Goal: Task Accomplishment & Management: Manage account settings

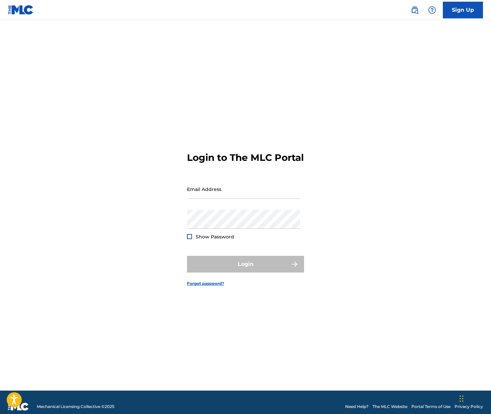
type input "[PERSON_NAME][EMAIL_ADDRESS][DOMAIN_NAME]"
click at [230, 266] on div "Login" at bounding box center [245, 264] width 117 height 17
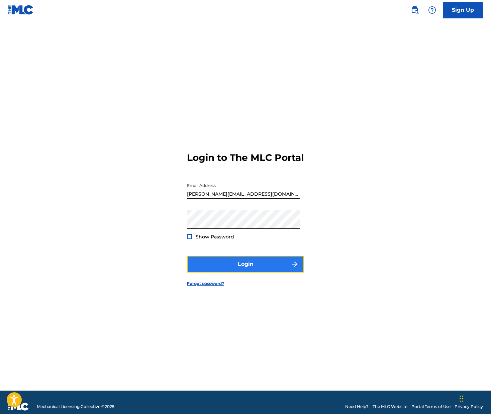
click at [223, 264] on button "Login" at bounding box center [245, 264] width 117 height 17
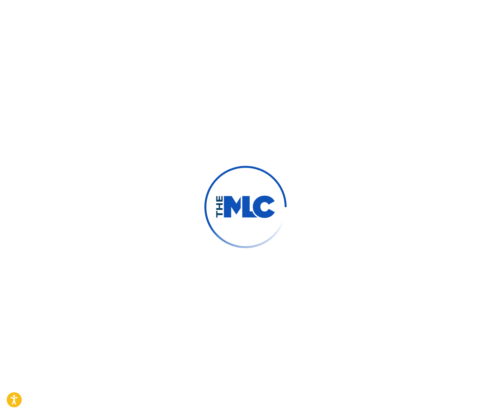
scroll to position [0, 0]
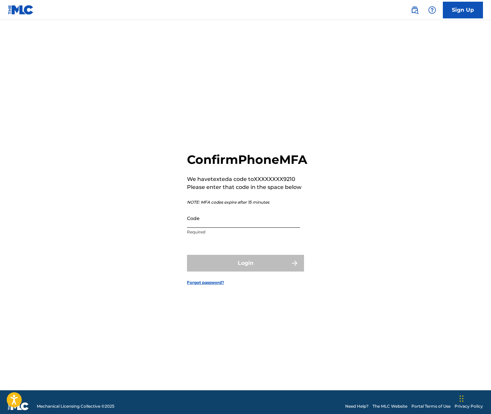
click at [221, 228] on input "Code" at bounding box center [243, 218] width 113 height 19
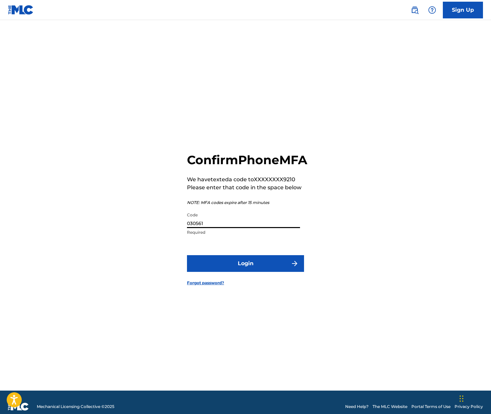
type input "030561"
click at [187, 255] on button "Login" at bounding box center [245, 263] width 117 height 17
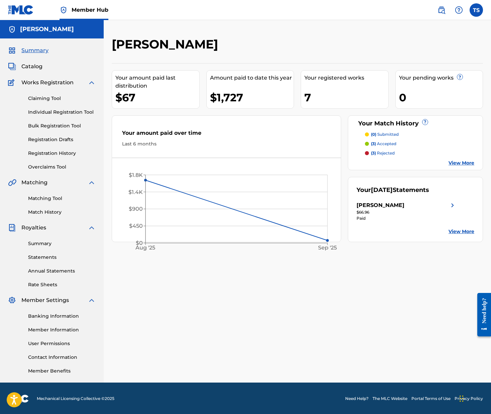
click at [388, 154] on p "(3) rejected" at bounding box center [383, 153] width 24 height 6
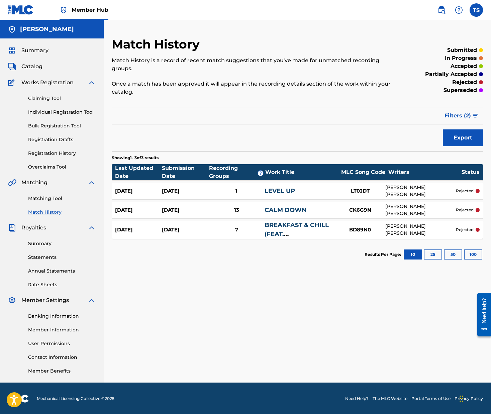
click at [281, 209] on link "CALM DOWN" at bounding box center [286, 209] width 42 height 7
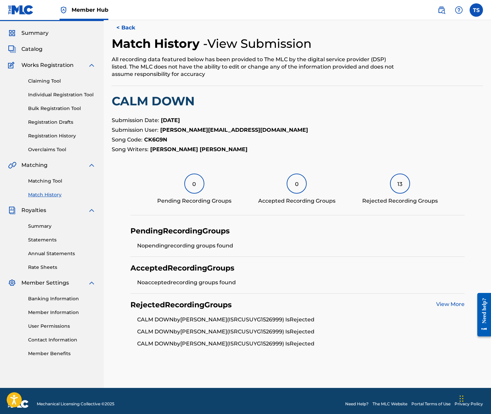
scroll to position [16, 0]
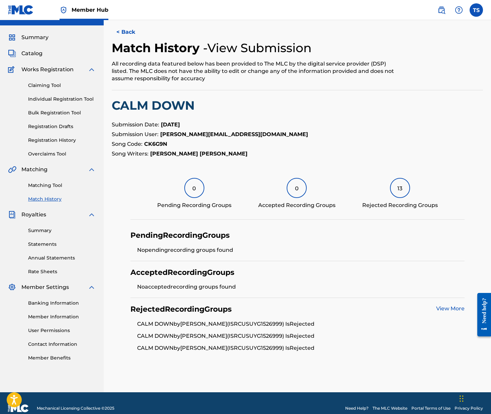
click at [462, 308] on link "View More" at bounding box center [450, 308] width 28 height 6
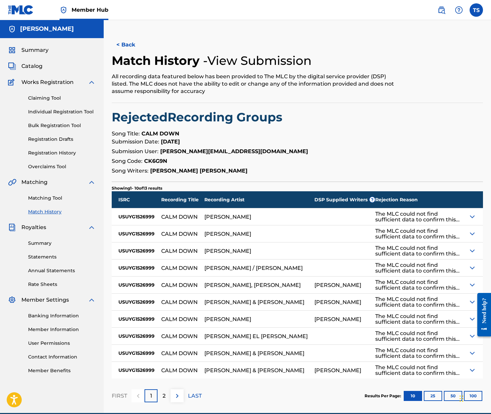
scroll to position [3, 0]
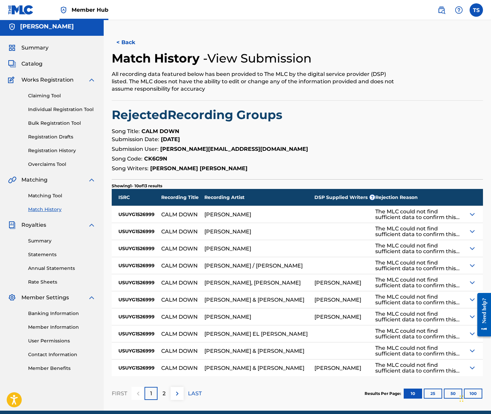
drag, startPoint x: 434, startPoint y: 386, endPoint x: 431, endPoint y: 393, distance: 8.0
click at [434, 386] on div "Results Per Page: 10 25 50 100" at bounding box center [424, 393] width 118 height 31
click at [431, 393] on button "25" at bounding box center [433, 394] width 18 height 10
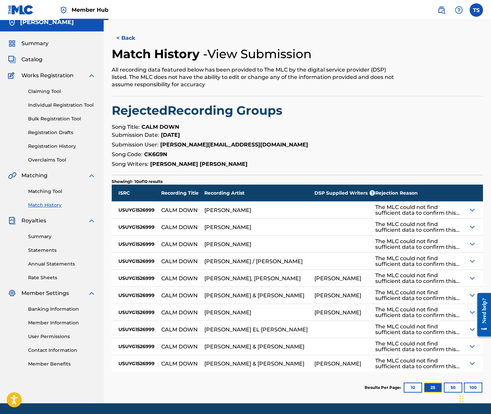
scroll to position [8, 0]
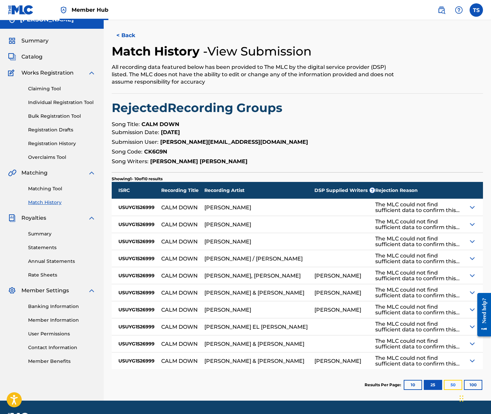
click at [449, 384] on button "50" at bounding box center [453, 385] width 18 height 10
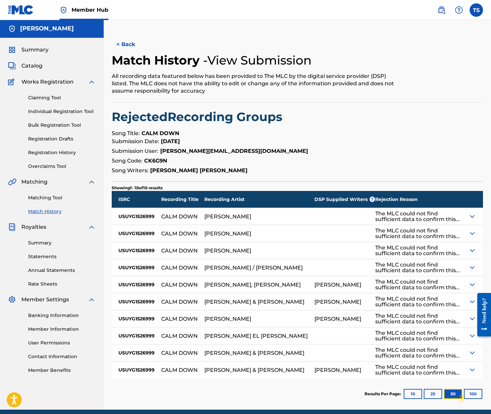
scroll to position [10, 0]
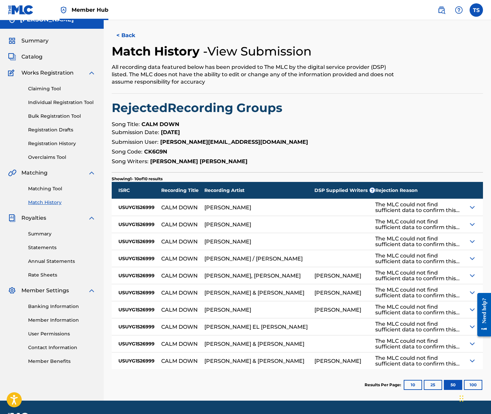
click at [470, 206] on img at bounding box center [472, 207] width 8 height 8
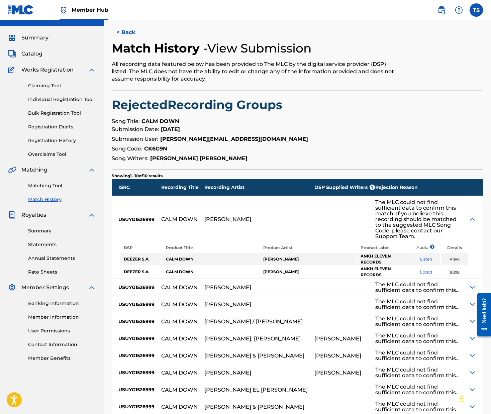
scroll to position [17, 0]
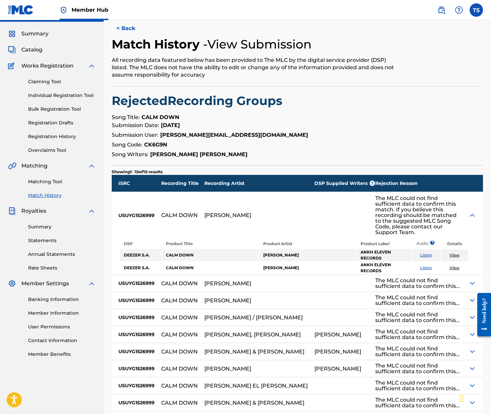
click at [426, 253] on link "Listen" at bounding box center [426, 255] width 12 height 5
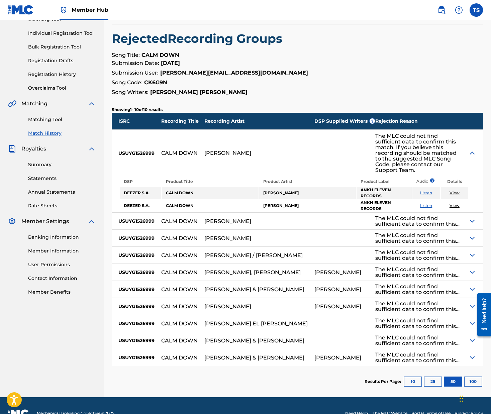
scroll to position [83, 0]
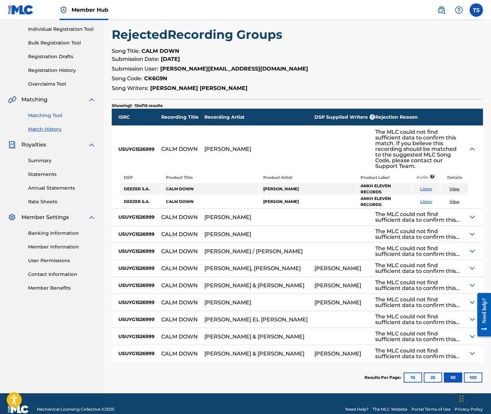
click at [57, 114] on link "Matching Tool" at bounding box center [62, 115] width 68 height 7
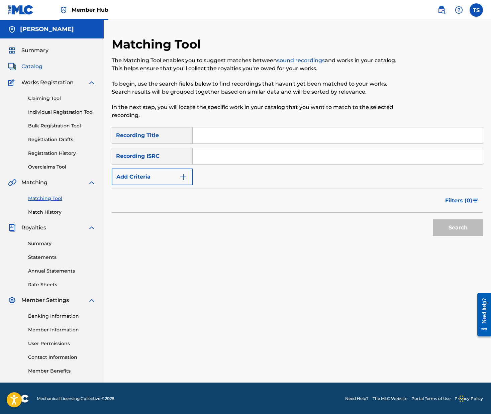
click at [31, 66] on span "Catalog" at bounding box center [31, 67] width 21 height 8
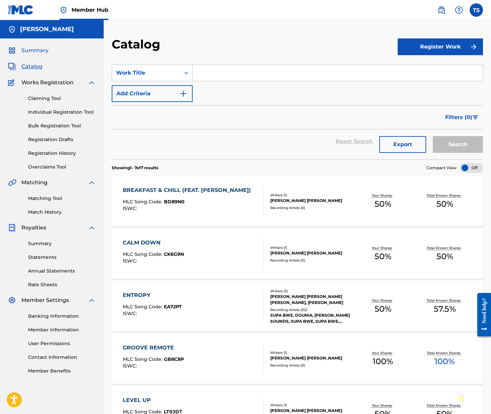
click at [38, 50] on span "Summary" at bounding box center [34, 51] width 27 height 8
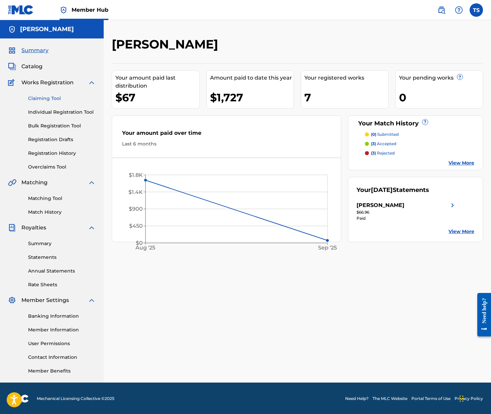
click at [61, 99] on link "Claiming Tool" at bounding box center [62, 98] width 68 height 7
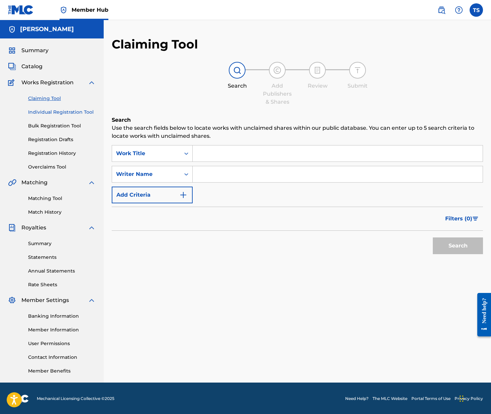
click at [77, 110] on link "Individual Registration Tool" at bounding box center [62, 112] width 68 height 7
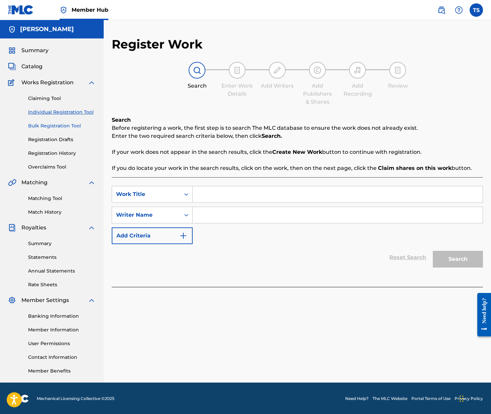
click at [74, 126] on link "Bulk Registration Tool" at bounding box center [62, 125] width 68 height 7
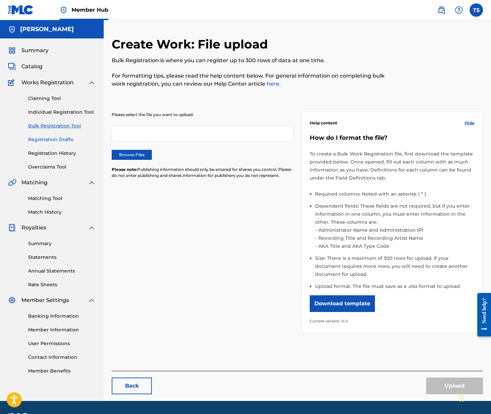
click at [67, 141] on link "Registration Drafts" at bounding box center [62, 139] width 68 height 7
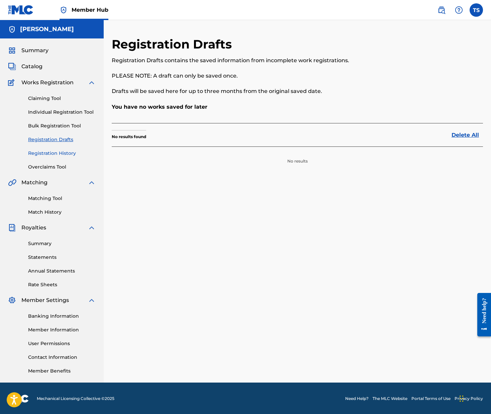
click at [63, 155] on link "Registration History" at bounding box center [62, 153] width 68 height 7
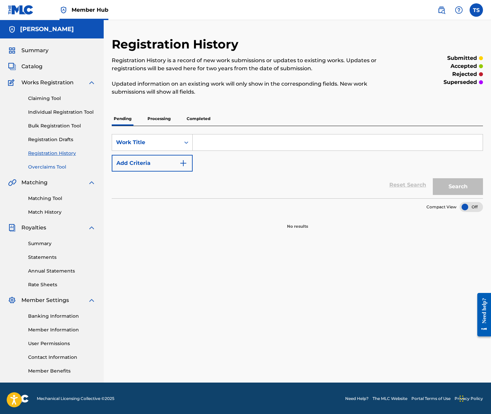
click at [56, 169] on link "Overclaims Tool" at bounding box center [62, 167] width 68 height 7
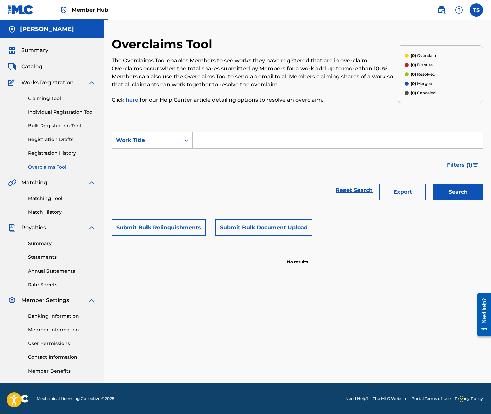
click at [47, 55] on div "Summary Catalog Works Registration Claiming Tool Individual Registration Tool B…" at bounding box center [52, 210] width 104 height 344
click at [44, 47] on span "Summary" at bounding box center [34, 51] width 27 height 8
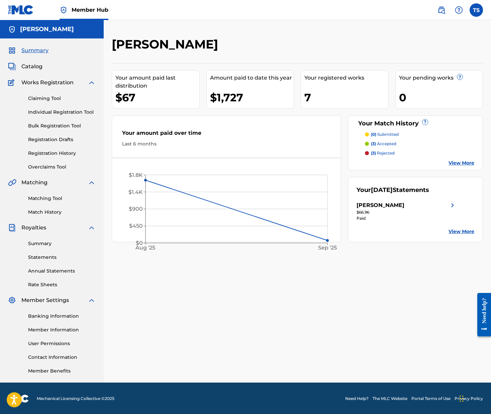
click at [53, 84] on span "Works Registration" at bounding box center [47, 83] width 52 height 8
click at [45, 97] on link "Claiming Tool" at bounding box center [62, 98] width 68 height 7
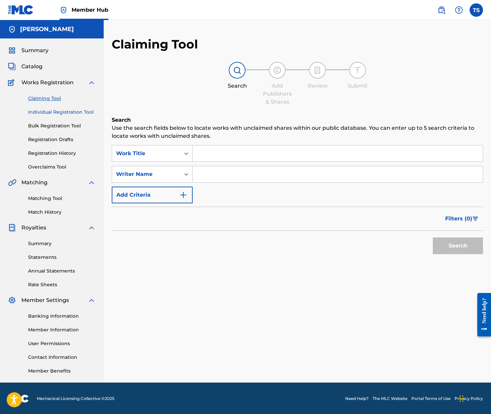
click at [42, 109] on link "Individual Registration Tool" at bounding box center [62, 112] width 68 height 7
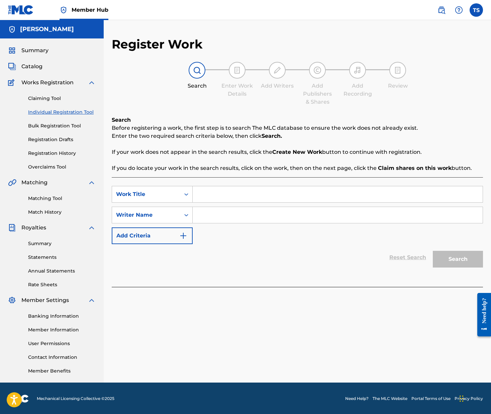
click at [54, 129] on div "Claiming Tool Individual Registration Tool Bulk Registration Tool Registration …" at bounding box center [52, 129] width 88 height 84
click at [53, 156] on link "Registration History" at bounding box center [62, 153] width 68 height 7
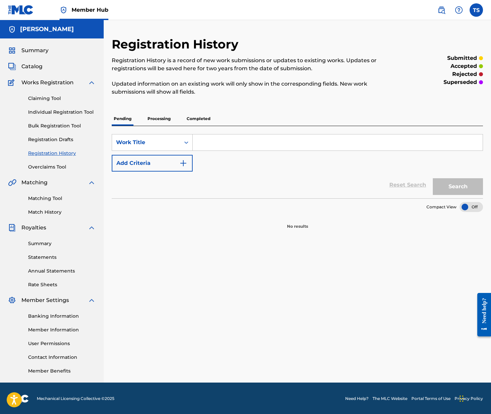
click at [36, 188] on div "Matching Tool Match History" at bounding box center [52, 201] width 88 height 29
click at [35, 241] on link "Summary" at bounding box center [62, 243] width 68 height 7
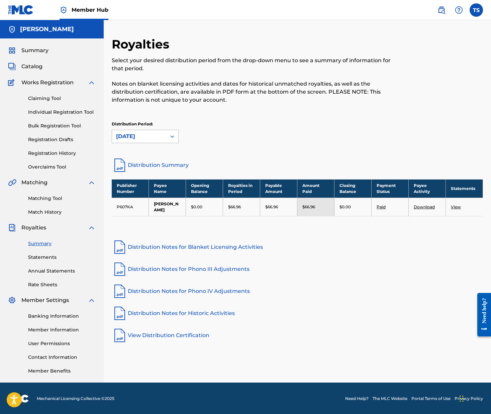
click at [163, 133] on div "[DATE]" at bounding box center [139, 136] width 54 height 13
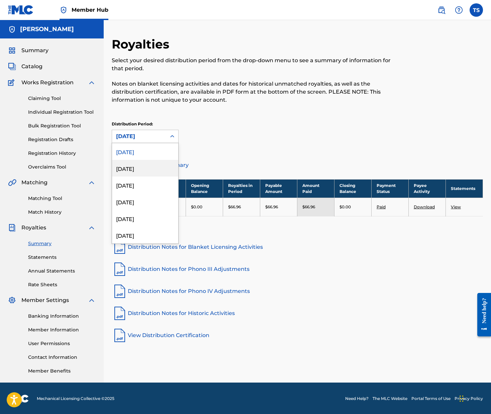
click at [142, 168] on div "[DATE]" at bounding box center [145, 168] width 66 height 17
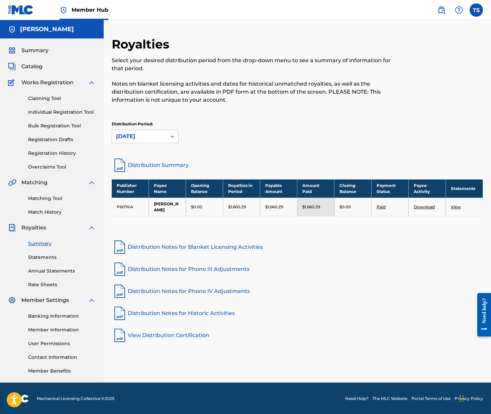
click at [457, 209] on link "View" at bounding box center [456, 206] width 10 height 5
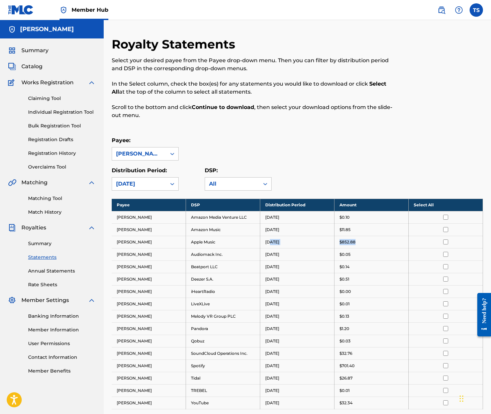
drag, startPoint x: 274, startPoint y: 240, endPoint x: 360, endPoint y: 244, distance: 85.7
click at [360, 244] on tr "[PERSON_NAME] Apple Music [DATE] $852.88" at bounding box center [297, 242] width 371 height 12
click at [41, 282] on link "Rate Sheets" at bounding box center [62, 284] width 68 height 7
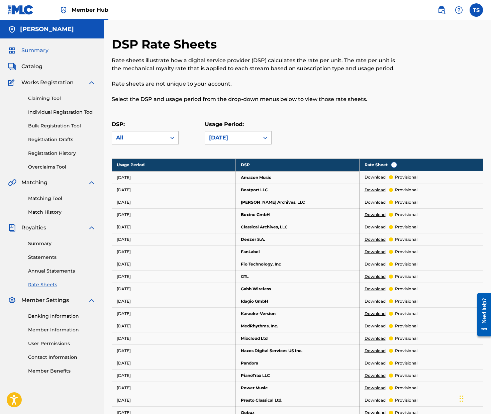
click at [42, 50] on span "Summary" at bounding box center [34, 51] width 27 height 8
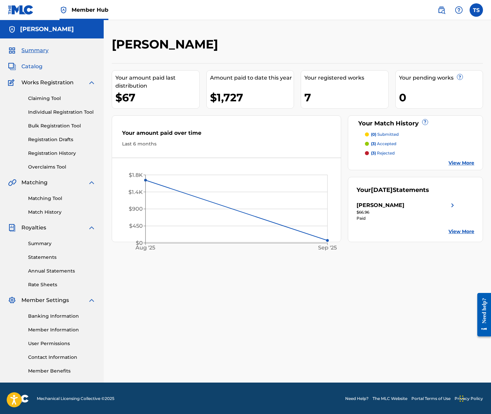
click at [33, 65] on span "Catalog" at bounding box center [31, 67] width 21 height 8
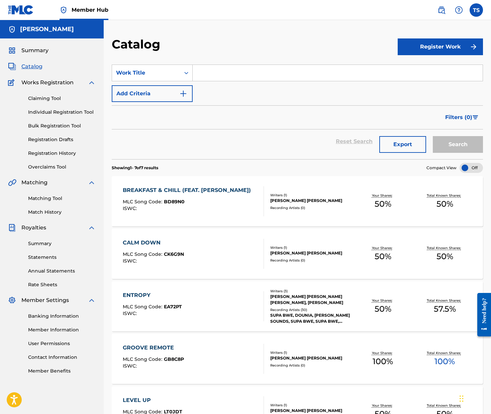
click at [16, 8] on img at bounding box center [21, 10] width 26 height 10
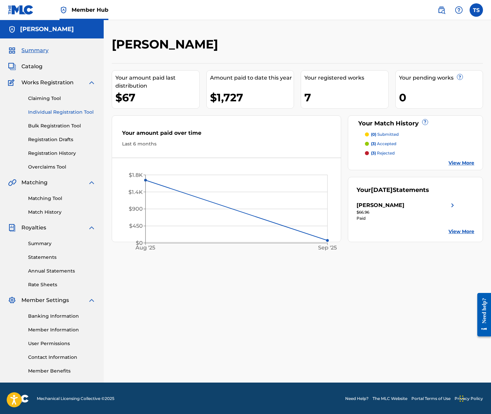
click at [51, 112] on link "Individual Registration Tool" at bounding box center [62, 112] width 68 height 7
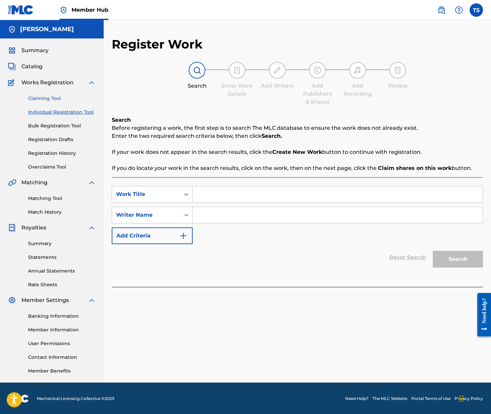
click at [51, 100] on link "Claiming Tool" at bounding box center [62, 98] width 68 height 7
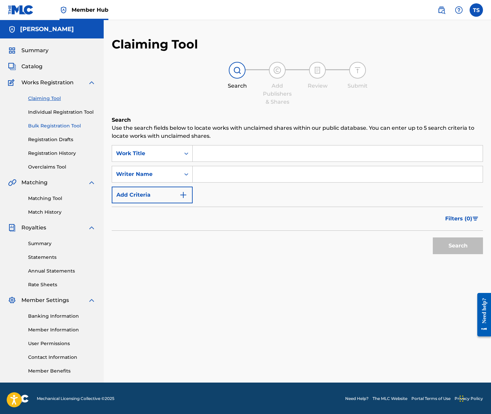
click at [51, 123] on link "Bulk Registration Tool" at bounding box center [62, 125] width 68 height 7
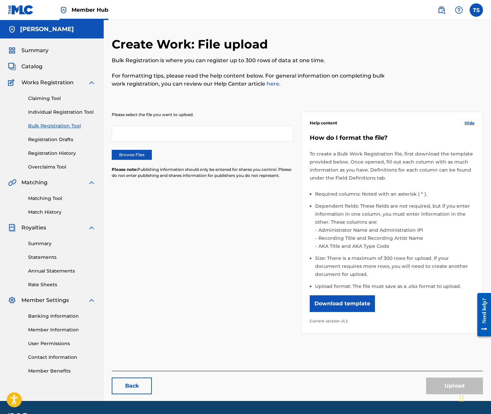
click at [49, 136] on div "Claiming Tool Individual Registration Tool Bulk Registration Tool Registration …" at bounding box center [52, 129] width 88 height 84
click at [55, 138] on link "Registration Drafts" at bounding box center [62, 139] width 68 height 7
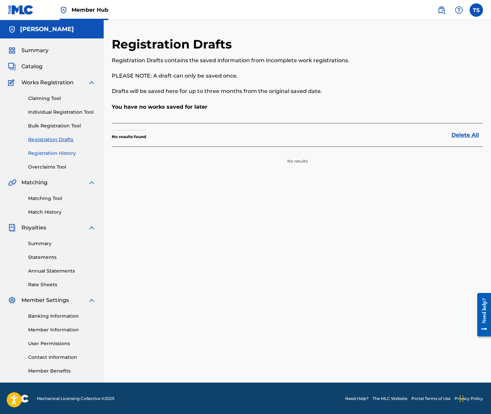
click at [51, 154] on link "Registration History" at bounding box center [62, 153] width 68 height 7
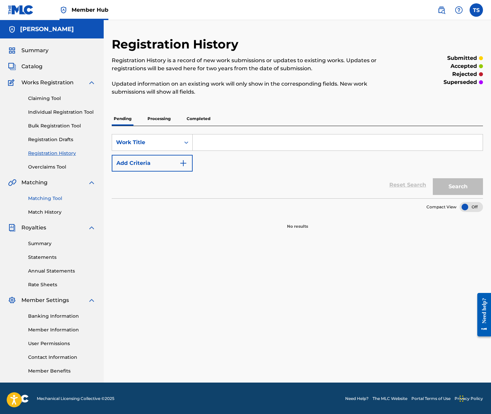
click at [42, 196] on link "Matching Tool" at bounding box center [62, 198] width 68 height 7
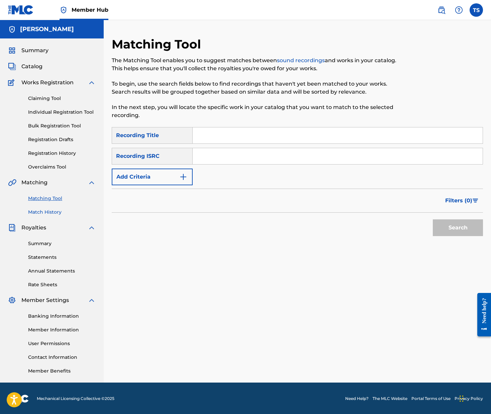
click at [54, 209] on link "Match History" at bounding box center [62, 212] width 68 height 7
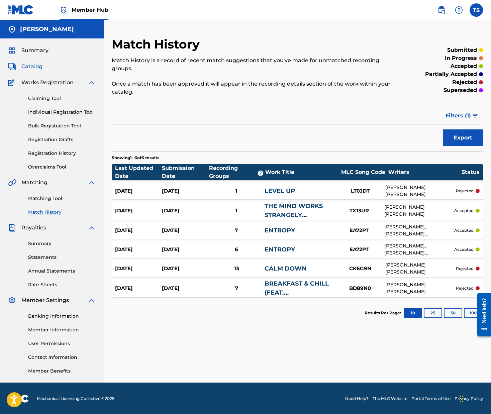
click at [35, 67] on span "Catalog" at bounding box center [31, 67] width 21 height 8
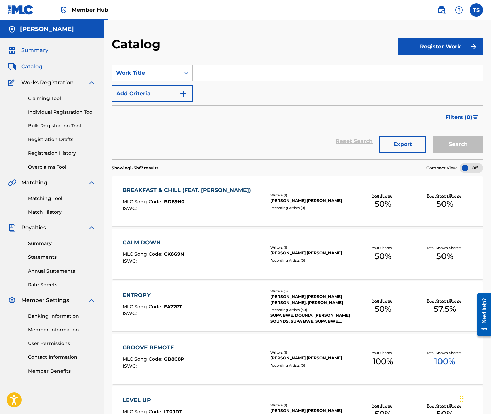
click at [35, 53] on span "Summary" at bounding box center [34, 51] width 27 height 8
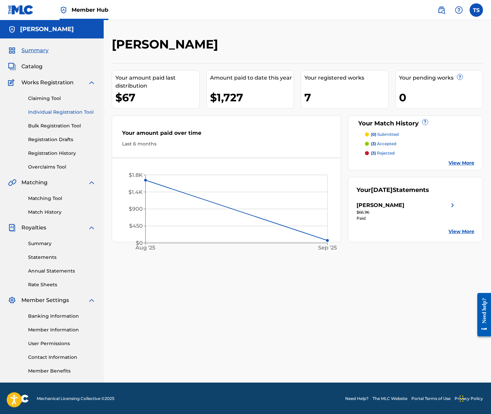
click at [43, 112] on link "Individual Registration Tool" at bounding box center [62, 112] width 68 height 7
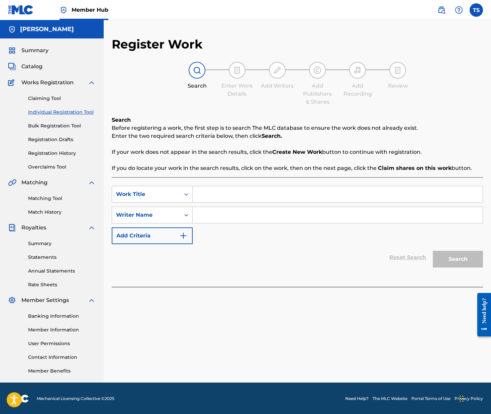
click at [24, 10] on img at bounding box center [21, 10] width 26 height 10
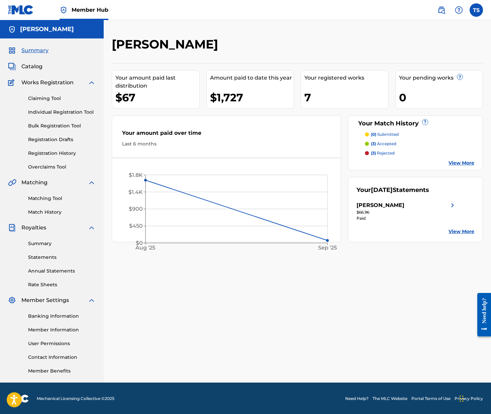
click at [465, 162] on link "View More" at bounding box center [462, 163] width 26 height 7
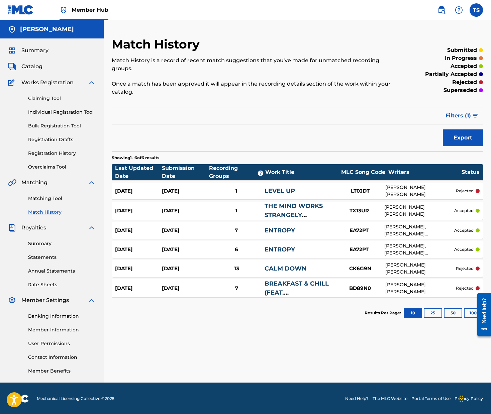
click at [484, 306] on div "Need help?" at bounding box center [484, 310] width 9 height 25
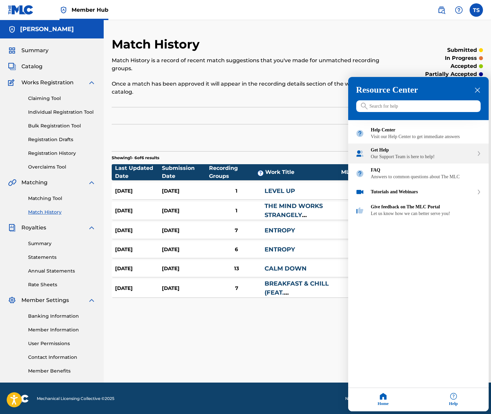
click at [427, 164] on div "Get Help Our Support Team is here to help!" at bounding box center [418, 154] width 141 height 20
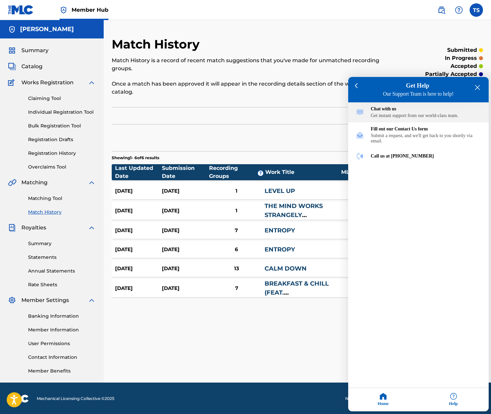
click at [396, 119] on div "Get instant support from our world-class team." at bounding box center [426, 115] width 110 height 5
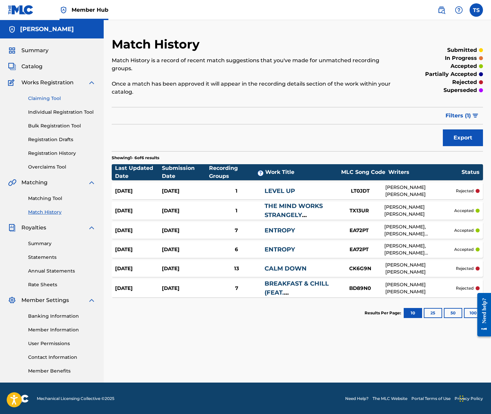
click at [42, 98] on link "Claiming Tool" at bounding box center [62, 98] width 68 height 7
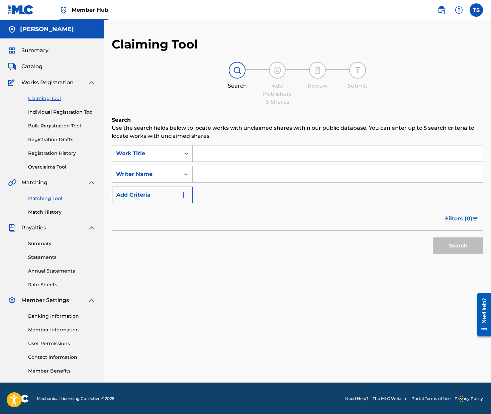
scroll to position [1, 0]
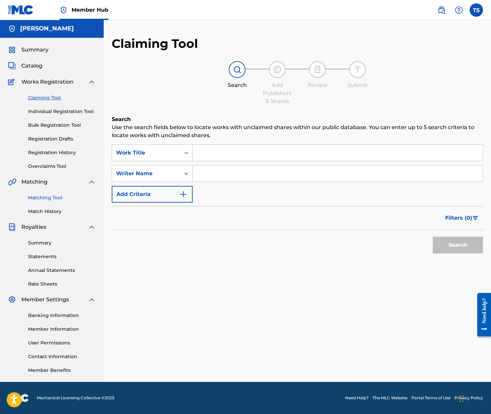
click at [47, 200] on link "Matching Tool" at bounding box center [62, 197] width 68 height 7
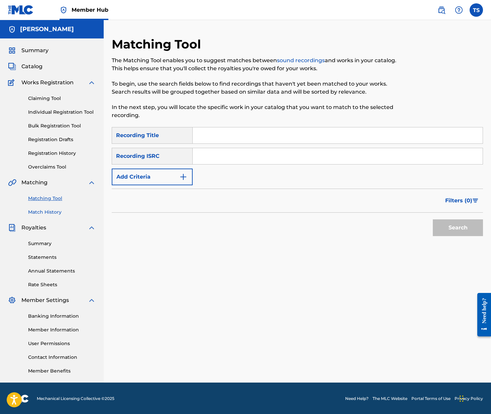
click at [41, 209] on link "Match History" at bounding box center [62, 212] width 68 height 7
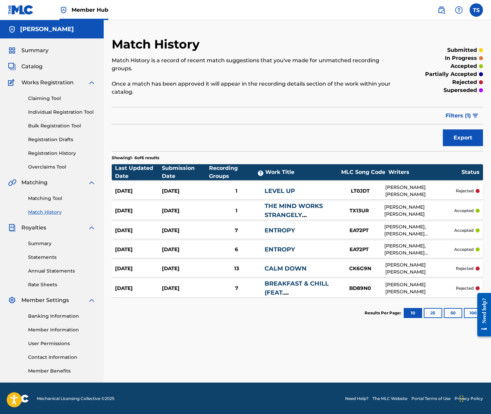
scroll to position [1, 0]
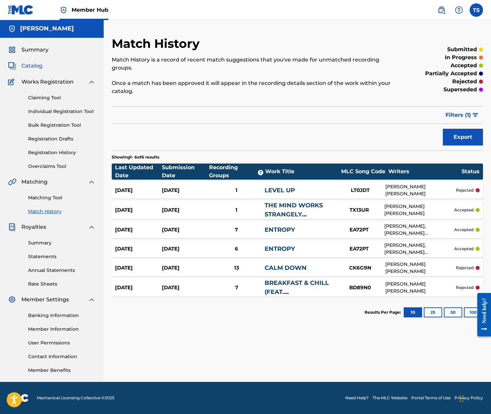
click at [31, 64] on span "Catalog" at bounding box center [31, 66] width 21 height 8
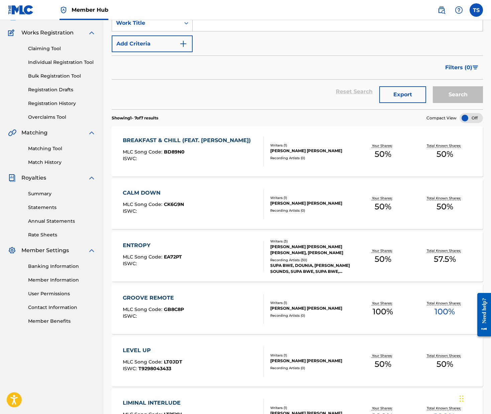
scroll to position [57, 0]
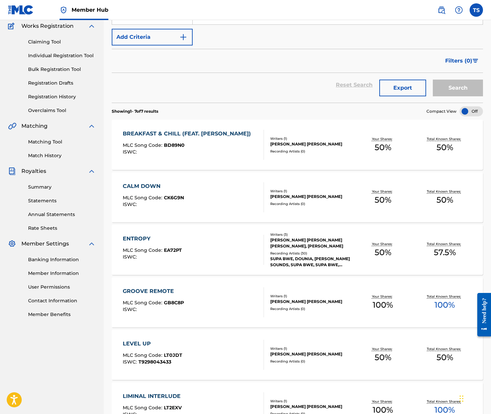
click at [282, 295] on div "Writers ( 1 )" at bounding box center [311, 296] width 82 height 5
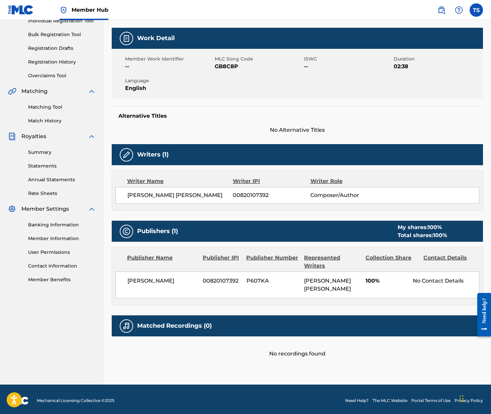
scroll to position [94, 0]
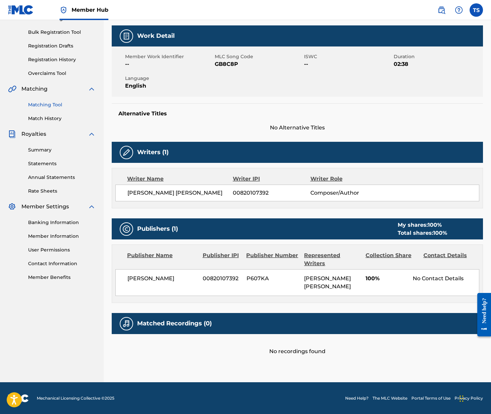
click at [58, 106] on link "Matching Tool" at bounding box center [62, 104] width 68 height 7
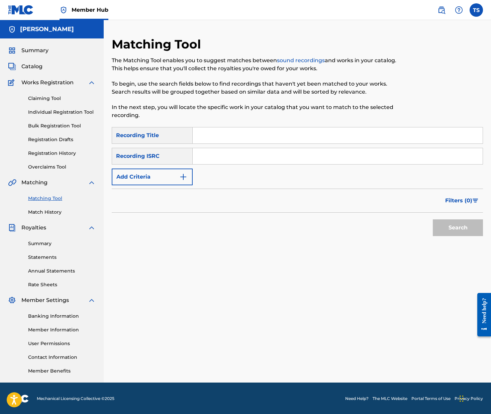
click at [208, 137] on input "Search Form" at bounding box center [338, 135] width 290 height 16
type input "Groove Remote"
click at [433, 219] on button "Search" at bounding box center [458, 227] width 50 height 17
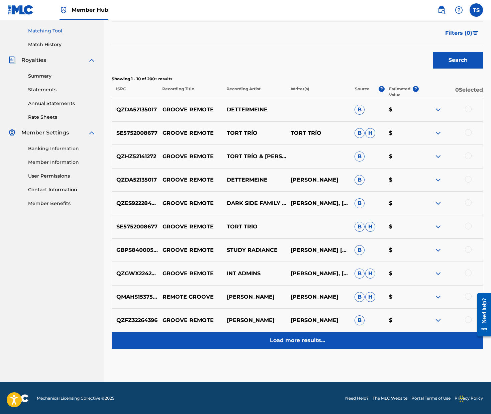
scroll to position [168, 0]
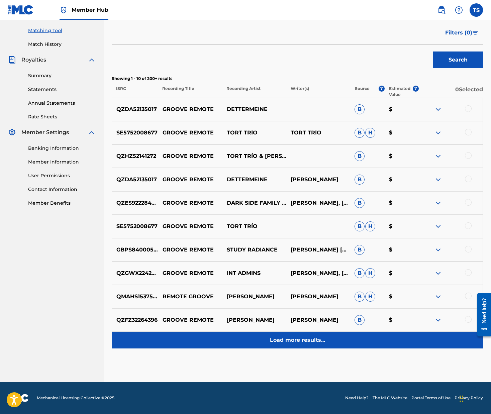
click at [310, 343] on p "Load more results..." at bounding box center [297, 340] width 55 height 8
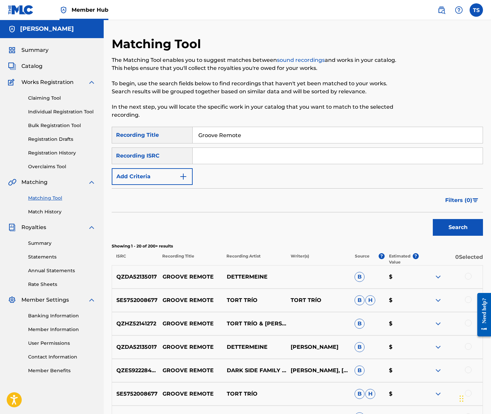
scroll to position [0, 0]
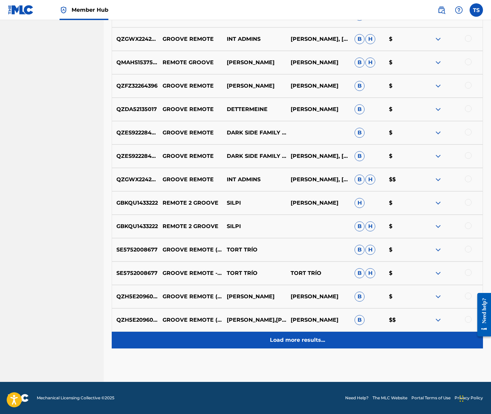
click at [302, 343] on p "Load more results..." at bounding box center [297, 340] width 55 height 8
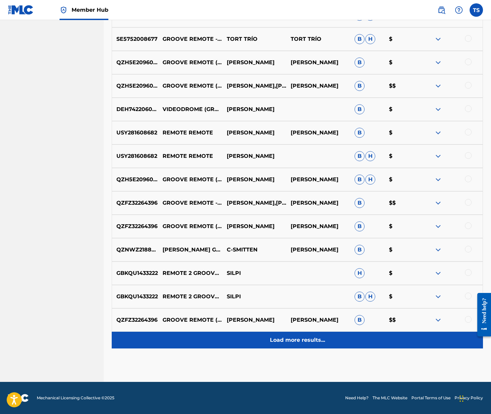
click at [306, 339] on p "Load more results..." at bounding box center [297, 340] width 55 height 8
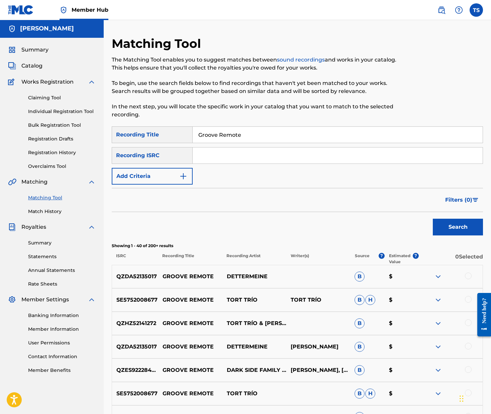
scroll to position [636, 0]
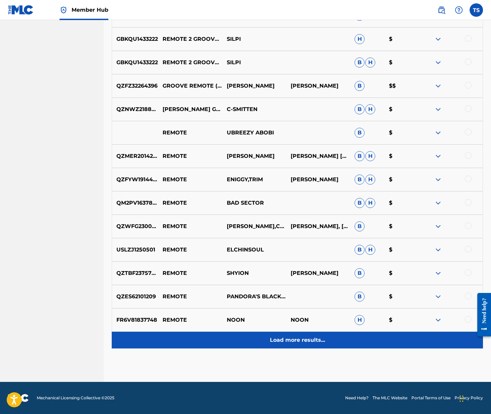
click at [304, 337] on p "Load more results..." at bounding box center [297, 340] width 55 height 8
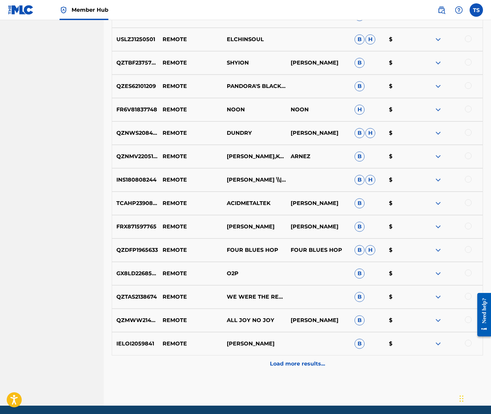
scroll to position [1105, 0]
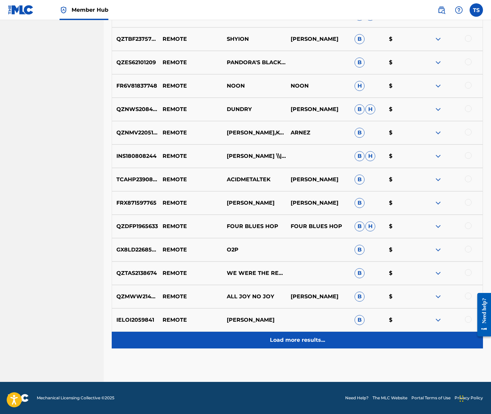
click at [303, 339] on p "Load more results..." at bounding box center [297, 340] width 55 height 8
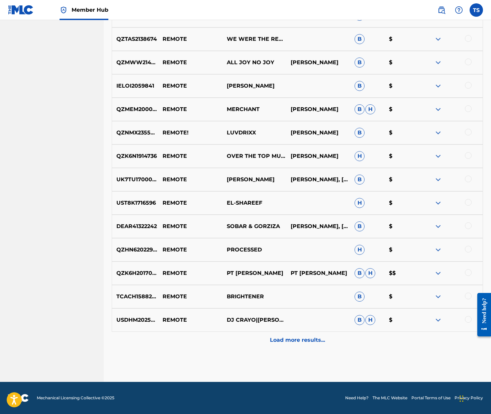
click at [301, 338] on p "Load more results..." at bounding box center [297, 340] width 55 height 8
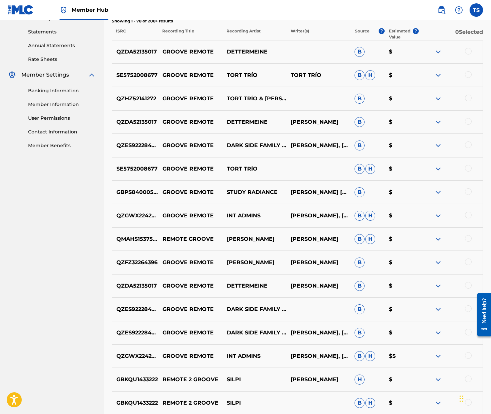
scroll to position [0, 0]
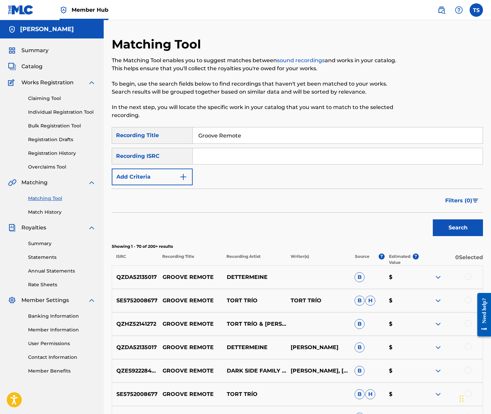
click at [224, 153] on input "Search Form" at bounding box center [338, 156] width 290 height 16
paste input "QZS642261544"
type input "QZS642261544"
click at [451, 228] on button "Search" at bounding box center [458, 227] width 50 height 17
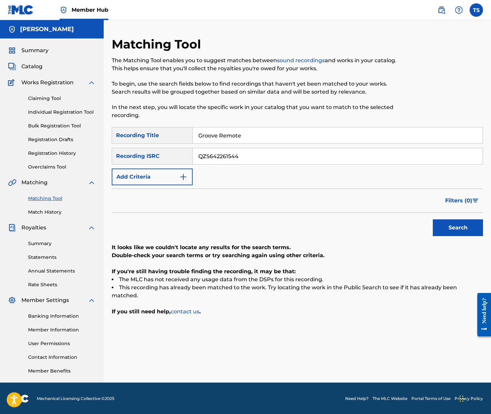
click at [171, 158] on div "Recording ISRC" at bounding box center [152, 156] width 81 height 17
drag, startPoint x: 260, startPoint y: 153, endPoint x: 173, endPoint y: 146, distance: 87.3
click at [173, 146] on div "SearchWithCriteria32224ac6-af6a-47a3-b971-d035f895ce64 Recording Title Groove R…" at bounding box center [297, 156] width 371 height 58
click at [175, 176] on button "Add Criteria" at bounding box center [152, 177] width 81 height 17
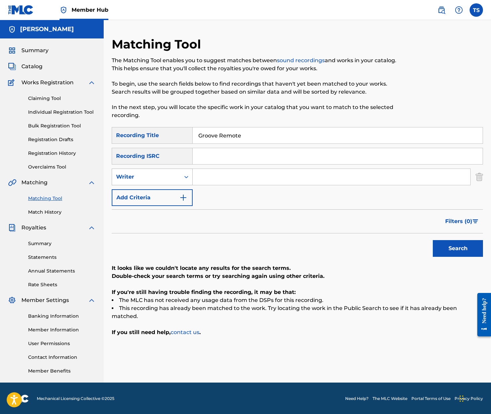
click at [188, 177] on icon "Search Form" at bounding box center [186, 177] width 7 height 7
drag, startPoint x: 161, startPoint y: 193, endPoint x: 169, endPoint y: 189, distance: 8.7
click at [161, 193] on div "Recording Artist" at bounding box center [152, 193] width 80 height 17
click at [216, 175] on input "Search Form" at bounding box center [332, 177] width 278 height 16
type input "[PERSON_NAME]"
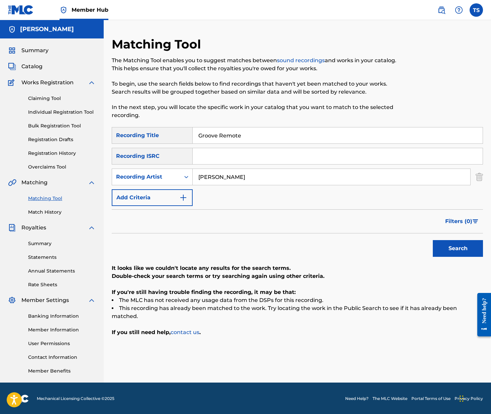
click at [433, 240] on button "Search" at bounding box center [458, 248] width 50 height 17
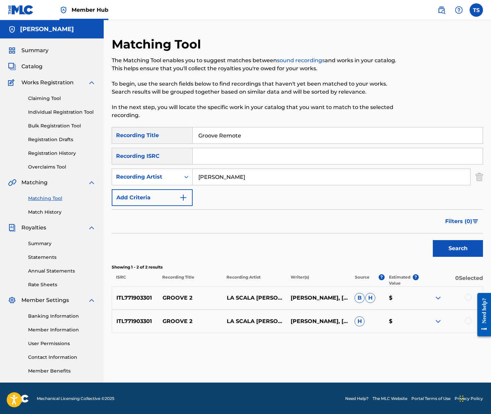
scroll to position [1, 0]
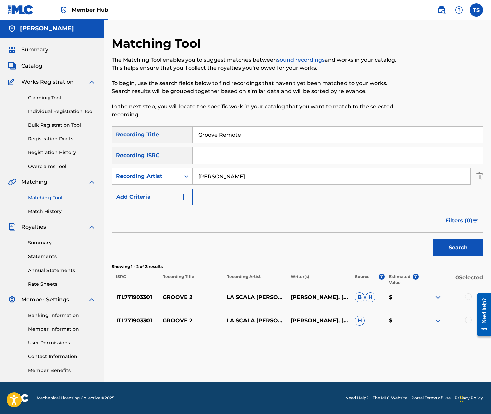
drag, startPoint x: 225, startPoint y: 127, endPoint x: 160, endPoint y: 116, distance: 66.8
click at [170, 116] on div "Matching Tool The Matching Tool enables you to suggest matches between sound re…" at bounding box center [297, 209] width 371 height 346
click at [433, 240] on button "Search" at bounding box center [458, 248] width 50 height 17
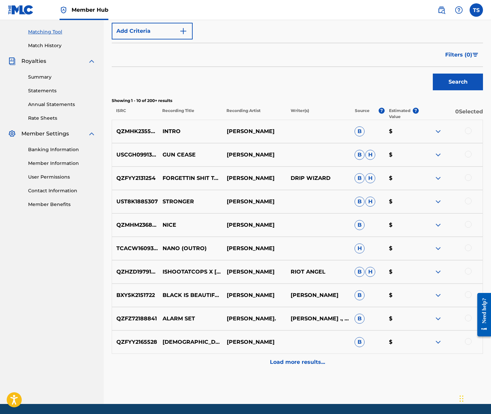
scroll to position [167, 0]
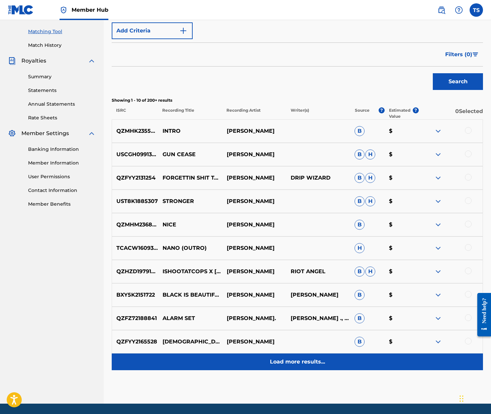
click at [289, 362] on p "Load more results..." at bounding box center [297, 362] width 55 height 8
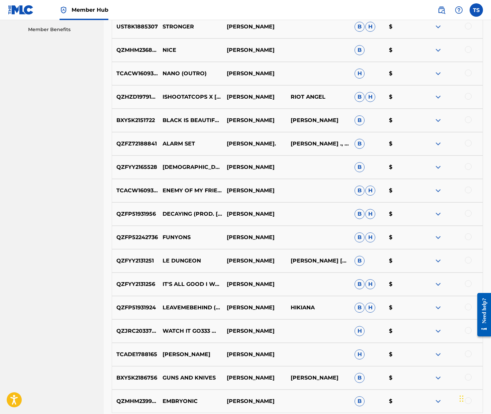
scroll to position [377, 0]
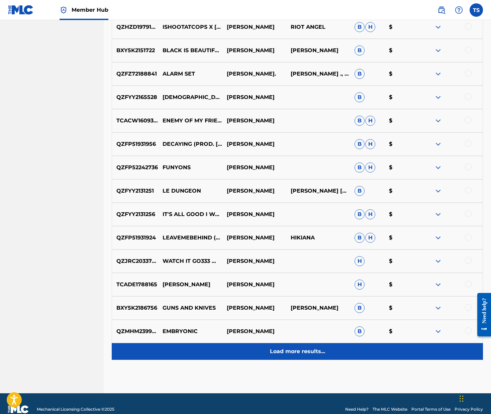
click at [286, 352] on p "Load more results..." at bounding box center [297, 352] width 55 height 8
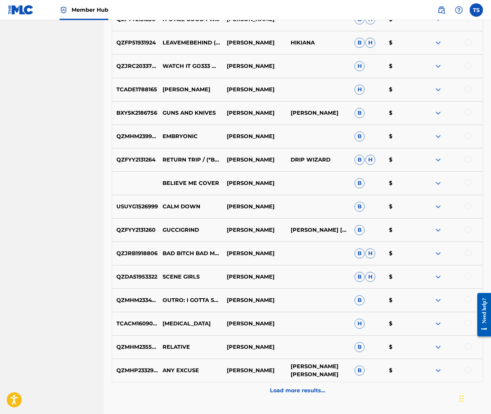
scroll to position [657, 0]
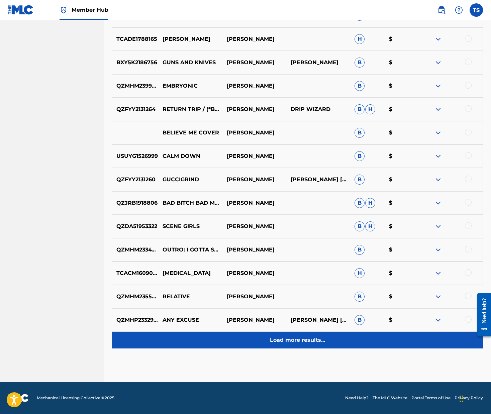
click at [312, 335] on div "Load more results..." at bounding box center [297, 340] width 371 height 17
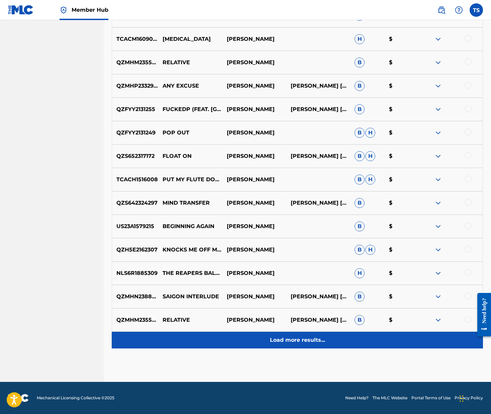
click at [313, 337] on p "Load more results..." at bounding box center [297, 340] width 55 height 8
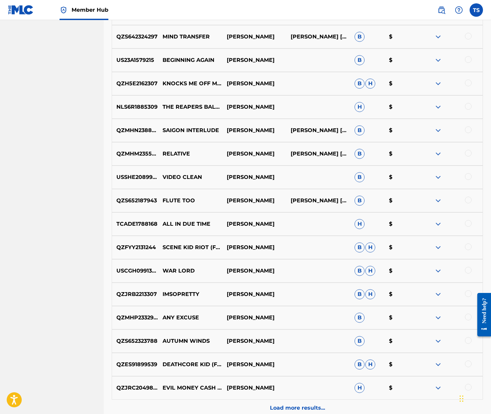
scroll to position [1101, 0]
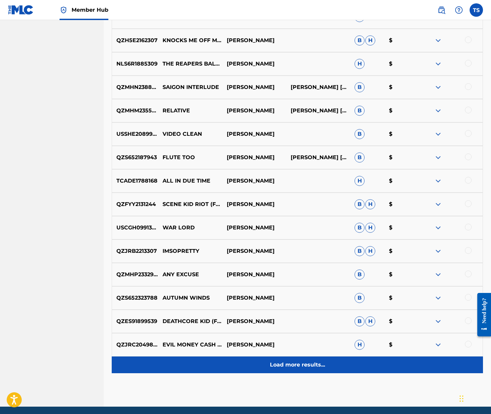
click at [302, 363] on p "Load more results..." at bounding box center [297, 365] width 55 height 8
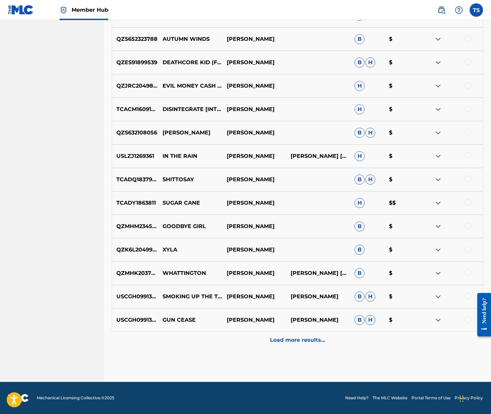
scroll to position [1358, 0]
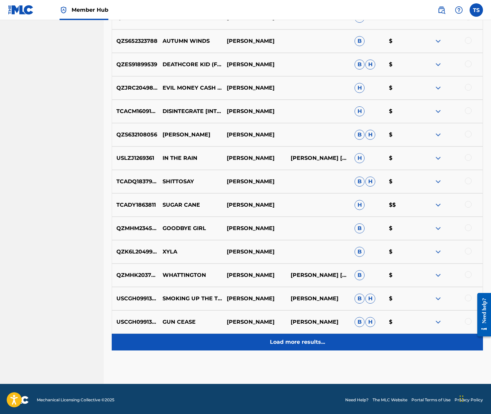
click at [309, 339] on p "Load more results..." at bounding box center [297, 342] width 55 height 8
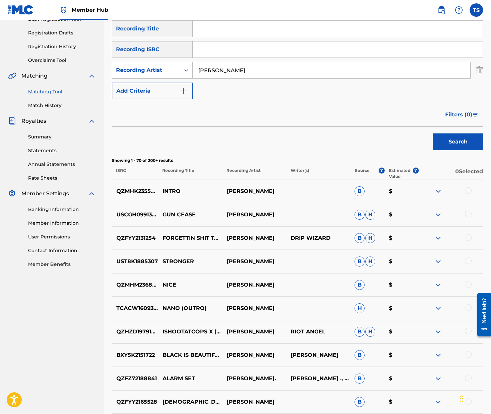
scroll to position [0, 0]
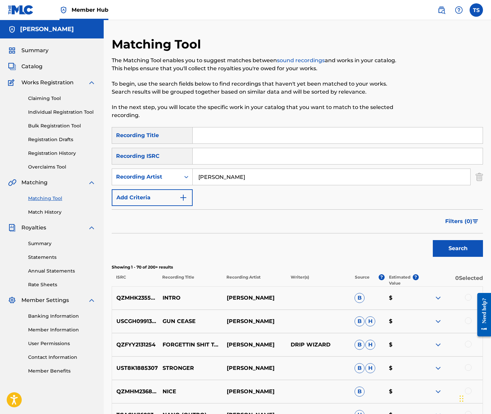
drag, startPoint x: 227, startPoint y: 178, endPoint x: 176, endPoint y: 166, distance: 52.6
click at [176, 166] on div "SearchWithCriteria32224ac6-af6a-47a3-b971-d035f895ce64 Recording Title SearchWi…" at bounding box center [297, 166] width 371 height 79
click at [182, 176] on div "Search Form" at bounding box center [186, 177] width 12 height 12
click at [172, 194] on div "Writer" at bounding box center [152, 193] width 80 height 17
click at [238, 178] on input "Search Form" at bounding box center [332, 177] width 278 height 16
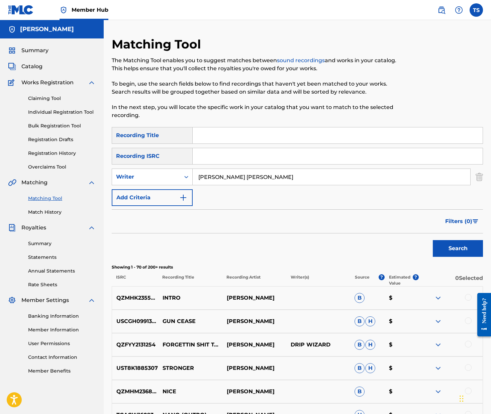
type input "[PERSON_NAME] [PERSON_NAME]"
click at [433, 240] on button "Search" at bounding box center [458, 248] width 50 height 17
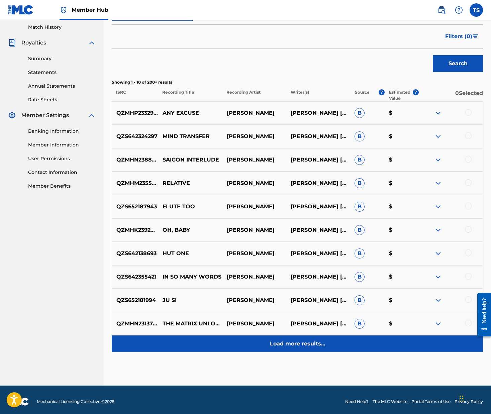
scroll to position [187, 0]
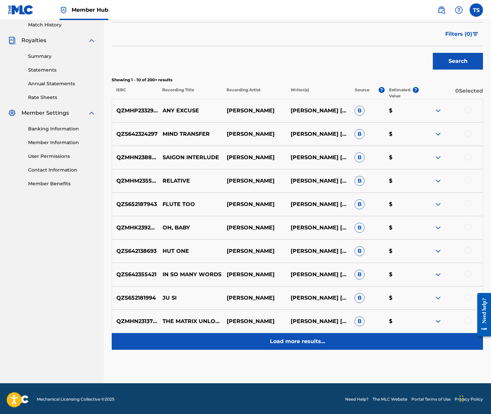
click at [294, 348] on div "Load more results..." at bounding box center [297, 341] width 371 height 17
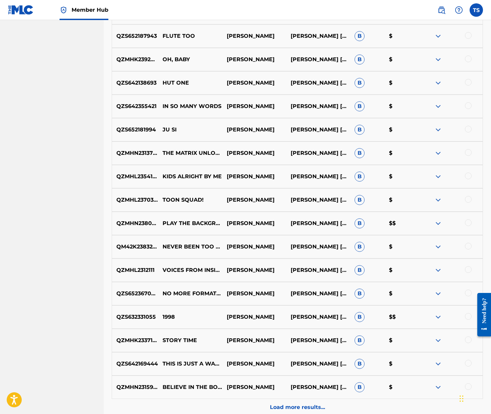
scroll to position [423, 0]
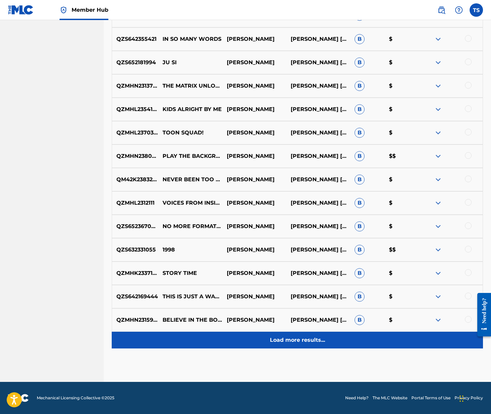
click at [298, 340] on p "Load more results..." at bounding box center [297, 340] width 55 height 8
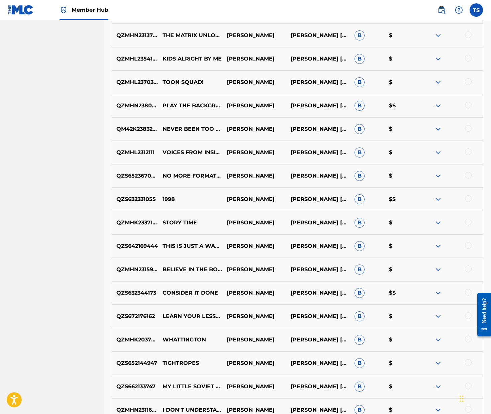
scroll to position [474, 0]
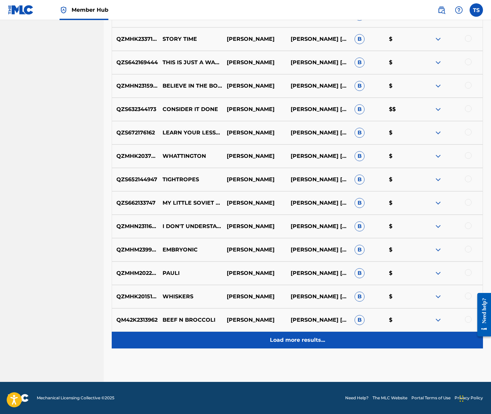
click at [295, 340] on p "Load more results..." at bounding box center [297, 340] width 55 height 8
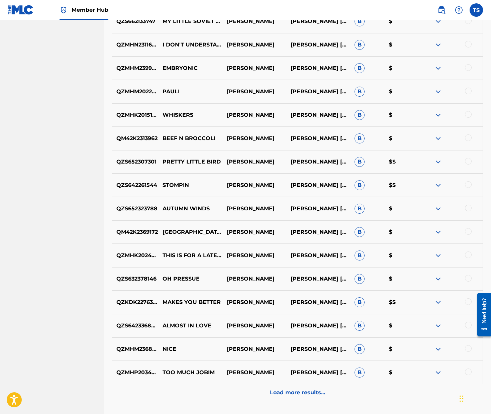
scroll to position [866, 0]
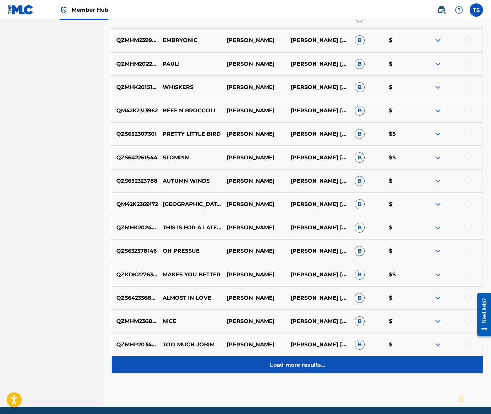
click at [292, 361] on p "Load more results..." at bounding box center [297, 365] width 55 height 8
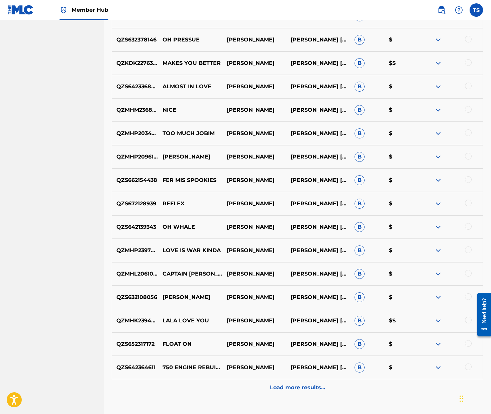
scroll to position [1080, 0]
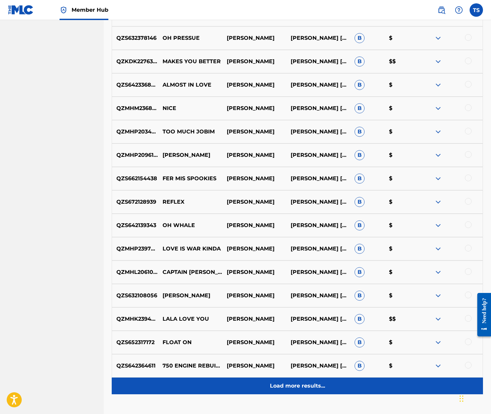
click at [295, 385] on p "Load more results..." at bounding box center [297, 386] width 55 height 8
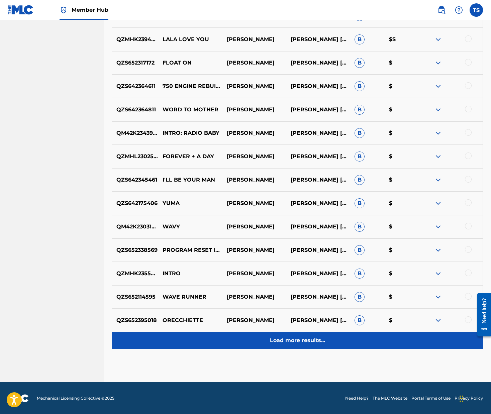
scroll to position [1360, 0]
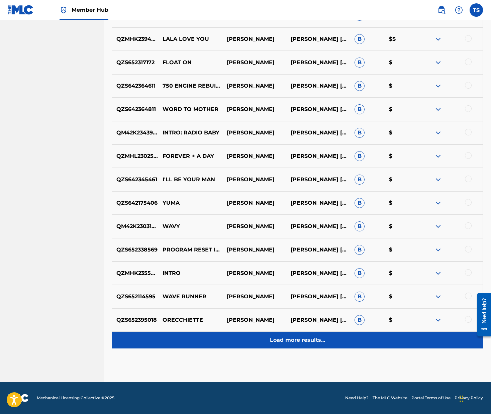
click at [302, 342] on p "Load more results..." at bounding box center [297, 340] width 55 height 8
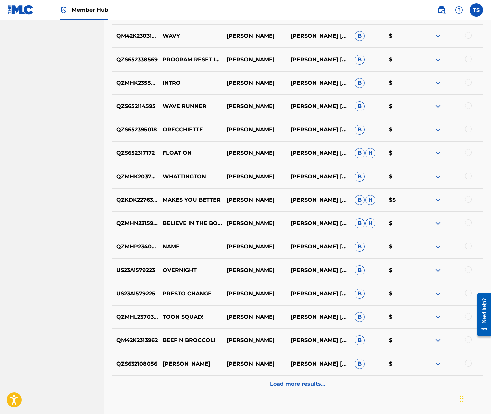
scroll to position [1594, 0]
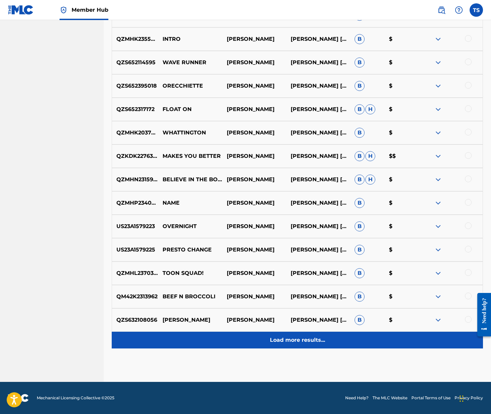
click at [303, 340] on p "Load more results..." at bounding box center [297, 340] width 55 height 8
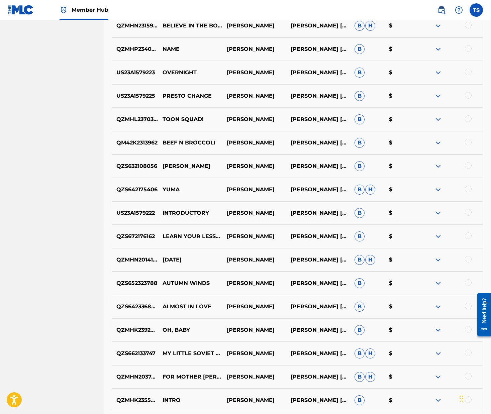
scroll to position [1828, 0]
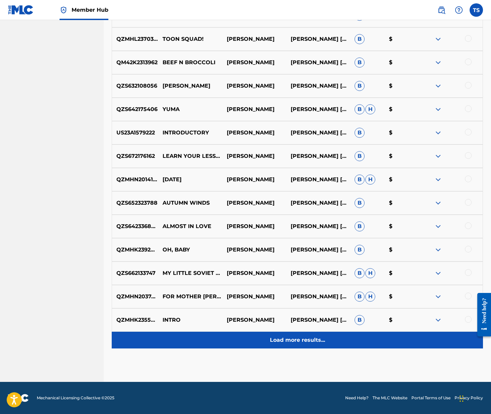
click at [318, 343] on p "Load more results..." at bounding box center [297, 340] width 55 height 8
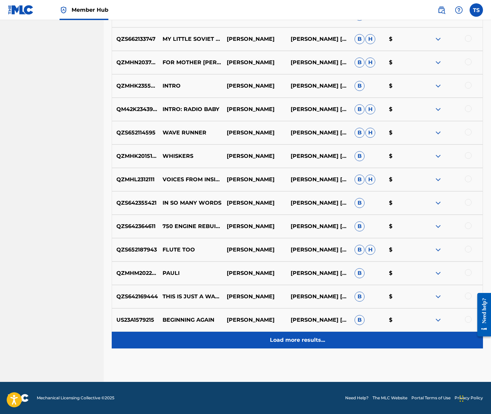
click at [311, 341] on p "Load more results..." at bounding box center [297, 340] width 55 height 8
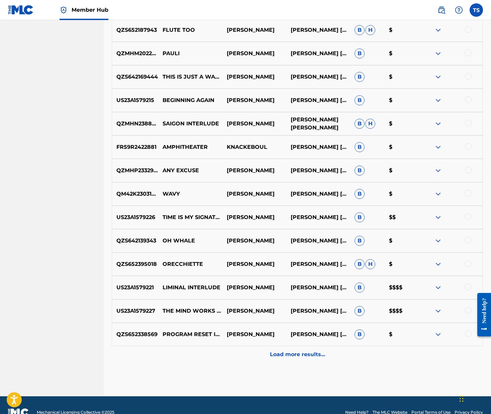
scroll to position [2291, 0]
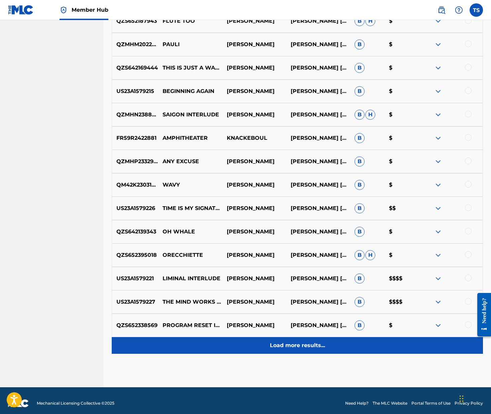
click at [309, 347] on p "Load more results..." at bounding box center [297, 346] width 55 height 8
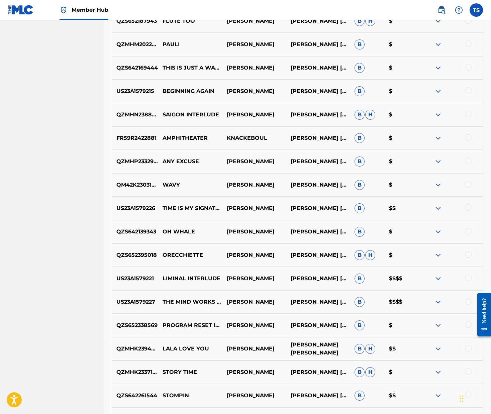
scroll to position [2294, 0]
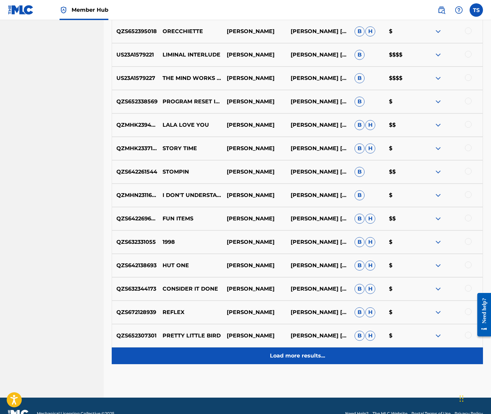
click at [306, 359] on p "Load more results..." at bounding box center [297, 356] width 55 height 8
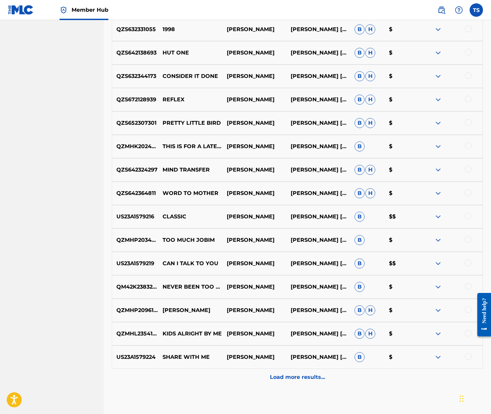
scroll to position [2765, 0]
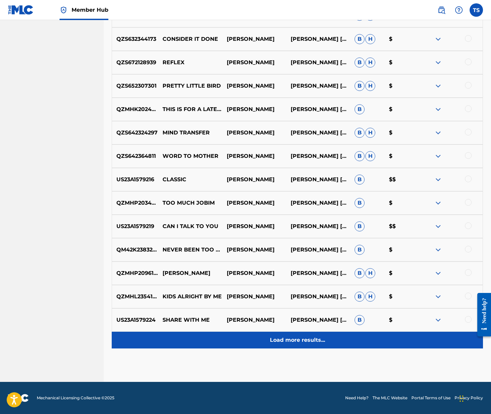
click at [308, 339] on p "Load more results..." at bounding box center [297, 340] width 55 height 8
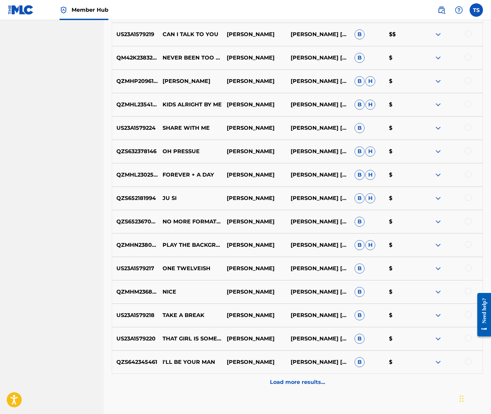
scroll to position [2999, 0]
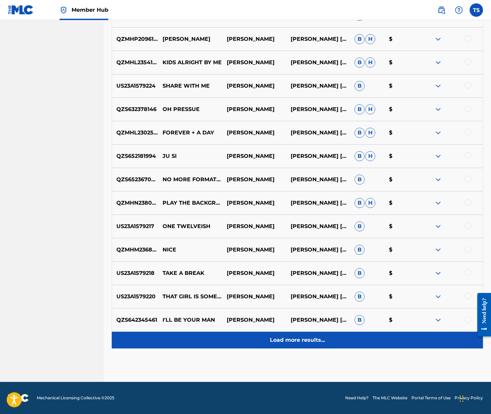
click at [301, 341] on p "Load more results..." at bounding box center [297, 340] width 55 height 8
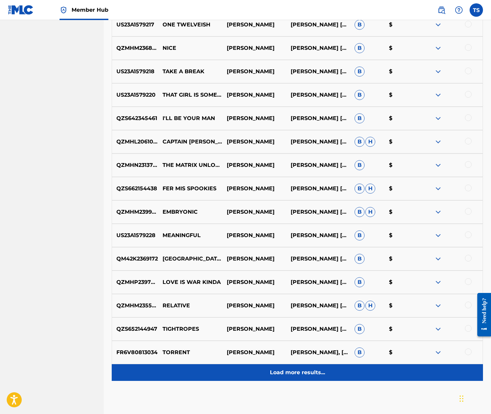
click at [301, 367] on div "Load more results..." at bounding box center [297, 372] width 371 height 17
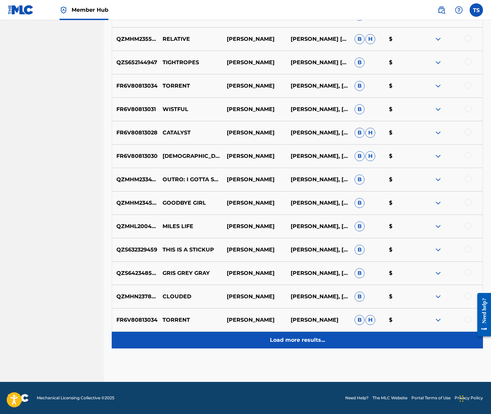
click at [301, 343] on p "Load more results..." at bounding box center [297, 340] width 55 height 8
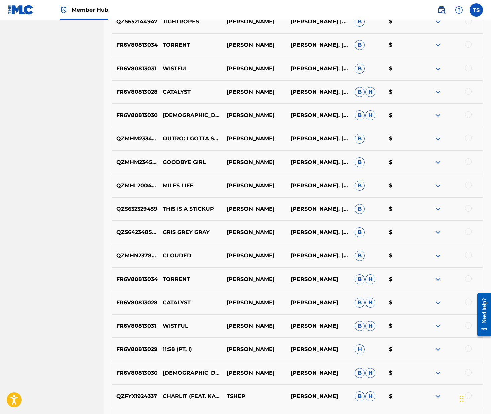
scroll to position [3701, 0]
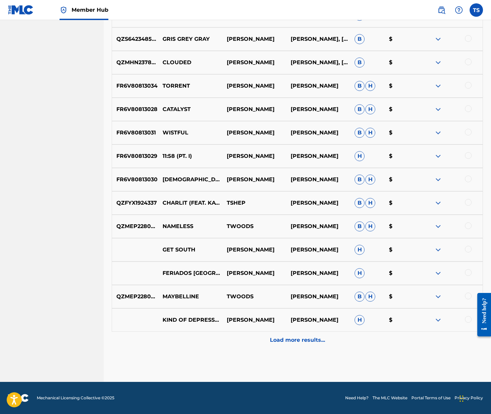
click at [302, 332] on div "Load more results..." at bounding box center [297, 340] width 371 height 17
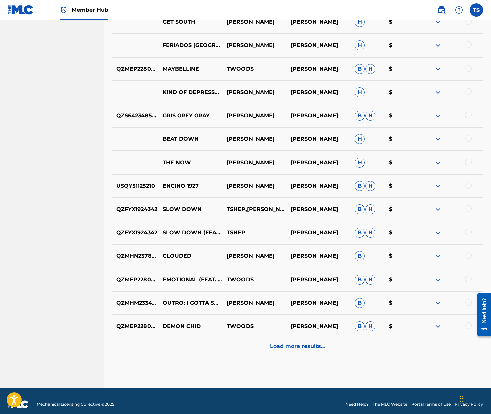
scroll to position [3936, 0]
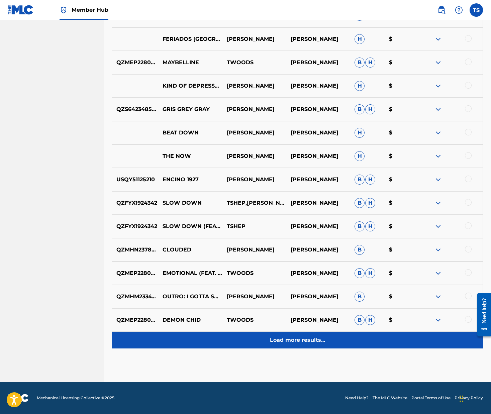
click at [290, 344] on div "Load more results..." at bounding box center [297, 340] width 371 height 17
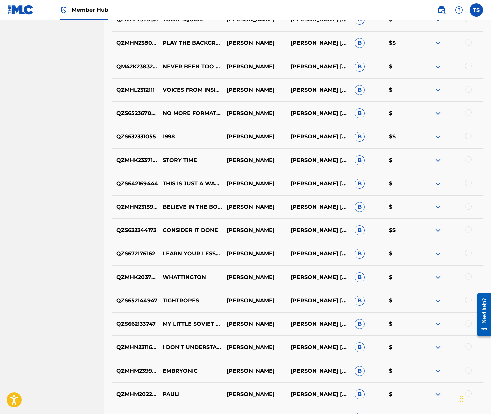
scroll to position [0, 0]
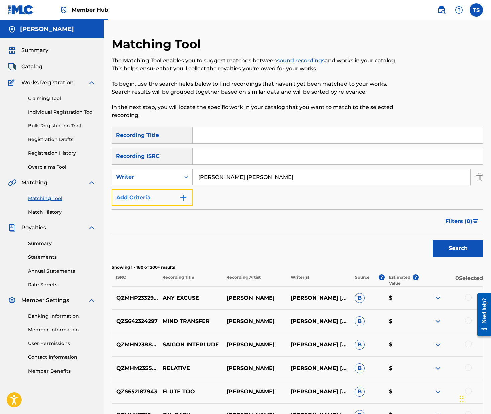
click at [164, 197] on button "Add Criteria" at bounding box center [152, 197] width 81 height 17
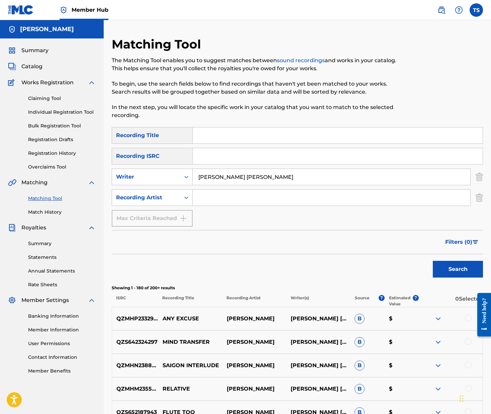
click at [303, 209] on div "SearchWithCriteria32224ac6-af6a-47a3-b971-d035f895ce64 Recording Title SearchWi…" at bounding box center [297, 177] width 371 height 100
click at [301, 203] on input "Search Form" at bounding box center [332, 198] width 278 height 16
click at [433, 261] on button "Search" at bounding box center [458, 269] width 50 height 17
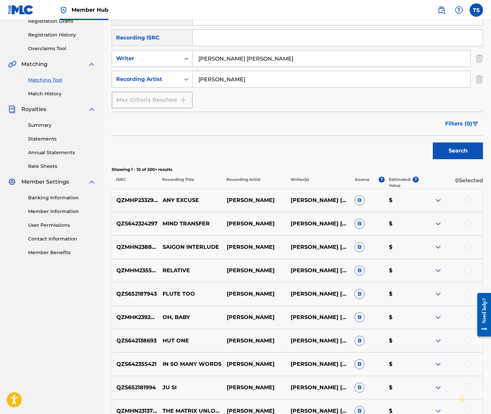
scroll to position [209, 0]
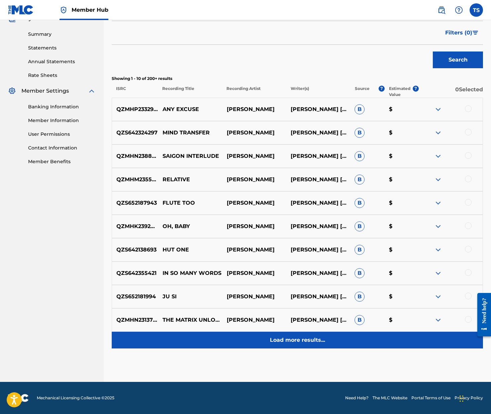
click at [278, 342] on p "Load more results..." at bounding box center [297, 340] width 55 height 8
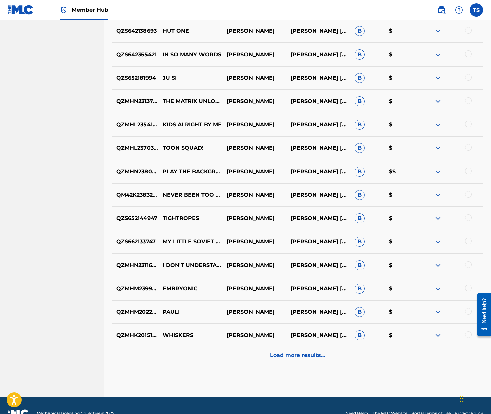
scroll to position [444, 0]
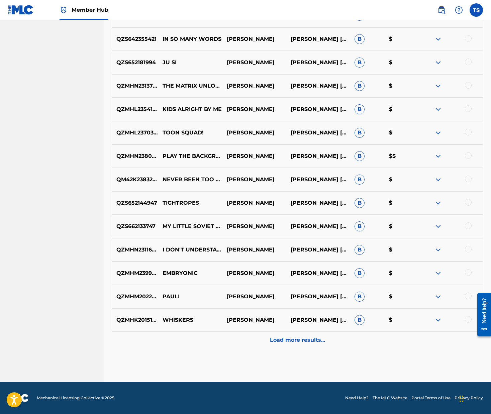
click at [468, 156] on div at bounding box center [468, 155] width 7 height 7
click at [468, 156] on img at bounding box center [468, 155] width 7 height 7
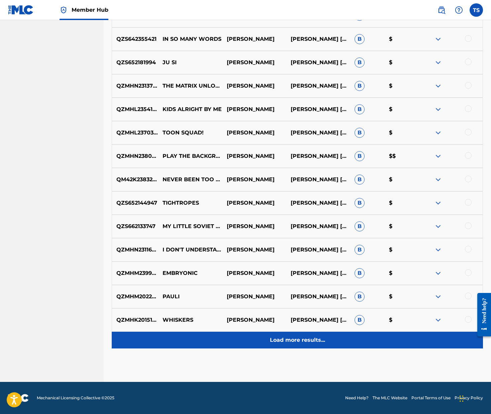
click at [291, 340] on p "Load more results..." at bounding box center [297, 340] width 55 height 8
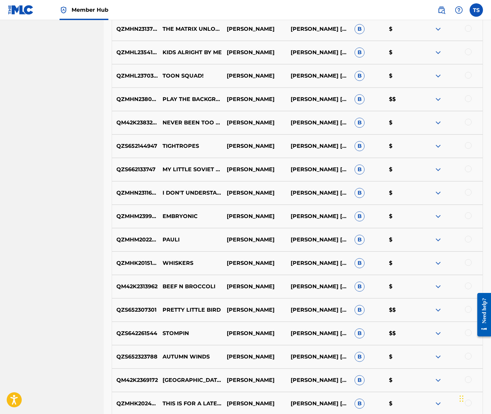
scroll to position [678, 0]
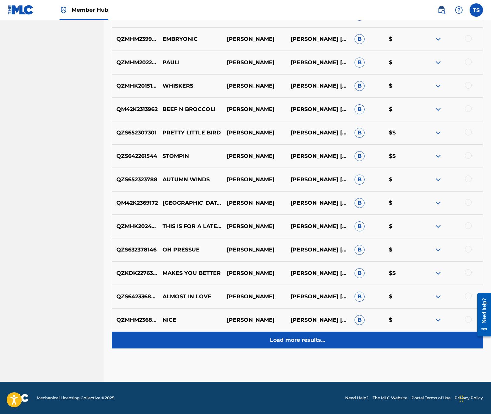
click at [283, 343] on p "Load more results..." at bounding box center [297, 340] width 55 height 8
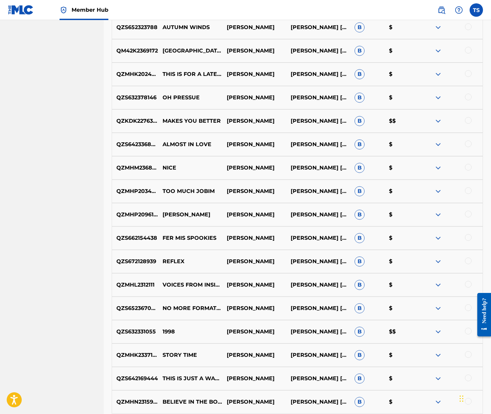
scroll to position [912, 0]
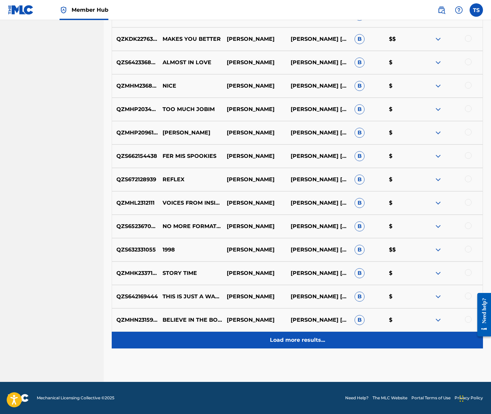
click at [288, 342] on p "Load more results..." at bounding box center [297, 340] width 55 height 8
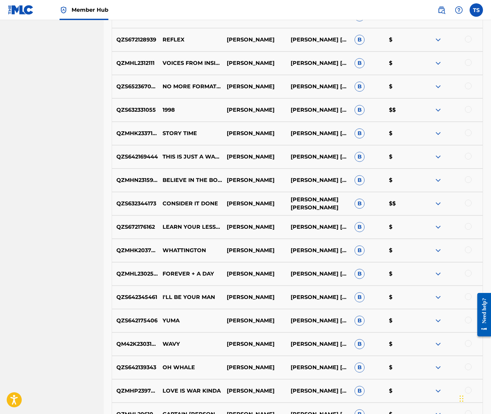
scroll to position [1066, 0]
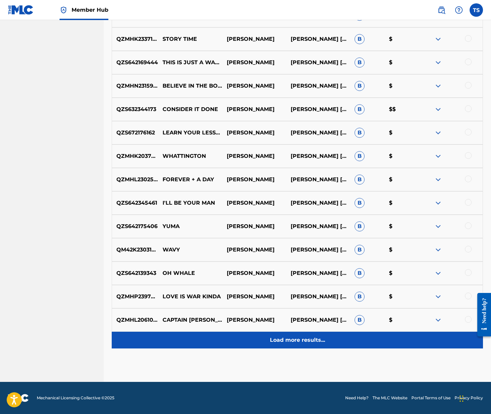
click at [301, 340] on p "Load more results..." at bounding box center [297, 340] width 55 height 8
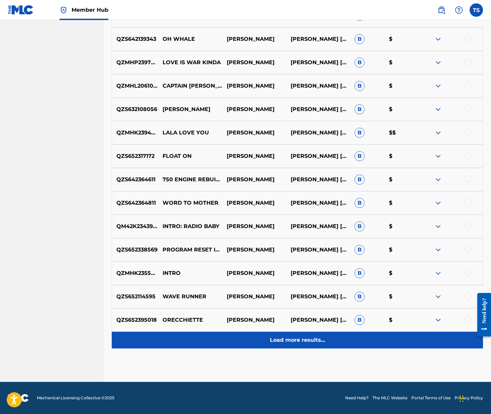
click at [302, 340] on p "Load more results..." at bounding box center [297, 340] width 55 height 8
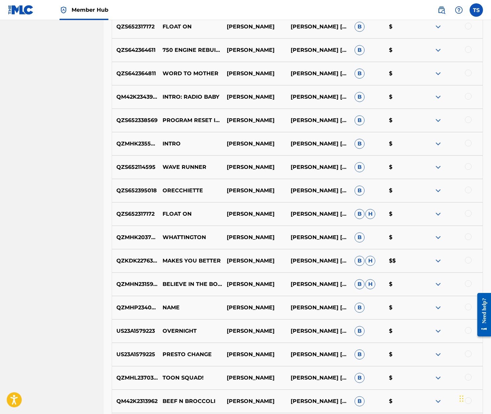
scroll to position [1615, 0]
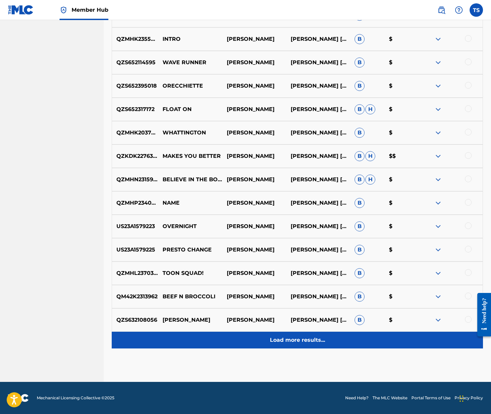
click at [298, 339] on p "Load more results..." at bounding box center [297, 340] width 55 height 8
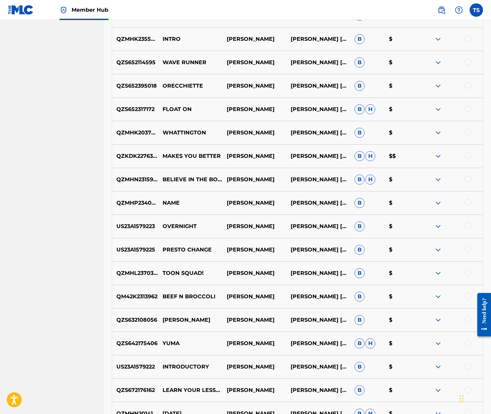
scroll to position [1849, 0]
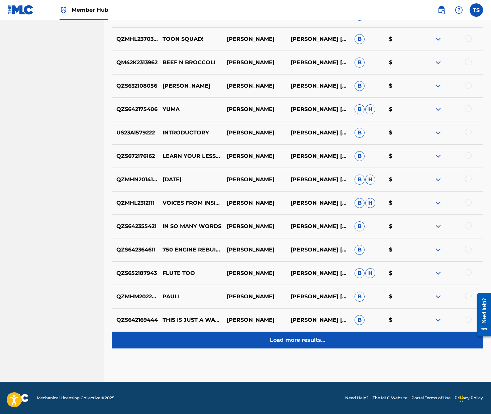
click at [294, 335] on div "Load more results..." at bounding box center [297, 340] width 371 height 17
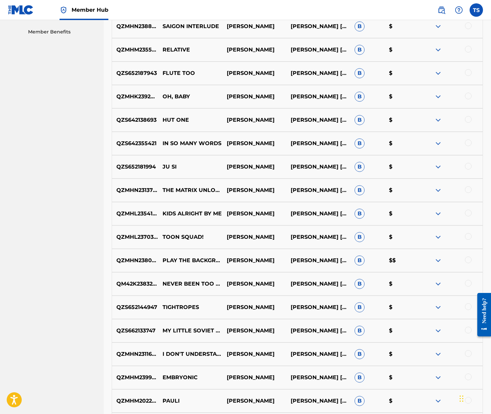
scroll to position [0, 0]
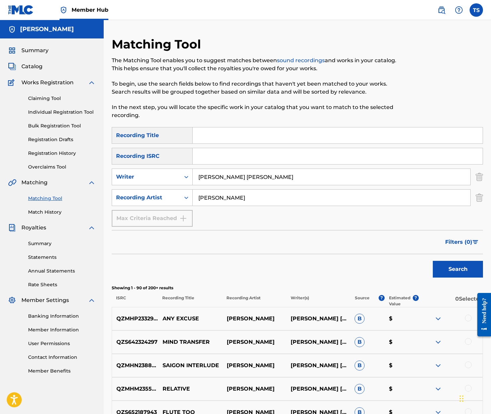
click at [242, 198] on input "[PERSON_NAME]" at bounding box center [332, 198] width 278 height 16
type input "[PERSON_NAME], trox"
click at [433, 261] on button "Search" at bounding box center [458, 269] width 50 height 17
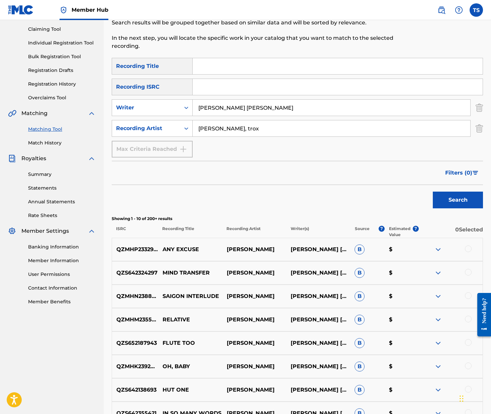
scroll to position [72, 0]
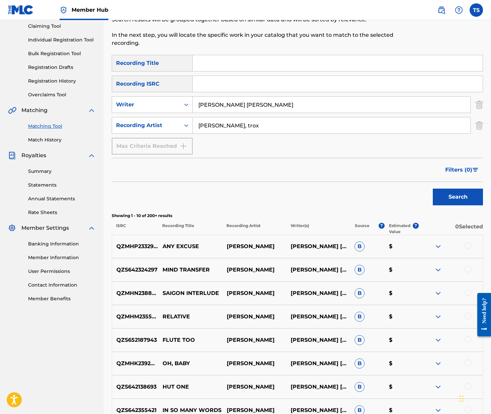
drag, startPoint x: 263, startPoint y: 107, endPoint x: 139, endPoint y: 90, distance: 125.9
click at [139, 90] on div "SearchWithCriteria32224ac6-af6a-47a3-b971-d035f895ce64 Recording Title SearchWi…" at bounding box center [297, 105] width 371 height 100
click at [433, 189] on button "Search" at bounding box center [458, 197] width 50 height 17
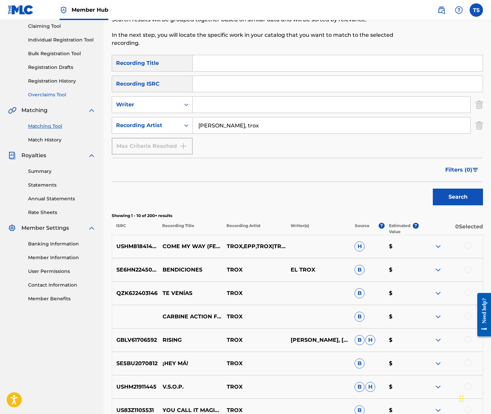
drag, startPoint x: 254, startPoint y: 125, endPoint x: 55, endPoint y: 97, distance: 200.9
click at [57, 97] on main "[PERSON_NAME] Summary Catalog Works Registration Claiming Tool Individual Regis…" at bounding box center [245, 233] width 491 height 571
type input "trox"
click at [433, 189] on button "Search" at bounding box center [458, 197] width 50 height 17
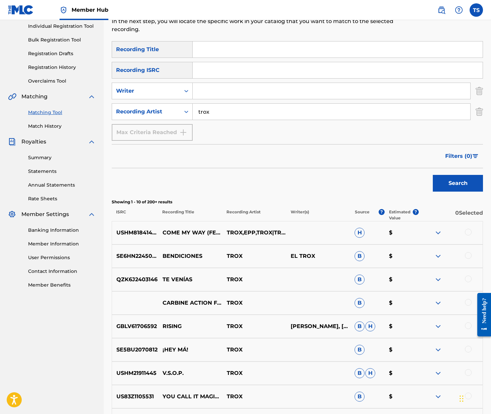
scroll to position [0, 0]
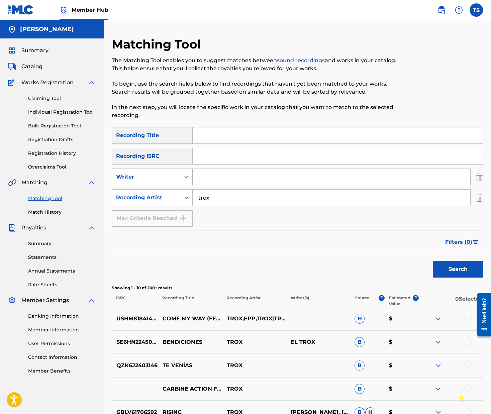
drag, startPoint x: 221, startPoint y: 198, endPoint x: 168, endPoint y: 177, distance: 57.3
click at [178, 184] on div "SearchWithCriteria32224ac6-af6a-47a3-b971-d035f895ce64 Recording Title SearchWi…" at bounding box center [297, 177] width 371 height 100
click at [210, 133] on input "Search Form" at bounding box center [338, 135] width 290 height 16
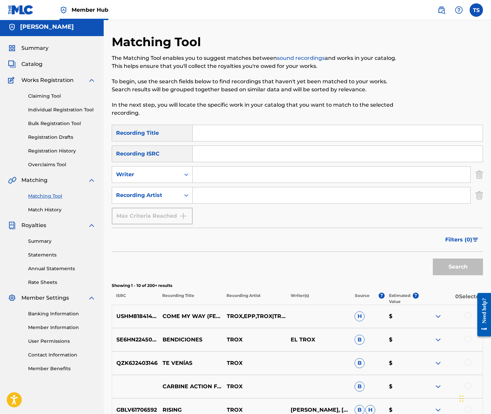
click at [198, 153] on input "Search Form" at bounding box center [338, 154] width 290 height 16
paste input "QZS642261544"
type input "QZS642261544"
click at [433, 259] on button "Search" at bounding box center [458, 267] width 50 height 17
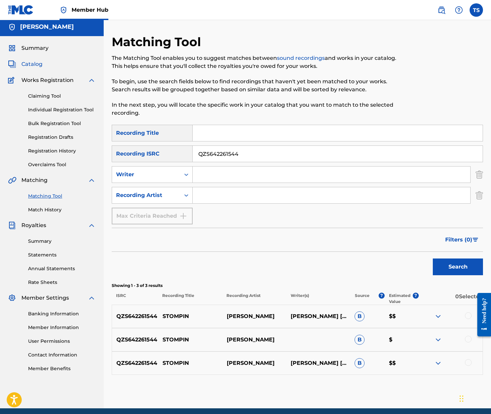
click at [35, 66] on span "Catalog" at bounding box center [31, 64] width 21 height 8
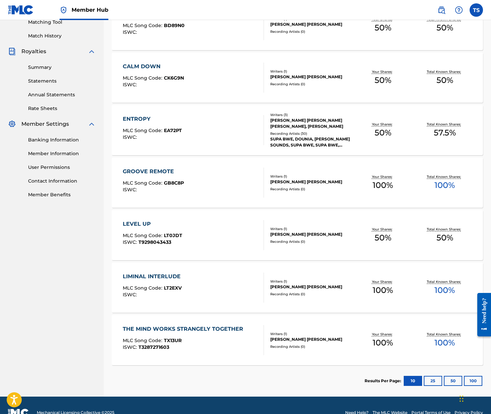
scroll to position [191, 0]
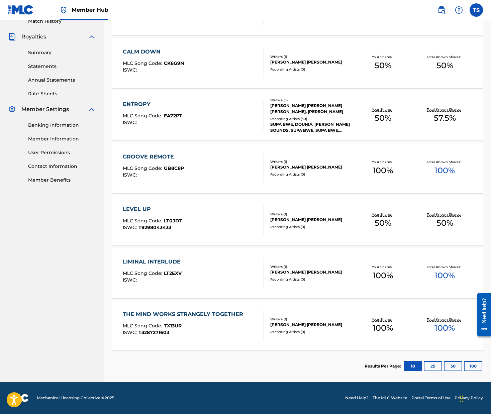
click at [168, 259] on div "LIMINAL INTERLUDE" at bounding box center [153, 262] width 61 height 8
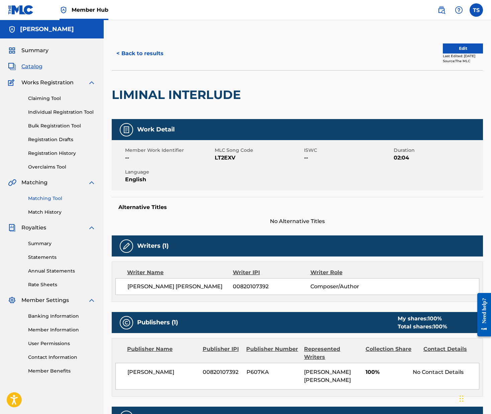
click at [56, 199] on link "Matching Tool" at bounding box center [62, 198] width 68 height 7
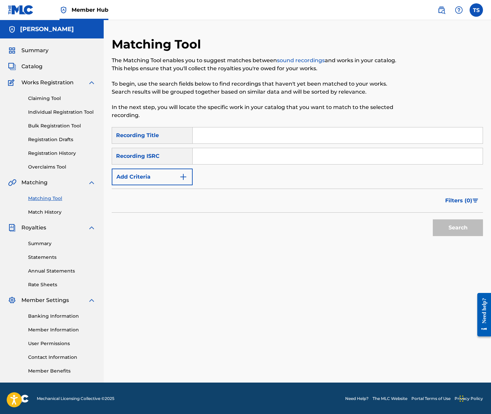
click at [247, 155] on input "Search Form" at bounding box center [338, 156] width 290 height 16
paste input "US23A1579221"
type input "US23A1579221"
click at [433, 219] on button "Search" at bounding box center [458, 227] width 50 height 17
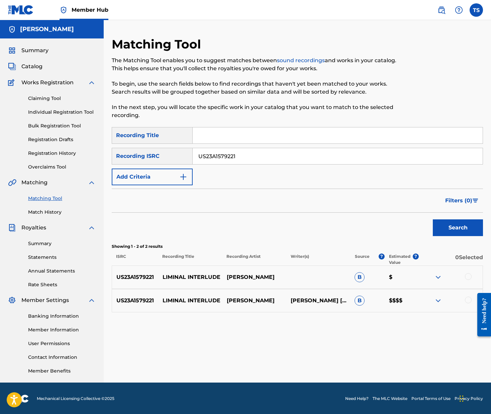
drag, startPoint x: 464, startPoint y: 274, endPoint x: 470, endPoint y: 275, distance: 5.7
click at [467, 274] on div at bounding box center [451, 277] width 64 height 8
click at [470, 275] on div at bounding box center [468, 276] width 7 height 7
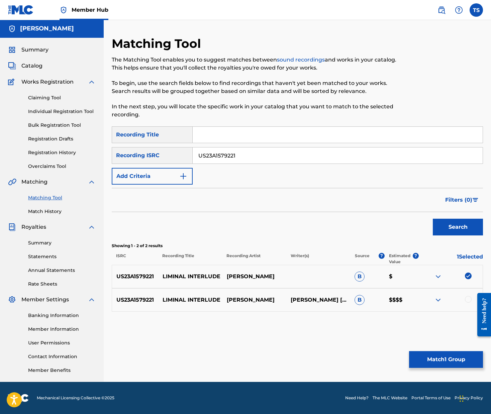
click at [467, 299] on div at bounding box center [468, 299] width 7 height 7
click at [431, 359] on button "Match 2 Groups" at bounding box center [446, 359] width 74 height 17
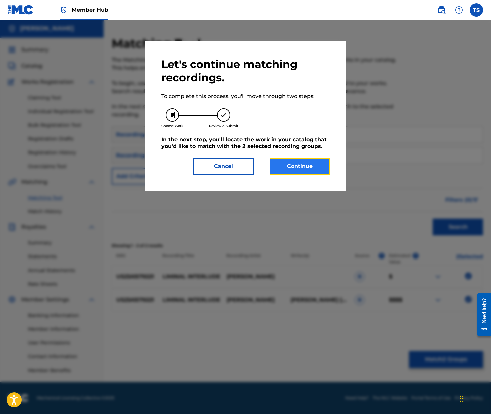
click at [315, 168] on button "Continue" at bounding box center [300, 166] width 60 height 17
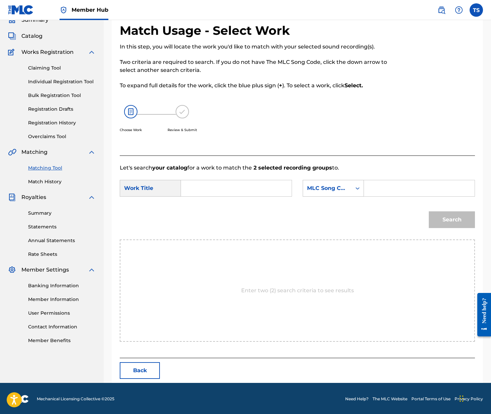
drag, startPoint x: 226, startPoint y: 220, endPoint x: 233, endPoint y: 202, distance: 18.8
click at [226, 220] on div "Search" at bounding box center [297, 222] width 355 height 35
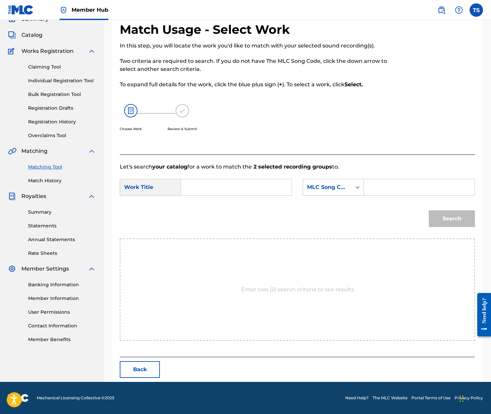
click at [232, 184] on input "Search Form" at bounding box center [236, 187] width 99 height 16
click at [209, 204] on strong "liminal" at bounding box center [201, 202] width 19 height 6
type input "liminal interlude"
click at [451, 222] on div "Search" at bounding box center [451, 217] width 50 height 27
click at [372, 186] on input "Search Form" at bounding box center [419, 187] width 99 height 16
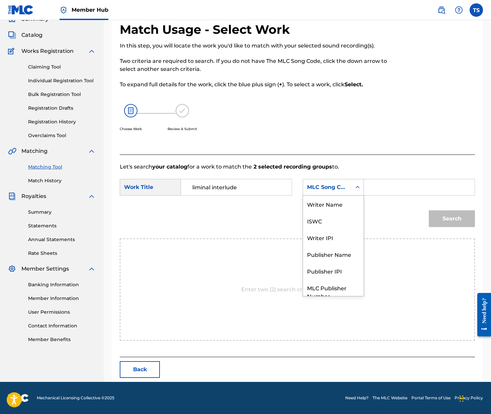
click at [357, 187] on icon "Search Form" at bounding box center [357, 187] width 7 height 7
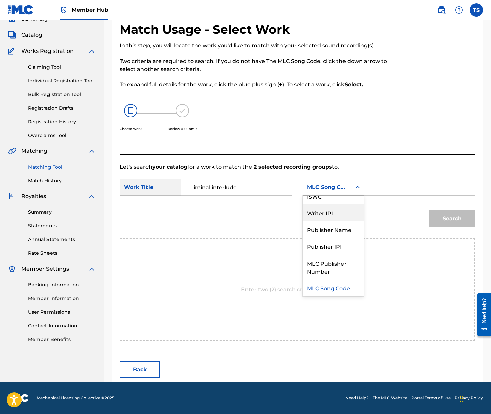
scroll to position [0, 0]
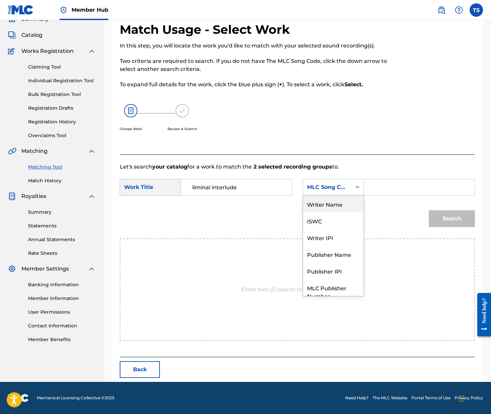
drag, startPoint x: 344, startPoint y: 202, endPoint x: 349, endPoint y: 201, distance: 4.6
click at [344, 202] on div "Writer Name" at bounding box center [333, 204] width 61 height 17
click at [377, 188] on input "Search Form" at bounding box center [419, 187] width 99 height 16
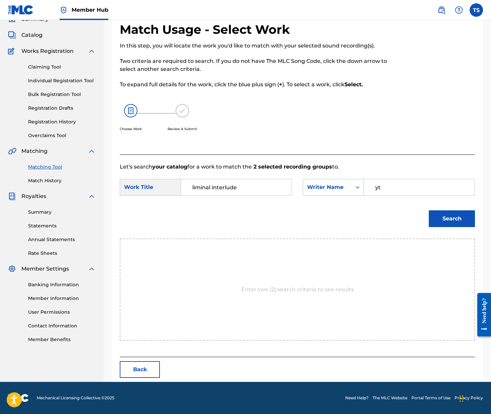
type input "y"
type input "[PERSON_NAME] [PERSON_NAME]"
click at [429, 210] on button "Search" at bounding box center [452, 218] width 46 height 17
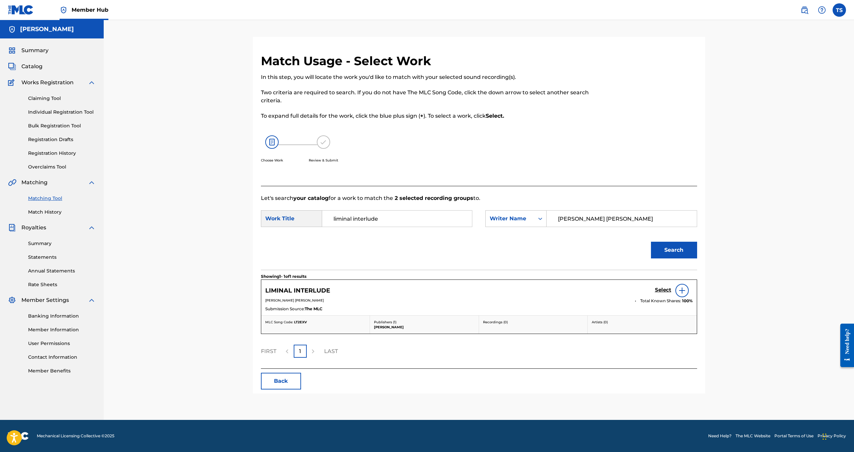
click at [491, 289] on img at bounding box center [682, 291] width 8 height 8
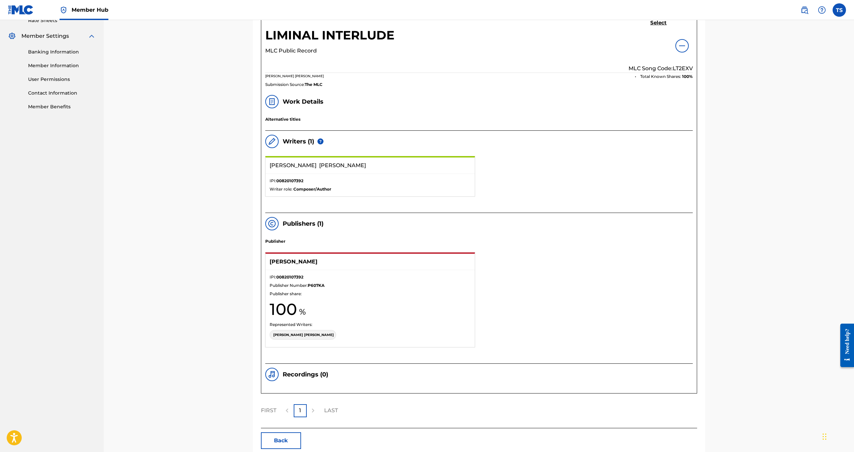
scroll to position [297, 0]
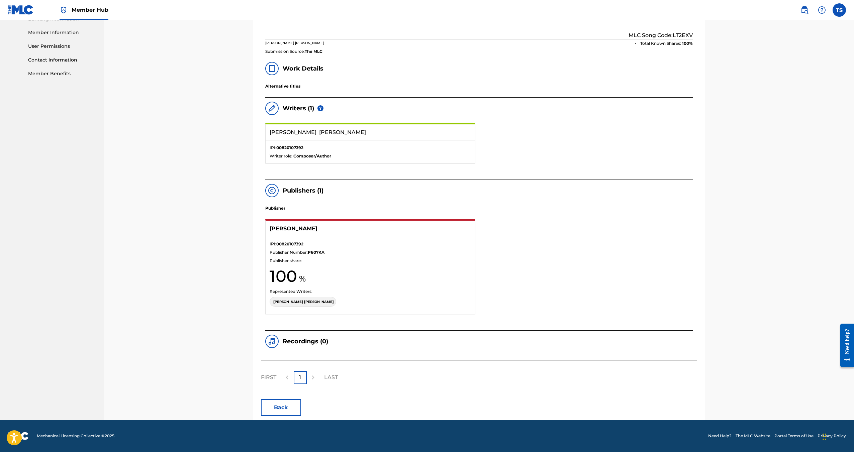
click at [321, 108] on img at bounding box center [320, 108] width 6 height 6
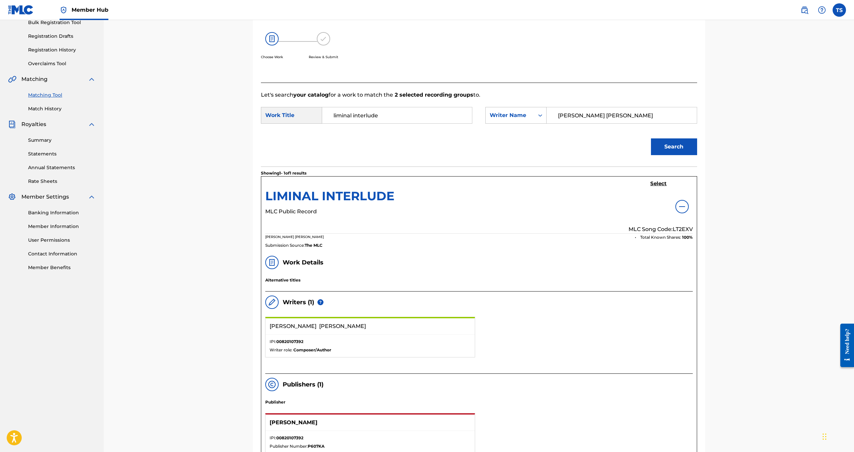
scroll to position [0, 0]
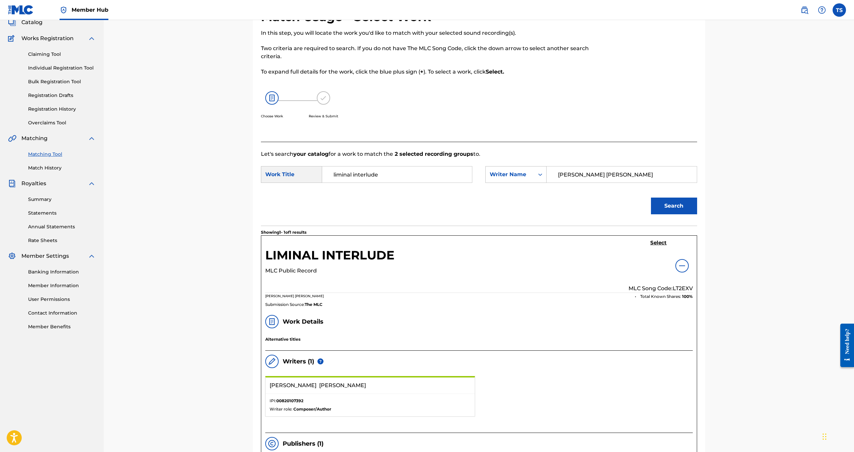
click at [317, 240] on div "LIMINAL INTERLUDE MLC Public Record" at bounding box center [329, 261] width 129 height 43
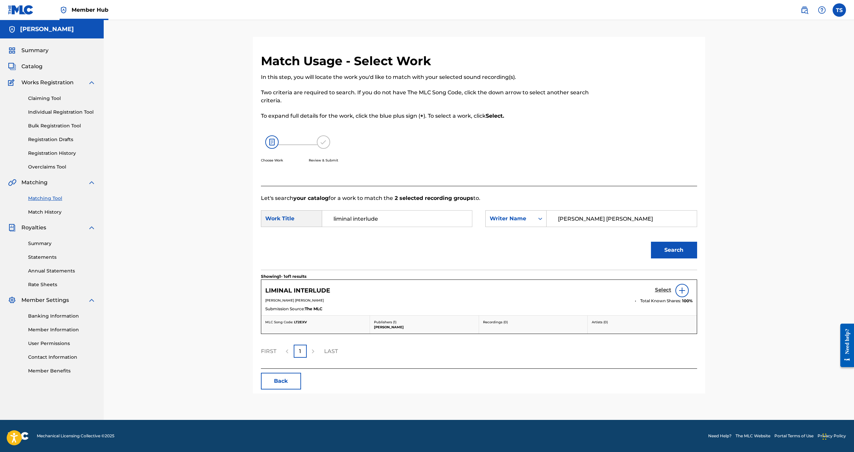
click at [491, 288] on h5 "Select" at bounding box center [663, 290] width 16 height 6
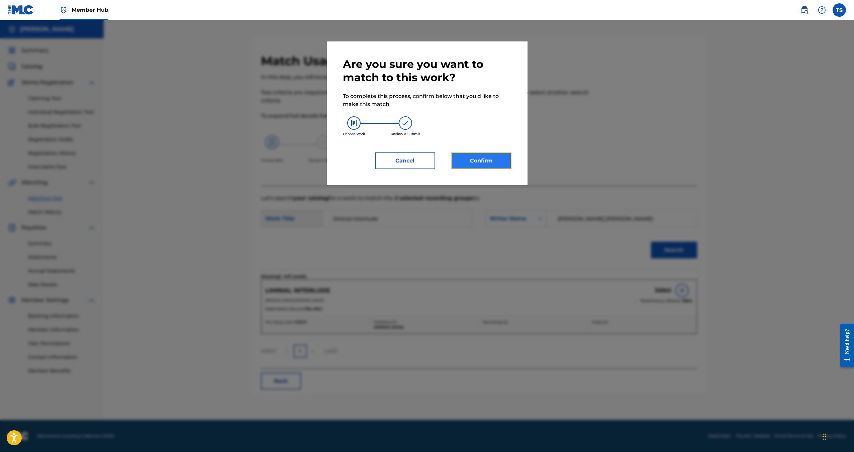
click at [475, 163] on button "Confirm" at bounding box center [481, 161] width 60 height 17
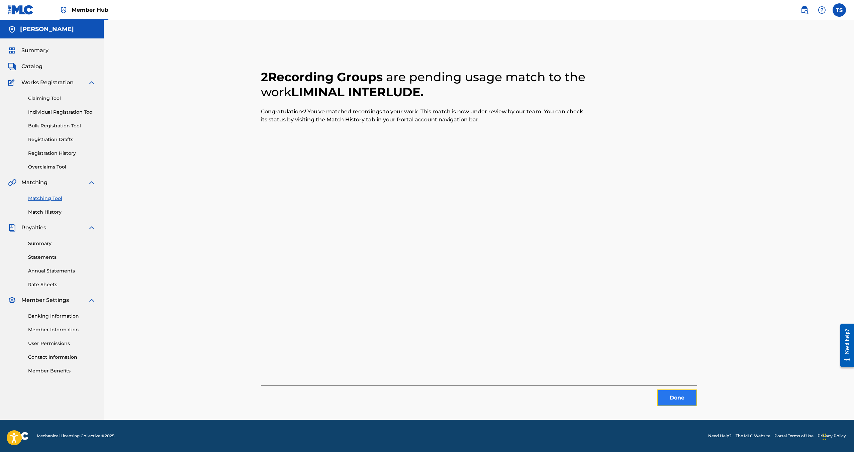
click at [491, 400] on button "Done" at bounding box center [677, 398] width 40 height 17
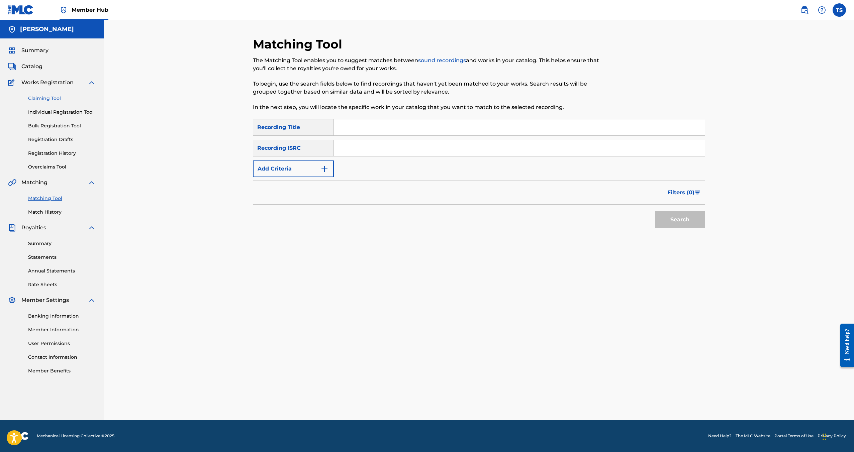
click at [45, 99] on link "Claiming Tool" at bounding box center [62, 98] width 68 height 7
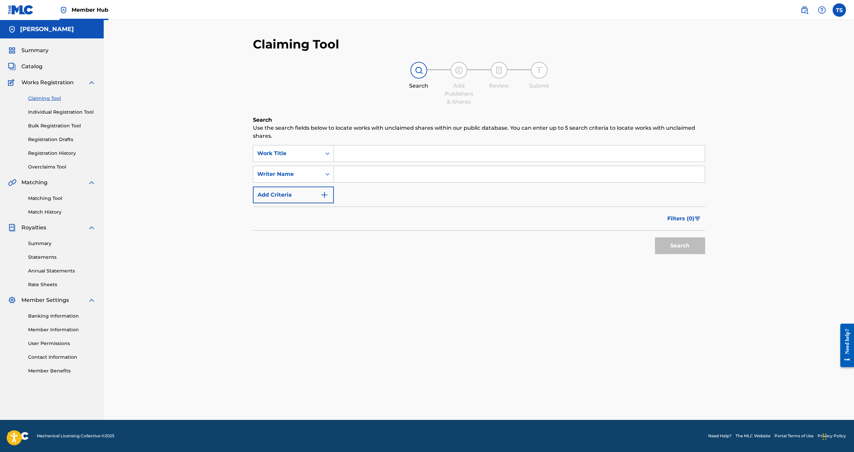
click at [364, 176] on input "Search Form" at bounding box center [519, 174] width 371 height 16
type input "[PERSON_NAME] [PERSON_NAME]"
click at [491, 238] on button "Search" at bounding box center [680, 246] width 50 height 17
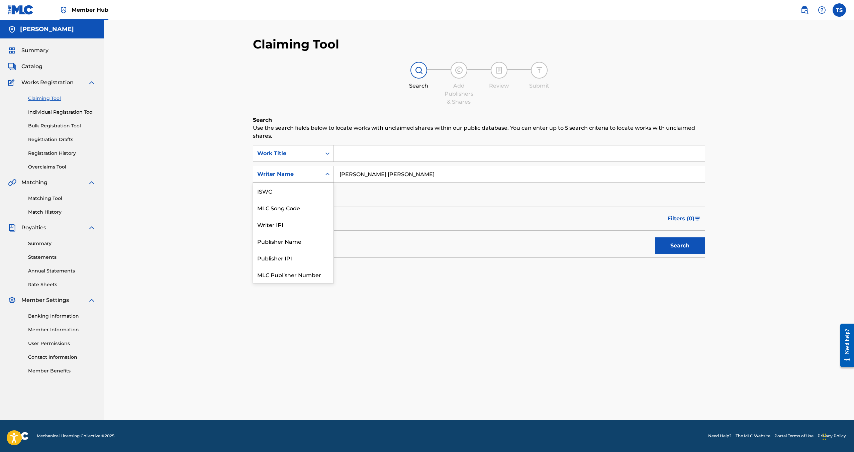
click at [309, 178] on div "Writer Name" at bounding box center [287, 174] width 68 height 13
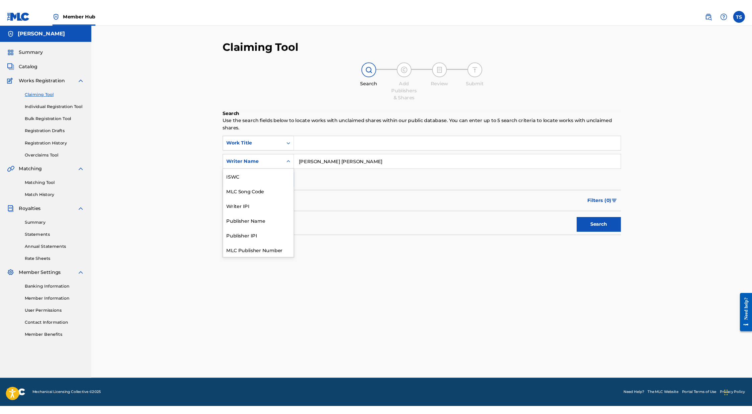
scroll to position [17, 0]
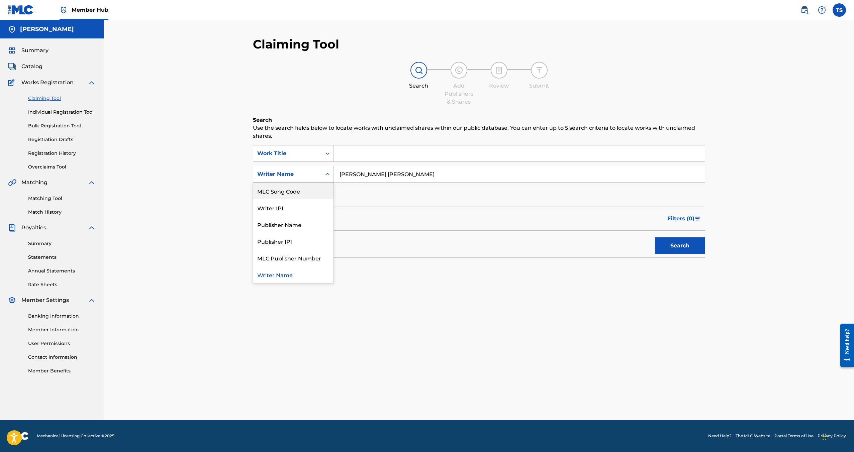
click at [399, 164] on div "SearchWithCriteria2d16af9e-b173-4aa3-9e3c-5cccafb475d6 Work Title SearchWithCri…" at bounding box center [479, 174] width 452 height 58
drag, startPoint x: 395, startPoint y: 177, endPoint x: 287, endPoint y: 166, distance: 108.6
click at [287, 166] on div "SearchWithCriteriafe460be8-5d27-42e8-bfd2-68cd8ca33319 Writer Name [PERSON_NAME…" at bounding box center [479, 174] width 452 height 17
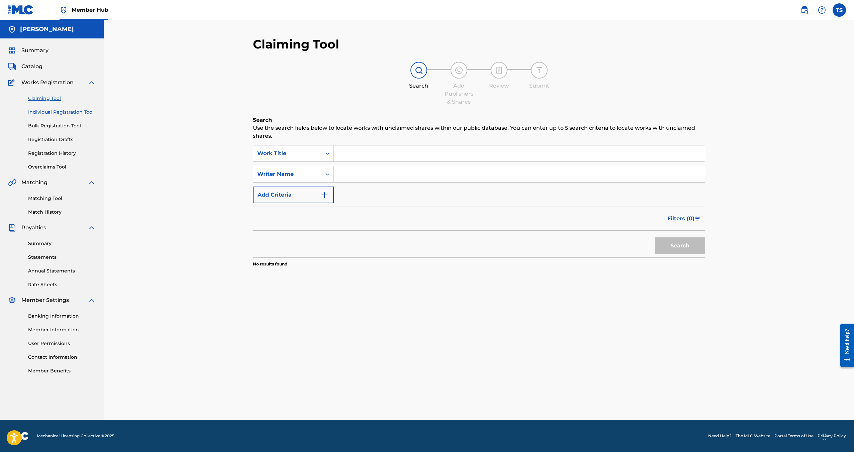
click at [58, 114] on link "Individual Registration Tool" at bounding box center [62, 112] width 68 height 7
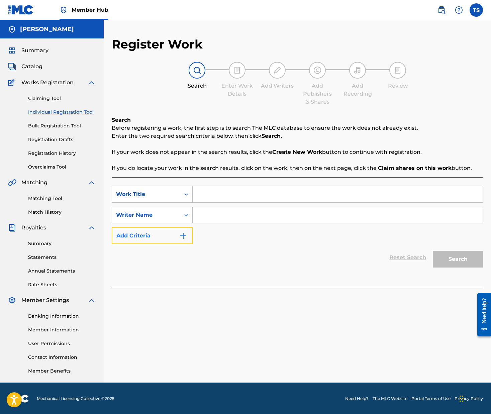
click at [165, 237] on button "Add Criteria" at bounding box center [152, 235] width 81 height 17
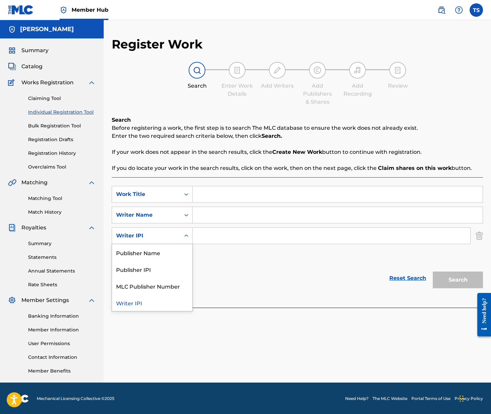
click at [185, 236] on icon "Search Form" at bounding box center [186, 236] width 4 height 2
click at [171, 237] on div "Writer IPI" at bounding box center [146, 236] width 60 height 8
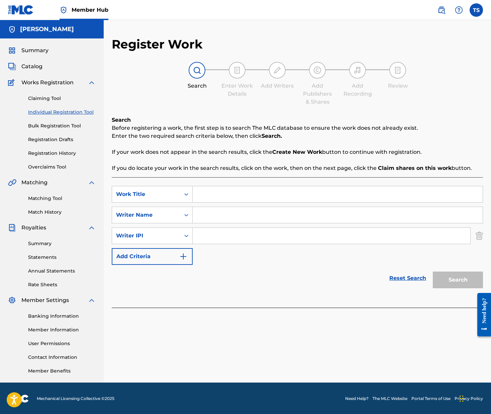
click at [207, 191] on input "Search Form" at bounding box center [338, 194] width 290 height 16
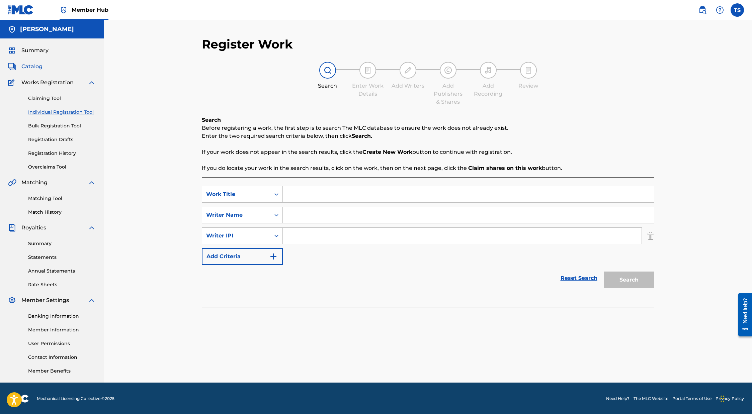
click at [38, 65] on span "Catalog" at bounding box center [31, 67] width 21 height 8
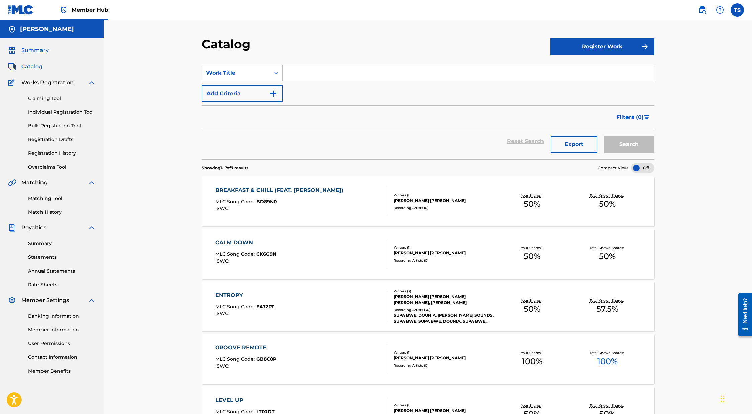
click at [38, 51] on span "Summary" at bounding box center [34, 51] width 27 height 8
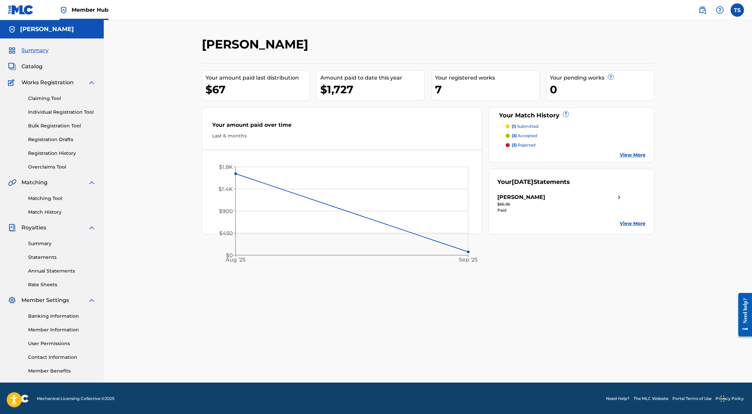
click at [491, 125] on p "(1) submitted" at bounding box center [525, 126] width 27 height 6
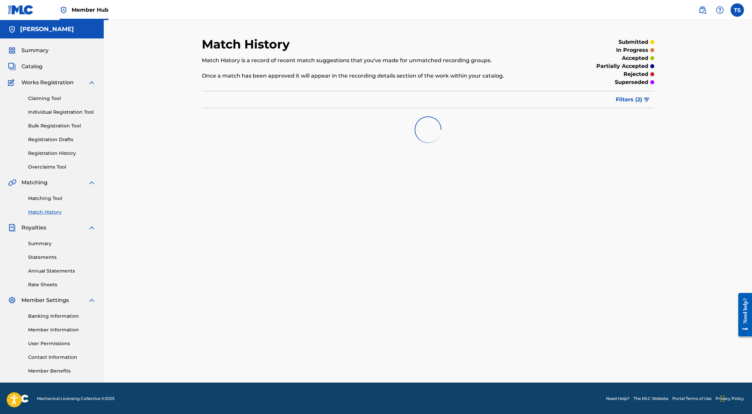
scroll to position [1, 0]
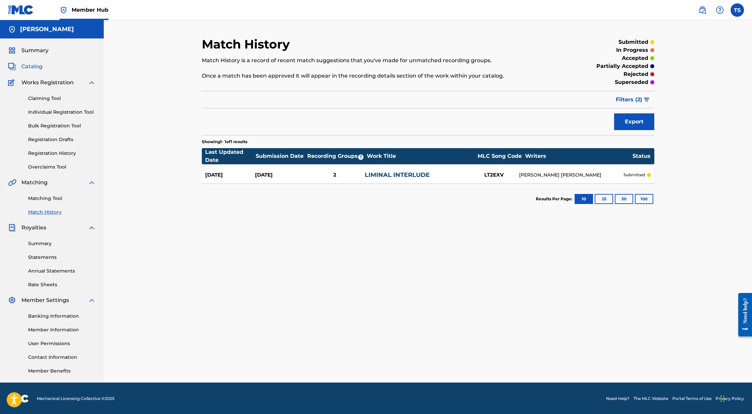
click at [36, 66] on span "Catalog" at bounding box center [31, 67] width 21 height 8
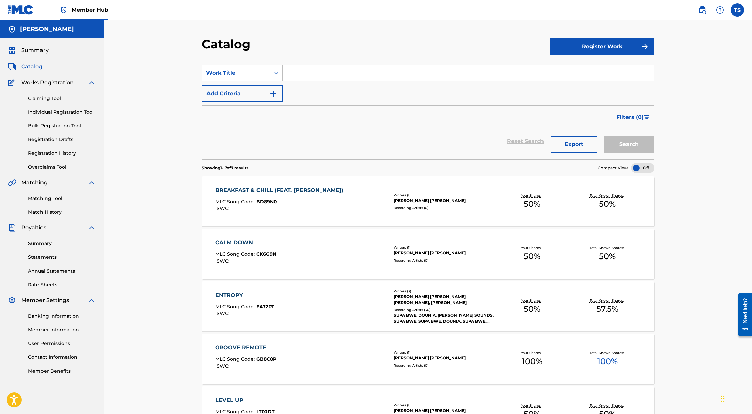
scroll to position [4, 0]
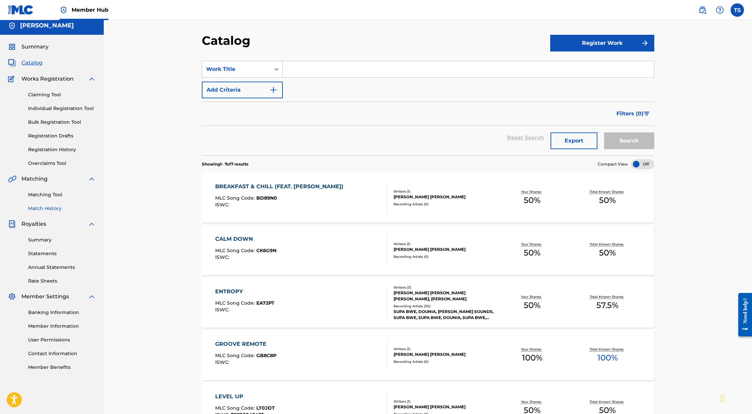
click at [52, 210] on link "Match History" at bounding box center [62, 208] width 68 height 7
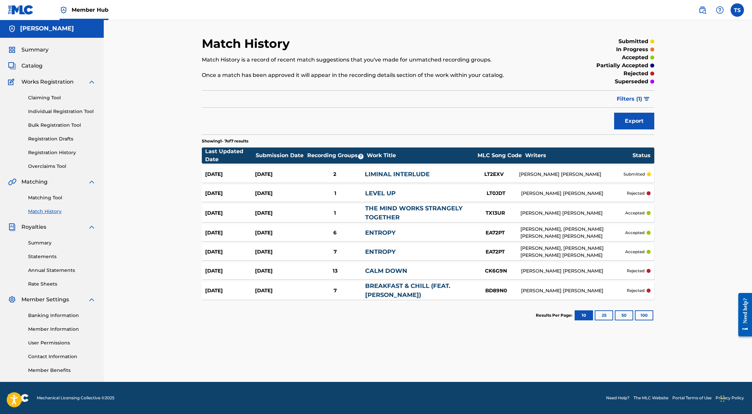
scroll to position [1, 0]
click at [34, 69] on div "Summary Catalog Works Registration Claiming Tool Individual Registration Tool B…" at bounding box center [52, 210] width 104 height 344
click at [35, 65] on span "Catalog" at bounding box center [31, 66] width 21 height 8
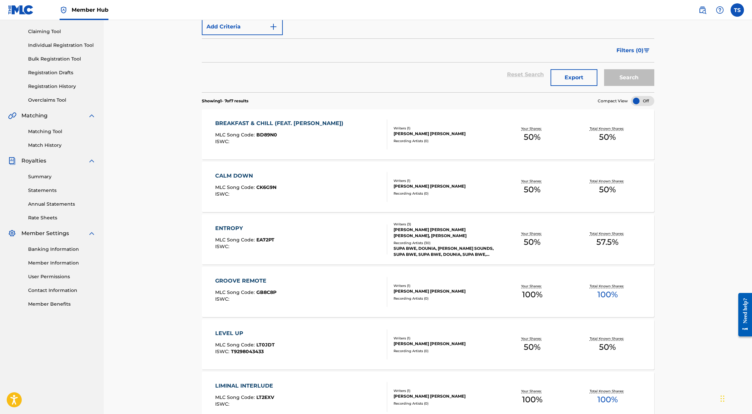
scroll to position [69, 0]
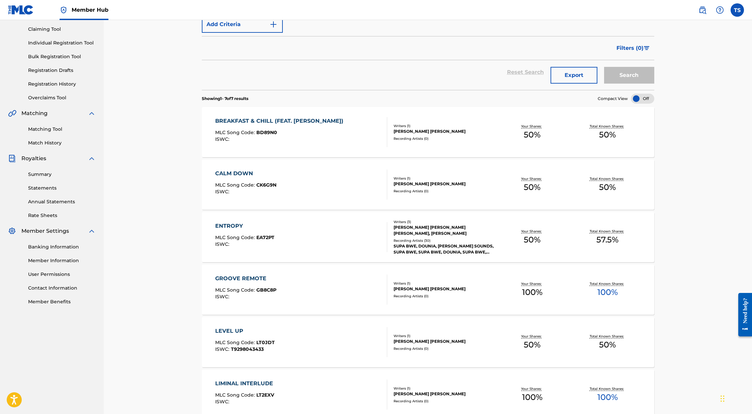
click at [250, 277] on div "GROOVE REMOTE" at bounding box center [245, 279] width 61 height 8
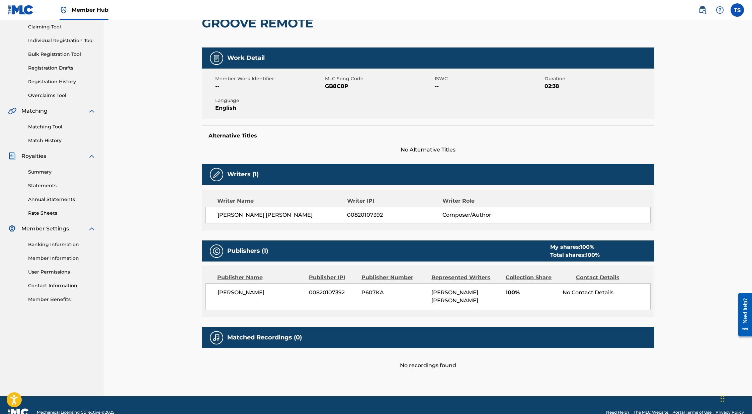
scroll to position [78, 0]
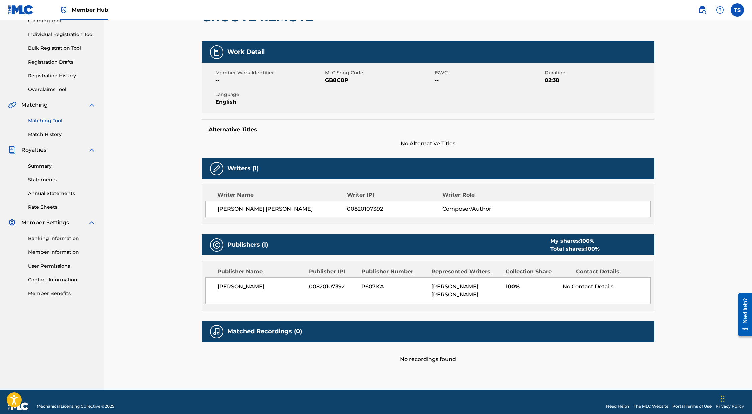
click at [59, 121] on link "Matching Tool" at bounding box center [62, 120] width 68 height 7
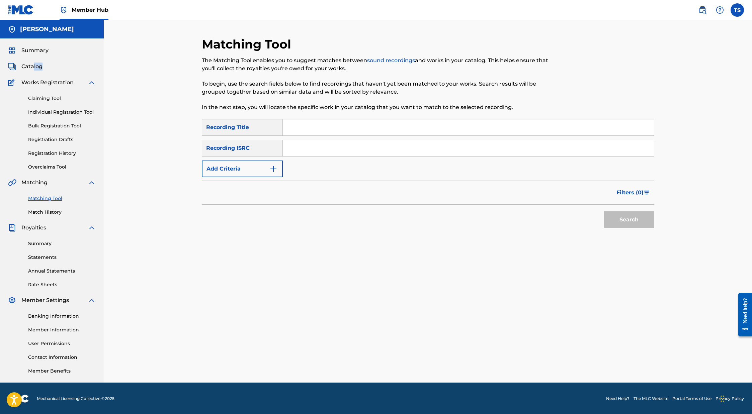
scroll to position [1, 0]
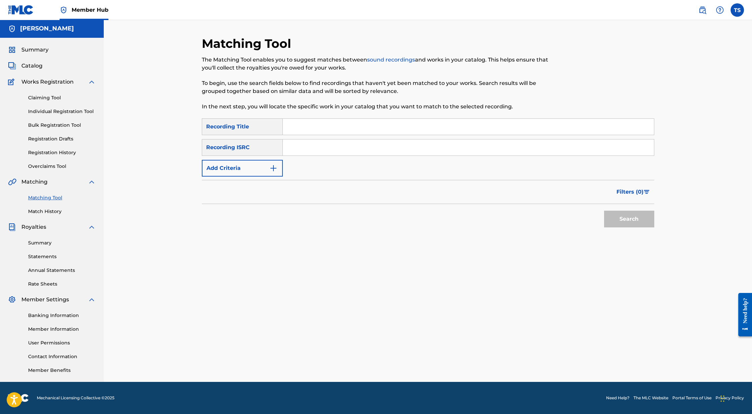
click at [287, 145] on input "Search Form" at bounding box center [468, 148] width 371 height 16
paste input "US23A1589750"
type input "US23A1589750"
click at [491, 221] on button "Search" at bounding box center [629, 219] width 50 height 17
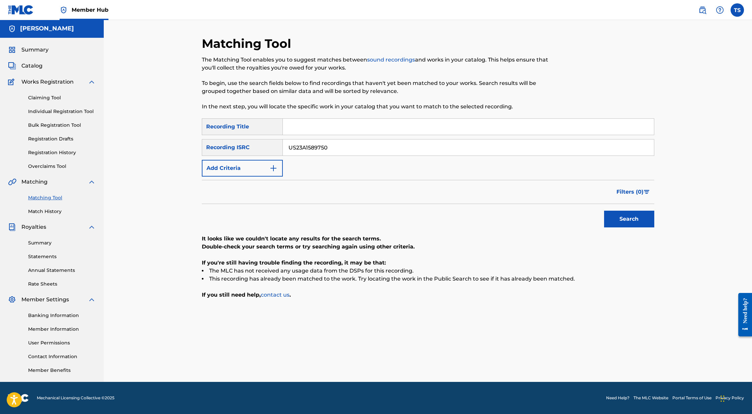
drag, startPoint x: 314, startPoint y: 147, endPoint x: 234, endPoint y: 148, distance: 80.3
click at [234, 148] on div "SearchWithCriteria867ad39c-f5e3-4365-848a-6a59fa3b3642 Recording ISRC US23A1589…" at bounding box center [428, 147] width 452 height 17
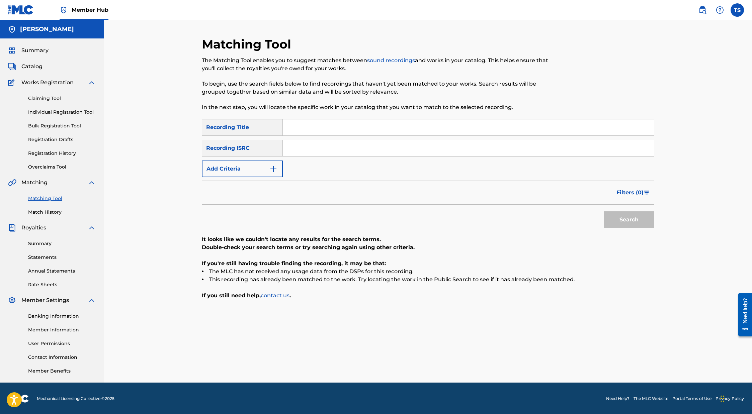
click at [293, 129] on input "Search Form" at bounding box center [468, 127] width 371 height 16
type input "Groove Remote"
click at [256, 170] on button "Add Criteria" at bounding box center [242, 169] width 81 height 17
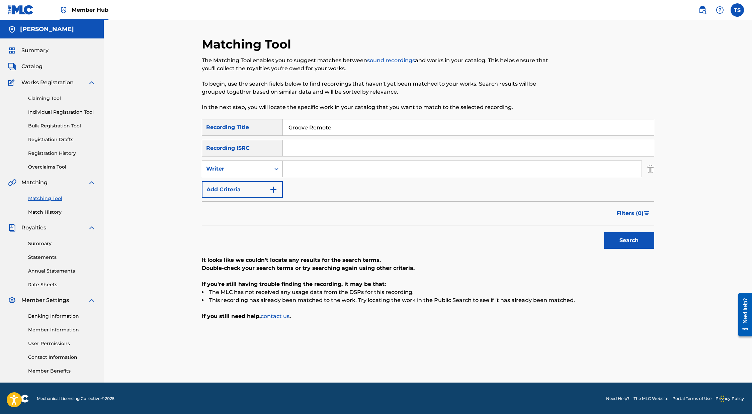
click at [277, 166] on icon "Search Form" at bounding box center [276, 169] width 7 height 7
click at [261, 184] on div "Recording Artist" at bounding box center [242, 185] width 80 height 17
click at [308, 164] on input "Search Form" at bounding box center [462, 169] width 359 height 16
type input "[PERSON_NAME]"
click at [491, 232] on button "Search" at bounding box center [629, 240] width 50 height 17
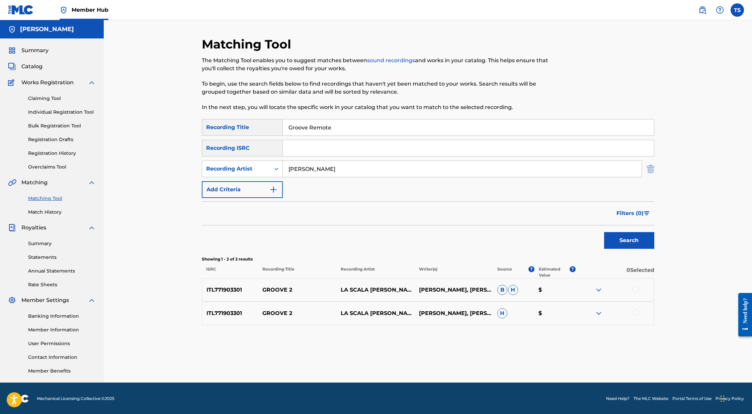
click at [491, 169] on img "Search Form" at bounding box center [650, 169] width 7 height 17
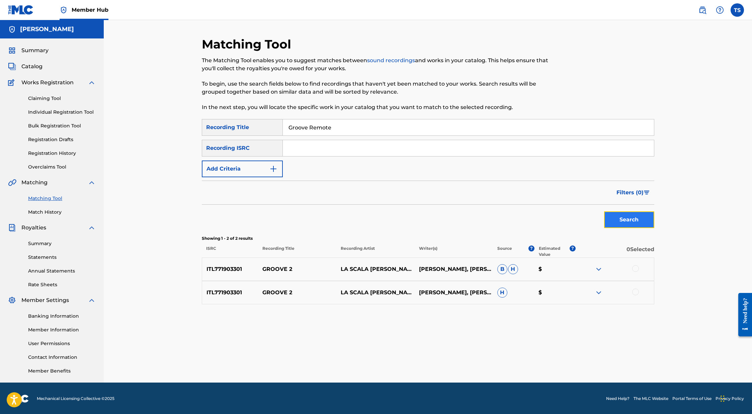
click at [491, 226] on button "Search" at bounding box center [629, 219] width 50 height 17
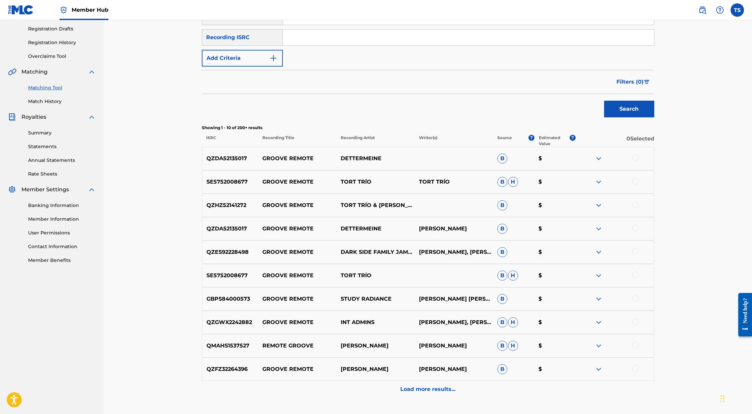
scroll to position [160, 0]
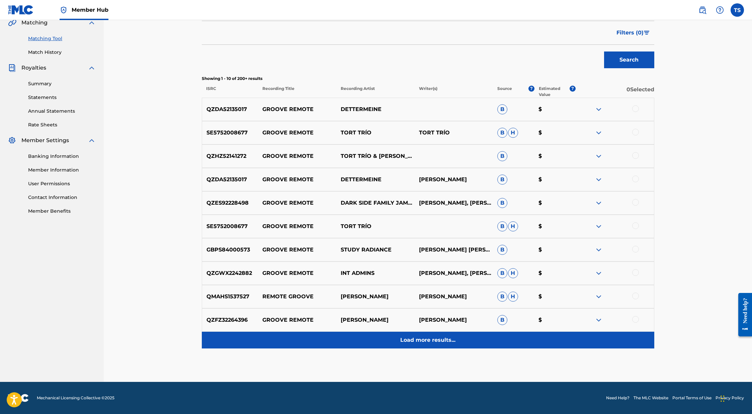
click at [422, 339] on p "Load more results..." at bounding box center [427, 340] width 55 height 8
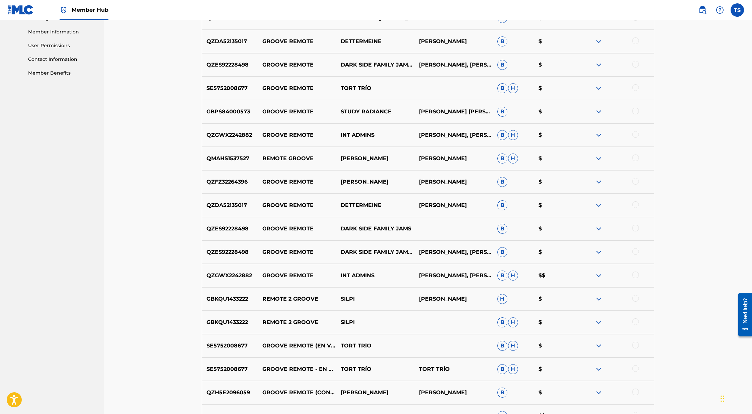
scroll to position [356, 0]
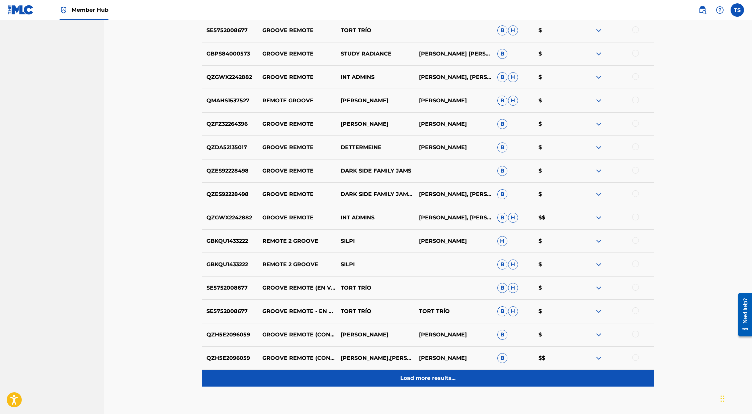
click at [436, 376] on p "Load more results..." at bounding box center [427, 378] width 55 height 8
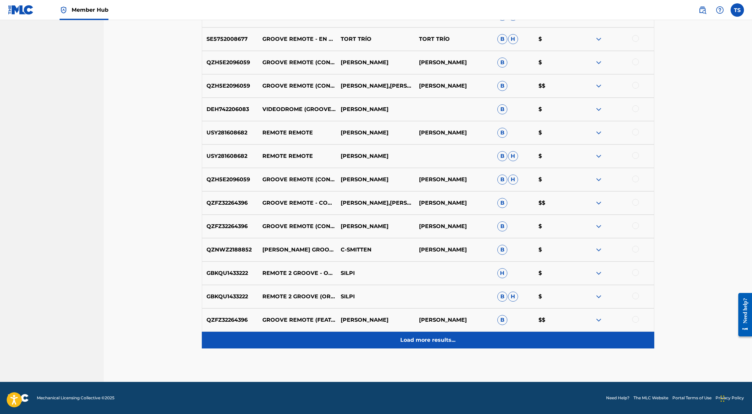
click at [441, 338] on p "Load more results..." at bounding box center [427, 340] width 55 height 8
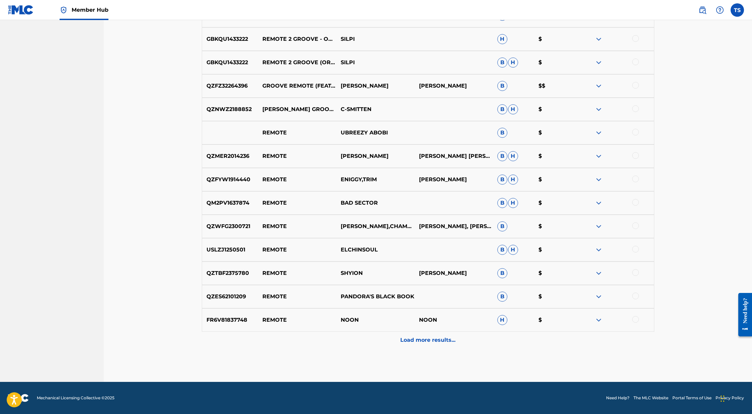
click at [439, 335] on div "Load more results..." at bounding box center [428, 340] width 452 height 17
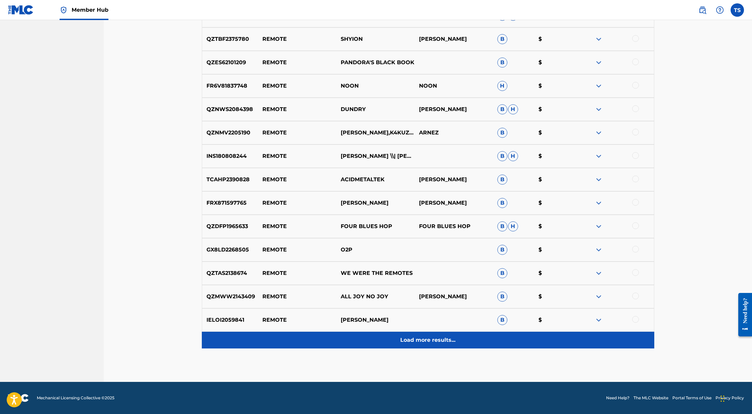
click at [439, 335] on div "Load more results..." at bounding box center [428, 340] width 452 height 17
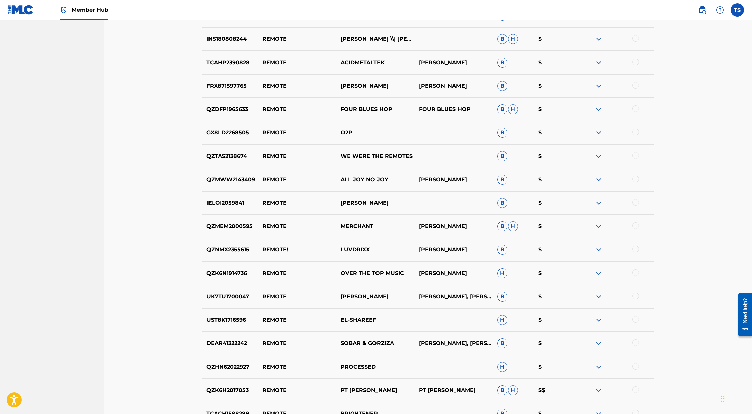
scroll to position [1331, 0]
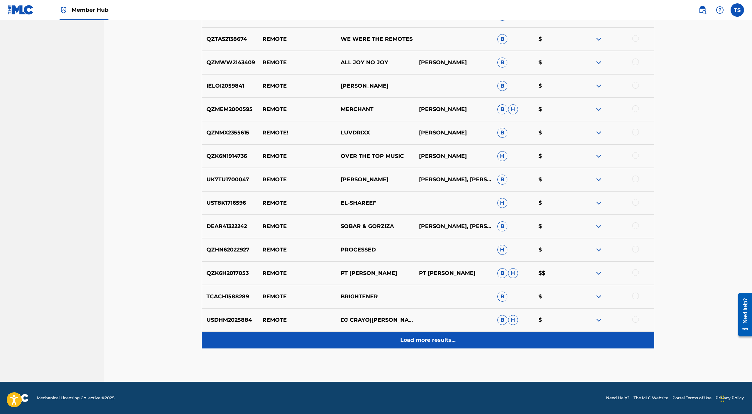
click at [439, 334] on div "Load more results..." at bounding box center [428, 340] width 452 height 17
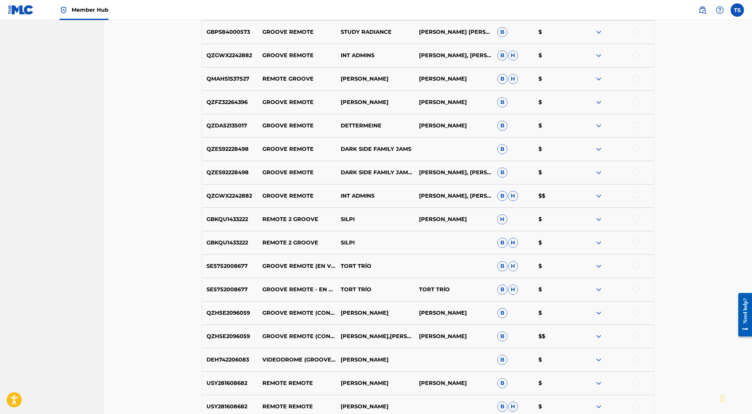
scroll to position [396, 0]
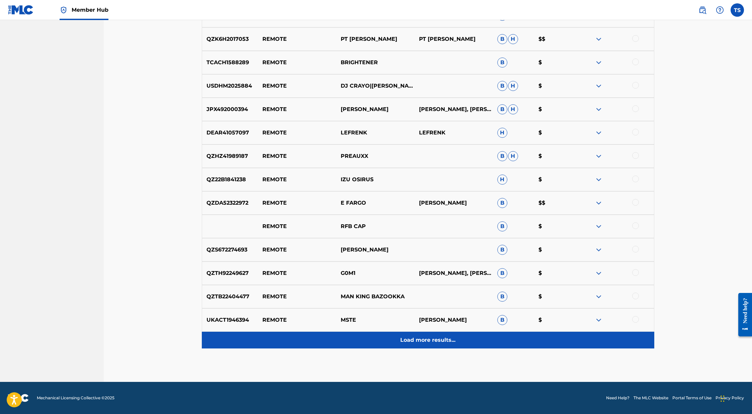
click at [438, 334] on div "Load more results..." at bounding box center [428, 340] width 452 height 17
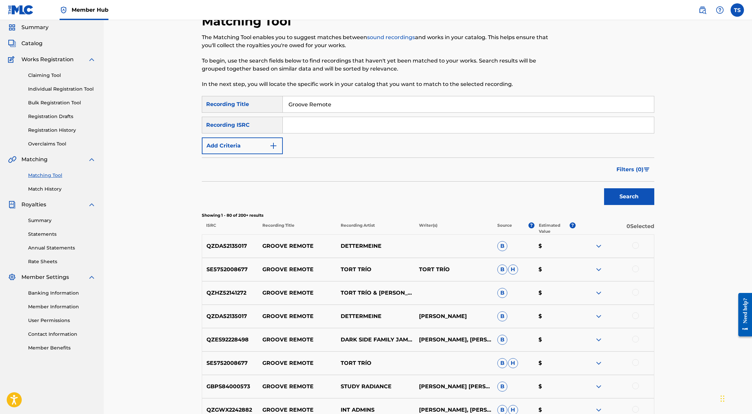
scroll to position [0, 0]
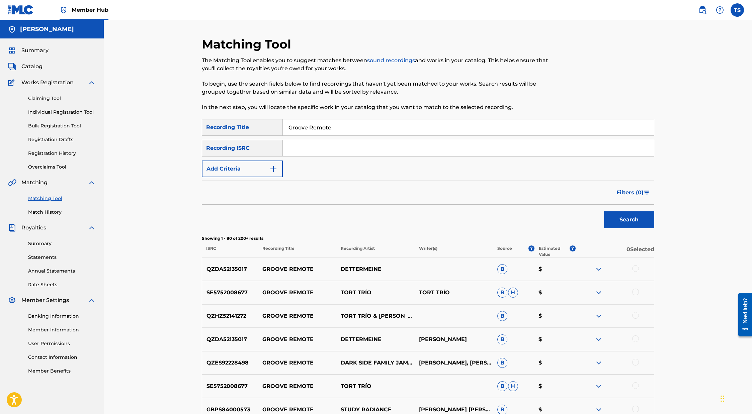
drag, startPoint x: 315, startPoint y: 127, endPoint x: 268, endPoint y: 127, distance: 47.2
click at [267, 127] on div "SearchWithCriteria32224ac6-af6a-47a3-b971-d035f895ce64 Recording Title Groove R…" at bounding box center [428, 127] width 452 height 17
click at [269, 169] on img "Search Form" at bounding box center [273, 169] width 8 height 8
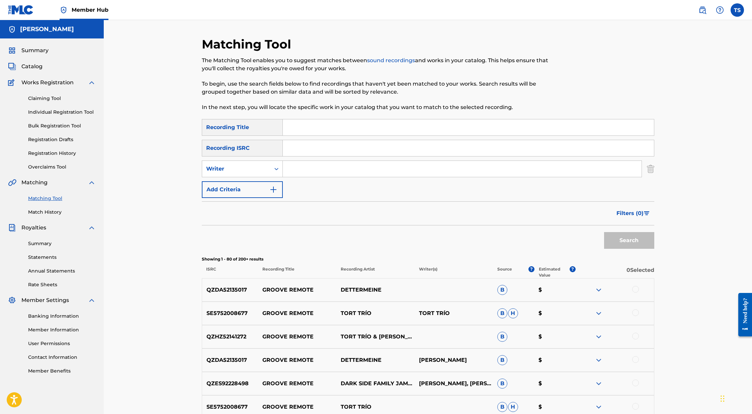
click at [299, 164] on input "Search Form" at bounding box center [462, 169] width 359 height 16
type input "[PERSON_NAME]"
click at [491, 232] on button "Search" at bounding box center [629, 240] width 50 height 17
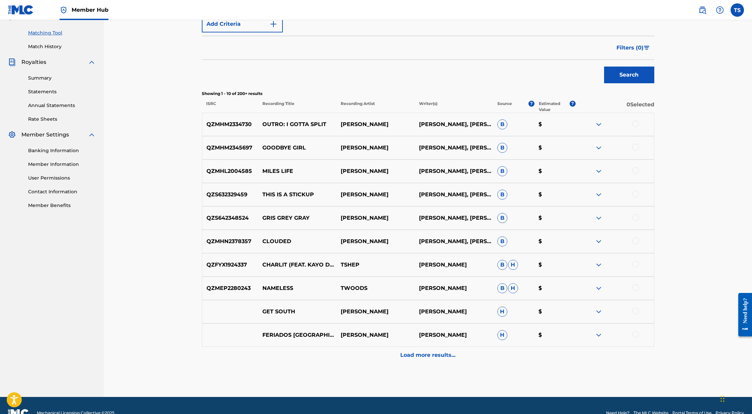
scroll to position [181, 0]
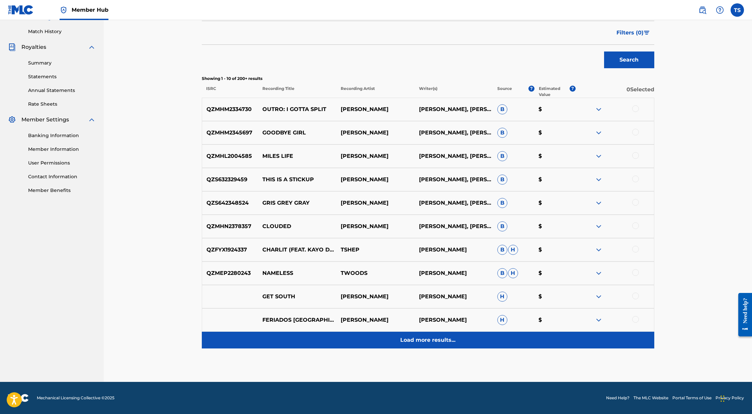
click at [423, 337] on p "Load more results..." at bounding box center [427, 340] width 55 height 8
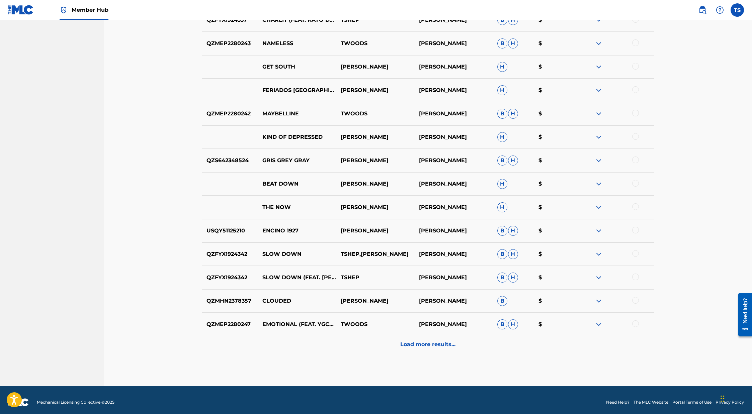
scroll to position [415, 0]
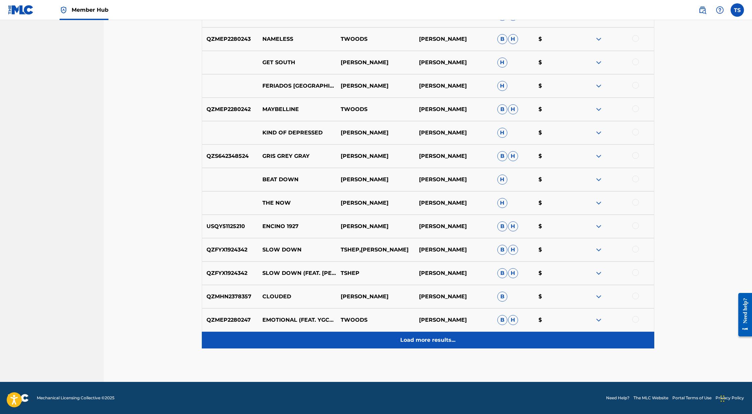
click at [442, 339] on p "Load more results..." at bounding box center [427, 340] width 55 height 8
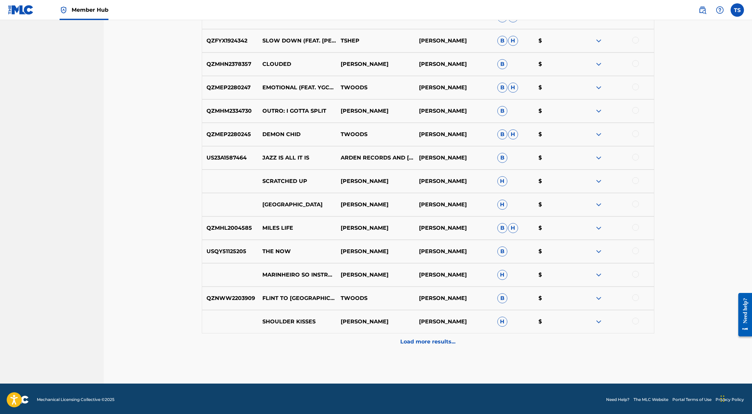
scroll to position [648, 0]
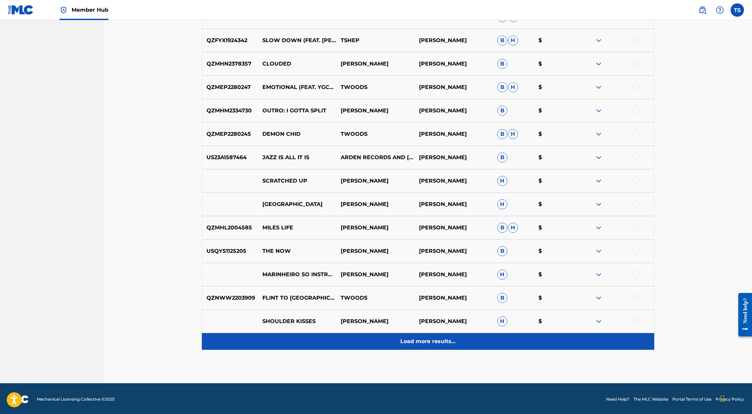
click at [437, 338] on p "Load more results..." at bounding box center [427, 342] width 55 height 8
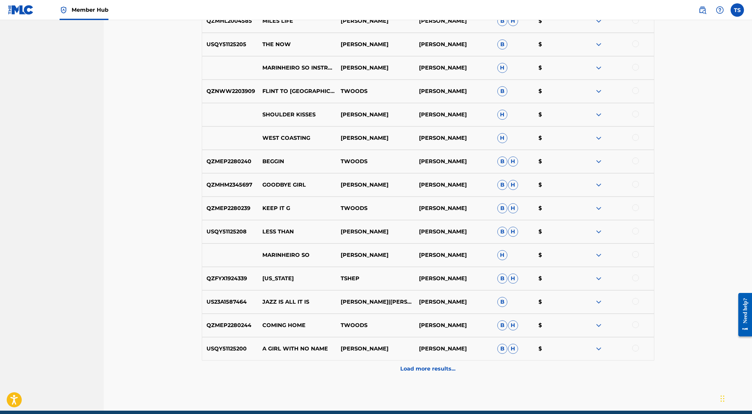
scroll to position [855, 0]
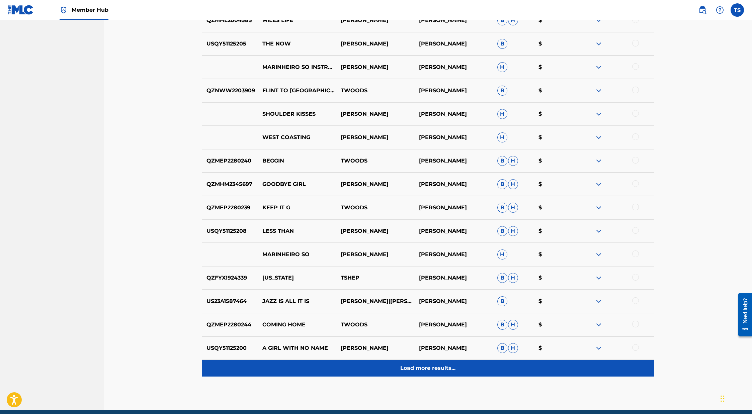
click at [453, 363] on div "Load more results..." at bounding box center [428, 368] width 452 height 17
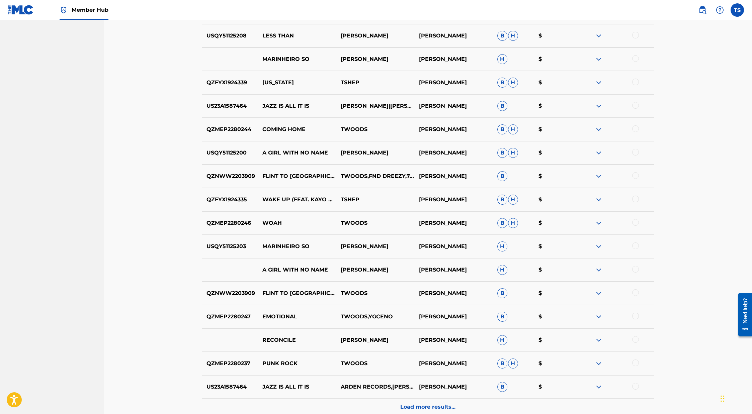
scroll to position [1117, 0]
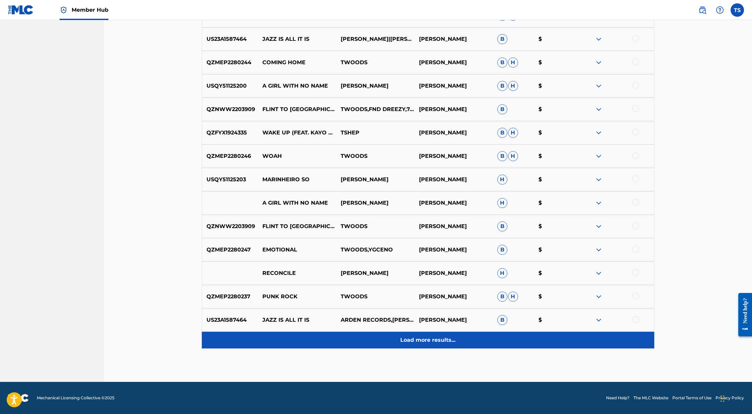
click at [434, 341] on p "Load more results..." at bounding box center [427, 340] width 55 height 8
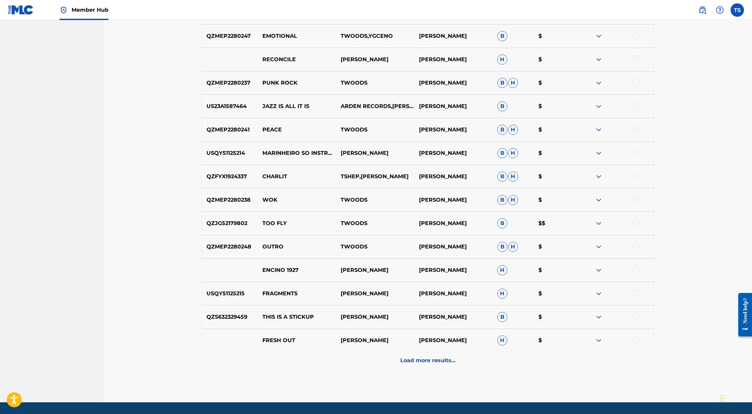
scroll to position [1352, 0]
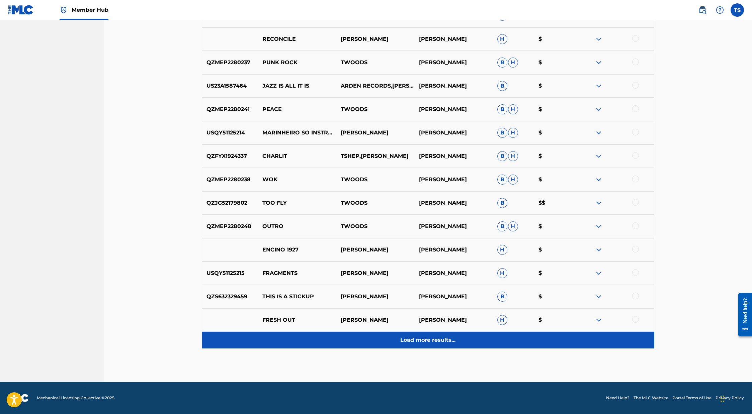
click at [437, 344] on p "Load more results..." at bounding box center [427, 340] width 55 height 8
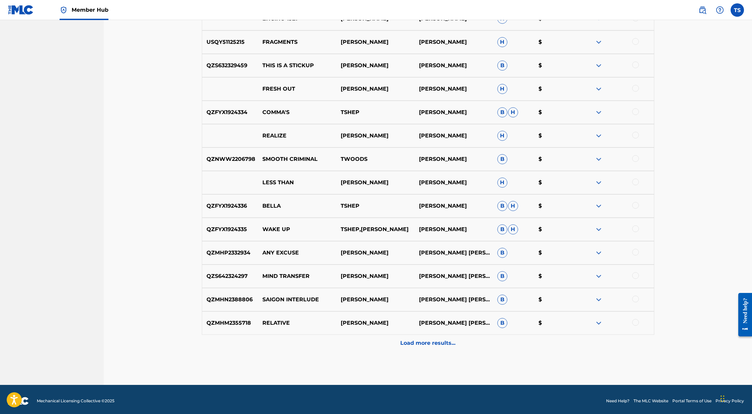
scroll to position [1582, 0]
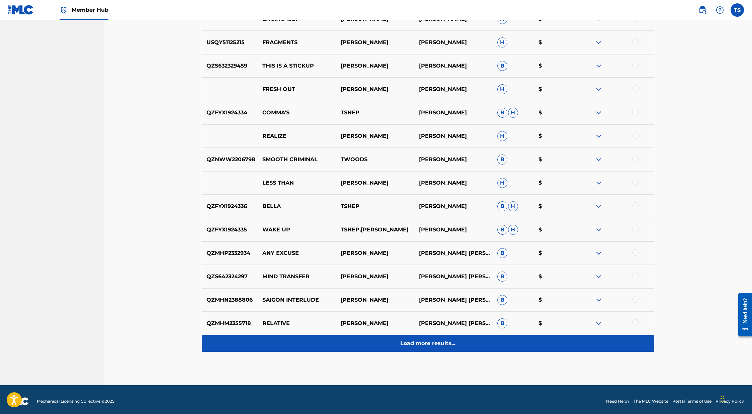
click at [439, 344] on p "Load more results..." at bounding box center [427, 344] width 55 height 8
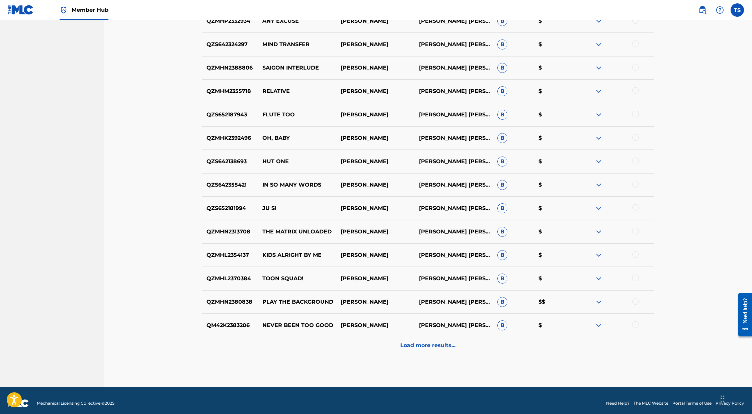
scroll to position [1820, 0]
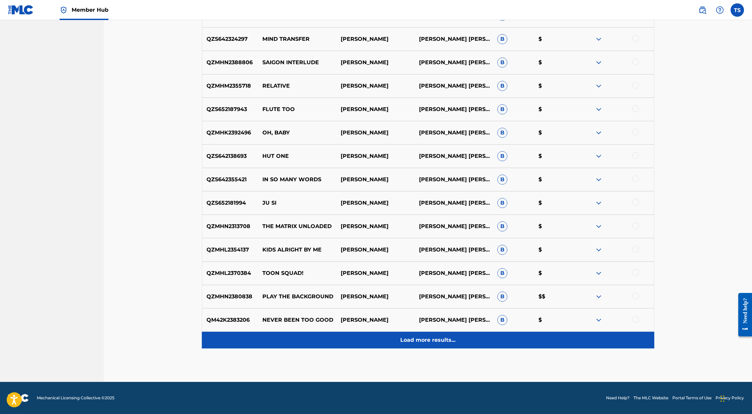
click at [433, 340] on p "Load more results..." at bounding box center [427, 340] width 55 height 8
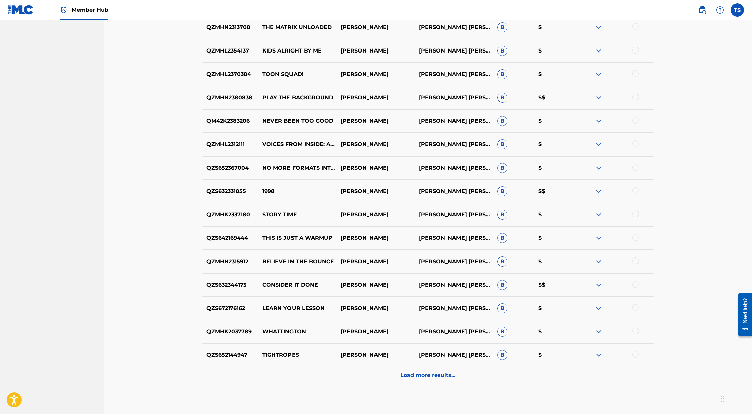
scroll to position [2039, 0]
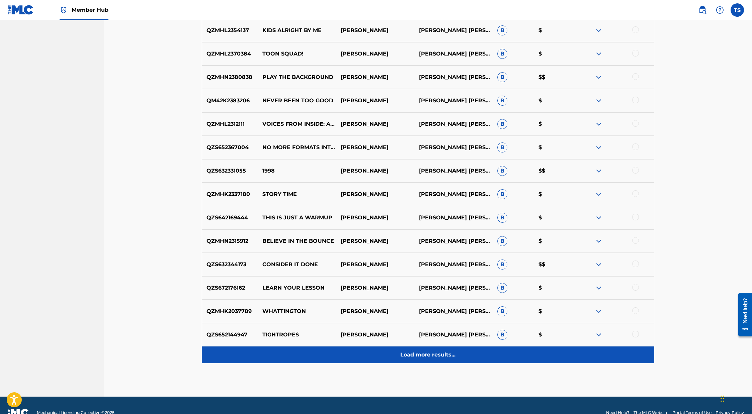
click at [442, 360] on div "Load more results..." at bounding box center [428, 355] width 452 height 17
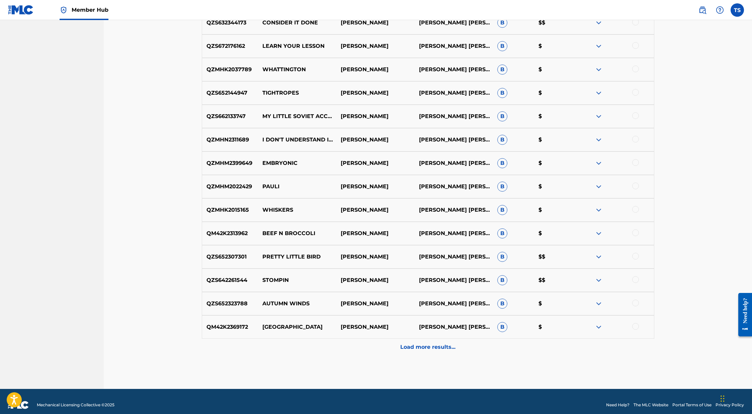
scroll to position [2288, 0]
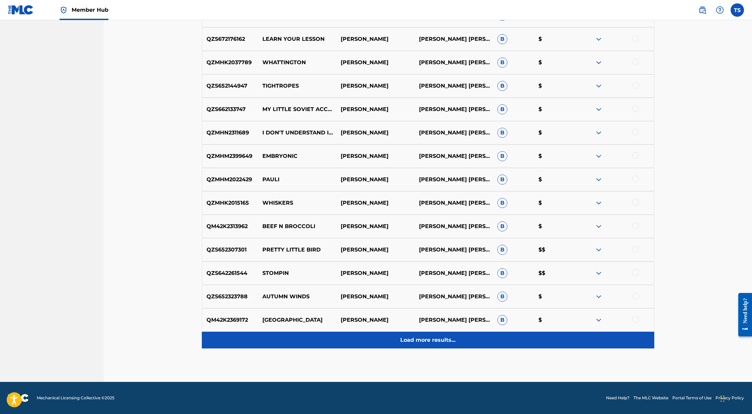
click at [447, 344] on p "Load more results..." at bounding box center [427, 340] width 55 height 8
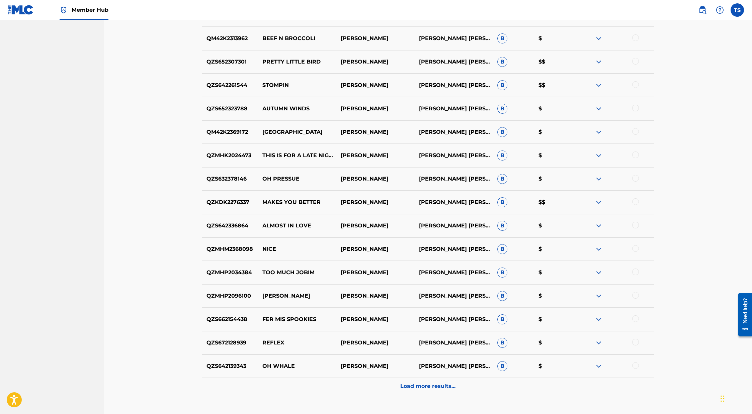
scroll to position [2523, 0]
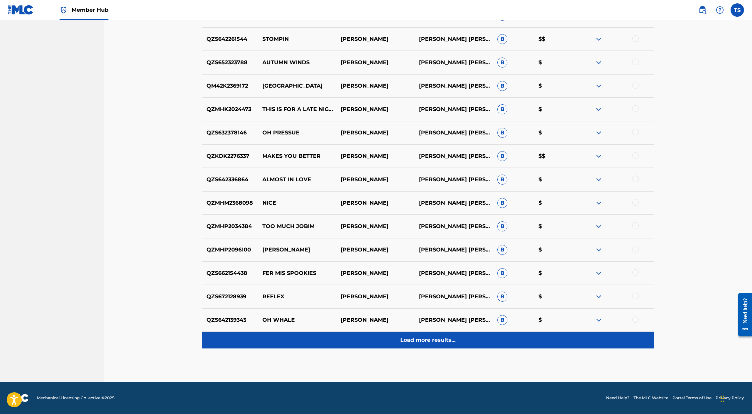
click at [436, 340] on p "Load more results..." at bounding box center [427, 340] width 55 height 8
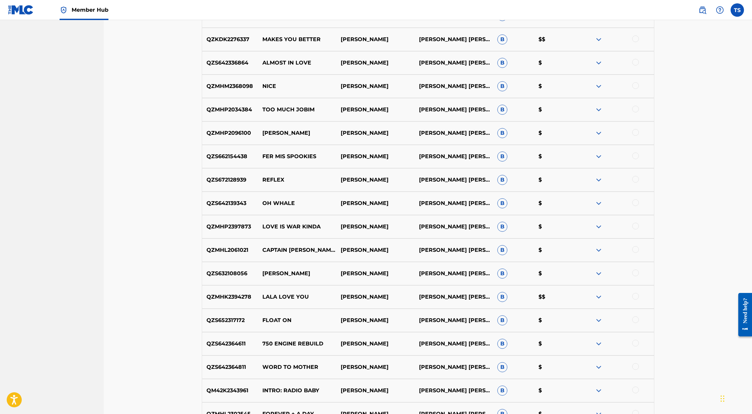
scroll to position [2639, 0]
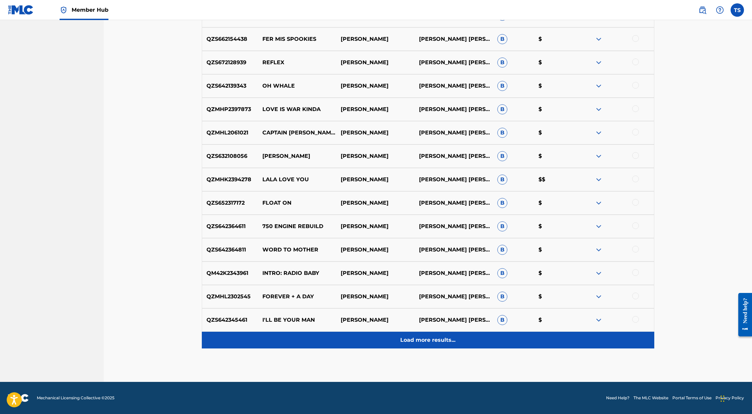
click at [429, 335] on div "Load more results..." at bounding box center [428, 340] width 452 height 17
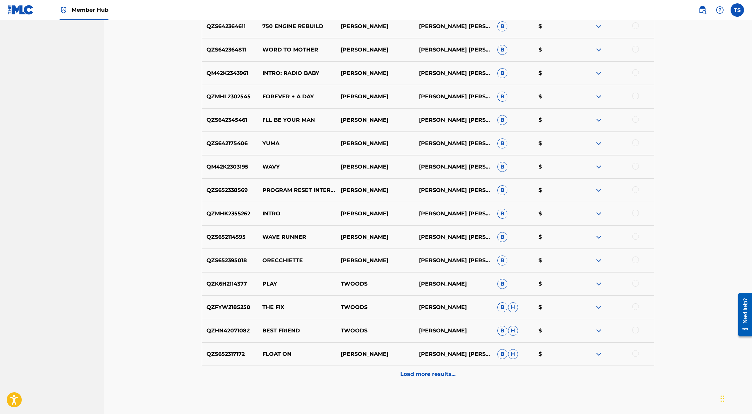
scroll to position [2991, 0]
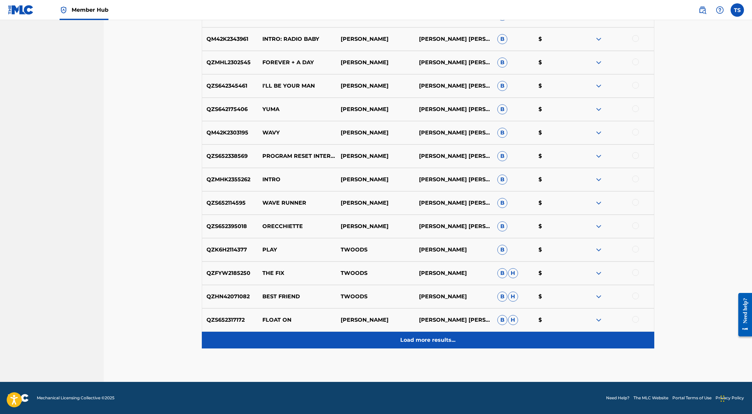
click at [433, 340] on p "Load more results..." at bounding box center [427, 340] width 55 height 8
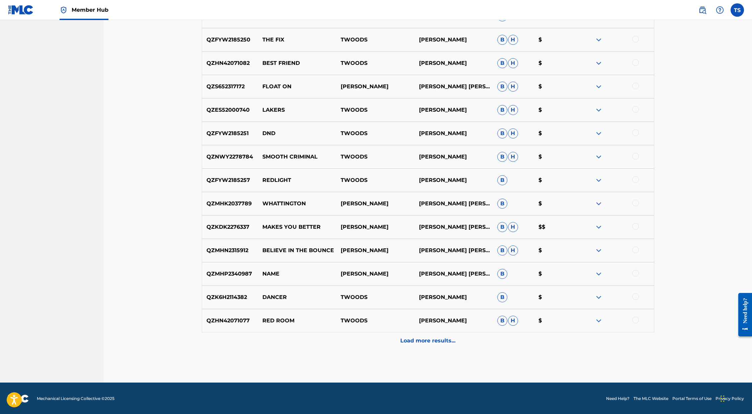
scroll to position [3225, 0]
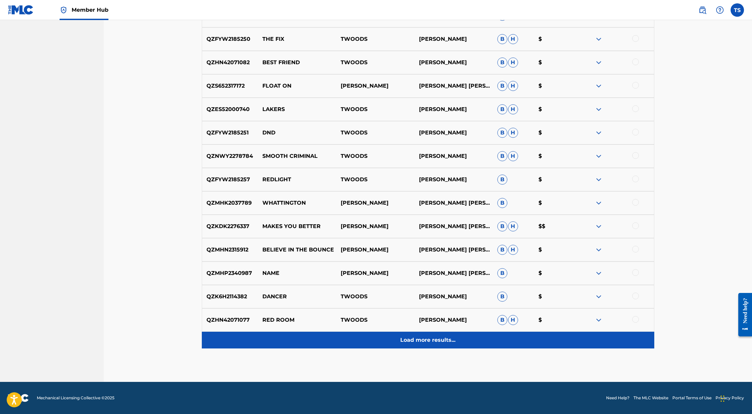
click at [436, 343] on p "Load more results..." at bounding box center [427, 340] width 55 height 8
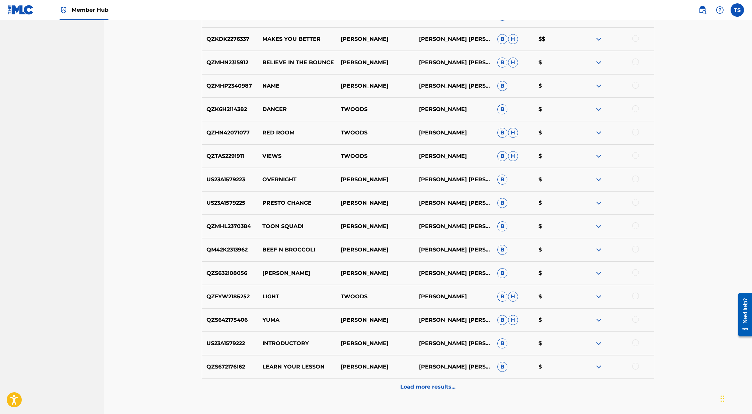
scroll to position [3413, 0]
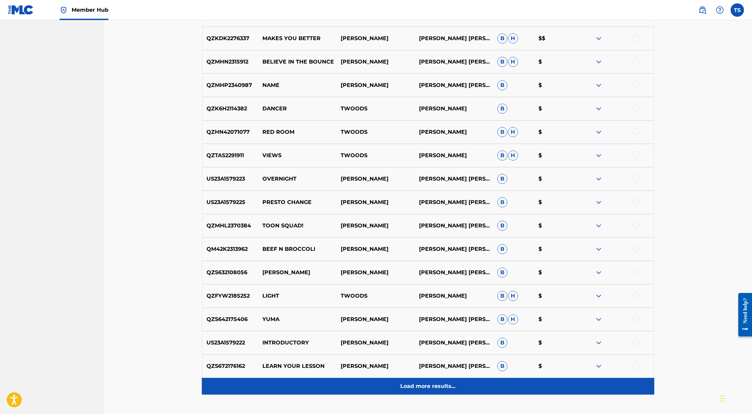
click at [441, 386] on p "Load more results..." at bounding box center [427, 386] width 55 height 8
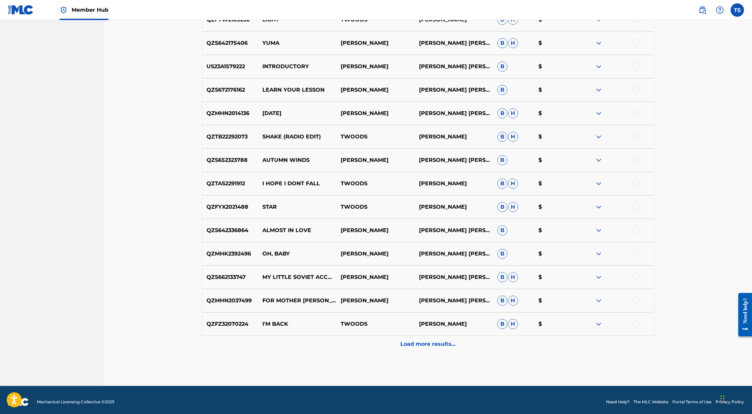
scroll to position [3693, 0]
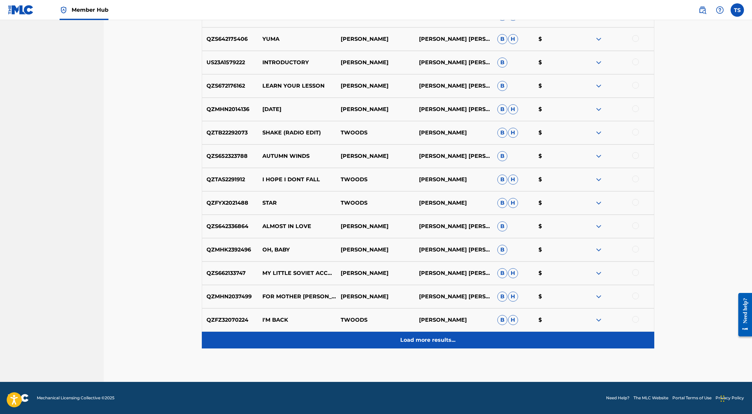
click at [435, 341] on p "Load more results..." at bounding box center [427, 340] width 55 height 8
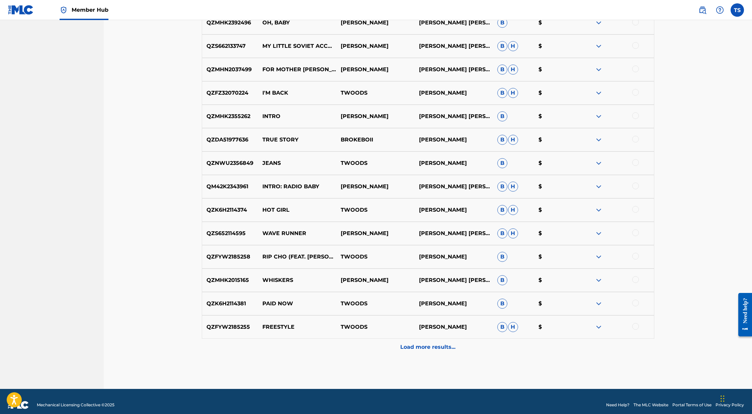
scroll to position [3928, 0]
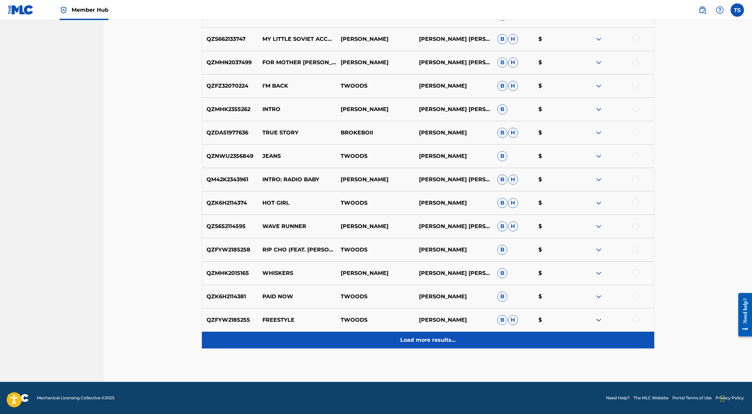
click at [427, 342] on p "Load more results..." at bounding box center [427, 340] width 55 height 8
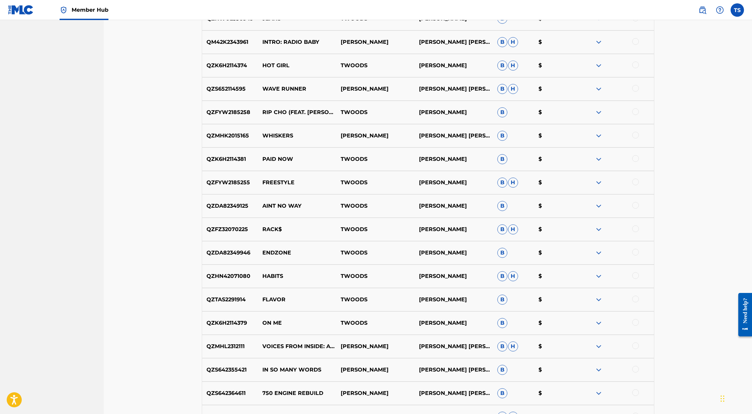
scroll to position [4162, 0]
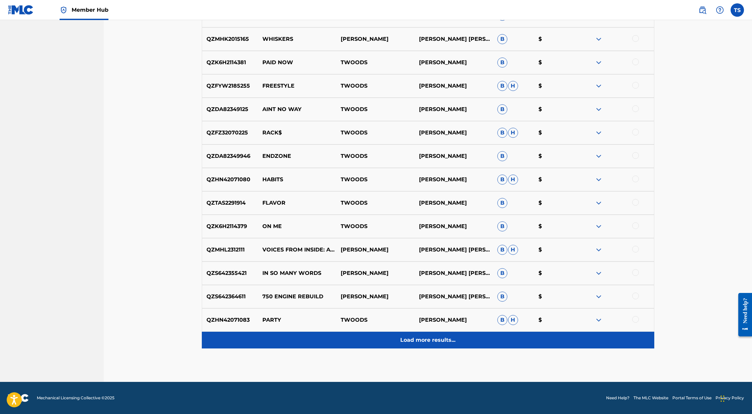
click at [428, 339] on p "Load more results..." at bounding box center [427, 340] width 55 height 8
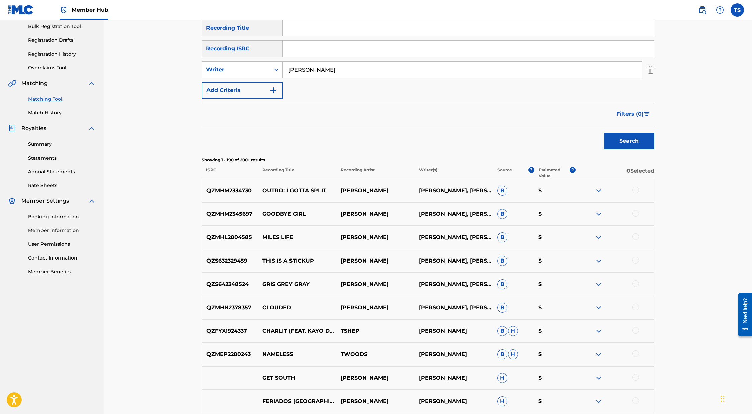
scroll to position [0, 0]
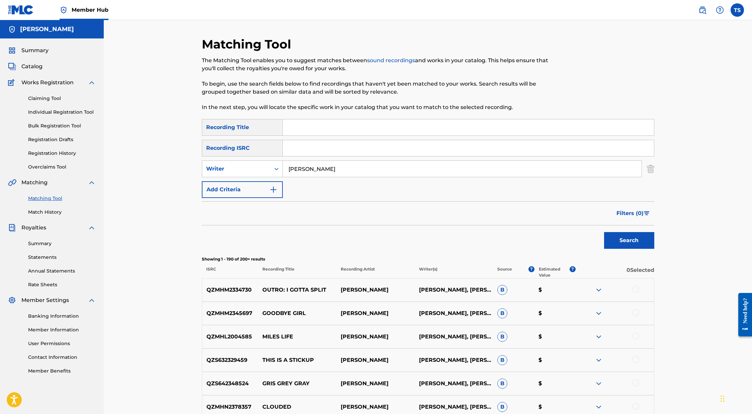
click at [300, 130] on input "Search Form" at bounding box center [468, 127] width 371 height 16
type input "groove remote"
click at [491, 241] on button "Search" at bounding box center [629, 240] width 50 height 17
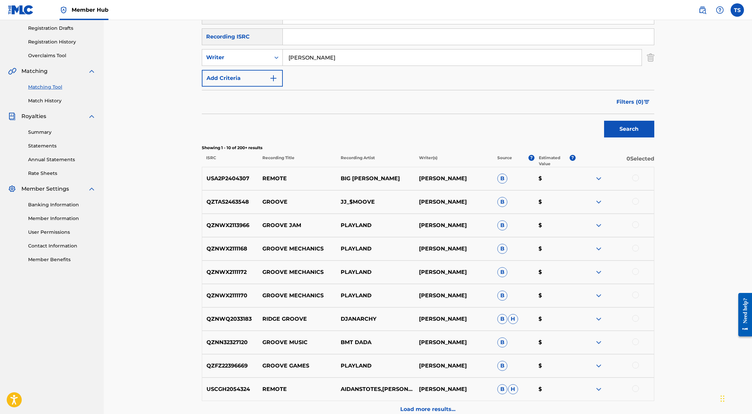
scroll to position [181, 0]
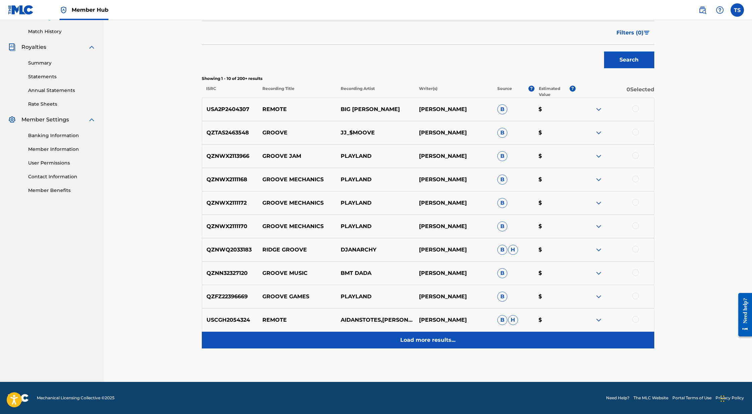
click at [428, 339] on p "Load more results..." at bounding box center [427, 340] width 55 height 8
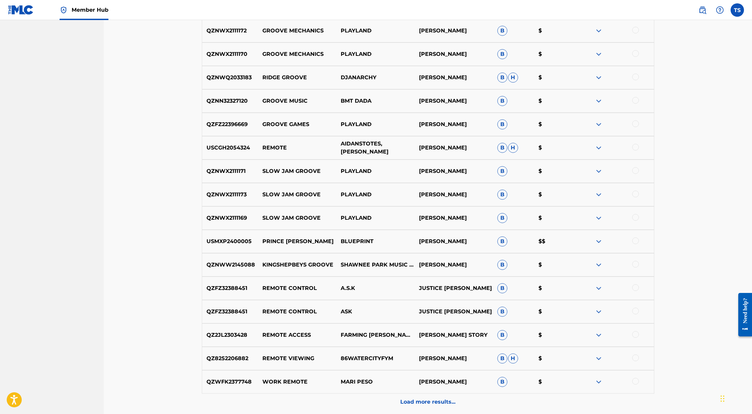
scroll to position [415, 0]
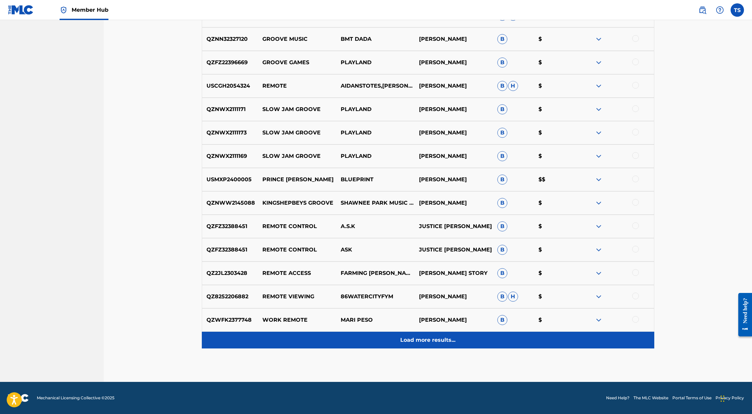
click at [427, 338] on p "Load more results..." at bounding box center [427, 340] width 55 height 8
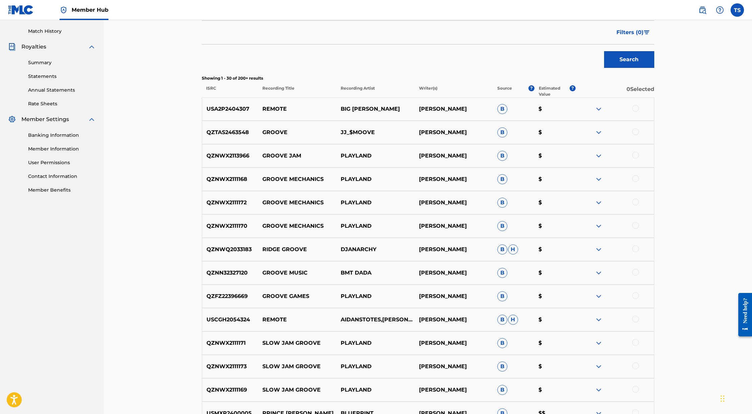
scroll to position [0, 0]
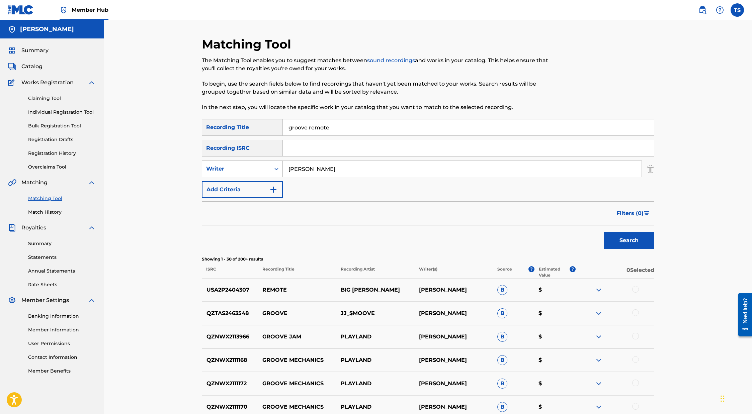
drag, startPoint x: 335, startPoint y: 169, endPoint x: 236, endPoint y: 161, distance: 99.1
click at [252, 161] on div "SearchWithCriteria1a47bbe5-517d-4158-8c00-8e6c32c11fb4 Writer [PERSON_NAME]" at bounding box center [428, 169] width 452 height 17
click at [491, 232] on button "Search" at bounding box center [629, 240] width 50 height 17
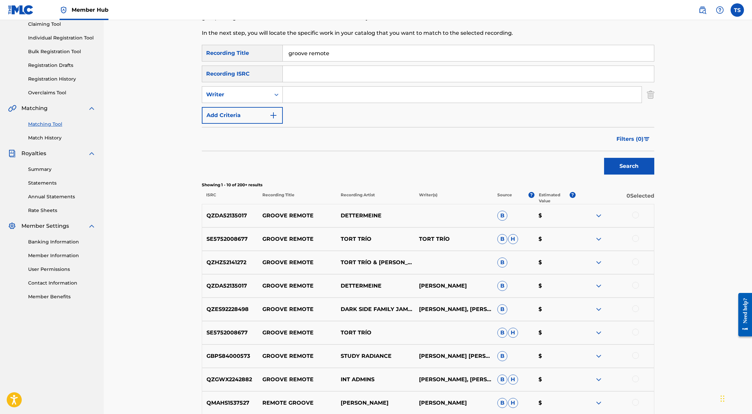
scroll to position [181, 0]
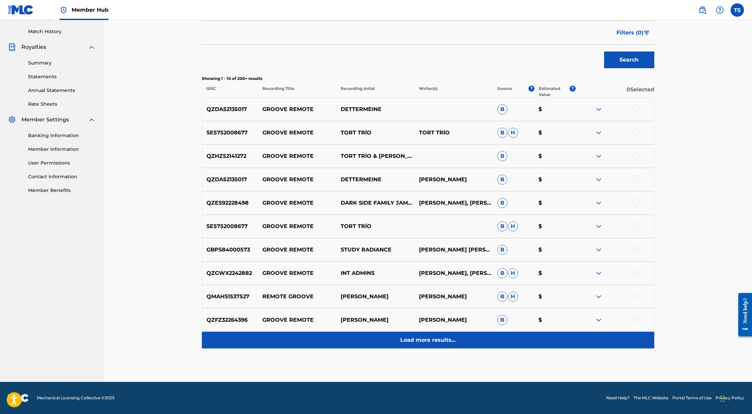
click at [450, 337] on p "Load more results..." at bounding box center [427, 340] width 55 height 8
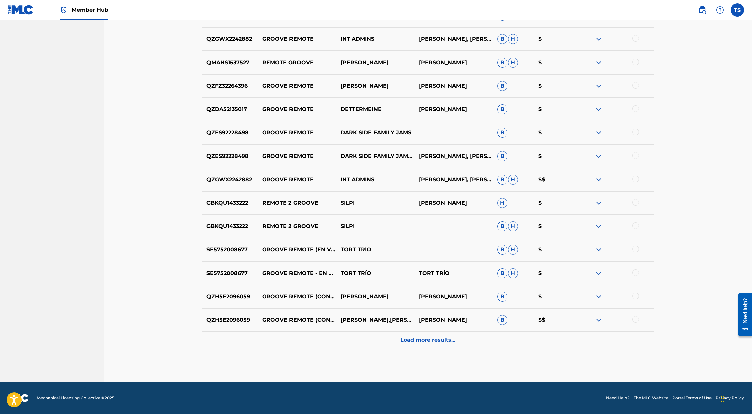
click at [437, 334] on div "Load more results..." at bounding box center [428, 340] width 452 height 17
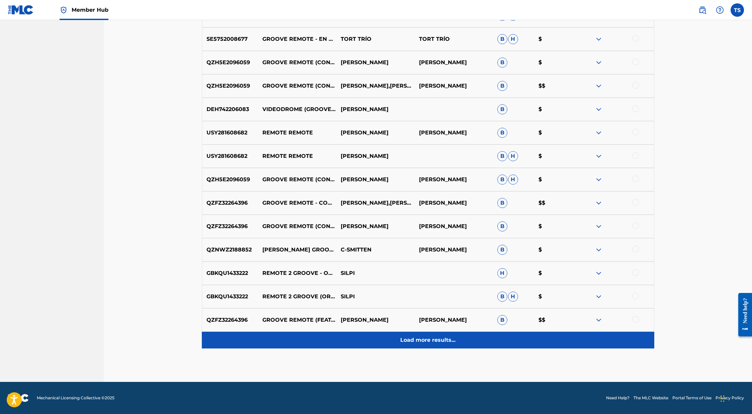
click at [439, 335] on div "Load more results..." at bounding box center [428, 340] width 452 height 17
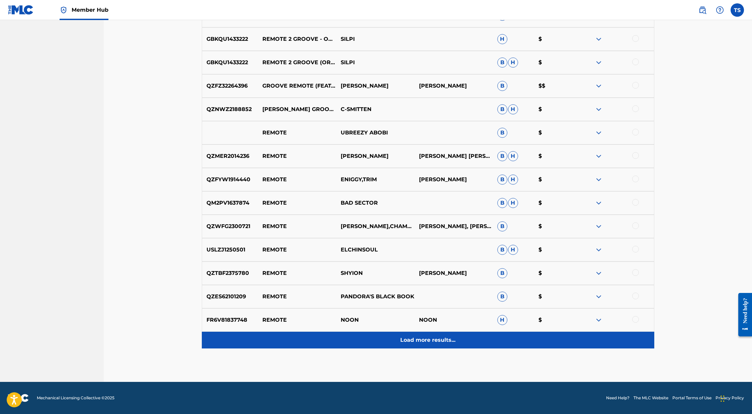
click at [441, 337] on p "Load more results..." at bounding box center [427, 340] width 55 height 8
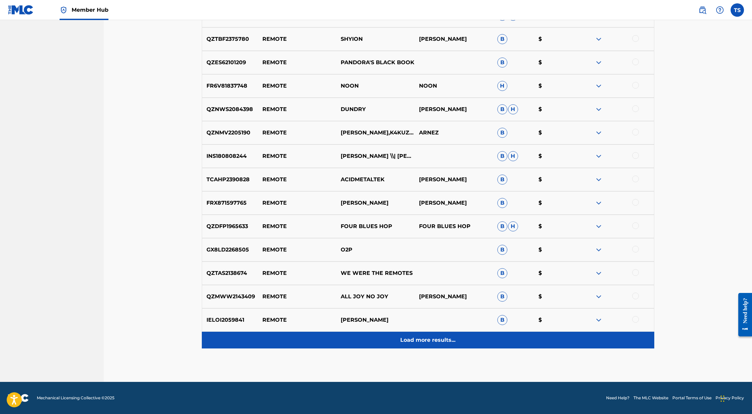
click at [435, 336] on div "Load more results..." at bounding box center [428, 340] width 452 height 17
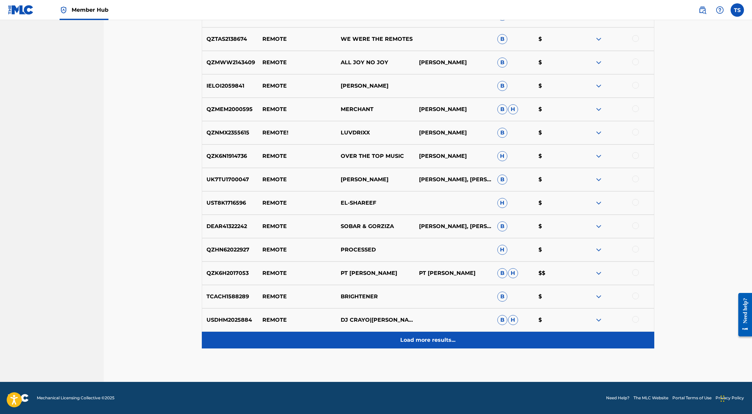
click at [427, 340] on p "Load more results..." at bounding box center [427, 340] width 55 height 8
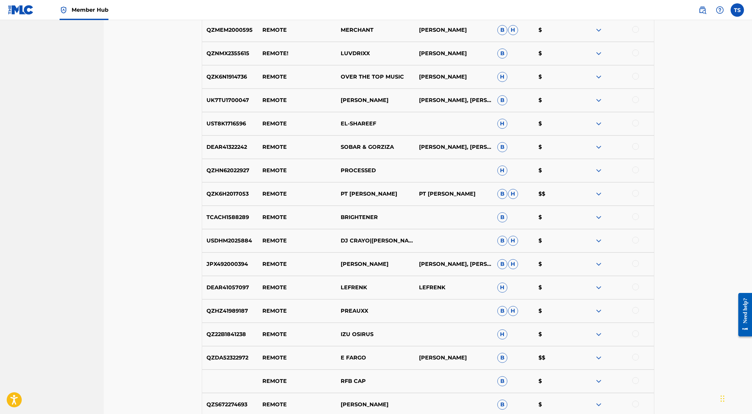
scroll to position [1586, 0]
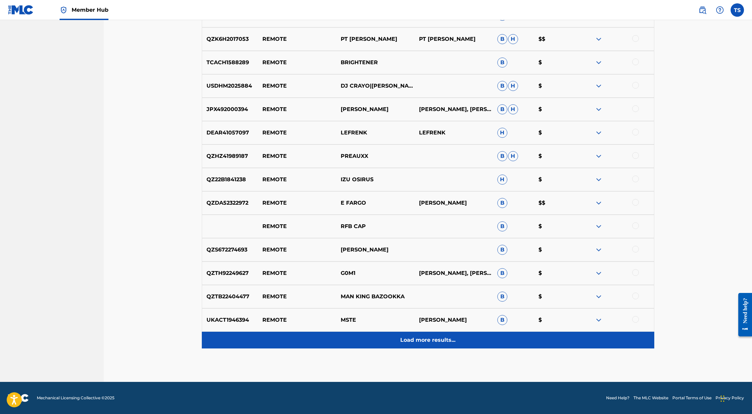
click at [425, 337] on p "Load more results..." at bounding box center [427, 340] width 55 height 8
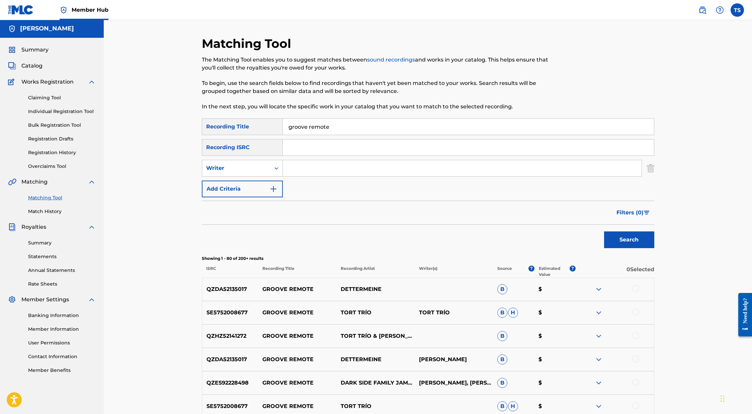
scroll to position [0, 0]
click at [265, 189] on button "Add Criteria" at bounding box center [242, 189] width 81 height 17
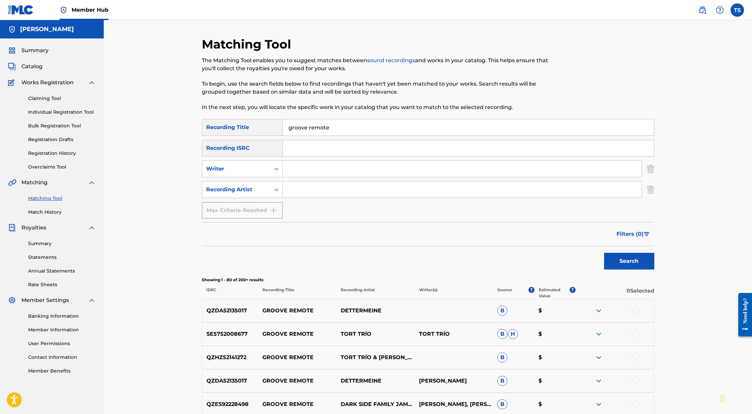
click at [295, 187] on input "Search Form" at bounding box center [462, 190] width 359 height 16
type input "[PERSON_NAME]"
click at [491, 253] on button "Search" at bounding box center [629, 261] width 50 height 17
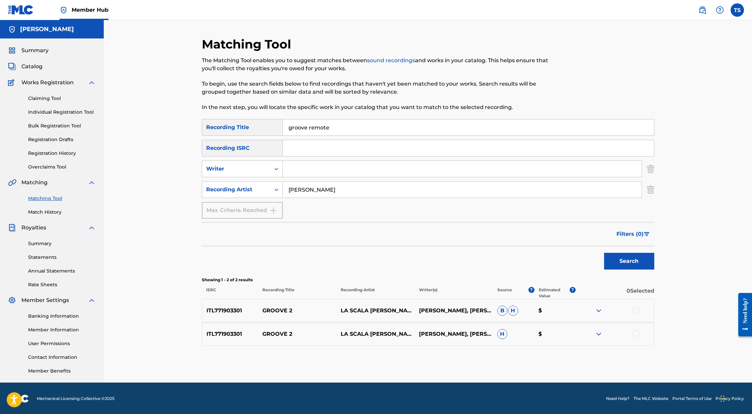
drag, startPoint x: 345, startPoint y: 126, endPoint x: 255, endPoint y: 128, distance: 89.7
click at [256, 128] on div "SearchWithCriteria32224ac6-af6a-47a3-b971-d035f895ce64 Recording Title groove r…" at bounding box center [428, 127] width 452 height 17
click at [491, 253] on button "Search" at bounding box center [629, 261] width 50 height 17
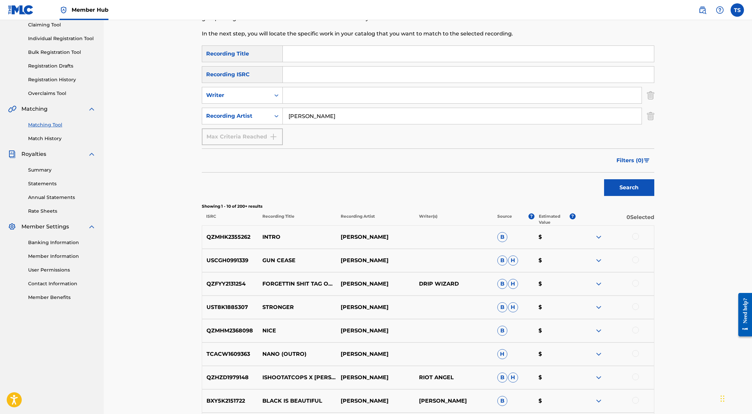
scroll to position [201, 0]
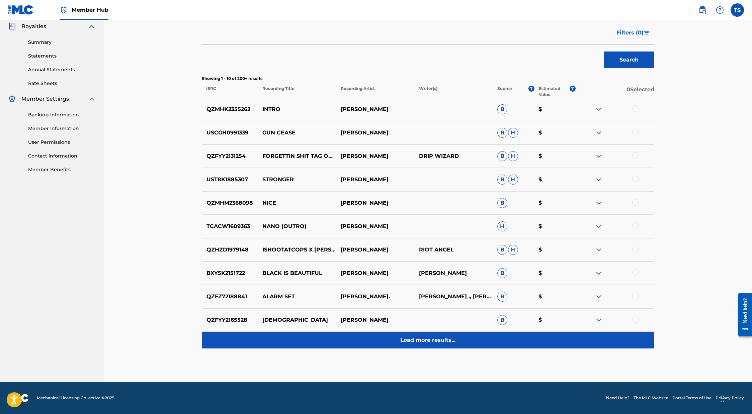
click at [450, 344] on p "Load more results..." at bounding box center [427, 340] width 55 height 8
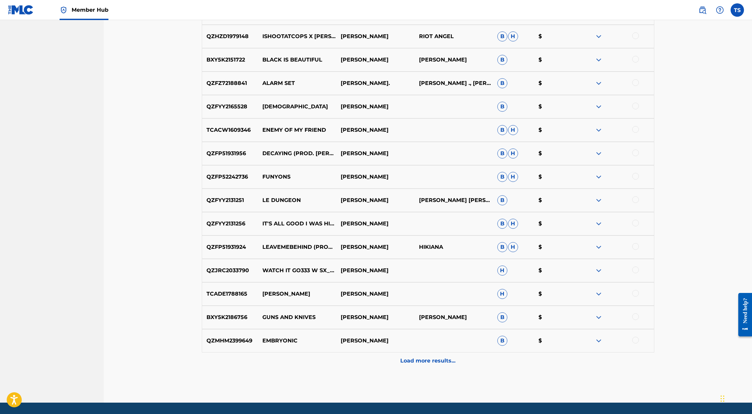
scroll to position [436, 0]
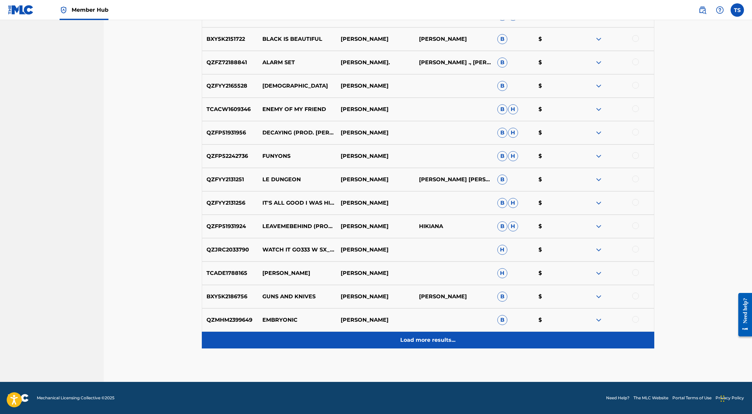
click at [438, 344] on p "Load more results..." at bounding box center [427, 340] width 55 height 8
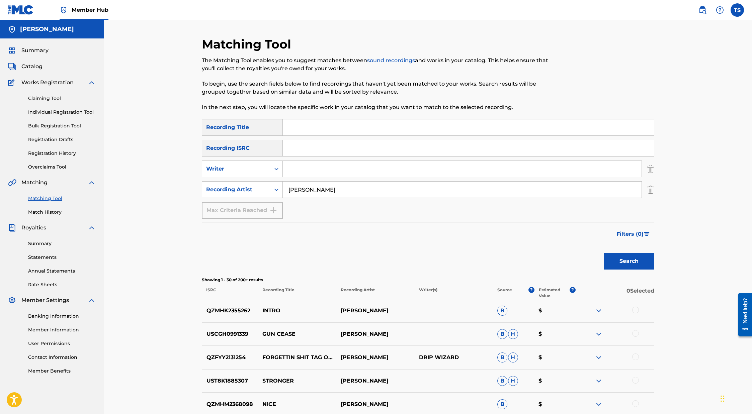
scroll to position [1, 0]
drag, startPoint x: 320, startPoint y: 190, endPoint x: 249, endPoint y: 178, distance: 72.2
click at [249, 180] on div "SearchWithCriteria32224ac6-af6a-47a3-b971-d035f895ce64 Recording Title SearchWi…" at bounding box center [428, 168] width 452 height 100
click at [284, 166] on input "Search Form" at bounding box center [462, 168] width 359 height 16
click at [491, 252] on button "Search" at bounding box center [629, 260] width 50 height 17
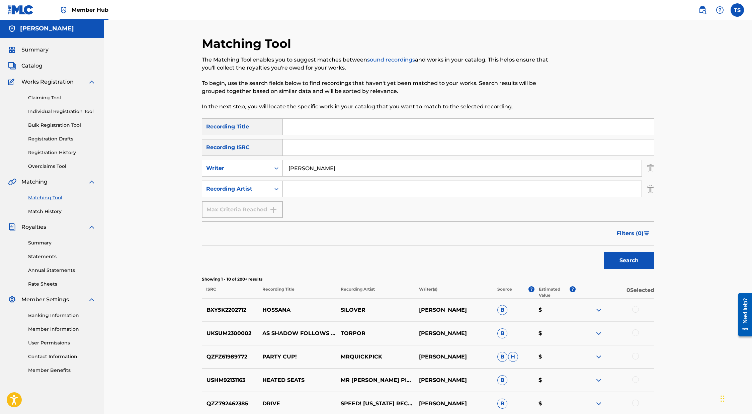
click at [319, 167] on input "[PERSON_NAME]" at bounding box center [462, 168] width 359 height 16
type input "[PERSON_NAME] [PERSON_NAME]"
click at [491, 252] on button "Search" at bounding box center [629, 260] width 50 height 17
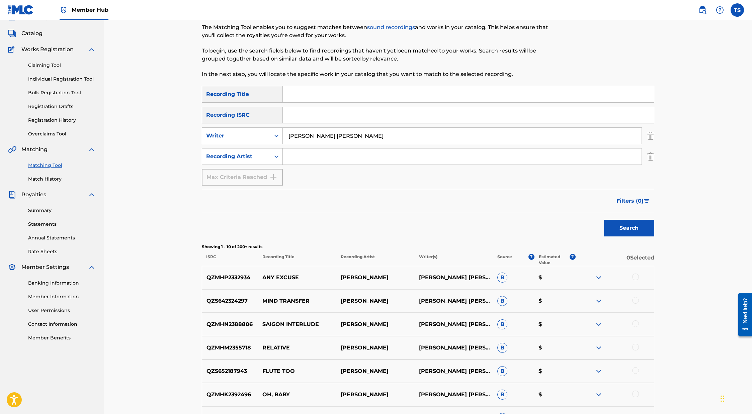
scroll to position [0, 0]
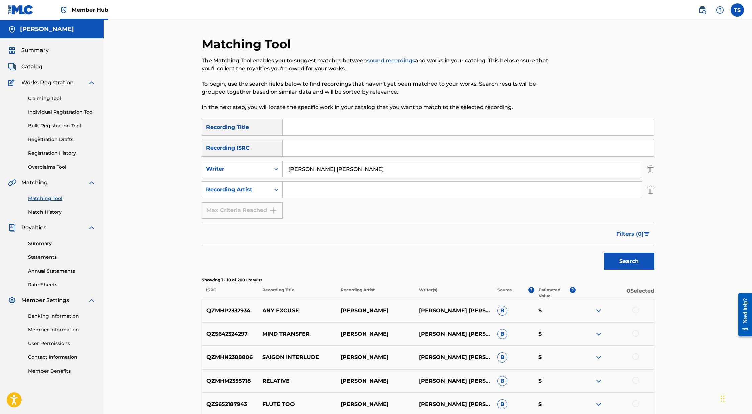
click at [363, 149] on input "Search Form" at bounding box center [468, 148] width 371 height 16
paste input "QZS642261544"
type input "QZS642261544"
click at [491, 253] on button "Search" at bounding box center [629, 261] width 50 height 17
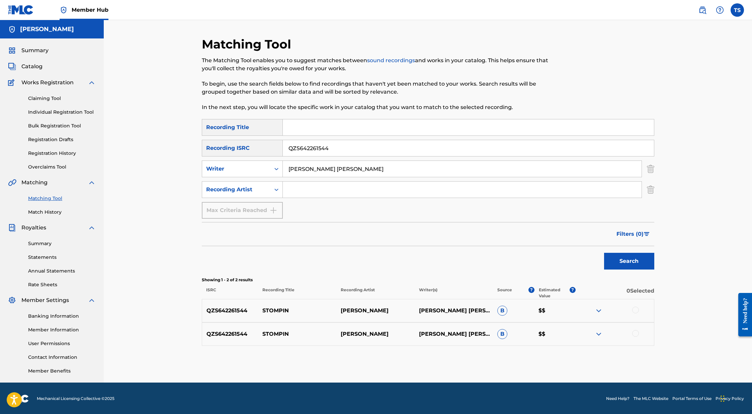
scroll to position [1, 0]
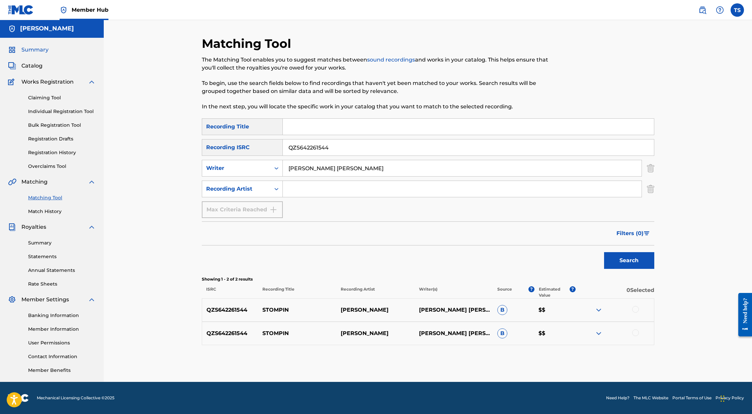
click at [40, 50] on span "Summary" at bounding box center [34, 50] width 27 height 8
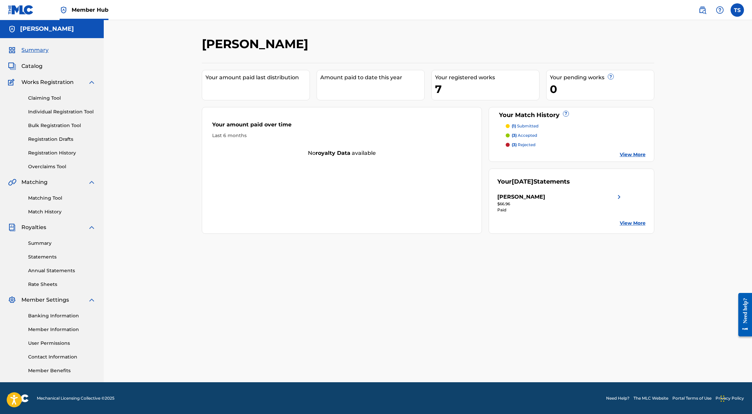
click at [491, 126] on p "(1) submitted" at bounding box center [525, 126] width 27 height 6
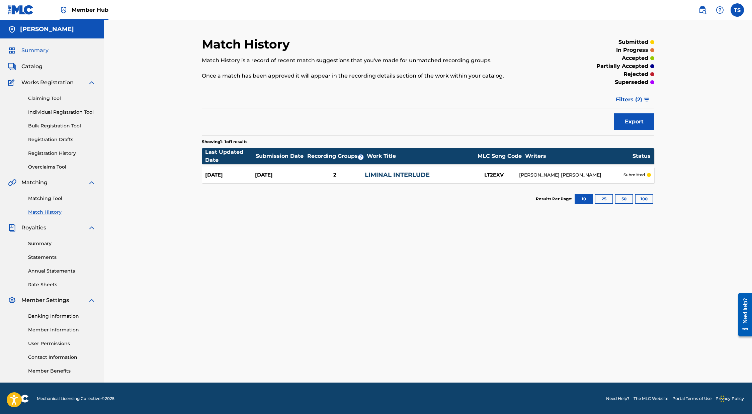
scroll to position [1, 0]
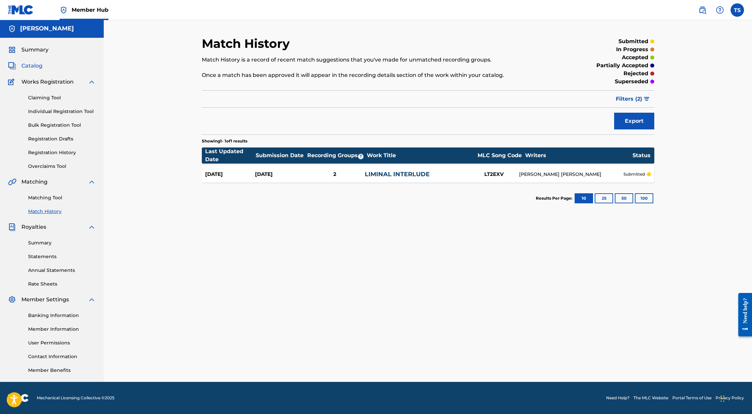
click at [36, 66] on span "Catalog" at bounding box center [31, 66] width 21 height 8
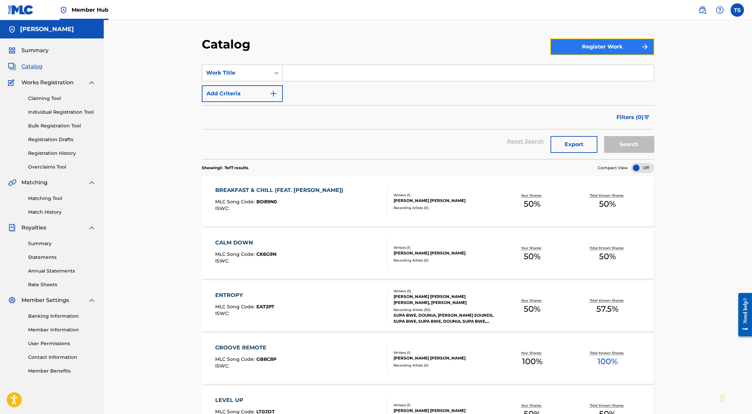
click at [491, 51] on button "Register Work" at bounding box center [602, 46] width 104 height 17
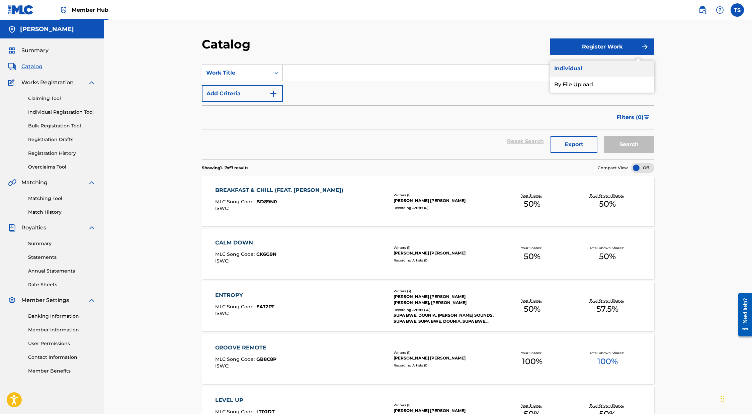
click at [491, 72] on link "Individual" at bounding box center [602, 69] width 104 height 16
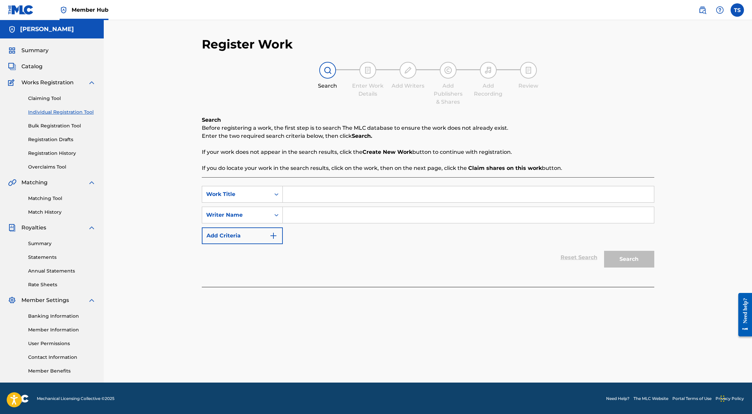
click at [291, 189] on input "Search Form" at bounding box center [468, 194] width 371 height 16
type input "Stompin"
click at [289, 216] on input "Search Form" at bounding box center [468, 215] width 371 height 16
type input "[PERSON_NAME] [PERSON_NAME]"
click at [491, 251] on button "Search" at bounding box center [629, 259] width 50 height 17
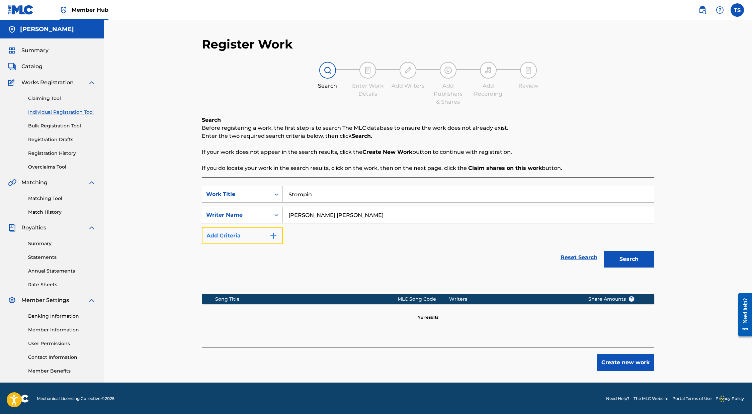
click at [264, 237] on button "Add Criteria" at bounding box center [242, 235] width 81 height 17
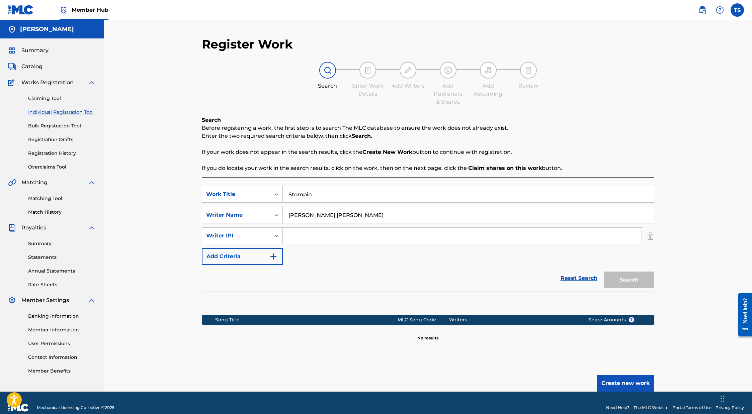
click at [305, 231] on input "Search Form" at bounding box center [462, 236] width 359 height 16
paste input "#820107392"
click at [292, 236] on input "#820107392" at bounding box center [462, 236] width 359 height 16
type input "820107392"
click at [491, 272] on button "Search" at bounding box center [629, 280] width 50 height 17
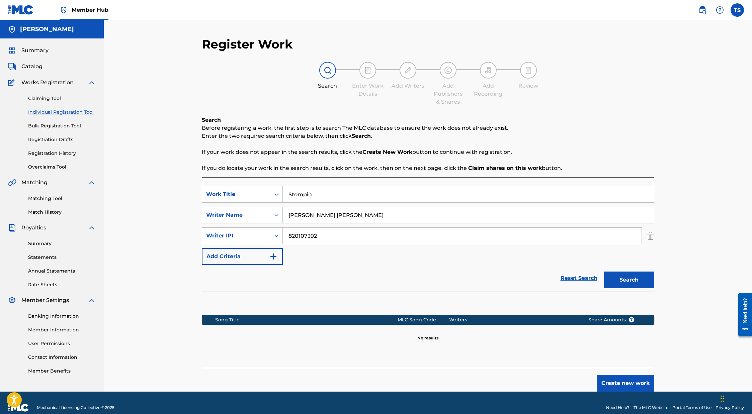
scroll to position [10, 0]
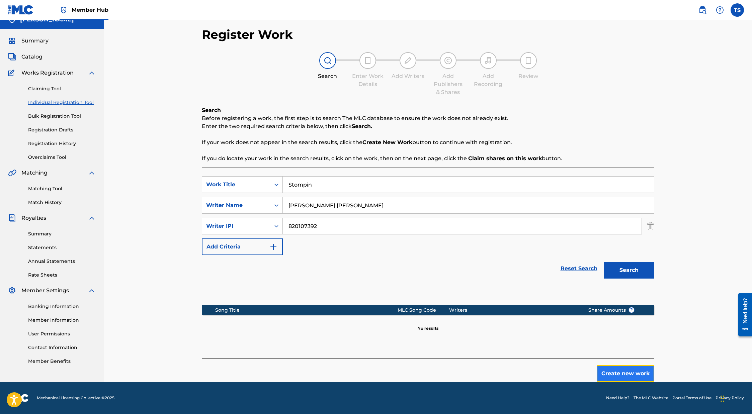
click at [491, 370] on button "Create new work" at bounding box center [626, 373] width 58 height 17
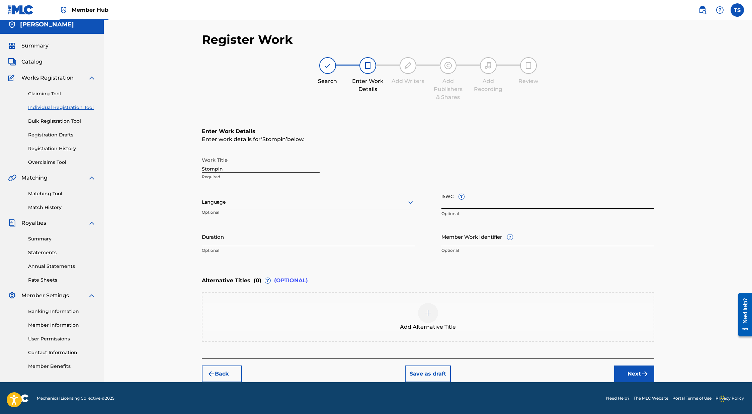
click at [453, 203] on input "ISWC ?" at bounding box center [547, 199] width 213 height 19
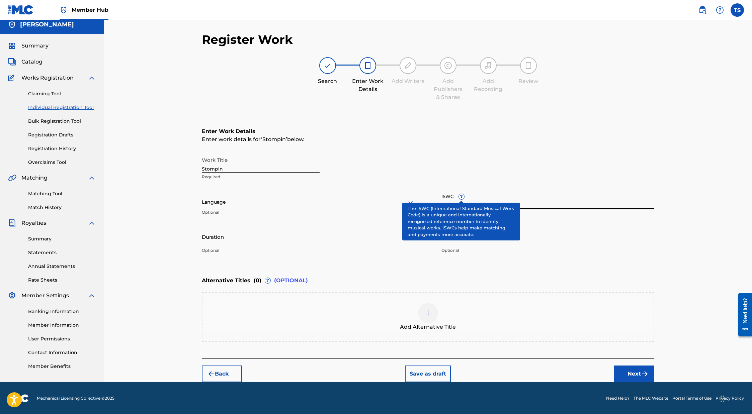
drag, startPoint x: 442, startPoint y: 197, endPoint x: 454, endPoint y: 195, distance: 12.1
click at [454, 195] on input "ISWC ?" at bounding box center [547, 199] width 213 height 19
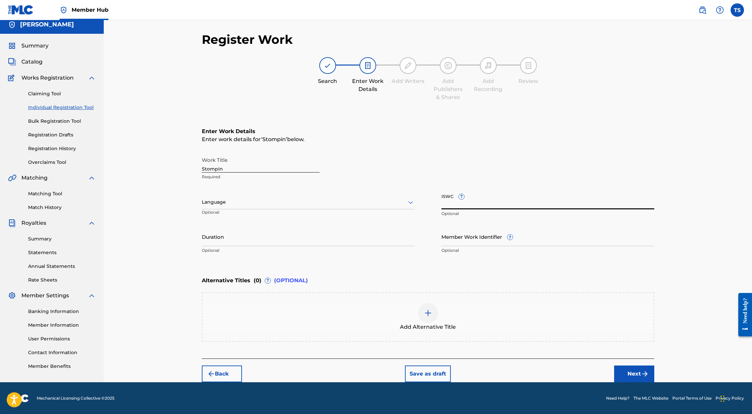
click at [436, 196] on div "Work Title Stompin Required Language Optional ISWC ? Optional Duration Optional…" at bounding box center [428, 206] width 452 height 104
click at [269, 203] on div at bounding box center [308, 202] width 213 height 8
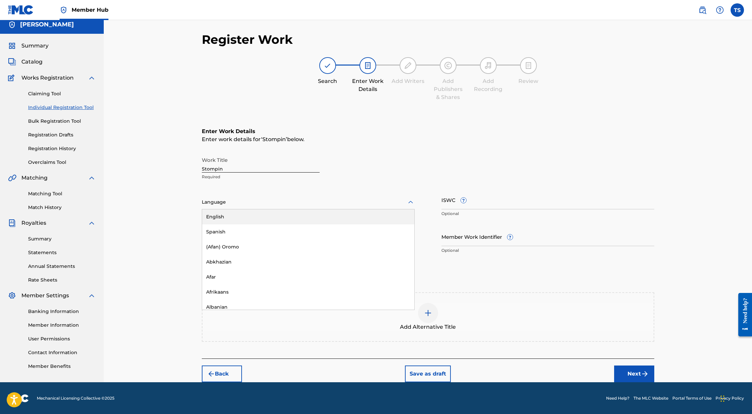
click at [244, 214] on div "English" at bounding box center [308, 216] width 212 height 15
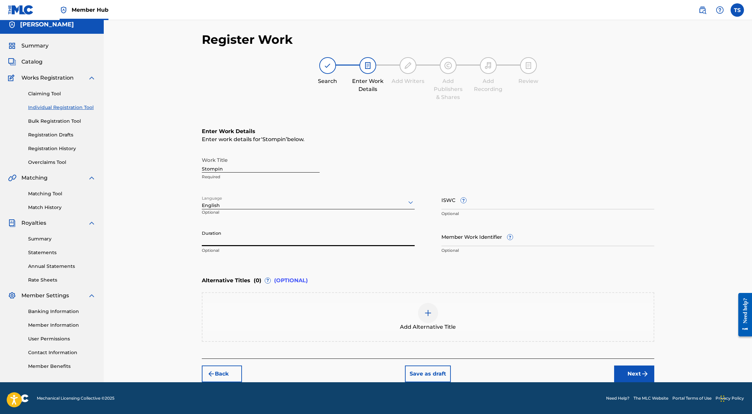
click at [264, 241] on input "Duration" at bounding box center [308, 236] width 213 height 19
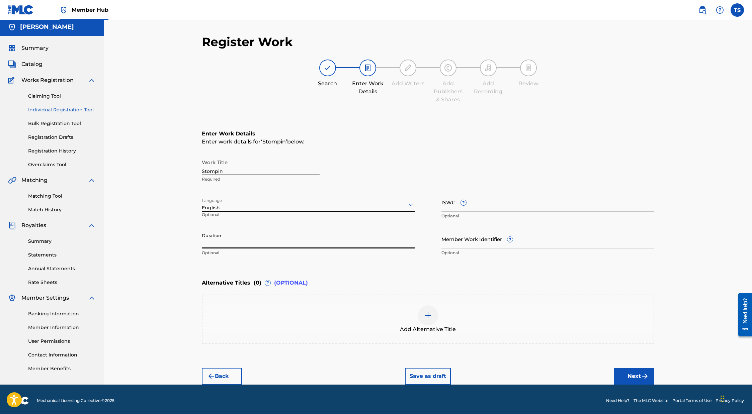
paste input "00:01:44"
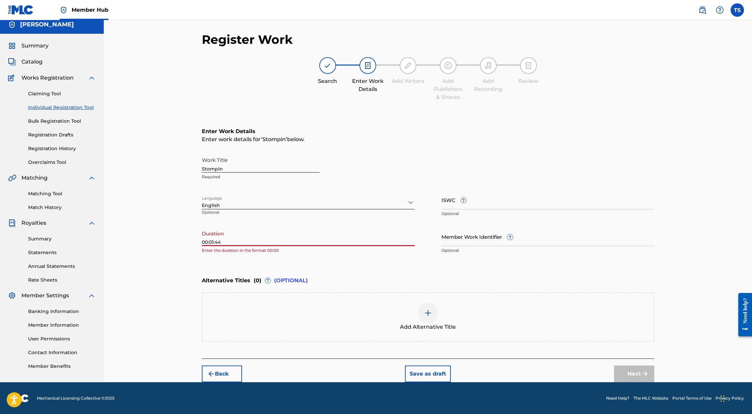
drag, startPoint x: 209, startPoint y: 241, endPoint x: 174, endPoint y: 242, distance: 34.5
click at [172, 242] on div "Register Work Search Enter Work Details Add Writers Add Publishers & Shares Add…" at bounding box center [428, 198] width 648 height 367
type input "01:44"
click at [391, 220] on div "Language English Optional" at bounding box center [308, 205] width 213 height 30
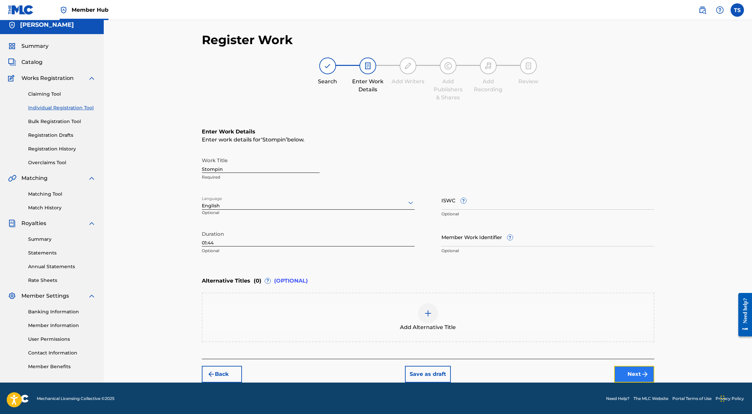
click at [491, 374] on button "Next" at bounding box center [634, 374] width 40 height 17
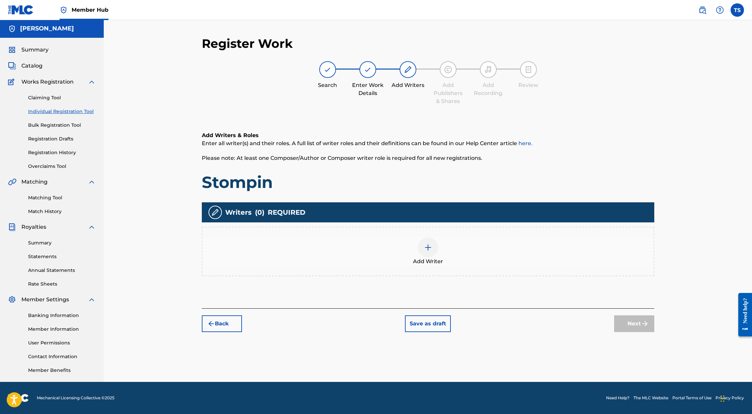
click at [426, 250] on img at bounding box center [428, 248] width 8 height 8
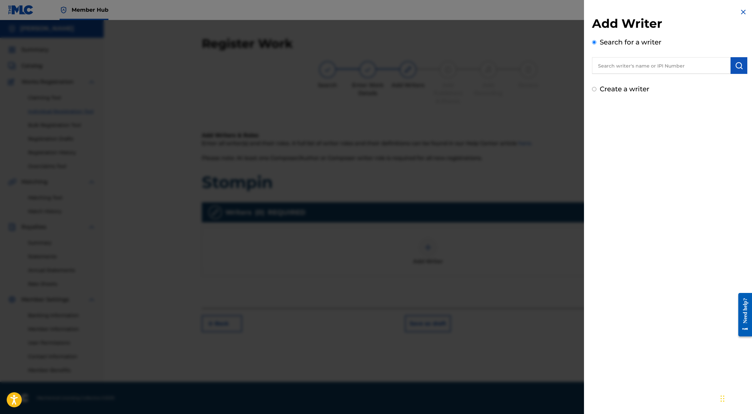
click at [491, 66] on input "text" at bounding box center [661, 65] width 139 height 17
click at [491, 82] on strong "[PERSON_NAME]" at bounding box center [671, 81] width 48 height 6
type input "[PERSON_NAME] [PERSON_NAME]"
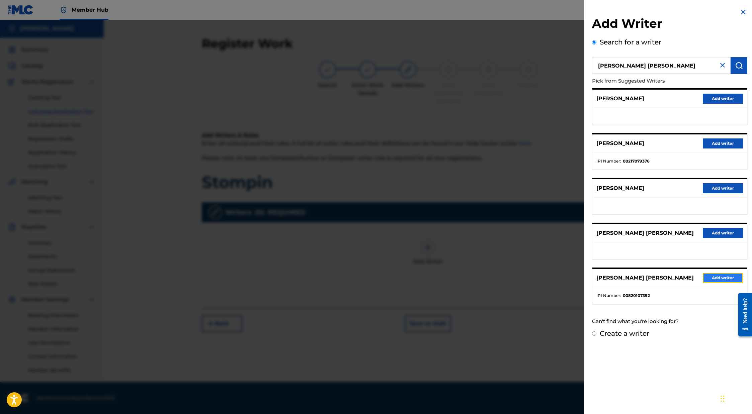
click at [491, 278] on button "Add writer" at bounding box center [723, 278] width 40 height 10
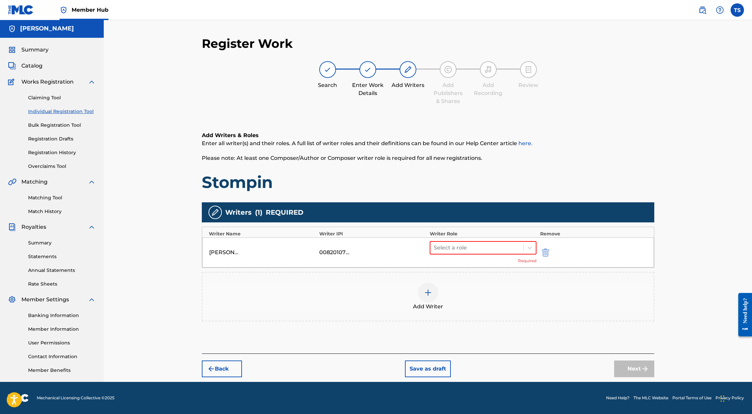
scroll to position [0, 0]
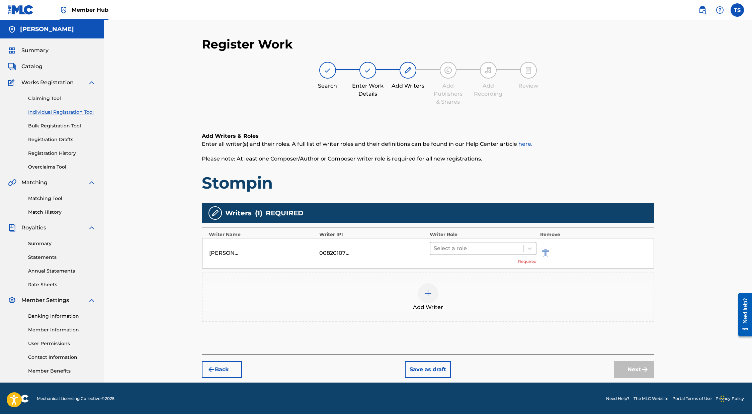
click at [491, 249] on div at bounding box center [477, 248] width 87 height 9
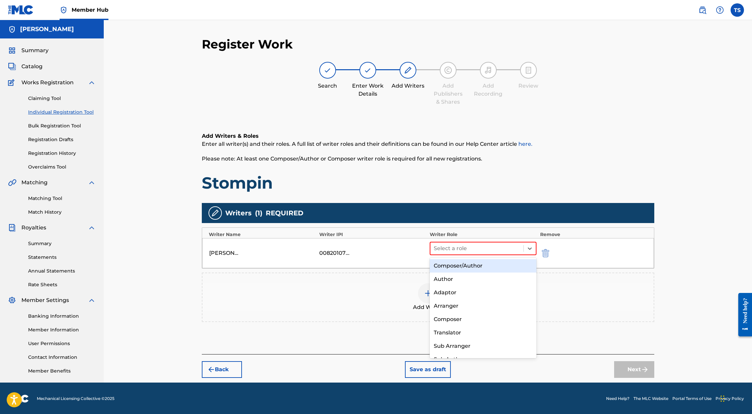
click at [475, 264] on div "Composer/Author" at bounding box center [483, 265] width 107 height 13
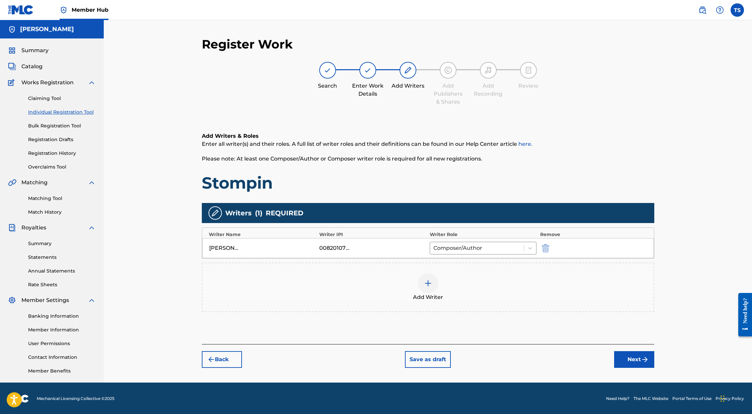
scroll to position [1, 0]
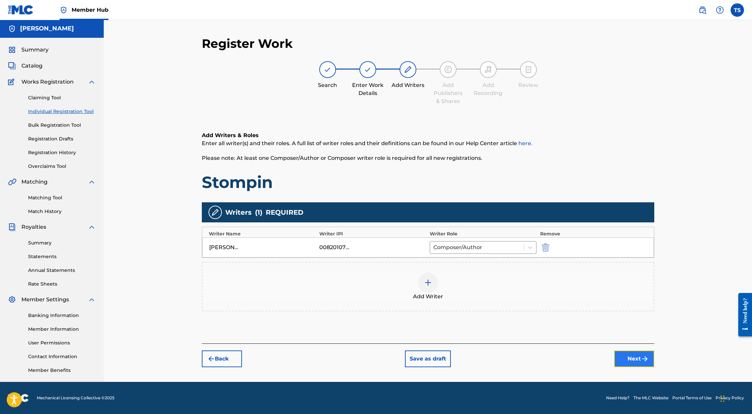
click at [491, 361] on button "Next" at bounding box center [634, 359] width 40 height 17
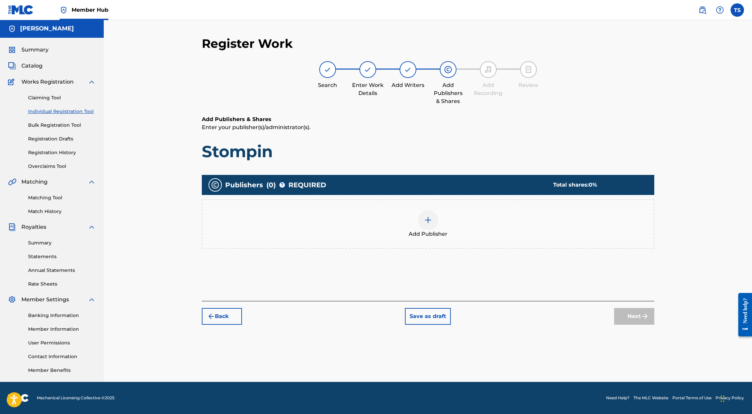
click at [427, 219] on img at bounding box center [428, 220] width 8 height 8
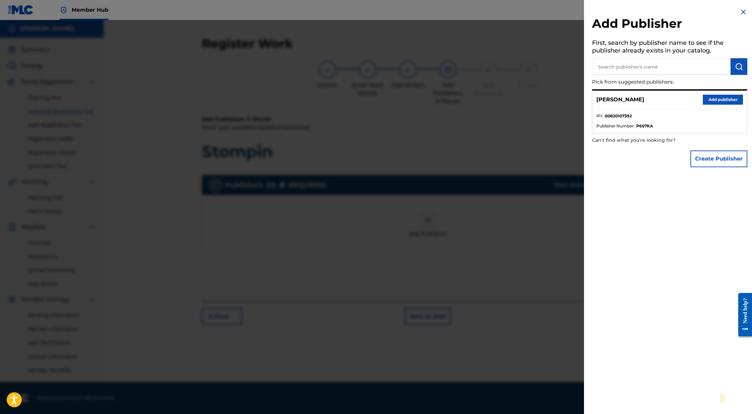
click at [491, 63] on input "text" at bounding box center [661, 66] width 139 height 17
type input "shepardsounds"
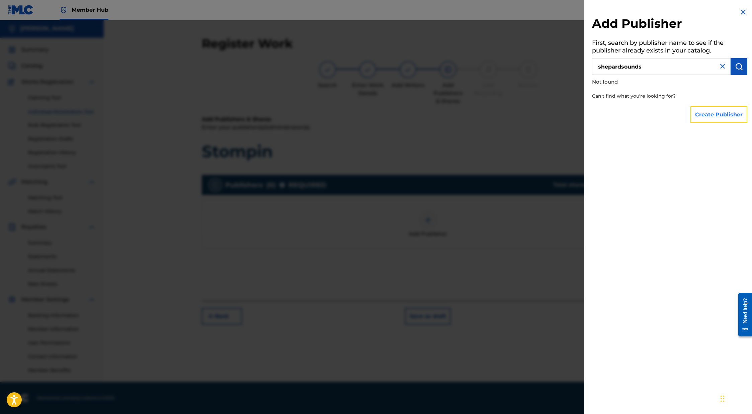
click at [491, 118] on button "Create Publisher" at bounding box center [718, 114] width 57 height 17
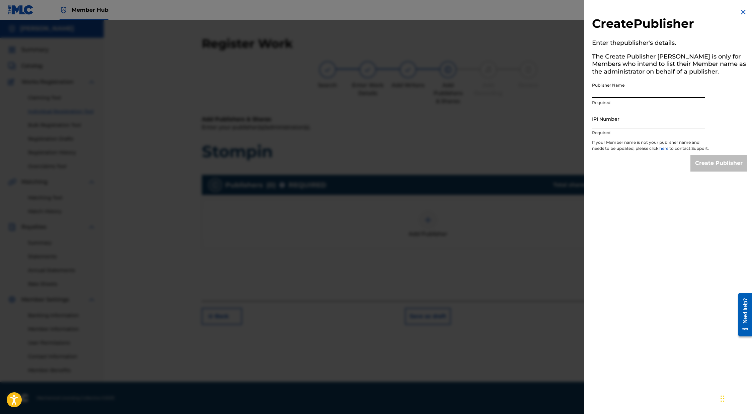
click at [491, 86] on input "Publisher Name" at bounding box center [648, 88] width 113 height 19
type input "ShepardSounds"
click at [491, 117] on input "IPI Number" at bounding box center [648, 118] width 113 height 19
paste input "1297301054"
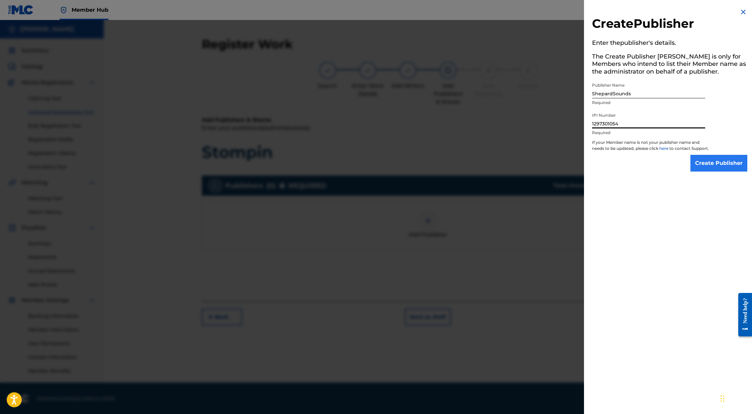
type input "1297301054"
click at [491, 169] on input "Create Publisher" at bounding box center [718, 163] width 57 height 17
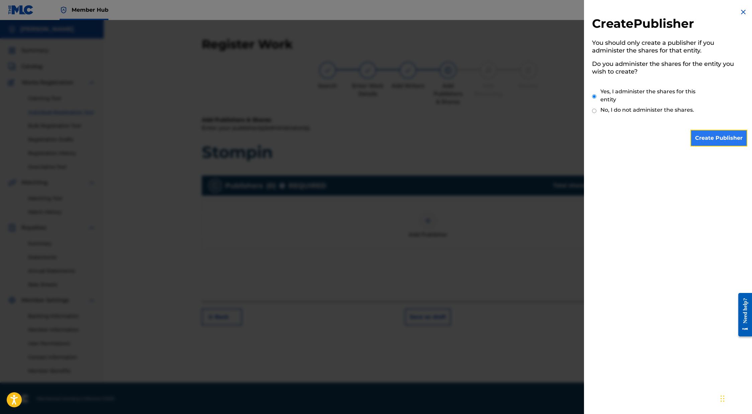
click at [491, 138] on input "Create Publisher" at bounding box center [718, 138] width 57 height 17
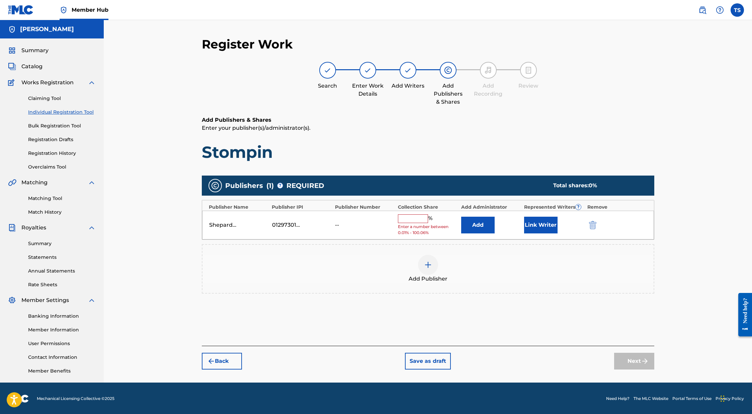
scroll to position [1, 0]
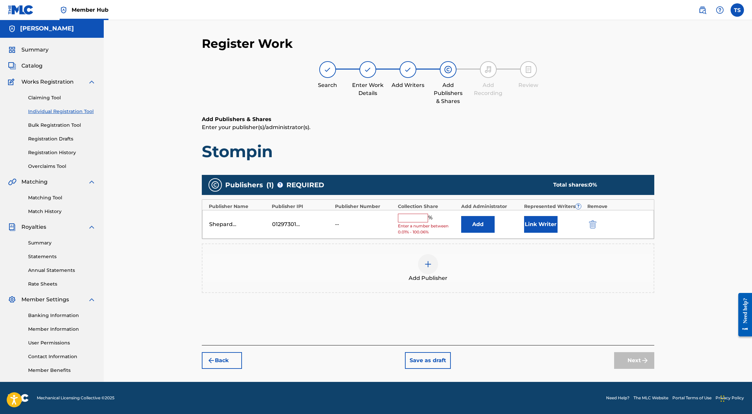
click at [423, 219] on input "text" at bounding box center [413, 218] width 30 height 9
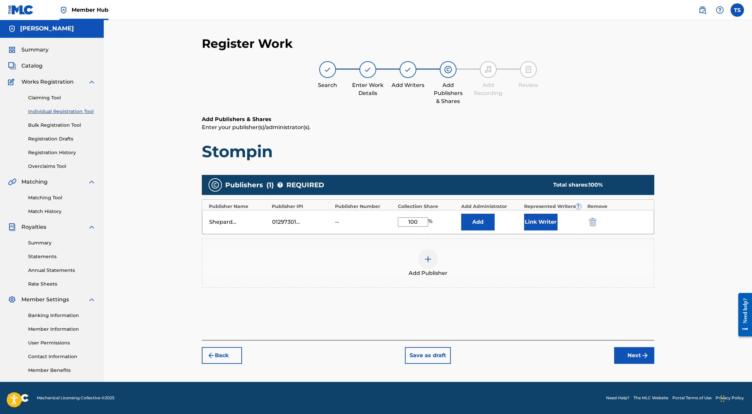
scroll to position [0, 0]
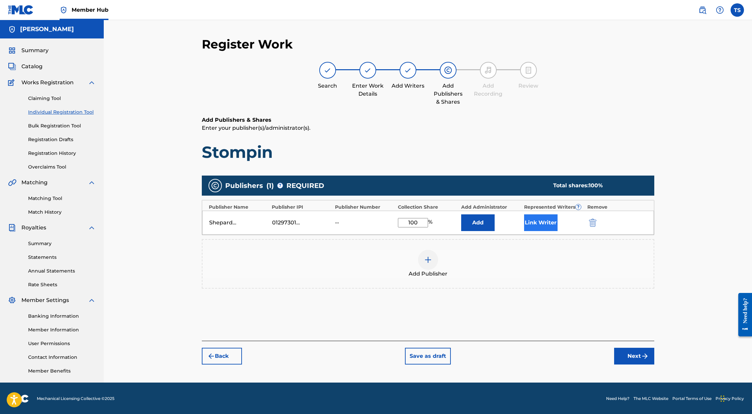
type input "100"
click at [491, 222] on button "Link Writer" at bounding box center [540, 222] width 33 height 17
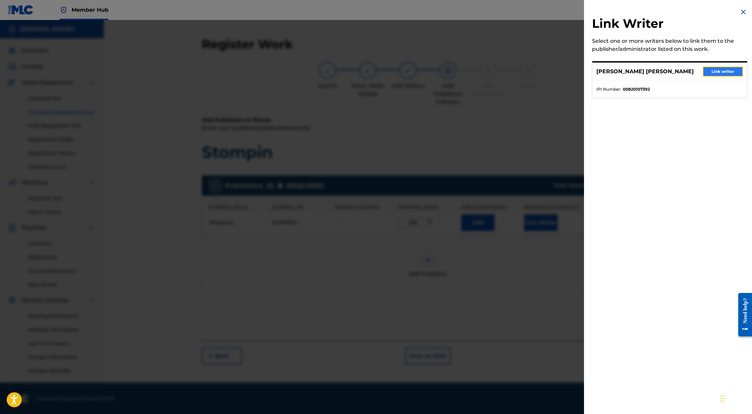
click at [491, 70] on button "Link writer" at bounding box center [723, 72] width 40 height 10
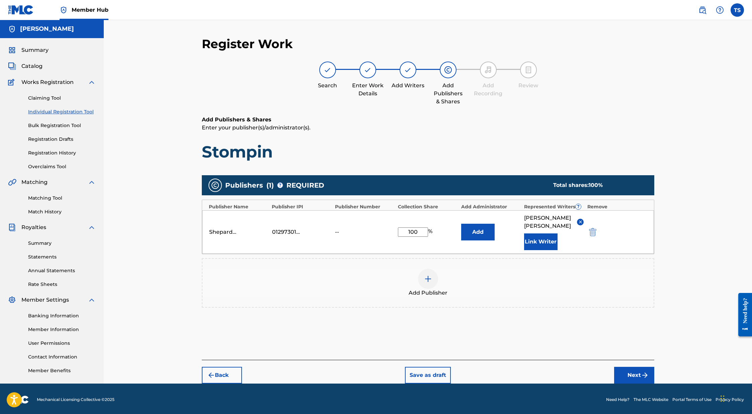
scroll to position [2, 0]
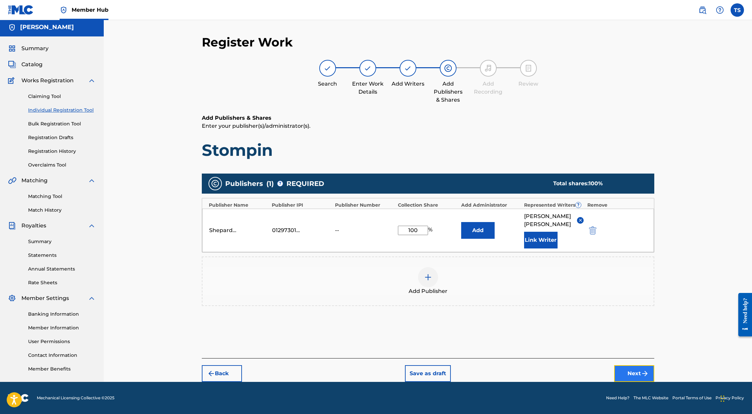
click at [491, 371] on button "Next" at bounding box center [634, 373] width 40 height 17
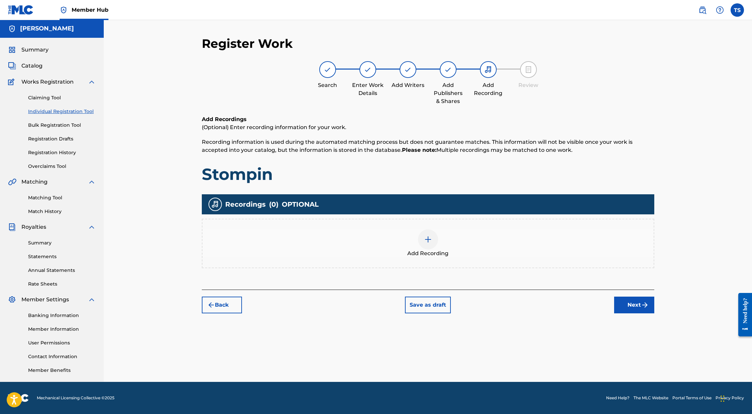
click at [429, 241] on img at bounding box center [428, 240] width 8 height 8
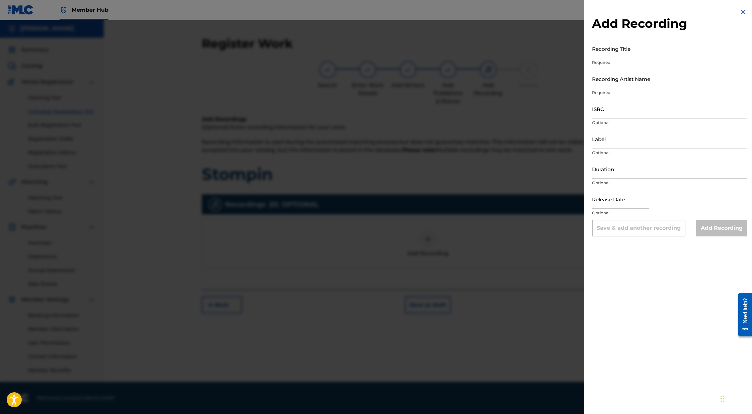
click at [491, 112] on input "ISRC" at bounding box center [669, 108] width 155 height 19
click at [491, 51] on input "Recording Title" at bounding box center [669, 48] width 155 height 19
type input "Stompin"
click at [491, 80] on input "Recording Artist Name" at bounding box center [669, 78] width 155 height 19
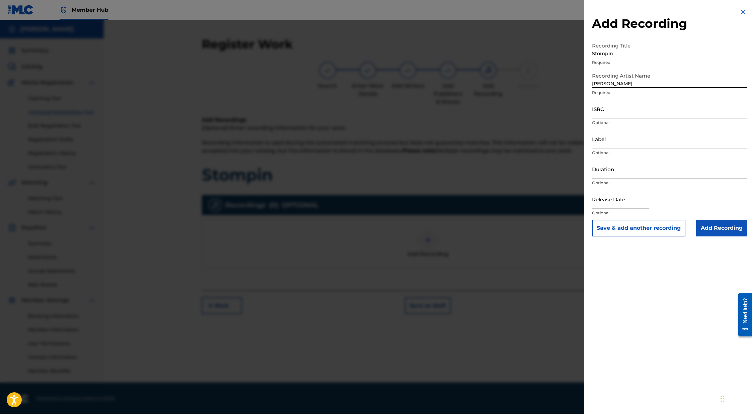
type input "[PERSON_NAME]"
click at [491, 105] on input "ISRC" at bounding box center [669, 108] width 155 height 19
paste input "QZS642261544"
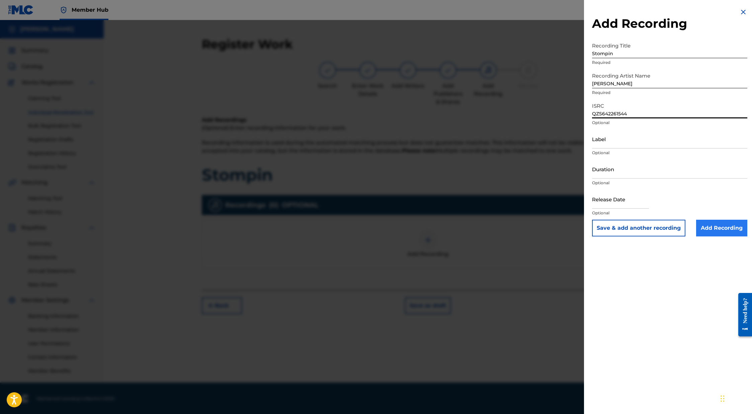
type input "QZS642261544"
click at [491, 226] on input "Add Recording" at bounding box center [721, 228] width 51 height 17
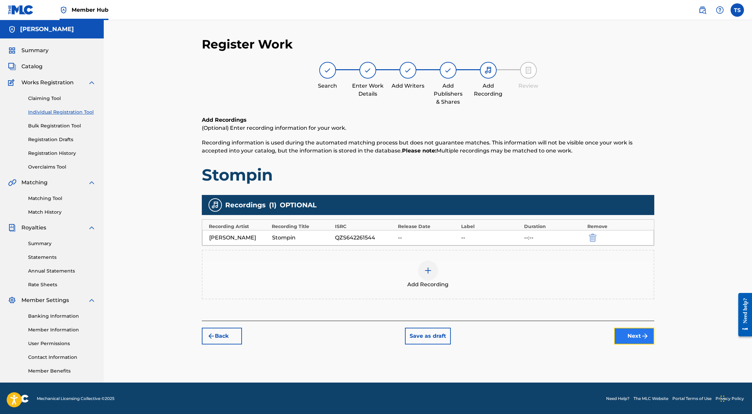
click at [491, 335] on button "Next" at bounding box center [634, 336] width 40 height 17
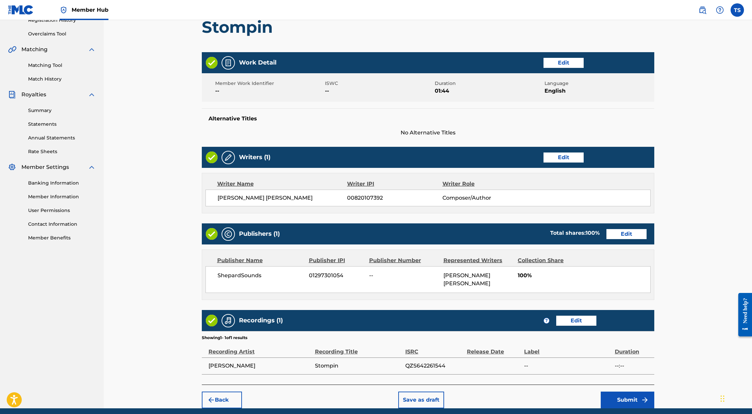
scroll to position [151, 0]
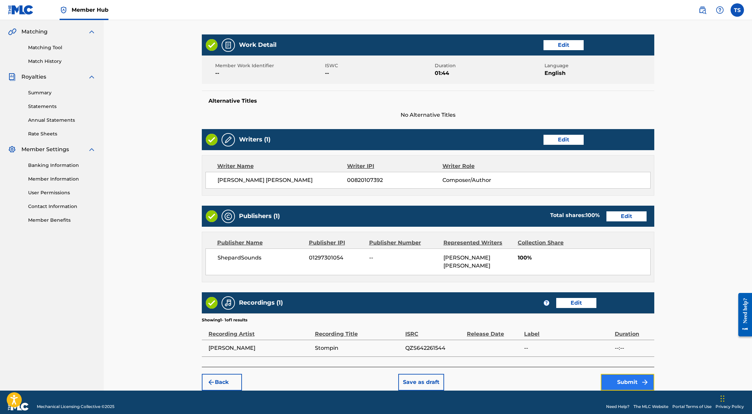
click at [491, 374] on button "Submit" at bounding box center [628, 382] width 54 height 17
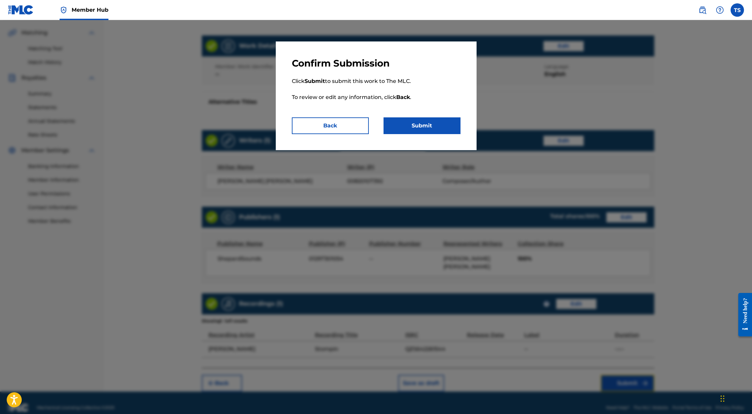
scroll to position [150, 0]
click at [425, 127] on button "Submit" at bounding box center [421, 125] width 77 height 17
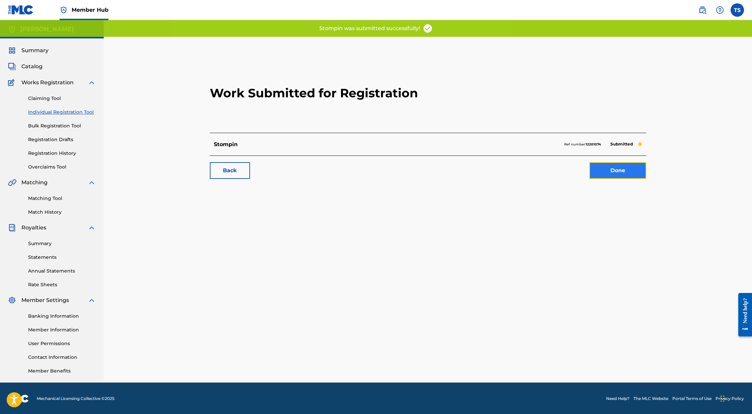
click at [491, 171] on link "Done" at bounding box center [617, 170] width 57 height 17
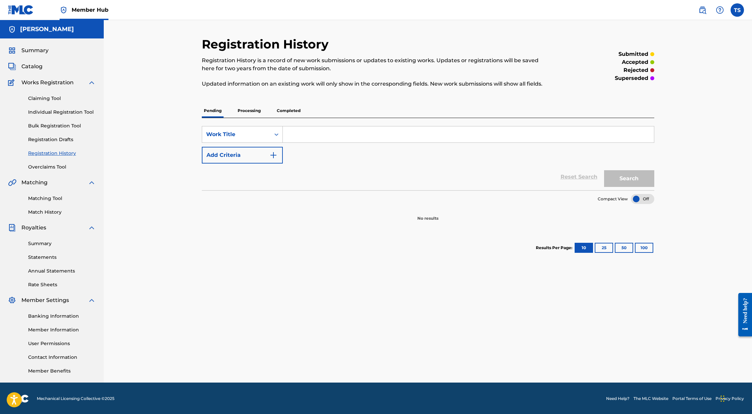
click at [260, 110] on p "Processing" at bounding box center [249, 111] width 27 height 14
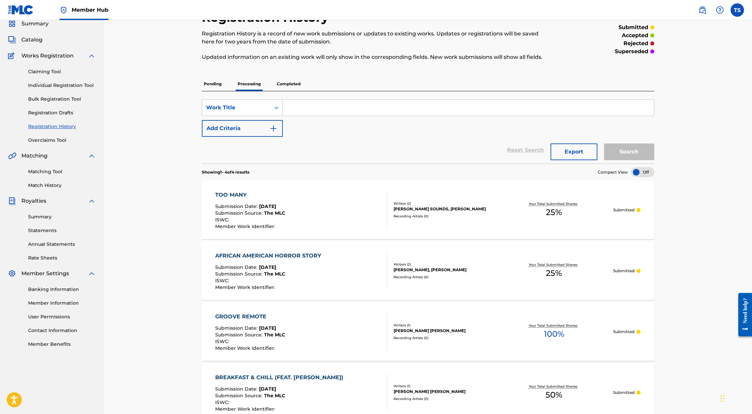
scroll to position [25, 0]
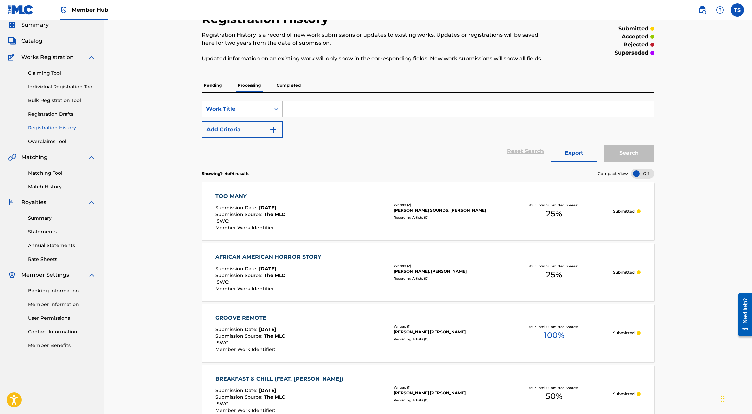
click at [288, 82] on p "Completed" at bounding box center [289, 85] width 28 height 14
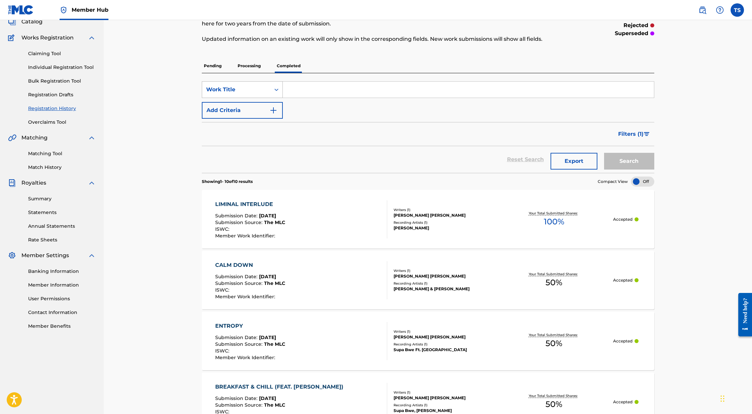
scroll to position [44, 0]
click at [238, 66] on p "Processing" at bounding box center [249, 67] width 27 height 14
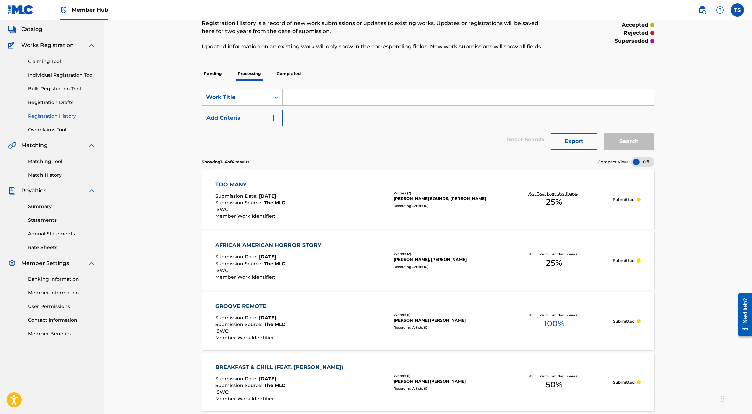
scroll to position [0, 0]
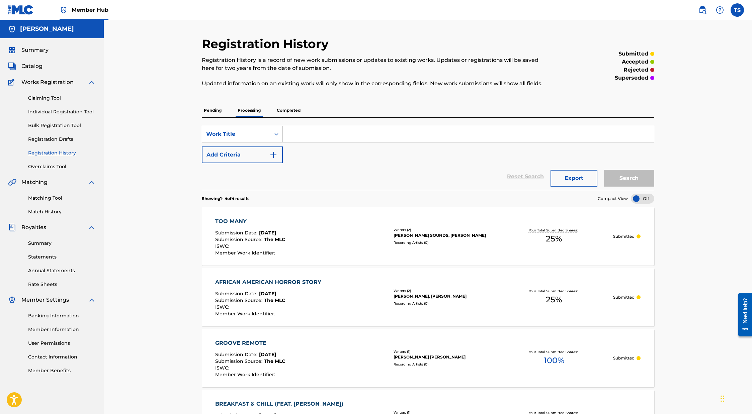
click at [278, 109] on p "Completed" at bounding box center [289, 110] width 28 height 14
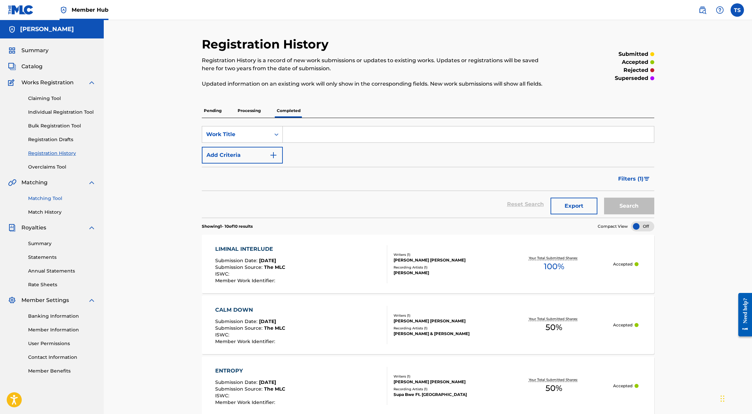
click at [52, 200] on link "Matching Tool" at bounding box center [62, 198] width 68 height 7
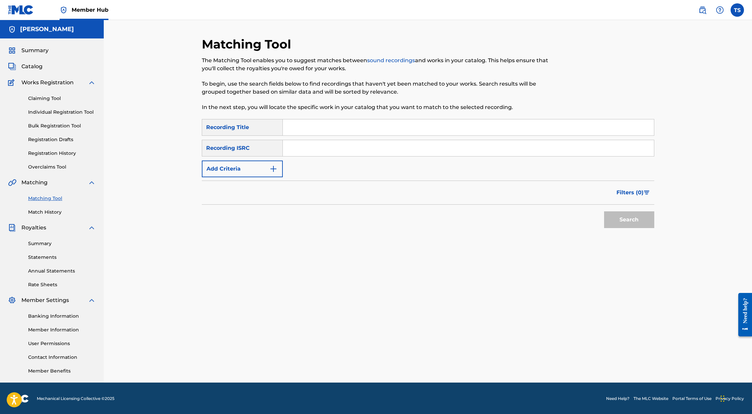
click at [288, 147] on input "Search Form" at bounding box center [468, 148] width 371 height 16
paste input "QZS642261544"
type input "QZS642261544"
click at [491, 211] on button "Search" at bounding box center [629, 219] width 50 height 17
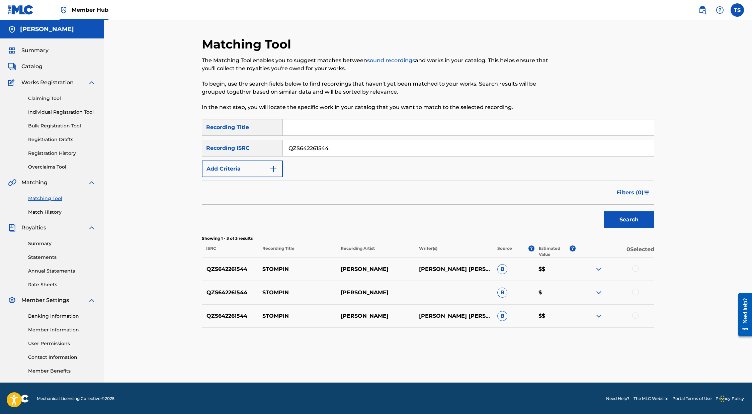
click at [491, 268] on div at bounding box center [635, 268] width 7 height 7
click at [491, 290] on div at bounding box center [635, 292] width 7 height 7
click at [491, 313] on div at bounding box center [635, 315] width 7 height 7
click at [448, 359] on button "Match 3 Groups" at bounding box center [470, 359] width 74 height 17
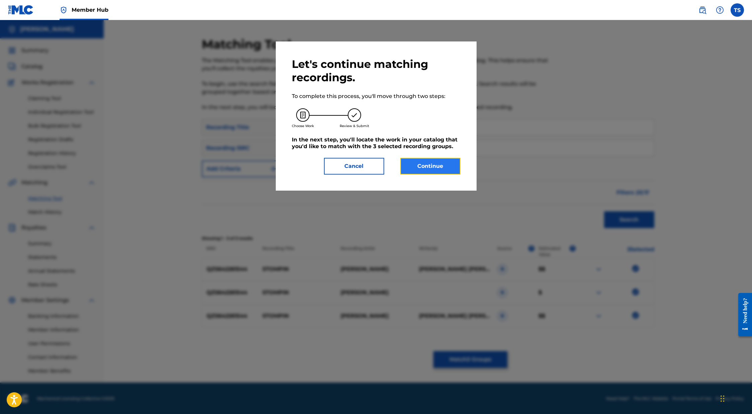
click at [421, 167] on button "Continue" at bounding box center [430, 166] width 60 height 17
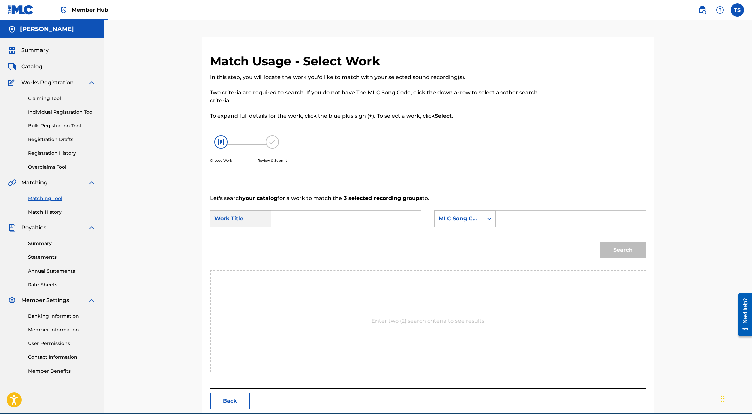
click at [288, 215] on input "Search Form" at bounding box center [346, 219] width 139 height 16
type input "stompin"
click at [487, 222] on div "Search Form" at bounding box center [489, 219] width 12 height 12
click at [470, 233] on div "ISWC" at bounding box center [465, 227] width 61 height 17
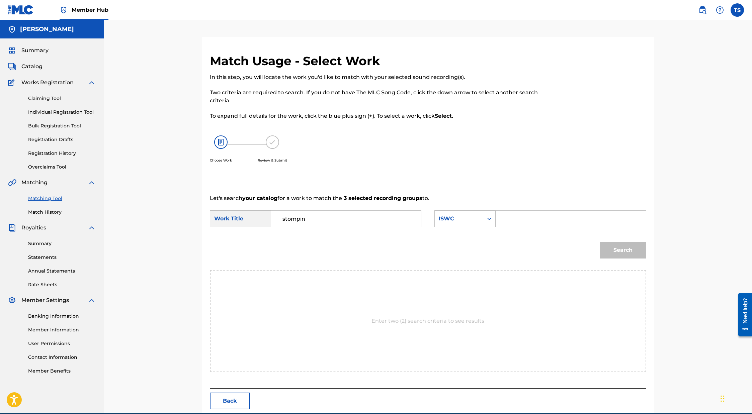
click at [491, 218] on input "Search Form" at bounding box center [570, 219] width 139 height 16
paste input "QZS642261544"
type input "QZS642261544"
click at [491, 247] on button "Search" at bounding box center [623, 250] width 46 height 17
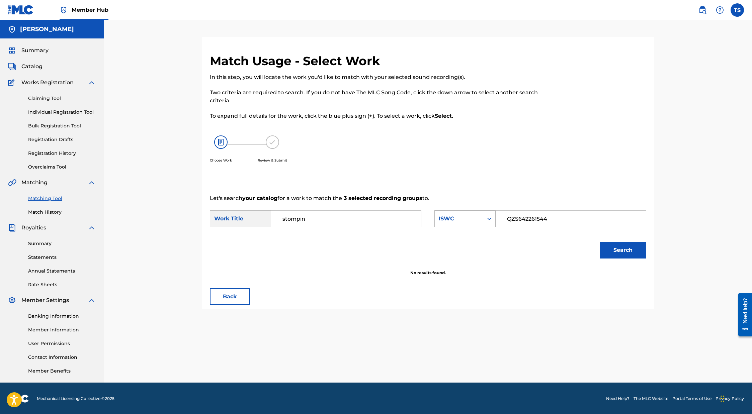
drag, startPoint x: 556, startPoint y: 215, endPoint x: 463, endPoint y: 218, distance: 92.7
click at [463, 218] on div "SearchWithCriteria08a4a35b-3030-470f-8ed0-51164abf4482 ISWC QZS642261544" at bounding box center [539, 218] width 211 height 17
drag, startPoint x: 558, startPoint y: 220, endPoint x: 499, endPoint y: 219, distance: 58.9
click at [491, 219] on div "QZS642261544" at bounding box center [570, 218] width 150 height 17
click at [489, 218] on icon "Search Form" at bounding box center [489, 218] width 7 height 7
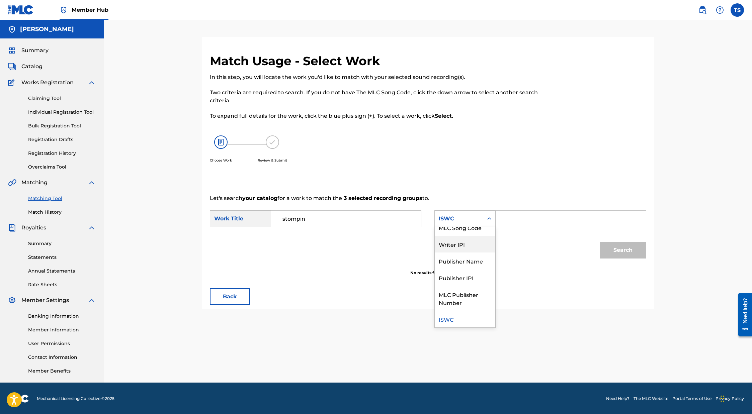
scroll to position [0, 0]
drag, startPoint x: 474, startPoint y: 241, endPoint x: 500, endPoint y: 227, distance: 29.3
click at [474, 241] on div "Writer Name" at bounding box center [465, 235] width 61 height 17
click at [491, 218] on input "Search Form" at bounding box center [570, 219] width 139 height 16
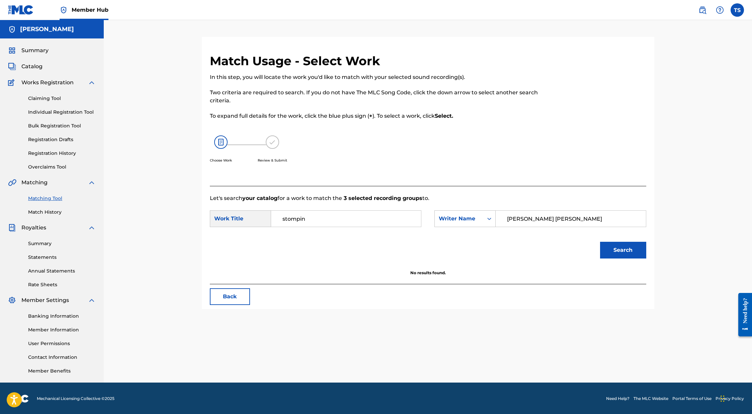
click at [491, 242] on button "Search" at bounding box center [623, 250] width 46 height 17
click at [491, 220] on input "[PERSON_NAME] [PERSON_NAME]" at bounding box center [570, 219] width 139 height 16
drag, startPoint x: 568, startPoint y: 219, endPoint x: 469, endPoint y: 219, distance: 98.7
click at [471, 219] on div "SearchWithCriteria4c6bbd0e-629c-4cf0-af5d-db5f84cca9c6 Writer Name [PERSON_NAME…" at bounding box center [539, 218] width 211 height 17
type input "="
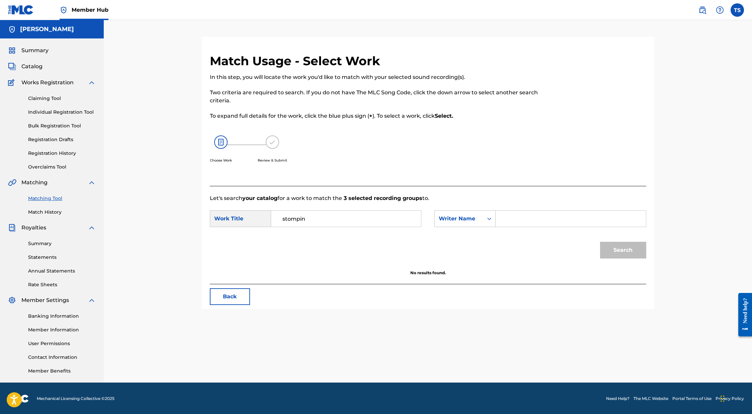
click at [338, 222] on input "stompin" at bounding box center [346, 219] width 139 height 16
type input "stompin"
click at [480, 222] on div "Writer Name" at bounding box center [459, 218] width 49 height 13
click at [468, 288] on div "Publisher Name" at bounding box center [465, 285] width 61 height 17
click at [491, 217] on input "Search Form" at bounding box center [570, 219] width 139 height 16
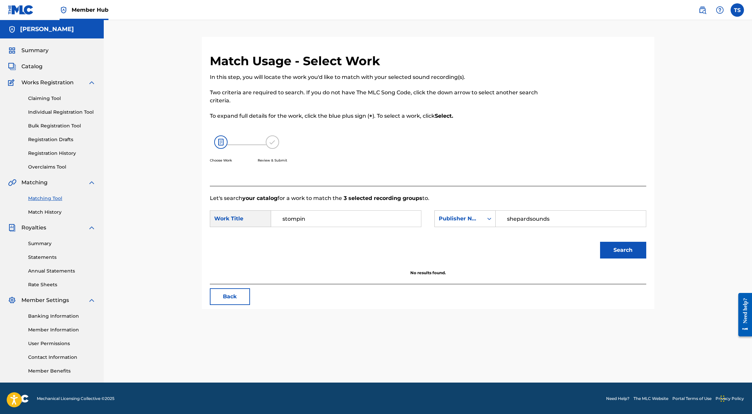
type input "shepardsounds"
click at [491, 242] on button "Search" at bounding box center [623, 250] width 46 height 17
click at [245, 293] on button "Back" at bounding box center [230, 296] width 40 height 17
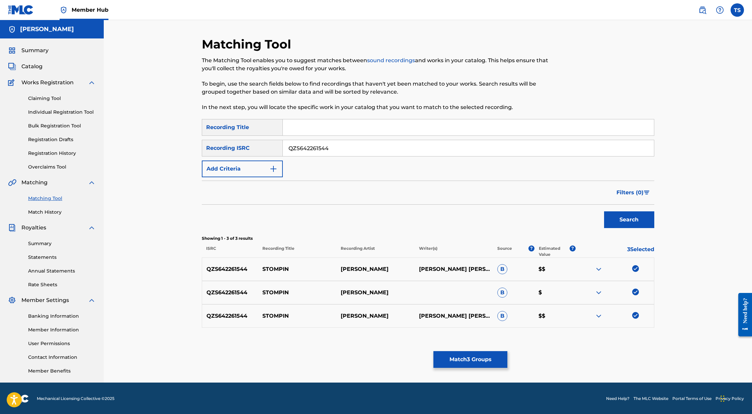
click at [48, 81] on span "Works Registration" at bounding box center [47, 83] width 52 height 8
click at [21, 57] on div "Summary Catalog Works Registration Claiming Tool Individual Registration Tool B…" at bounding box center [52, 210] width 104 height 344
click at [29, 66] on span "Catalog" at bounding box center [31, 67] width 21 height 8
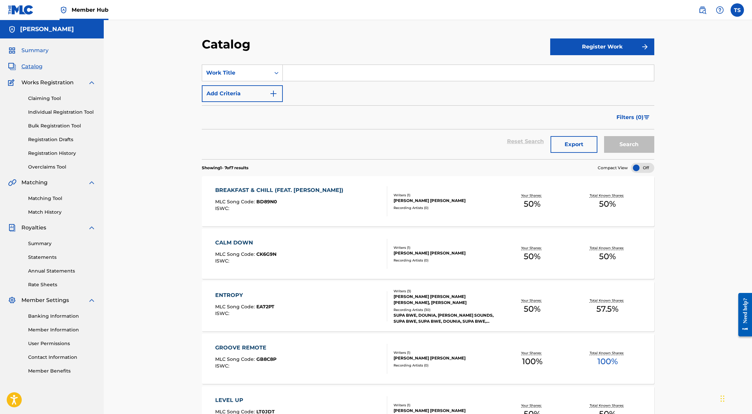
click at [33, 52] on span "Summary" at bounding box center [34, 51] width 27 height 8
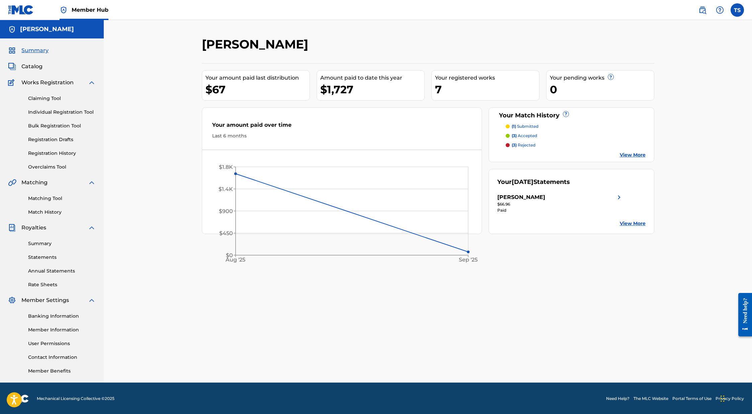
click at [491, 126] on p "(1) submitted" at bounding box center [525, 126] width 27 height 6
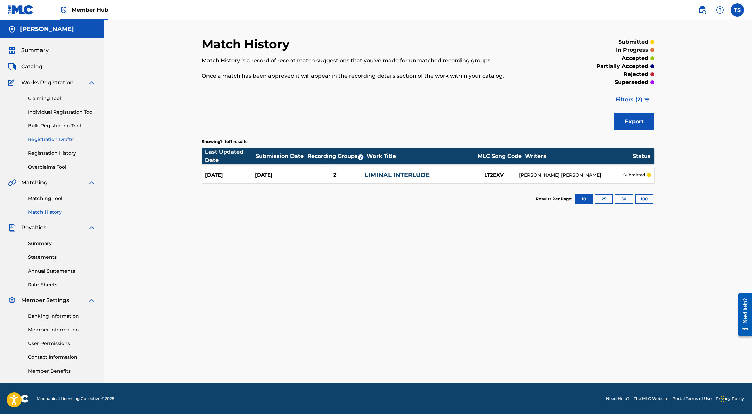
click at [58, 141] on link "Registration Drafts" at bounding box center [62, 139] width 68 height 7
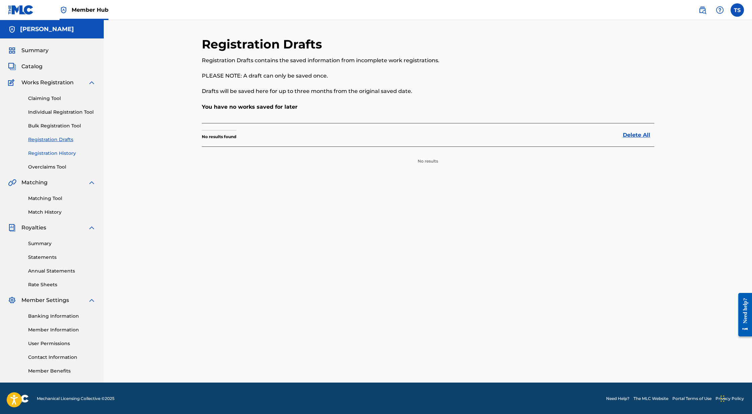
click at [55, 154] on link "Registration History" at bounding box center [62, 153] width 68 height 7
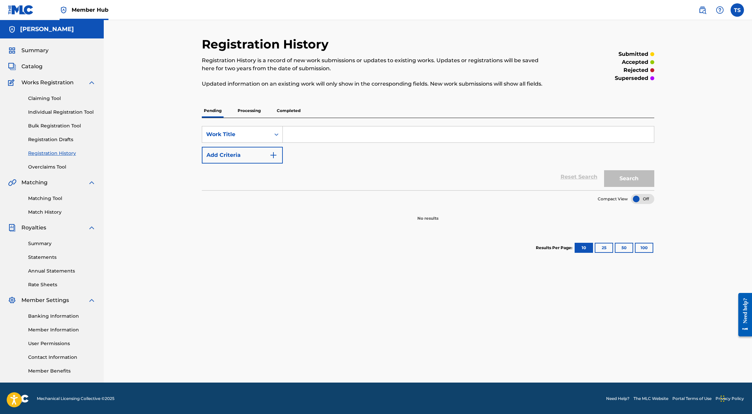
click at [255, 115] on p "Processing" at bounding box center [249, 111] width 27 height 14
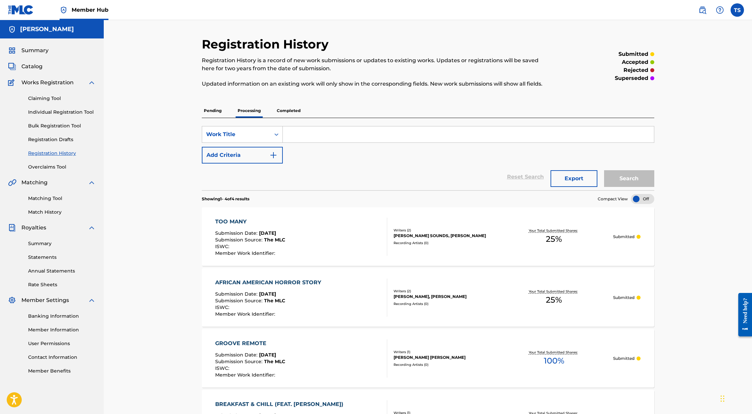
click at [291, 109] on p "Completed" at bounding box center [289, 111] width 28 height 14
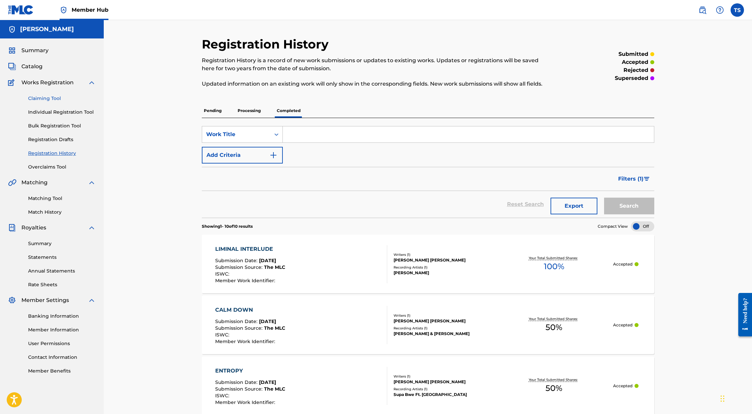
click at [51, 98] on link "Claiming Tool" at bounding box center [62, 98] width 68 height 7
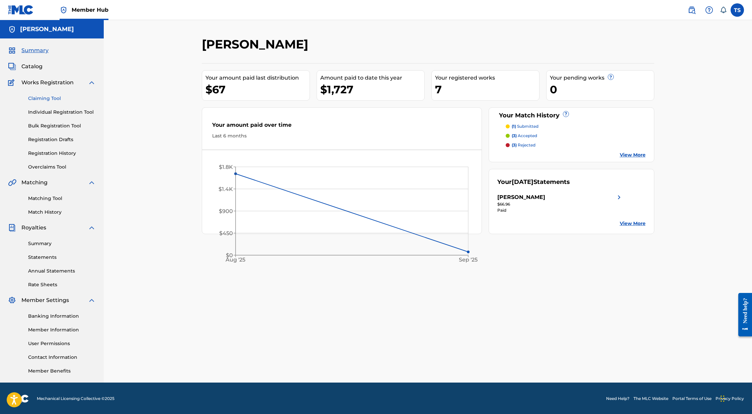
click at [42, 98] on link "Claiming Tool" at bounding box center [62, 98] width 68 height 7
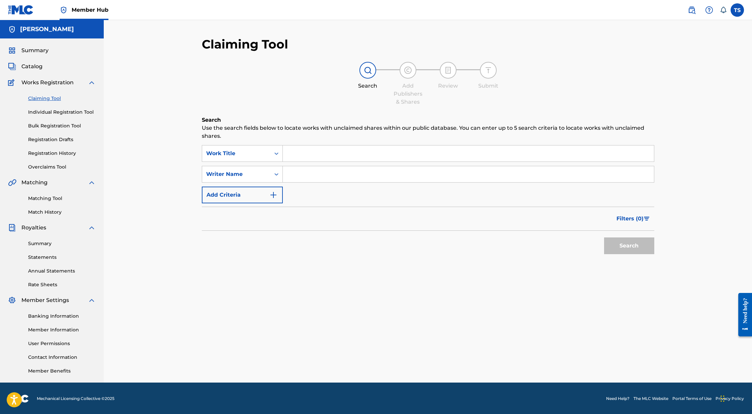
click at [44, 108] on div "Claiming Tool Individual Registration Tool Bulk Registration Tool Registration …" at bounding box center [52, 129] width 88 height 84
click at [43, 111] on link "Individual Registration Tool" at bounding box center [62, 112] width 68 height 7
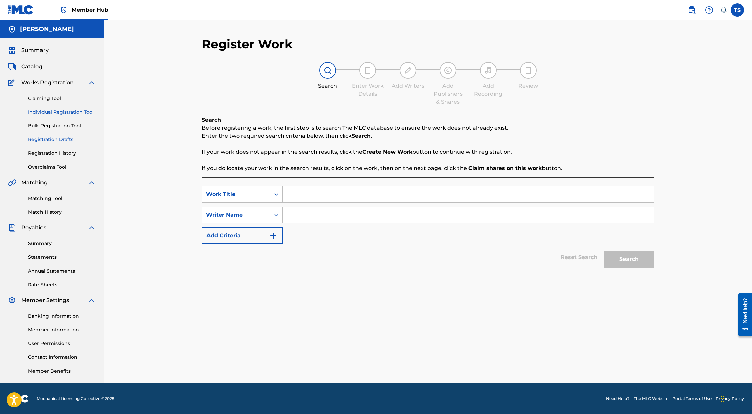
click at [47, 141] on link "Registration Drafts" at bounding box center [62, 139] width 68 height 7
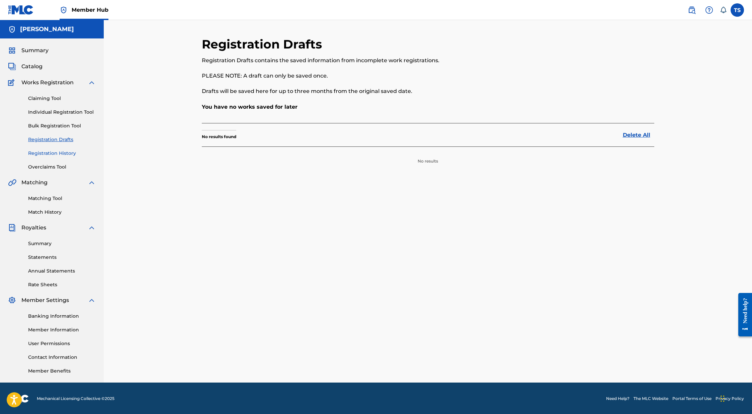
click at [53, 150] on link "Registration History" at bounding box center [62, 153] width 68 height 7
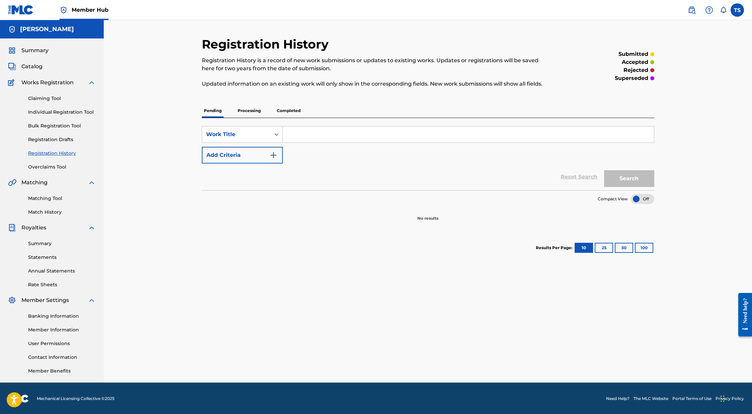
click at [241, 110] on p "Processing" at bounding box center [249, 111] width 27 height 14
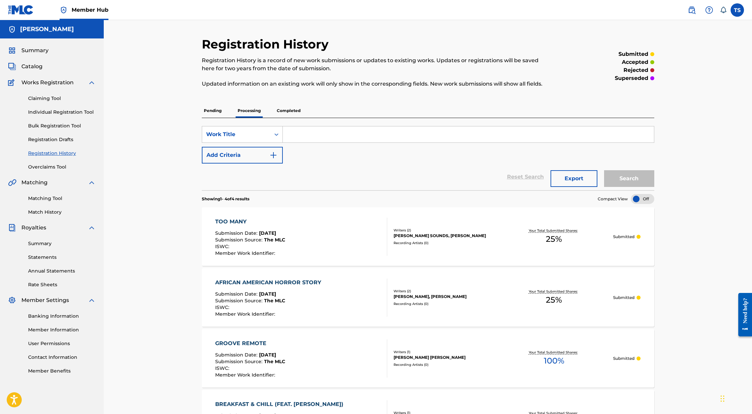
click at [281, 108] on p "Completed" at bounding box center [289, 111] width 28 height 14
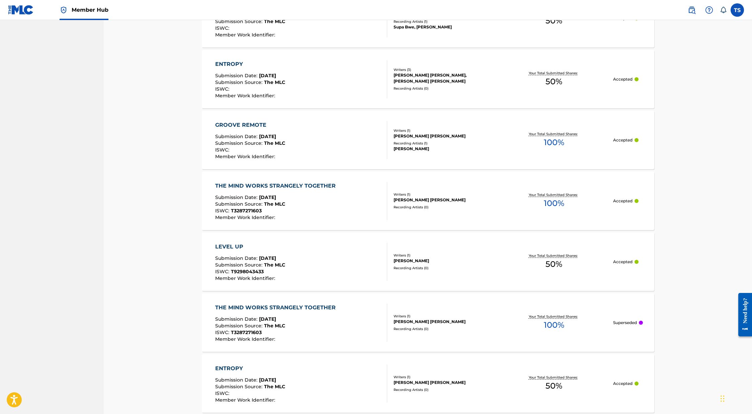
scroll to position [501, 0]
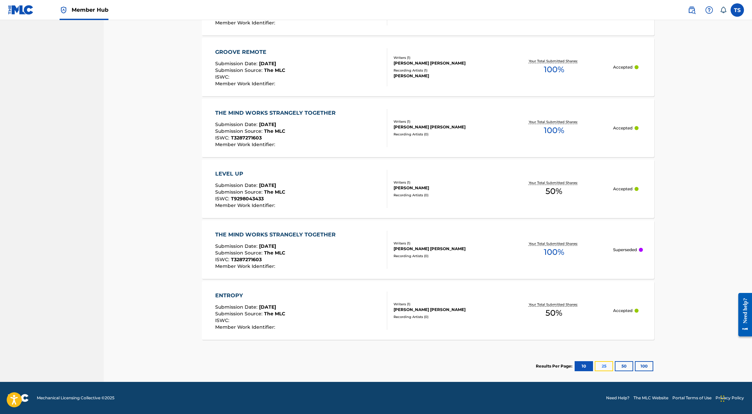
click at [600, 367] on button "25" at bounding box center [603, 366] width 18 height 10
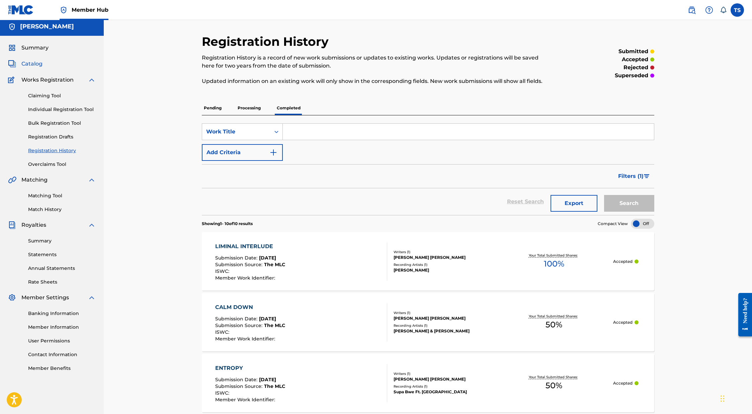
scroll to position [0, 0]
click at [36, 65] on span "Catalog" at bounding box center [31, 65] width 21 height 8
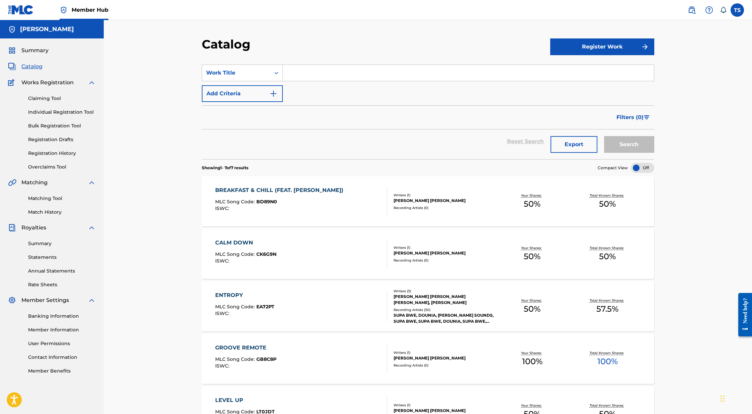
scroll to position [1, 0]
click at [612, 51] on button "Register Work" at bounding box center [602, 45] width 104 height 17
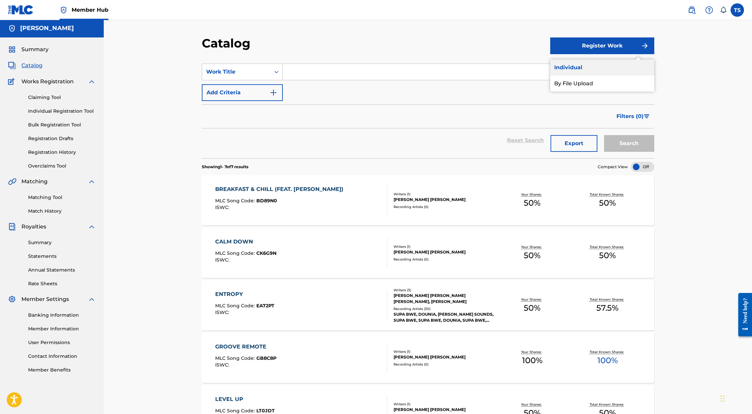
click at [581, 67] on link "Individual" at bounding box center [602, 68] width 104 height 16
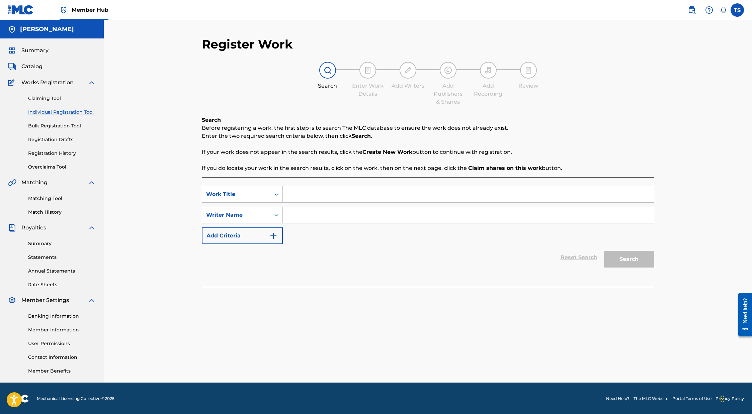
click at [318, 191] on input "Search Form" at bounding box center [468, 194] width 371 height 16
paste input "Stompin"
type input "Stompin"
click at [315, 219] on input "Search Form" at bounding box center [468, 215] width 371 height 16
type input "[PERSON_NAME] [PERSON_NAME]"
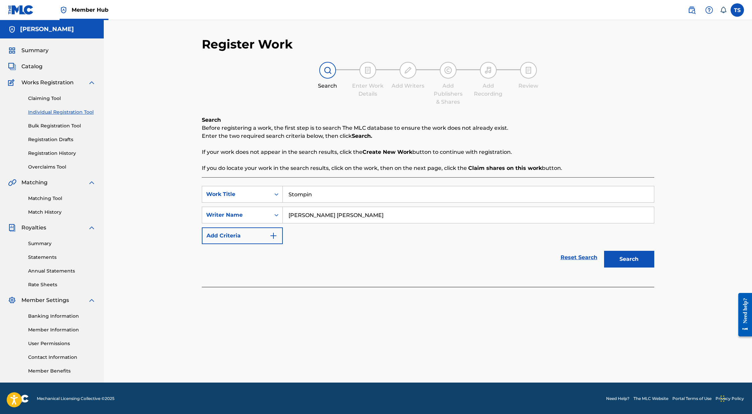
click at [604, 251] on button "Search" at bounding box center [629, 259] width 50 height 17
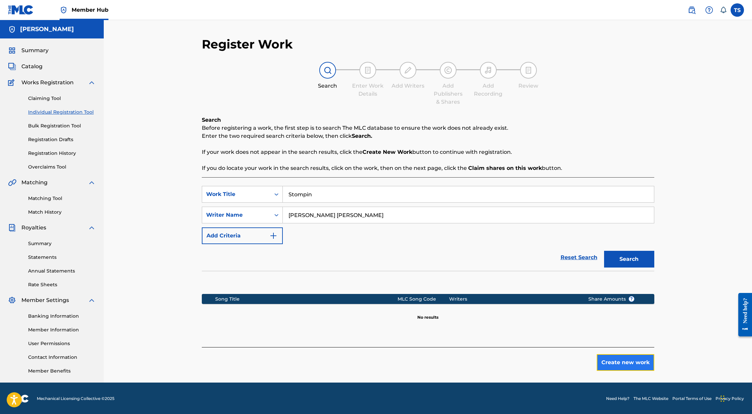
click at [641, 363] on button "Create new work" at bounding box center [626, 362] width 58 height 17
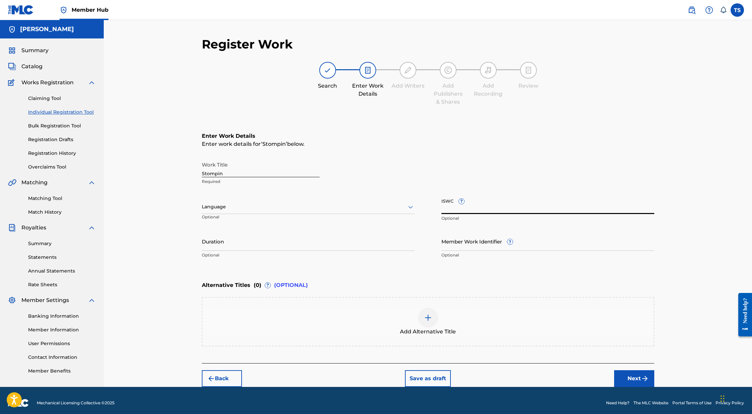
drag, startPoint x: 447, startPoint y: 210, endPoint x: 440, endPoint y: 212, distance: 7.3
click at [447, 210] on input "ISWC ?" at bounding box center [547, 204] width 213 height 19
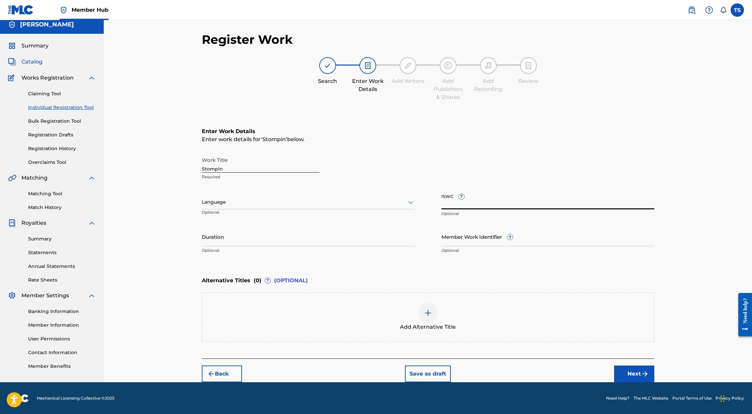
click at [28, 59] on span "Catalog" at bounding box center [31, 62] width 21 height 8
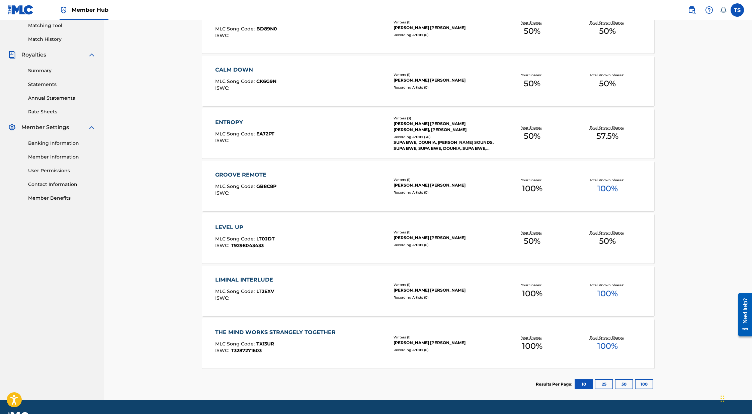
scroll to position [191, 0]
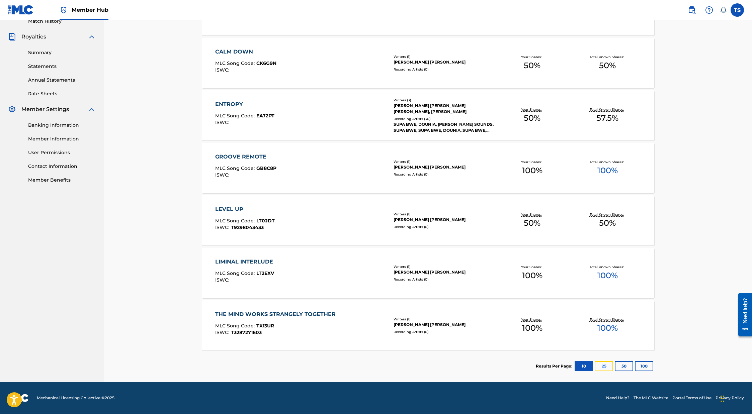
click at [601, 365] on button "25" at bounding box center [603, 366] width 18 height 10
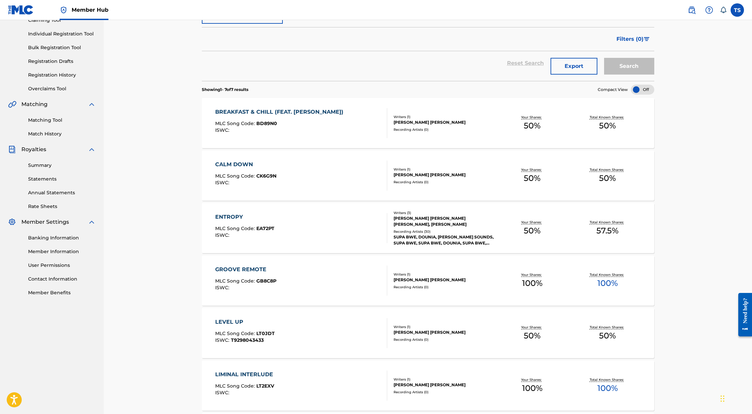
scroll to position [74, 0]
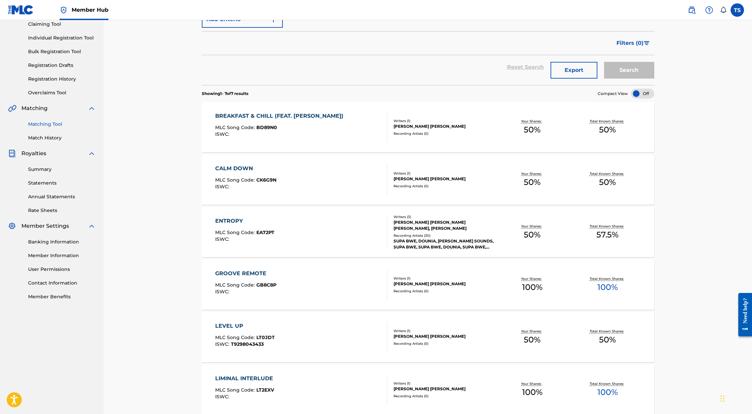
click at [49, 123] on link "Matching Tool" at bounding box center [62, 124] width 68 height 7
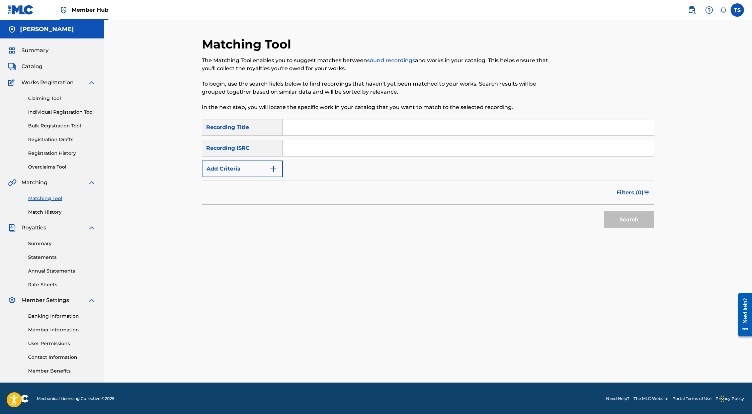
click at [297, 149] on input "Search Form" at bounding box center [468, 148] width 371 height 16
paste input "Stompin"
type input "Stompin"
drag, startPoint x: 311, startPoint y: 146, endPoint x: 215, endPoint y: 135, distance: 95.9
click at [213, 136] on div "SearchWithCriteria596737c5-a22f-46f2-aa3a-c40119d53449 Recording Title SearchWi…" at bounding box center [428, 148] width 452 height 58
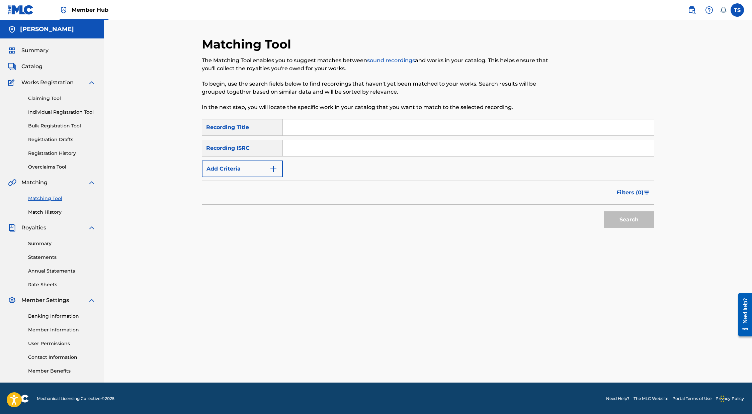
scroll to position [1, 0]
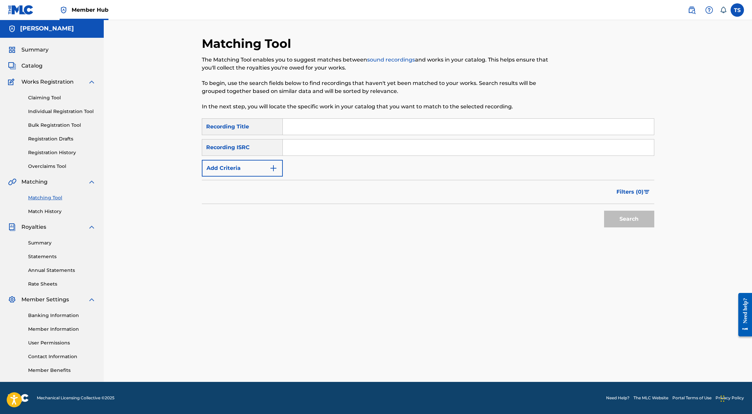
paste input "QZS642261544"
type input "QZS642261544"
click at [636, 220] on button "Search" at bounding box center [629, 219] width 50 height 17
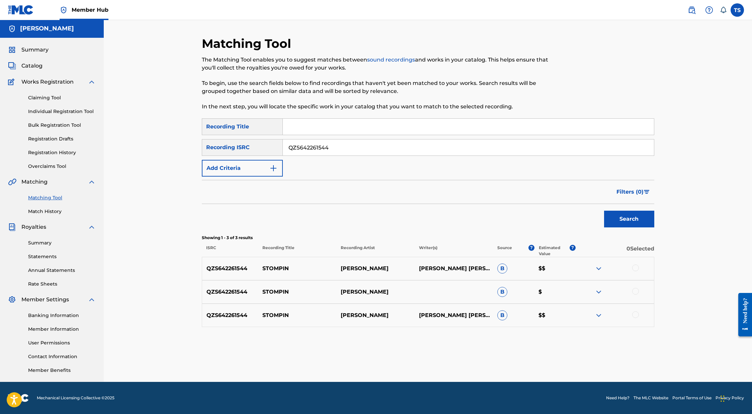
click at [638, 267] on div at bounding box center [635, 268] width 7 height 7
click at [635, 293] on div at bounding box center [635, 291] width 7 height 7
click at [632, 314] on div at bounding box center [635, 314] width 7 height 7
click at [460, 358] on button "Match 3 Groups" at bounding box center [470, 359] width 74 height 17
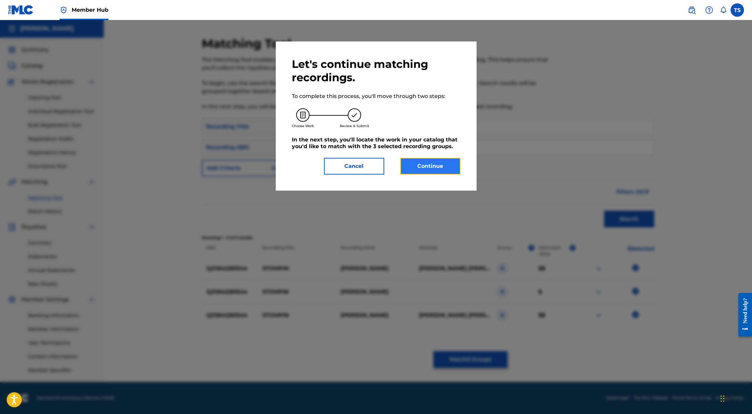
click at [442, 161] on button "Continue" at bounding box center [430, 166] width 60 height 17
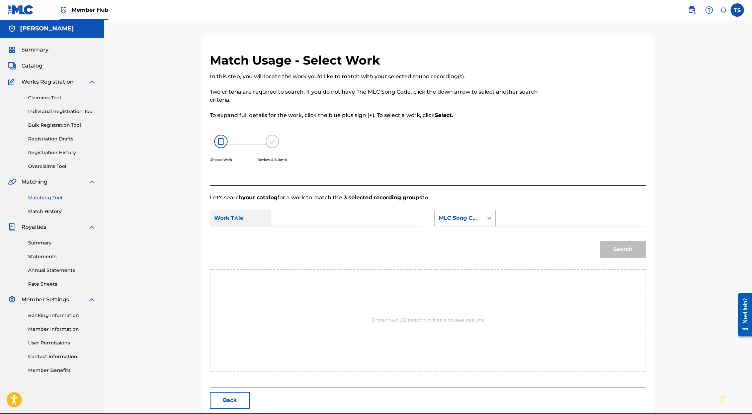
click at [321, 217] on input "Search Form" at bounding box center [346, 218] width 139 height 16
drag, startPoint x: 511, startPoint y: 220, endPoint x: 489, endPoint y: 218, distance: 21.8
click at [511, 220] on input "Search Form" at bounding box center [570, 218] width 139 height 16
click at [486, 218] on icon "Search Form" at bounding box center [489, 218] width 7 height 7
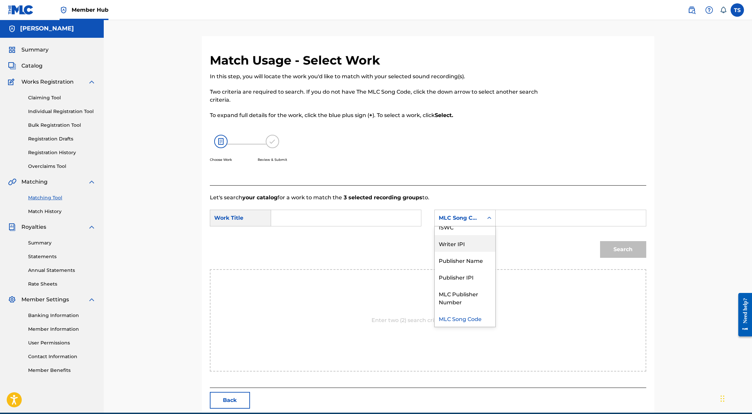
click at [475, 242] on div "Writer IPI" at bounding box center [465, 243] width 61 height 17
click at [539, 210] on div "Search Form" at bounding box center [570, 218] width 150 height 17
click at [530, 218] on input "Search Form" at bounding box center [570, 218] width 139 height 16
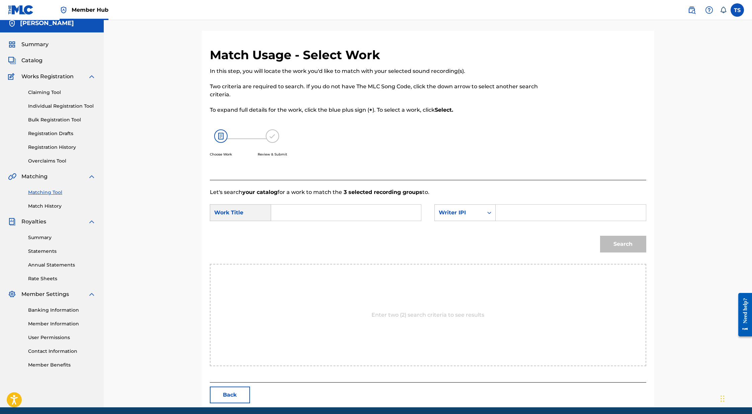
paste input "820107392"
type input "820107392"
click at [615, 244] on div "Search" at bounding box center [622, 242] width 50 height 27
click at [372, 214] on input "Search Form" at bounding box center [346, 213] width 139 height 16
type input "S"
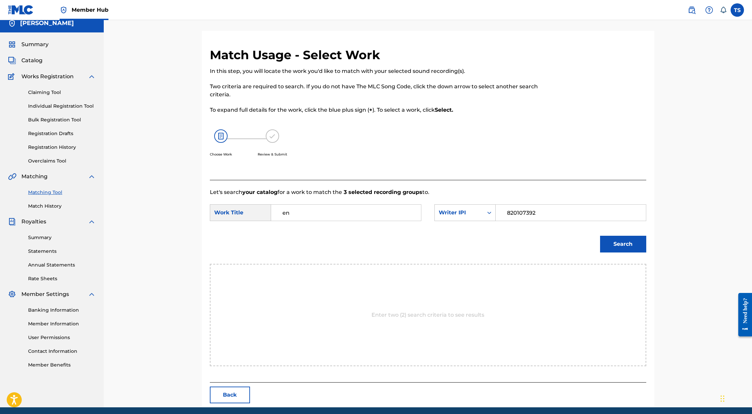
type input "e"
type input "l"
type input "stompin"
click at [600, 236] on button "Search" at bounding box center [623, 244] width 46 height 17
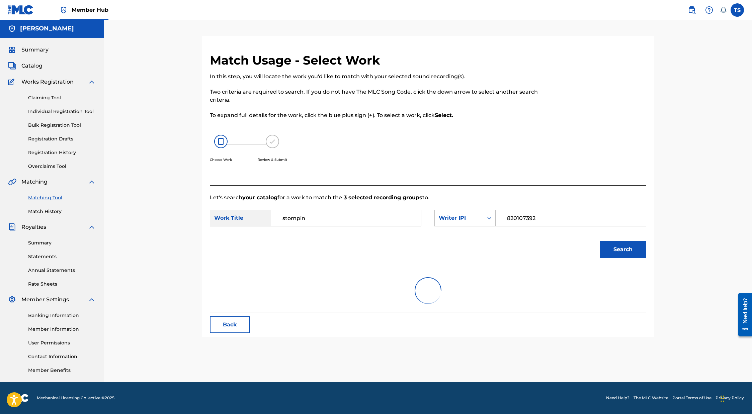
scroll to position [1, 0]
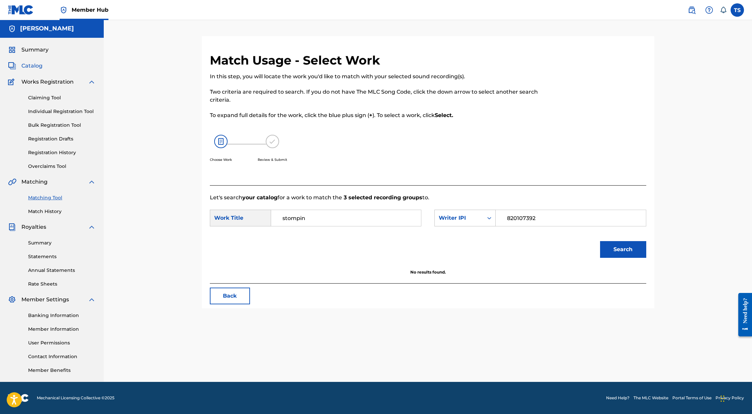
click at [33, 69] on span "Catalog" at bounding box center [31, 66] width 21 height 8
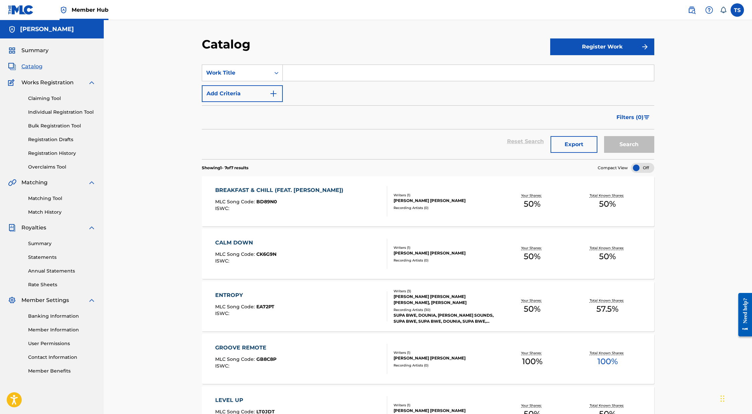
click at [32, 84] on span "Works Registration" at bounding box center [47, 83] width 52 height 8
click at [50, 96] on link "Claiming Tool" at bounding box center [62, 98] width 68 height 7
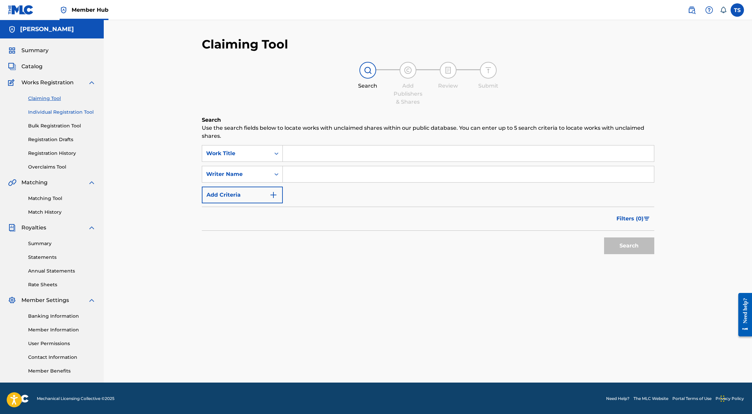
click at [64, 111] on link "Individual Registration Tool" at bounding box center [62, 112] width 68 height 7
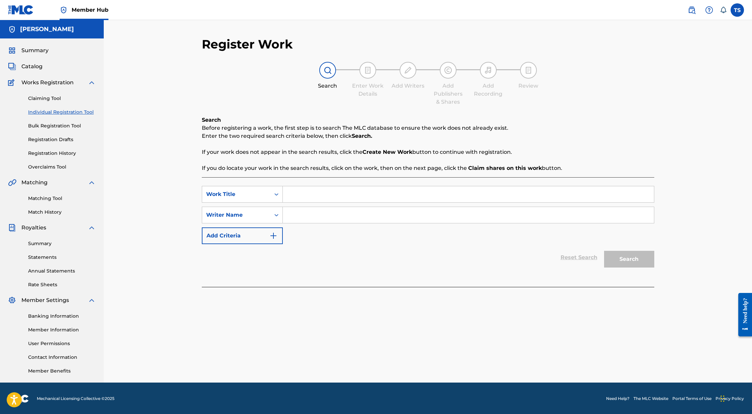
click at [305, 197] on input "Search Form" at bounding box center [468, 194] width 371 height 16
type input "Stompin"
click at [326, 212] on input "Search Form" at bounding box center [468, 215] width 371 height 16
type input "[PERSON_NAME] [PERSON_NAME]"
click at [604, 251] on button "Search" at bounding box center [629, 259] width 50 height 17
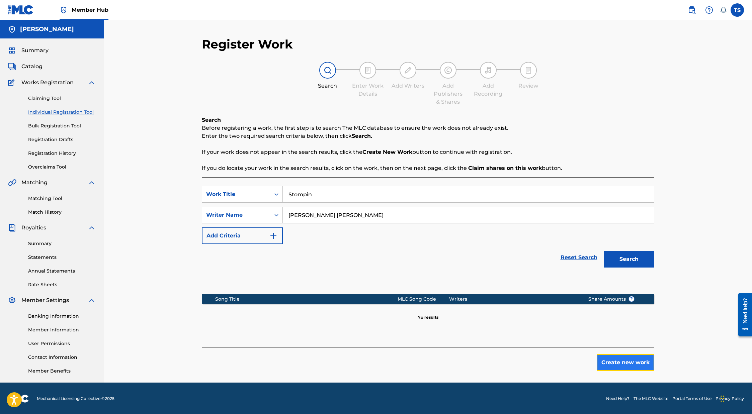
click at [632, 361] on button "Create new work" at bounding box center [626, 362] width 58 height 17
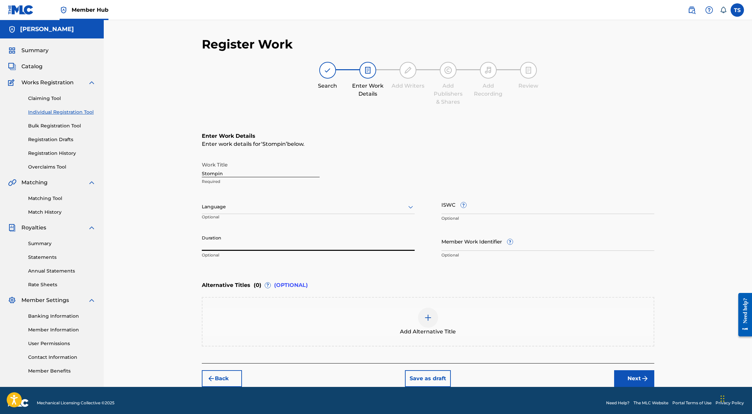
click at [233, 240] on input "Duration" at bounding box center [308, 241] width 213 height 19
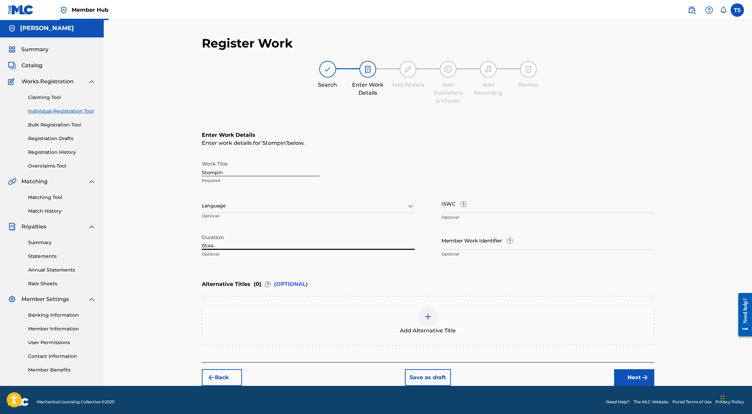
scroll to position [5, 0]
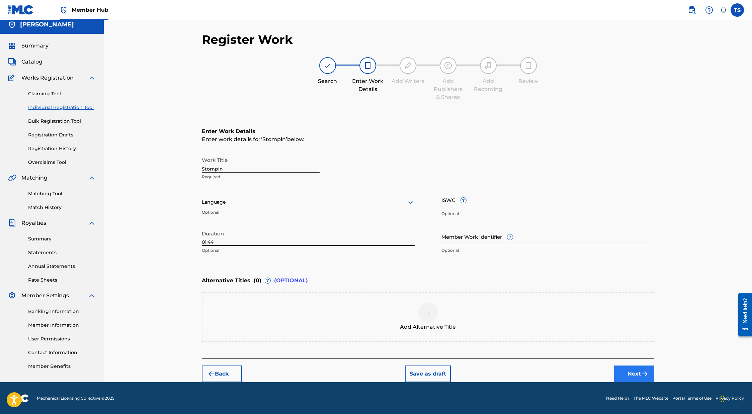
type input "01:44"
click at [640, 376] on button "Next" at bounding box center [634, 374] width 40 height 17
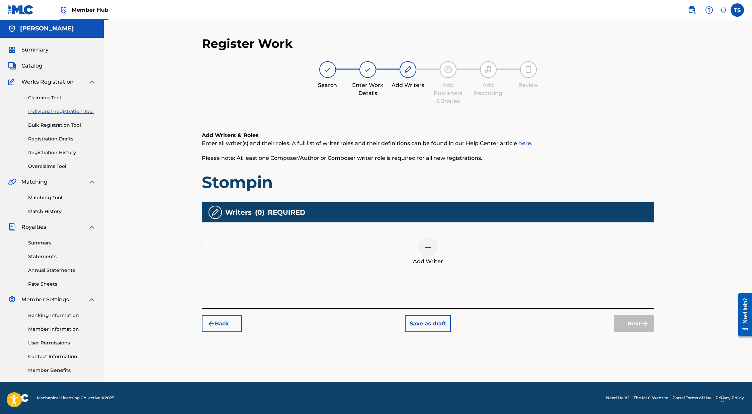
click at [423, 248] on div at bounding box center [428, 248] width 20 height 20
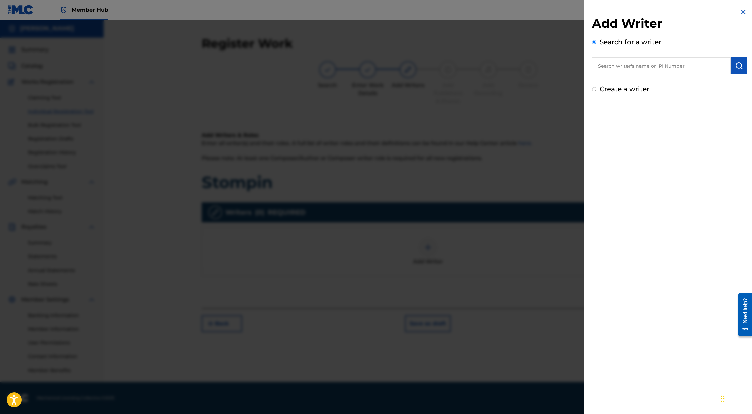
click at [624, 73] on input "text" at bounding box center [661, 65] width 139 height 17
type input "[PERSON_NAME] [PERSON_NAME]"
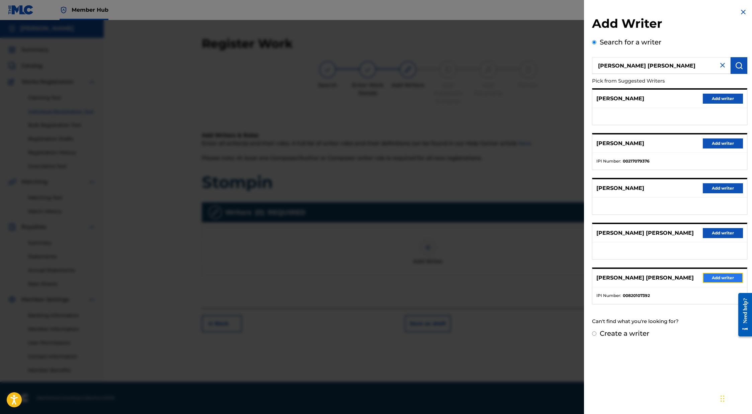
click at [718, 276] on button "Add writer" at bounding box center [723, 278] width 40 height 10
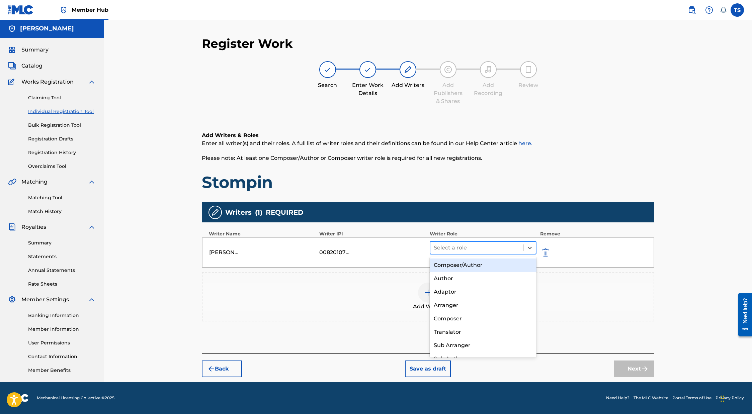
click at [490, 246] on div at bounding box center [477, 247] width 87 height 9
click at [476, 263] on div "Composer/Author" at bounding box center [483, 265] width 107 height 13
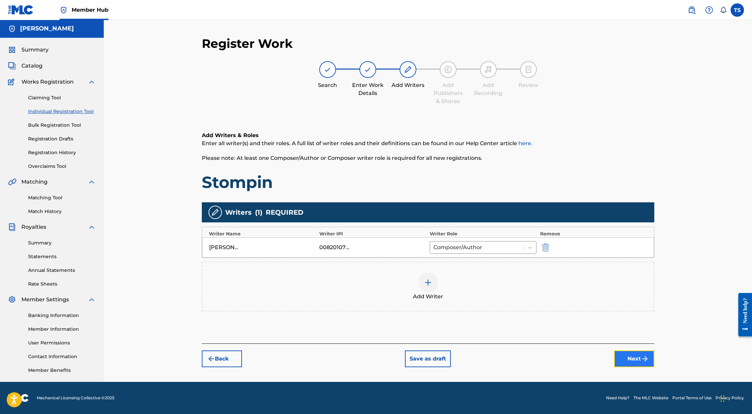
click at [637, 357] on button "Next" at bounding box center [634, 359] width 40 height 17
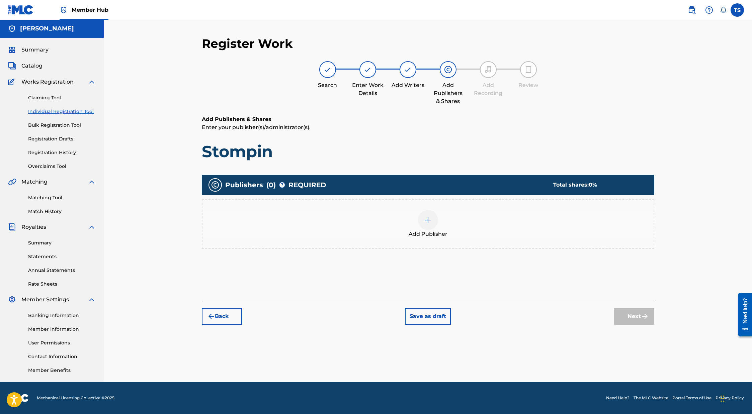
click at [422, 222] on div at bounding box center [428, 220] width 20 height 20
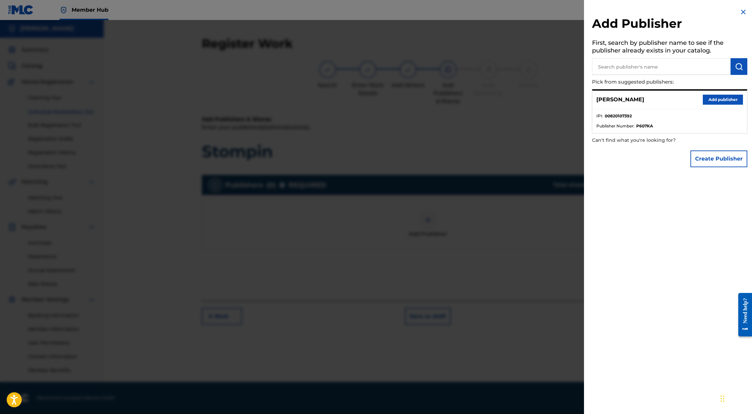
click at [670, 66] on input "text" at bounding box center [661, 66] width 139 height 17
type input "shepardsounds"
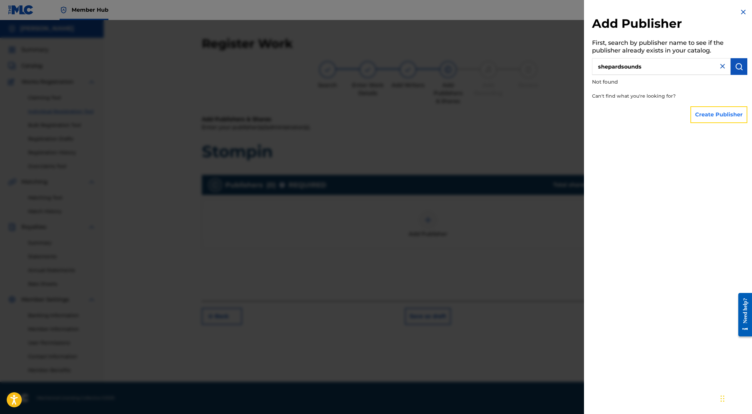
click at [706, 122] on button "Create Publisher" at bounding box center [718, 114] width 57 height 17
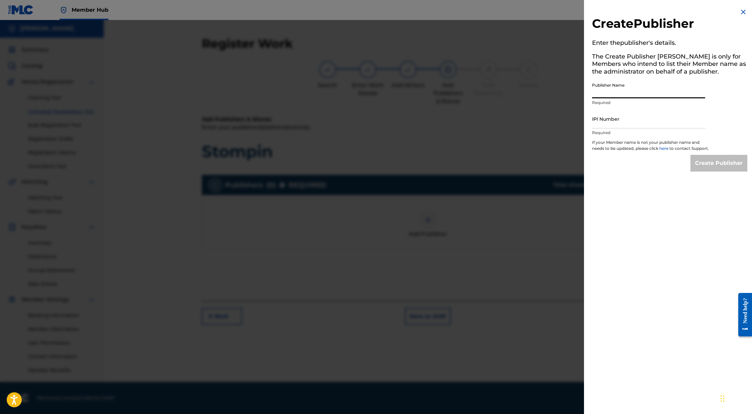
click at [628, 89] on input "Publisher Name" at bounding box center [648, 88] width 113 height 19
type input "ShepardSounds"
click at [621, 119] on input "IPI Number" at bounding box center [648, 118] width 113 height 19
paste input "1297301054"
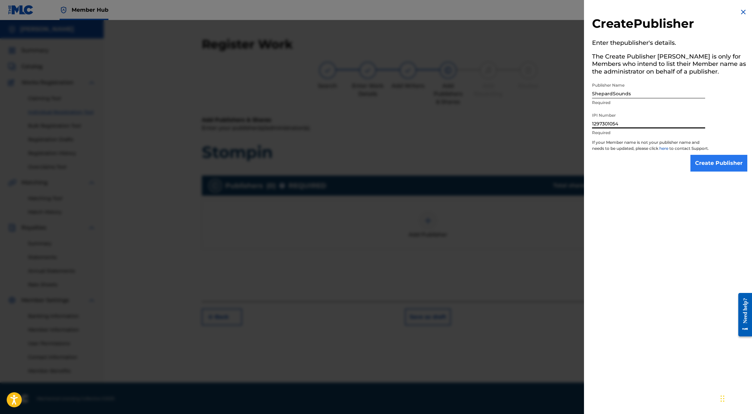
type input "1297301054"
click at [713, 166] on input "Create Publisher" at bounding box center [718, 163] width 57 height 17
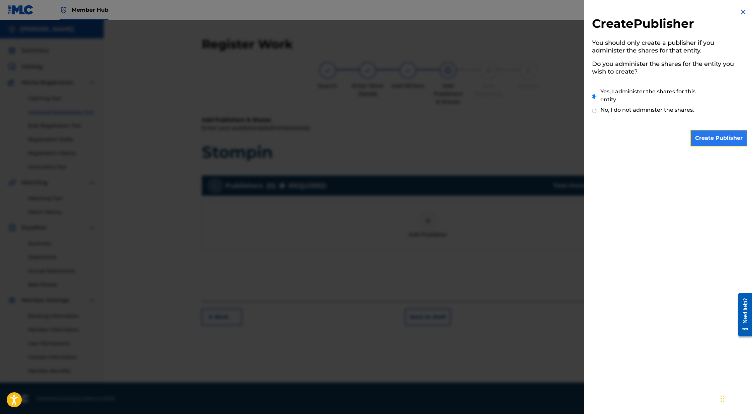
scroll to position [1, 0]
click at [703, 131] on input "Create Publisher" at bounding box center [718, 138] width 57 height 17
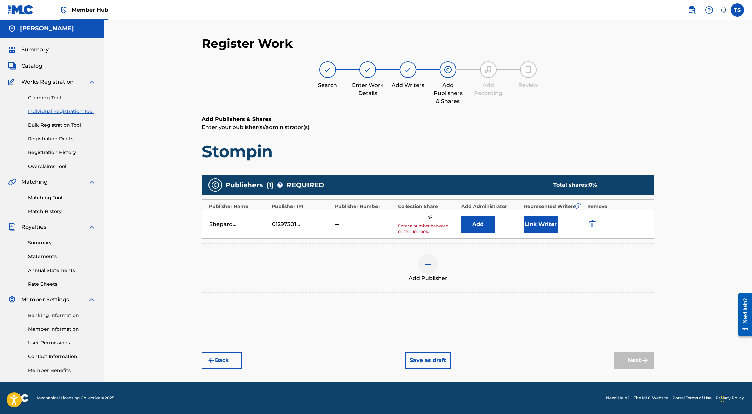
click at [417, 218] on input "text" at bounding box center [413, 218] width 30 height 9
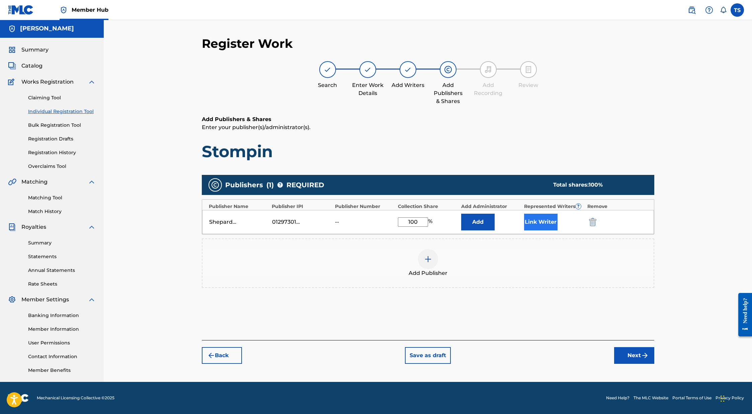
type input "100"
click at [530, 223] on button "Link Writer" at bounding box center [540, 222] width 33 height 17
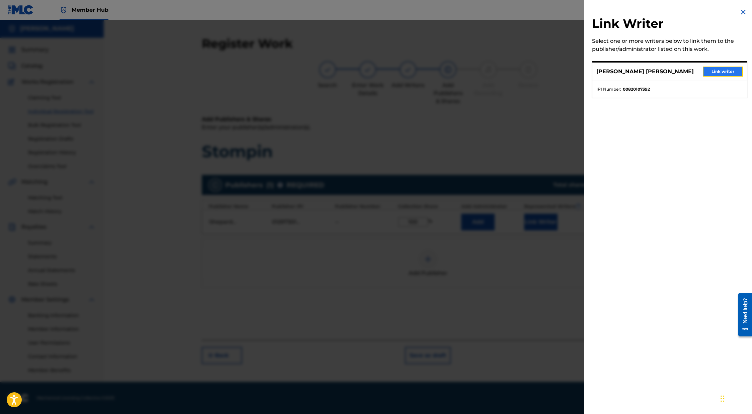
click at [722, 71] on button "Link writer" at bounding box center [723, 72] width 40 height 10
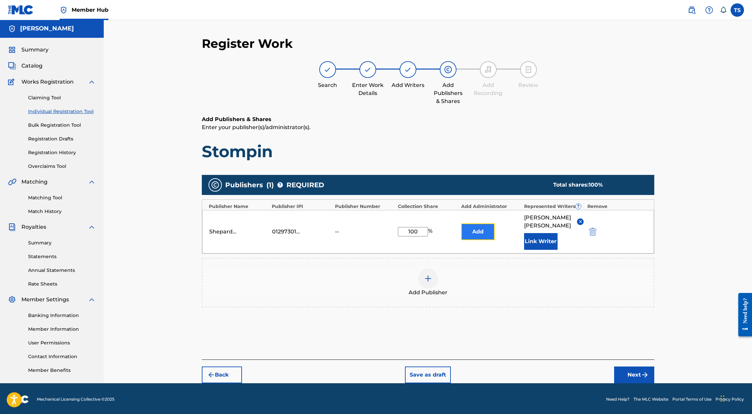
click at [486, 227] on button "Add" at bounding box center [477, 231] width 33 height 17
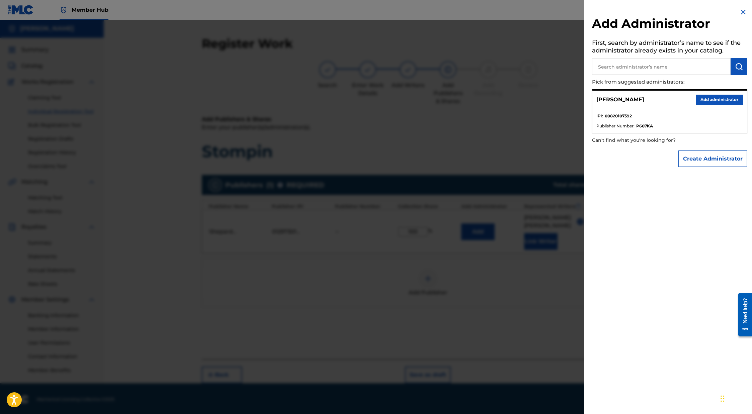
click at [739, 11] on img at bounding box center [743, 12] width 8 height 8
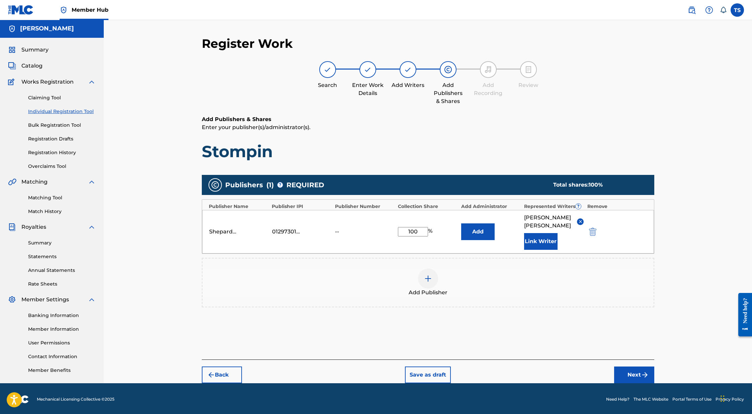
scroll to position [2, 0]
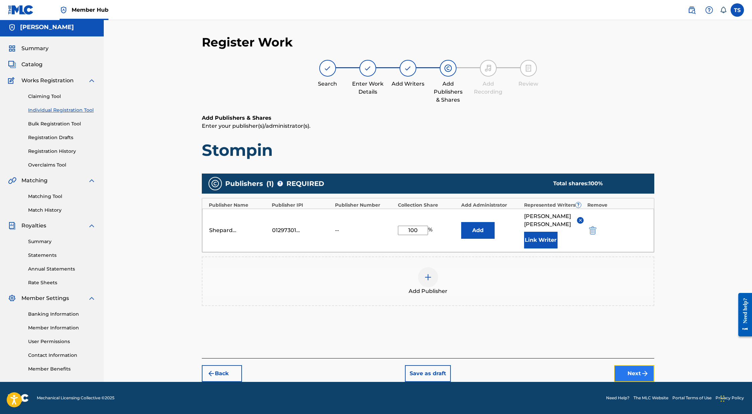
click at [627, 373] on button "Next" at bounding box center [634, 373] width 40 height 17
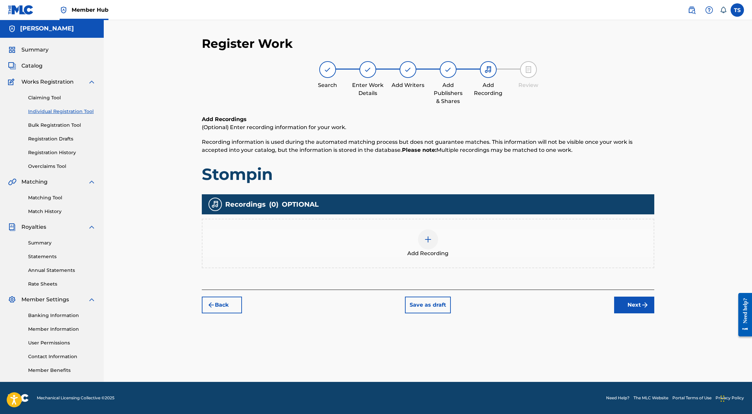
scroll to position [1, 0]
click at [424, 240] on img at bounding box center [428, 240] width 8 height 8
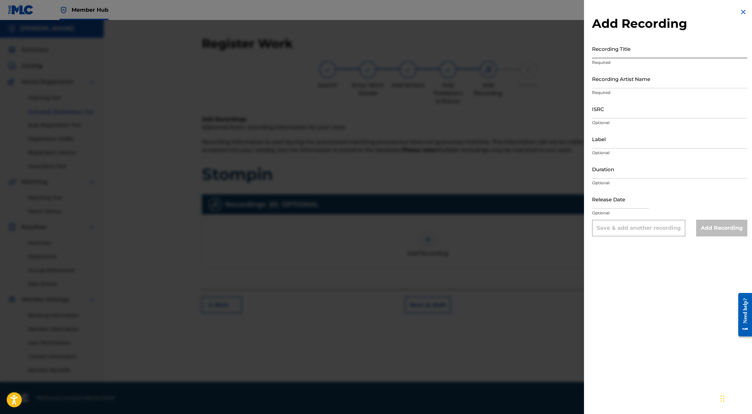
click at [623, 54] on input "Recording Title" at bounding box center [669, 48] width 155 height 19
type input "Stompin"
click at [609, 78] on input "Recording Artist Name" at bounding box center [669, 78] width 155 height 19
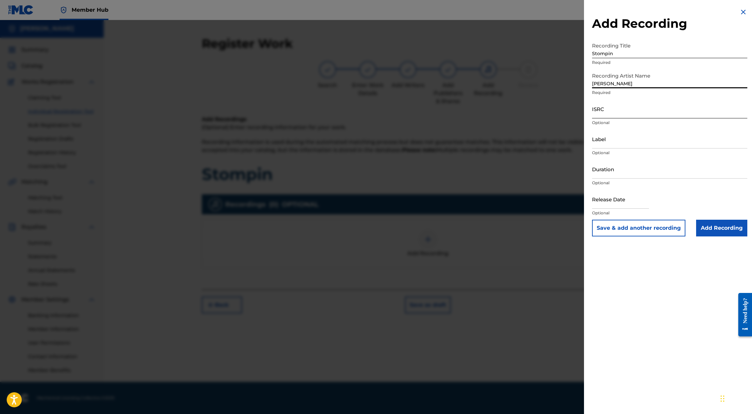
type input "[PERSON_NAME]"
click at [616, 105] on input "ISRC" at bounding box center [669, 108] width 155 height 19
paste input "1297301054"
type input "1297301054"
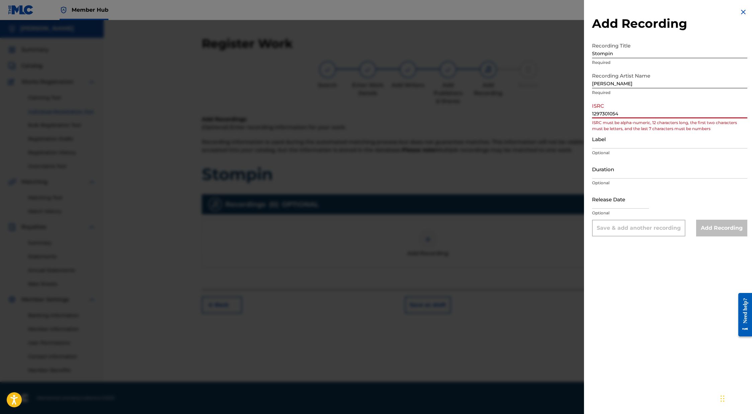
drag, startPoint x: 629, startPoint y: 113, endPoint x: 492, endPoint y: 108, distance: 136.6
click at [491, 108] on div "Add Recording Recording Title Stompin Required Recording Artist Name Shepard Re…" at bounding box center [376, 217] width 752 height 394
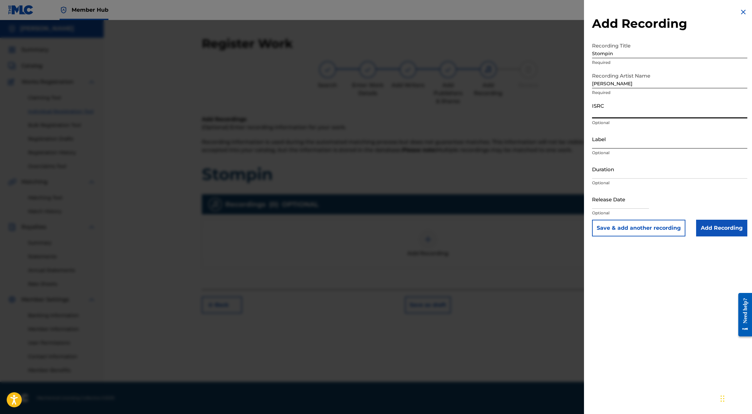
paste input "QZS642261544"
type input "QZS642261544"
click at [615, 144] on input "Label" at bounding box center [669, 138] width 155 height 19
click at [621, 168] on input "Duration" at bounding box center [669, 169] width 155 height 19
type input "01:44"
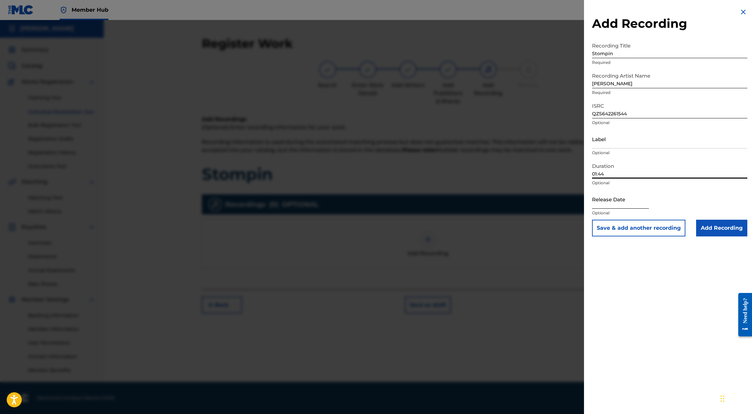
click at [614, 206] on input "text" at bounding box center [620, 199] width 57 height 19
select select "8"
select select "2025"
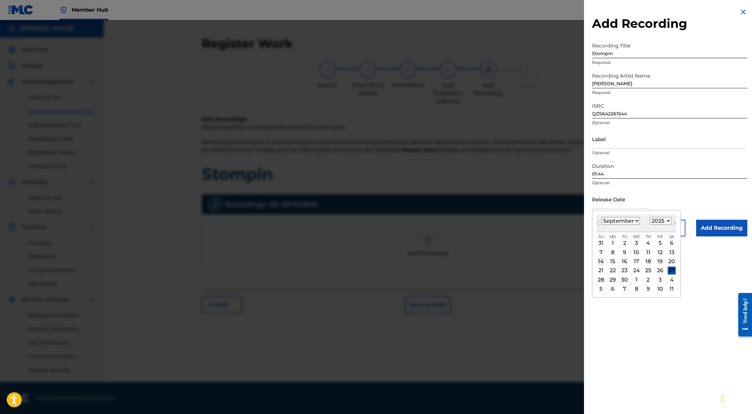
click at [604, 262] on div "14" at bounding box center [601, 262] width 8 height 8
type input "September 14 2025"
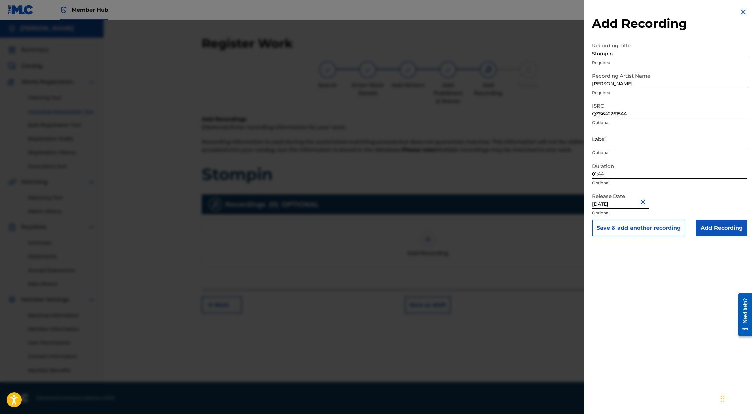
click at [627, 200] on input "September 14 2025" at bounding box center [620, 199] width 57 height 19
select select "8"
select select "2025"
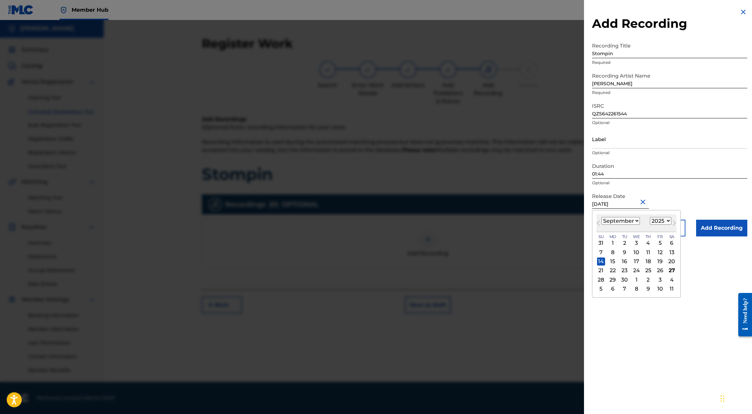
click at [621, 220] on select "January February March April May June July August September October November De…" at bounding box center [620, 221] width 38 height 8
select select "0"
click at [601, 217] on select "January February March April May June July August September October November De…" at bounding box center [620, 221] width 38 height 8
click at [624, 258] on div "14" at bounding box center [624, 262] width 8 height 8
type input "January 14 2025"
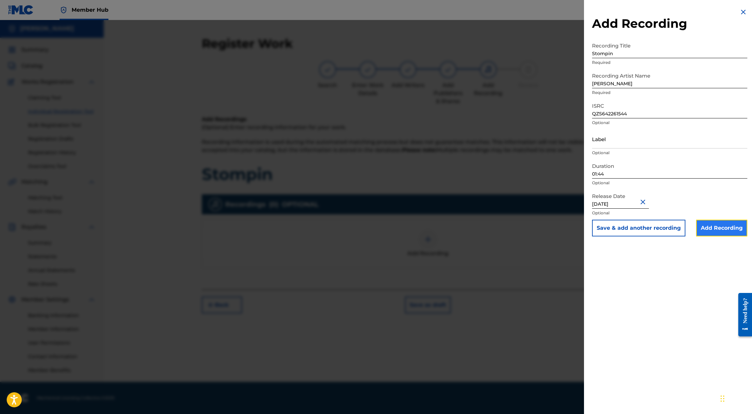
click at [699, 228] on input "Add Recording" at bounding box center [721, 228] width 51 height 17
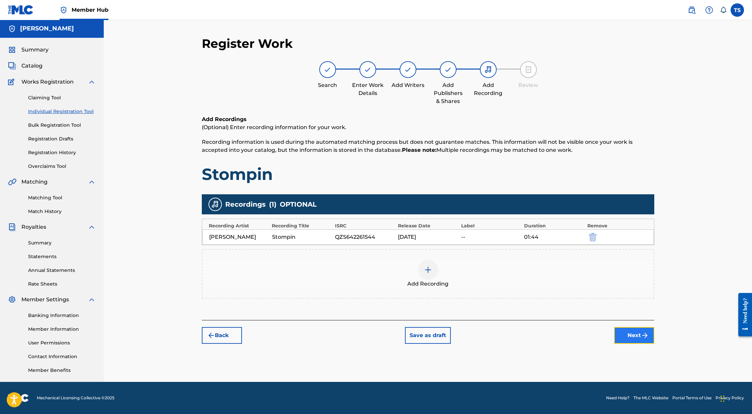
click at [636, 334] on button "Next" at bounding box center [634, 335] width 40 height 17
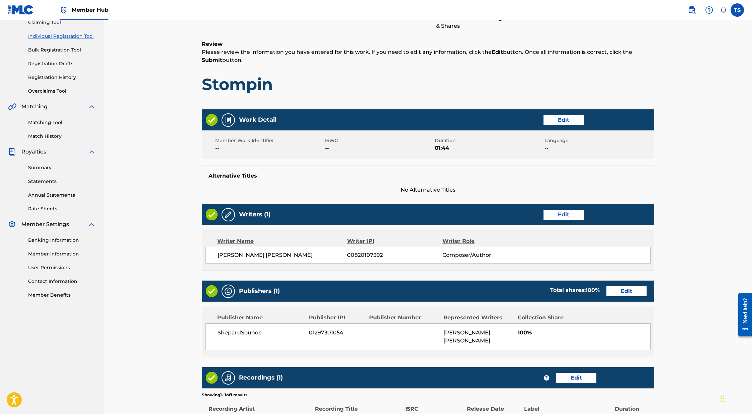
scroll to position [151, 0]
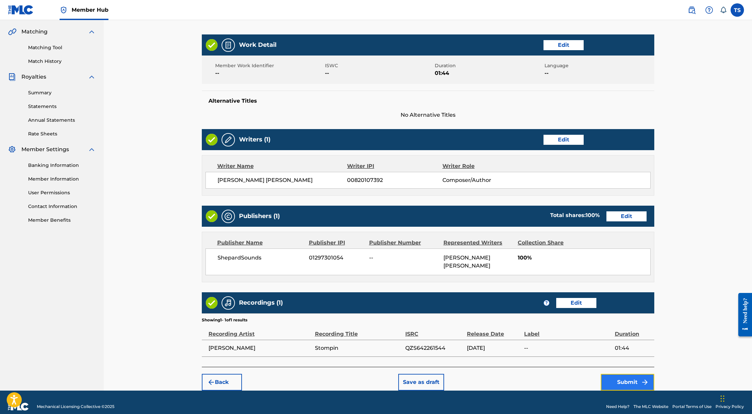
click at [613, 374] on button "Submit" at bounding box center [628, 382] width 54 height 17
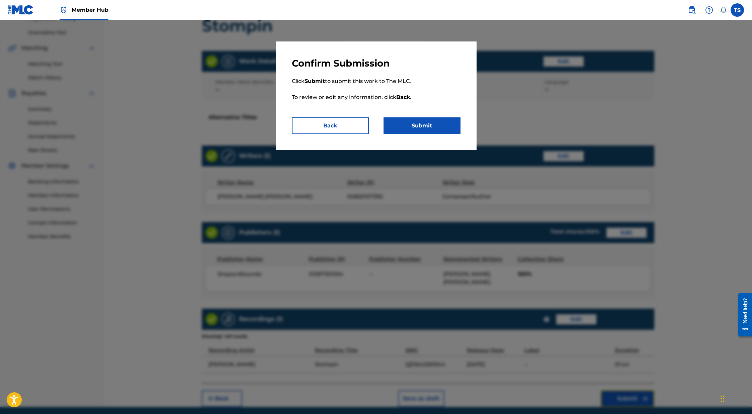
scroll to position [136, 0]
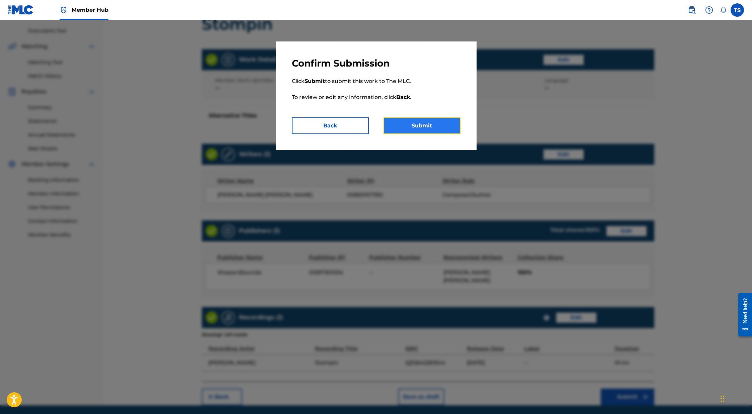
click at [402, 126] on button "Submit" at bounding box center [421, 125] width 77 height 17
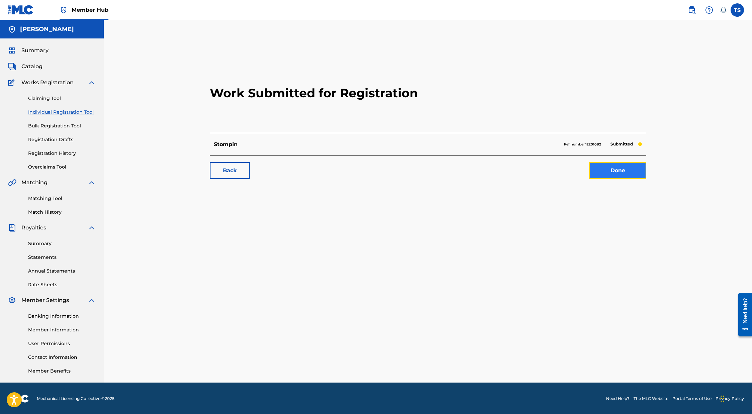
click at [627, 170] on link "Done" at bounding box center [617, 170] width 57 height 17
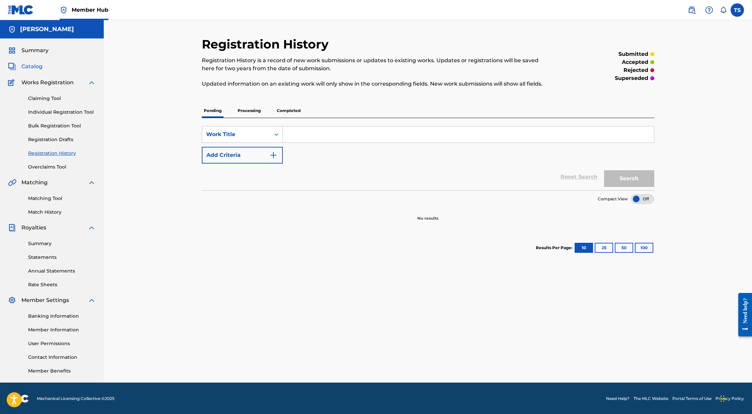
click at [30, 68] on span "Catalog" at bounding box center [31, 67] width 21 height 8
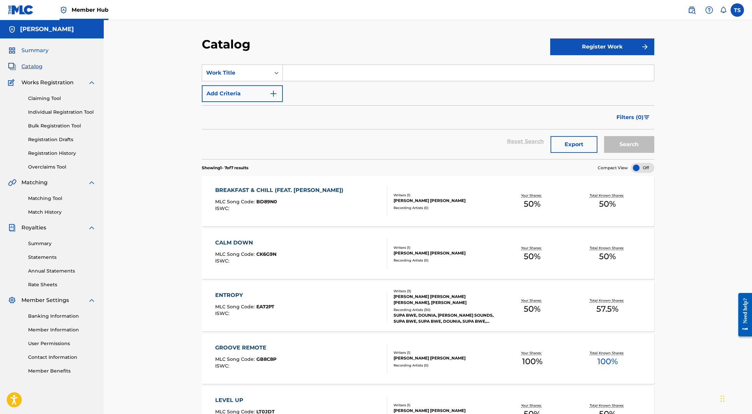
click at [30, 53] on span "Summary" at bounding box center [34, 51] width 27 height 8
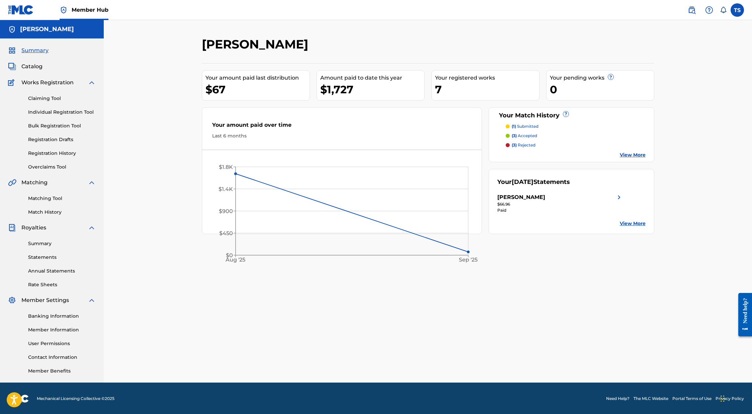
click at [529, 126] on p "(1) submitted" at bounding box center [525, 126] width 27 height 6
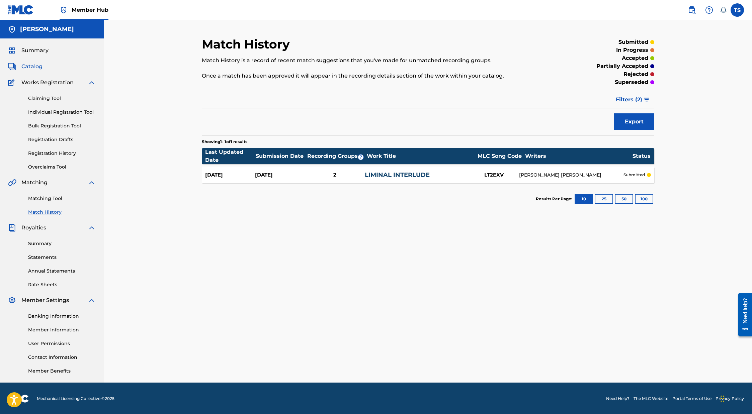
click at [30, 67] on span "Catalog" at bounding box center [31, 67] width 21 height 8
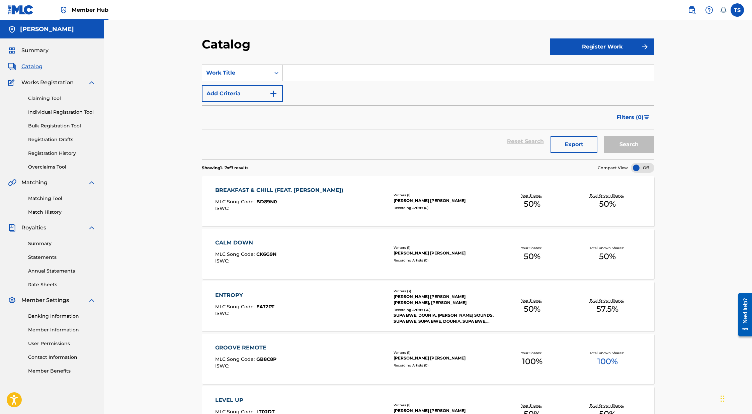
click at [326, 250] on div "CALM DOWN MLC Song Code : CK6G9N ISWC :" at bounding box center [301, 254] width 172 height 30
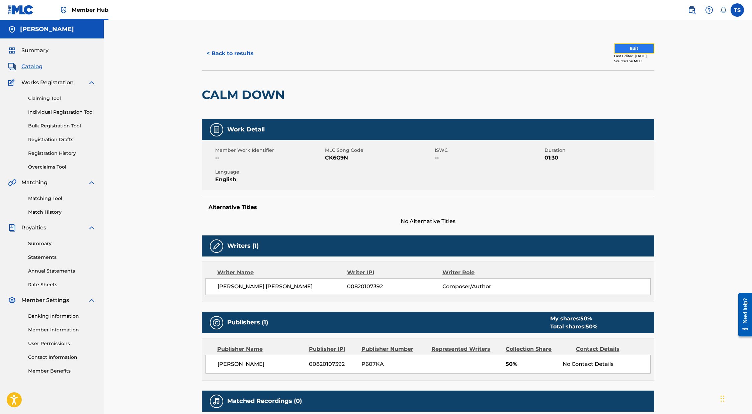
click at [633, 47] on button "Edit" at bounding box center [634, 48] width 40 height 10
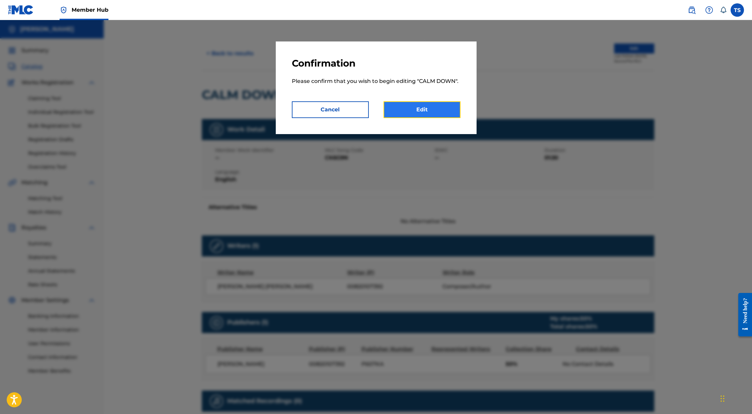
click at [422, 109] on link "Edit" at bounding box center [421, 109] width 77 height 17
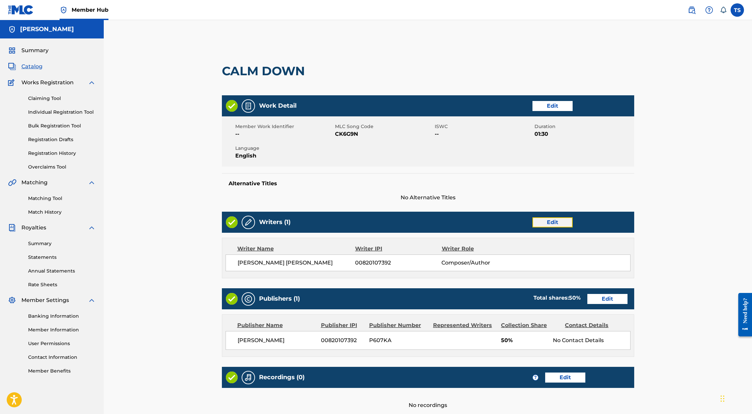
click at [544, 222] on link "Edit" at bounding box center [552, 222] width 40 height 10
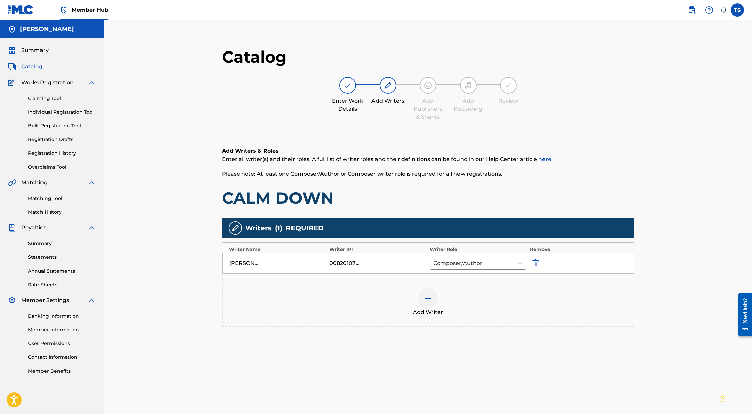
click at [425, 299] on img at bounding box center [428, 298] width 8 height 8
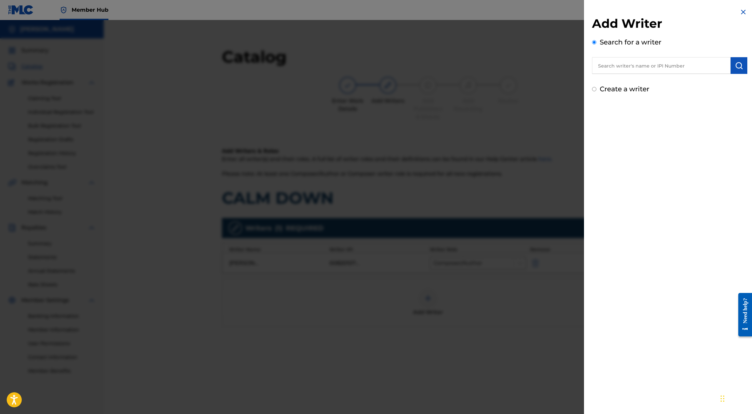
click at [613, 66] on input "text" at bounding box center [661, 65] width 139 height 17
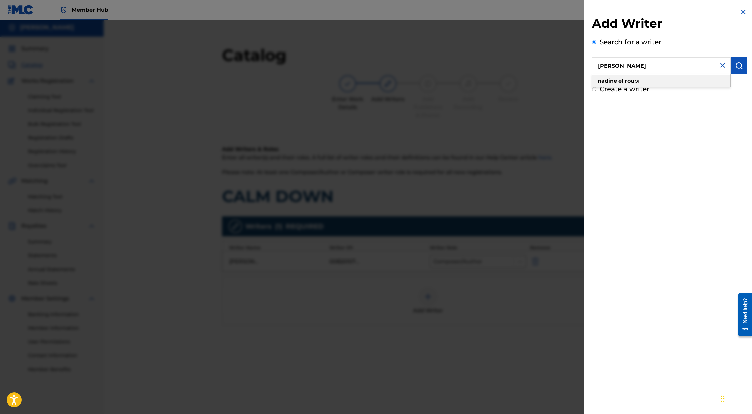
click at [612, 82] on strong "nadine" at bounding box center [607, 81] width 19 height 6
type input "nadine el roubi"
click at [735, 65] on img "submit" at bounding box center [739, 66] width 8 height 8
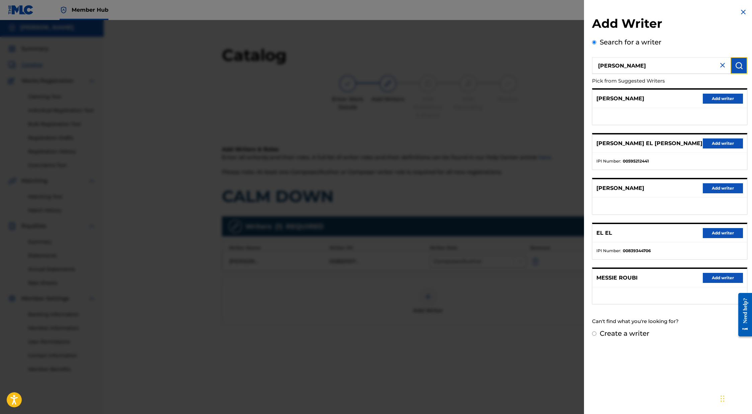
click at [730, 57] on button "submit" at bounding box center [738, 65] width 17 height 17
click at [716, 187] on button "Add writer" at bounding box center [723, 188] width 40 height 10
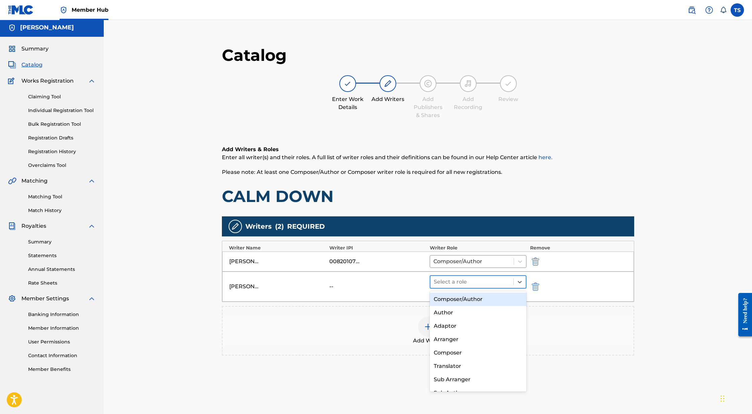
click at [489, 284] on div at bounding box center [472, 281] width 77 height 9
click at [470, 298] on div "Composer/Author" at bounding box center [478, 299] width 97 height 13
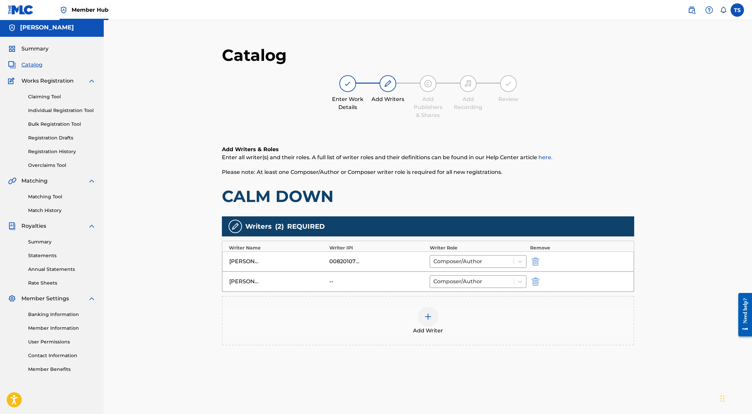
scroll to position [69, 0]
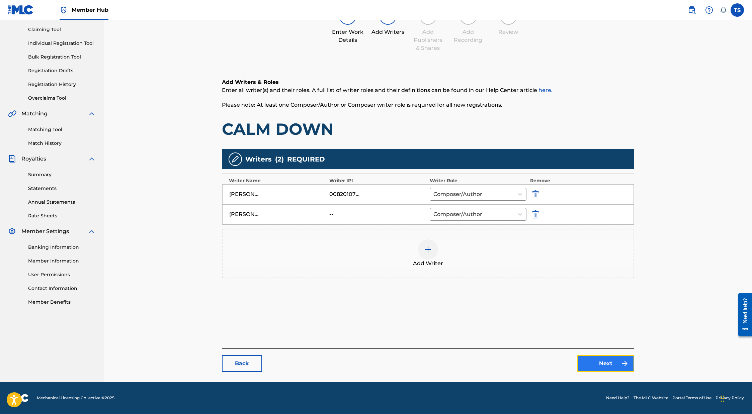
click at [599, 362] on link "Next" at bounding box center [605, 363] width 57 height 17
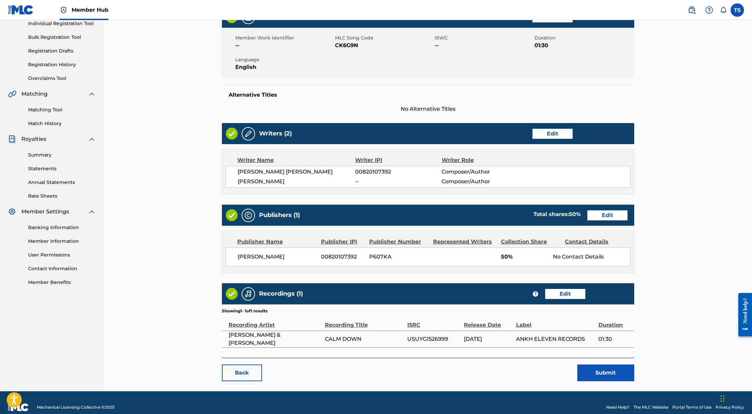
scroll to position [89, 0]
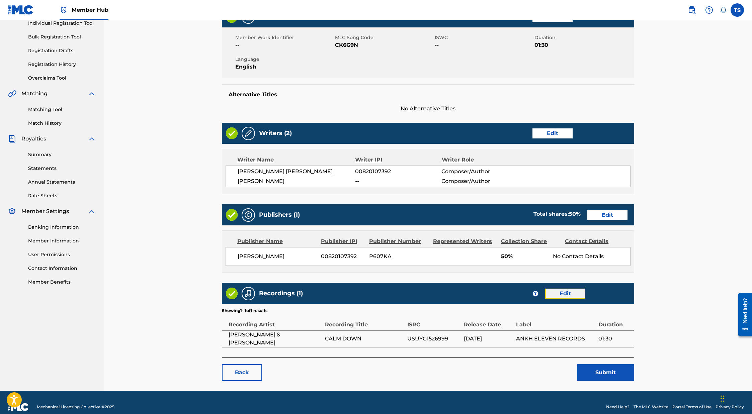
click at [559, 293] on link "Edit" at bounding box center [565, 294] width 40 height 10
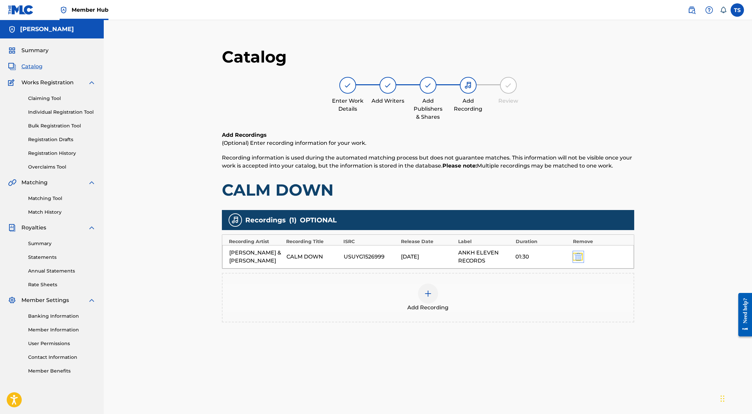
click at [577, 256] on img "submit" at bounding box center [577, 257] width 7 height 8
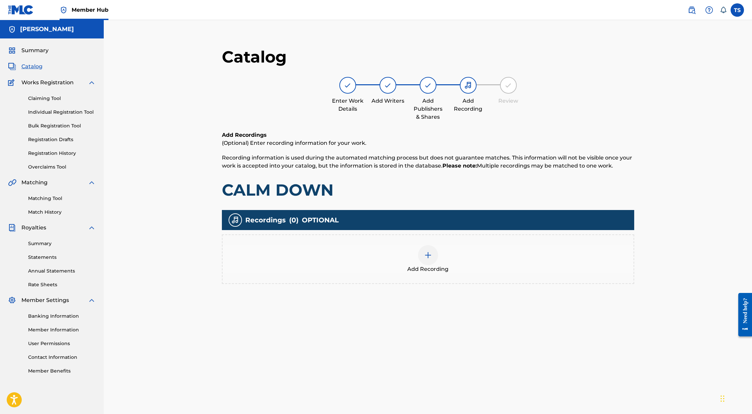
click at [426, 258] on img at bounding box center [428, 255] width 8 height 8
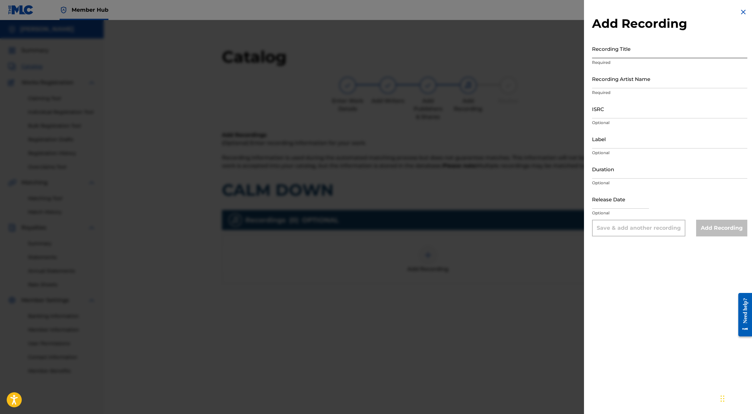
click at [634, 51] on input "Recording Title" at bounding box center [669, 48] width 155 height 19
type input "Calm Down"
click at [643, 81] on input "Recording Artist Name" at bounding box center [669, 78] width 155 height 19
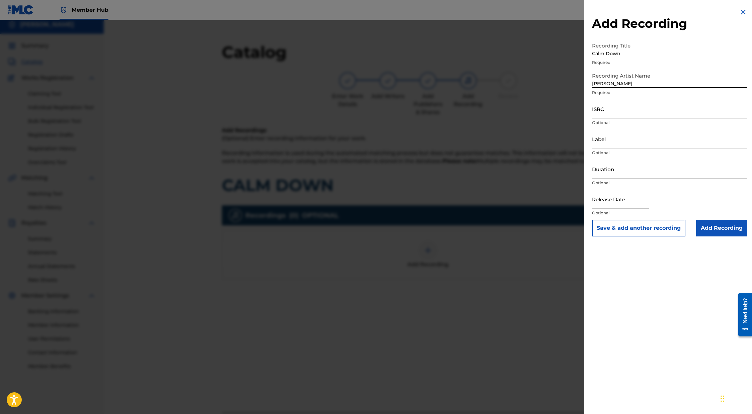
scroll to position [5, 0]
click at [621, 111] on input "ISRC" at bounding box center [669, 108] width 155 height 19
click at [639, 83] on input "Nadine El Roubi" at bounding box center [669, 78] width 155 height 19
type input "Nadine El Roubi & Shepard"
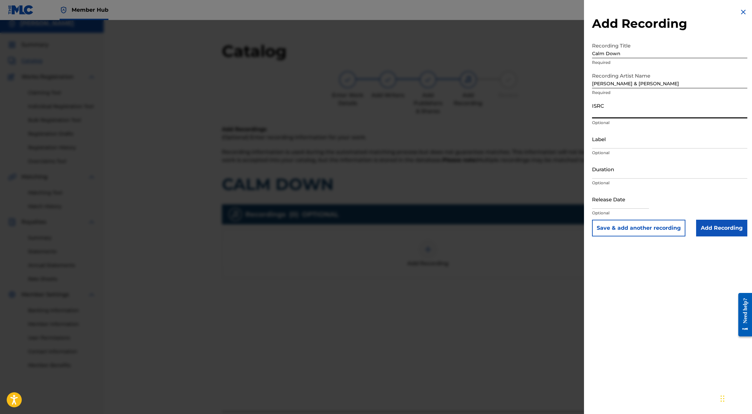
click at [628, 109] on input "ISRC" at bounding box center [669, 108] width 155 height 19
paste input "USUYG1526999"
type input "USUYG1526999"
click at [615, 146] on input "Label" at bounding box center [669, 138] width 155 height 19
type input "Ankh Eleven Records"
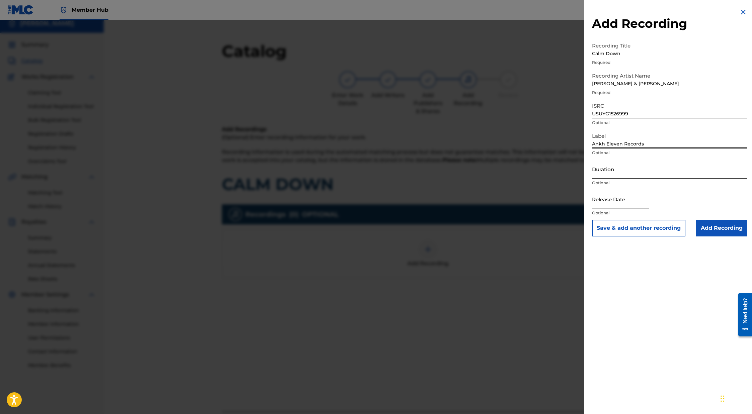
click at [623, 172] on input "Duration" at bounding box center [669, 169] width 155 height 19
type input "01:30"
click at [628, 202] on input "text" at bounding box center [620, 199] width 57 height 19
select select "8"
select select "2025"
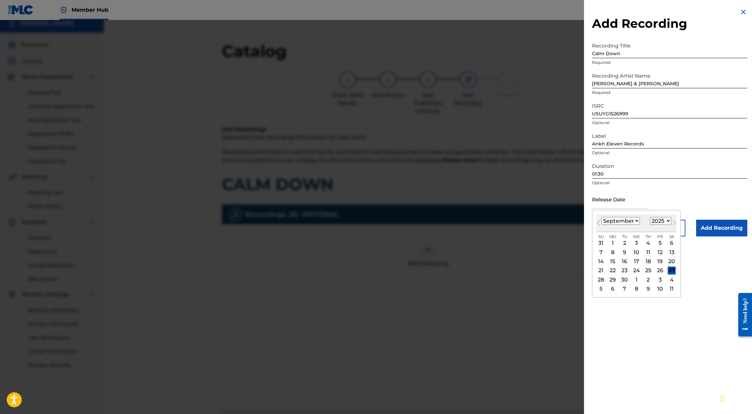
click at [621, 219] on select "January February March April May June July August September October November De…" at bounding box center [620, 221] width 38 height 8
select select "0"
click at [601, 217] on select "January February March April May June July August September October November De…" at bounding box center [620, 221] width 38 height 8
click at [661, 221] on select "1899 1900 1901 1902 1903 1904 1905 1906 1907 1908 1909 1910 1911 1912 1913 1914…" at bounding box center [660, 221] width 21 height 8
select select "2024"
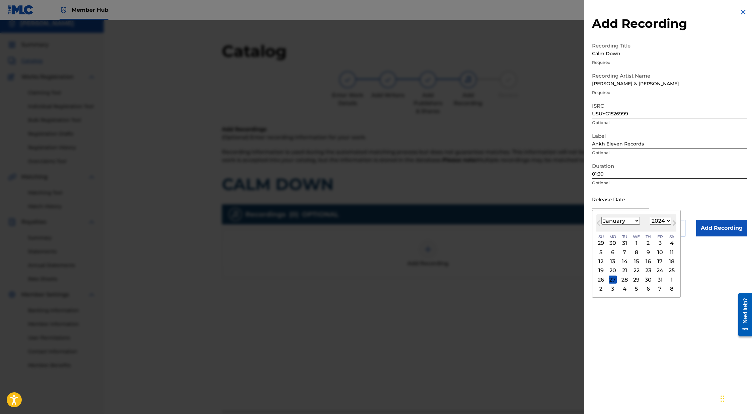
click at [650, 217] on select "1899 1900 1901 1902 1903 1904 1905 1906 1907 1908 1909 1910 1911 1912 1913 1914…" at bounding box center [660, 221] width 21 height 8
click at [635, 244] on div "3" at bounding box center [636, 243] width 8 height 8
type input "January 3 2024"
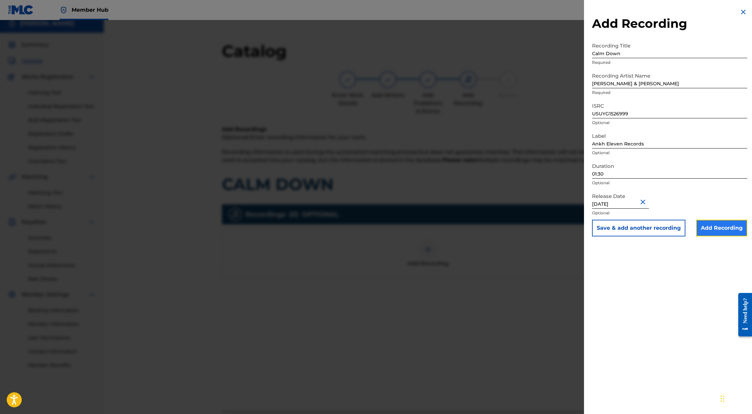
click at [713, 228] on input "Add Recording" at bounding box center [721, 228] width 51 height 17
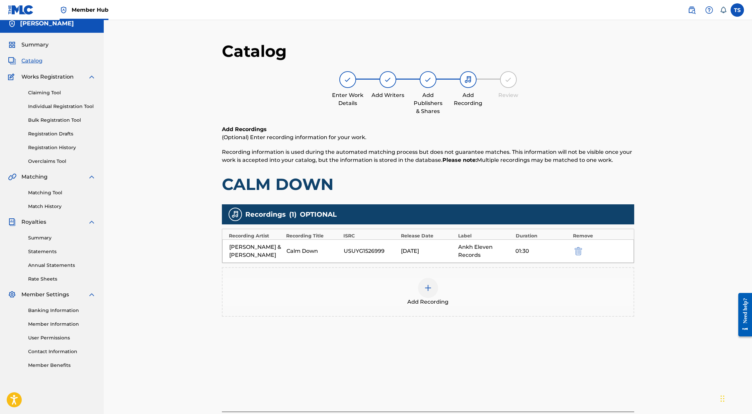
scroll to position [69, 0]
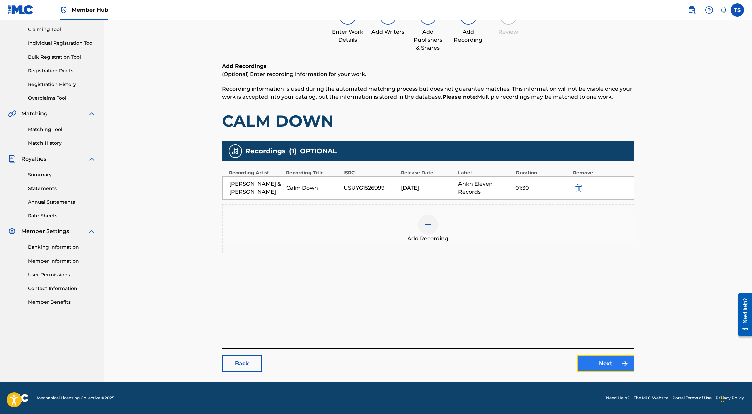
click at [611, 358] on link "Next" at bounding box center [605, 363] width 57 height 17
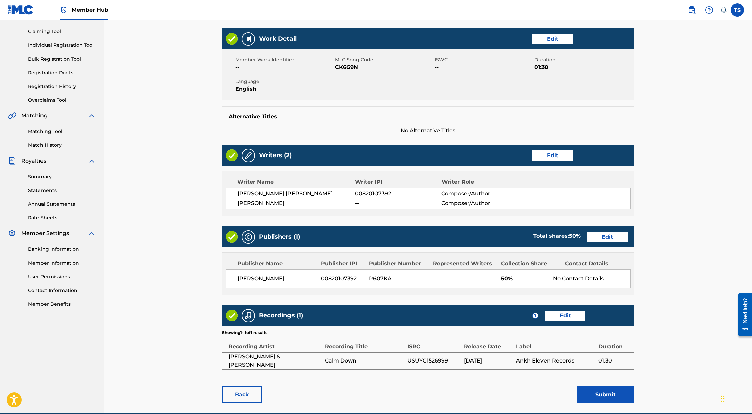
scroll to position [97, 0]
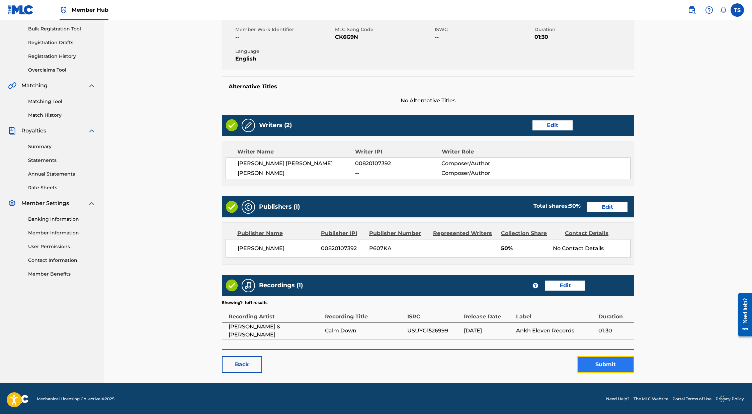
click at [607, 363] on button "Submit" at bounding box center [605, 364] width 57 height 17
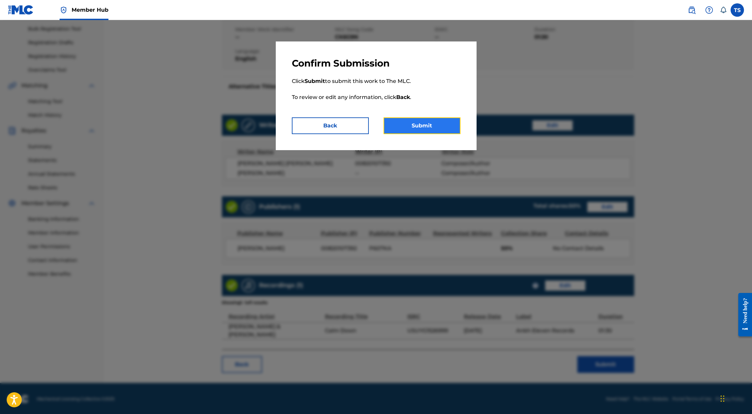
click at [437, 130] on button "Submit" at bounding box center [421, 125] width 77 height 17
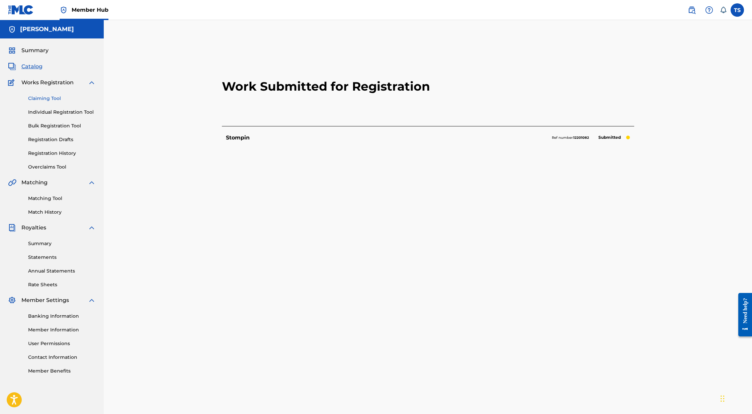
click at [57, 96] on link "Claiming Tool" at bounding box center [62, 98] width 68 height 7
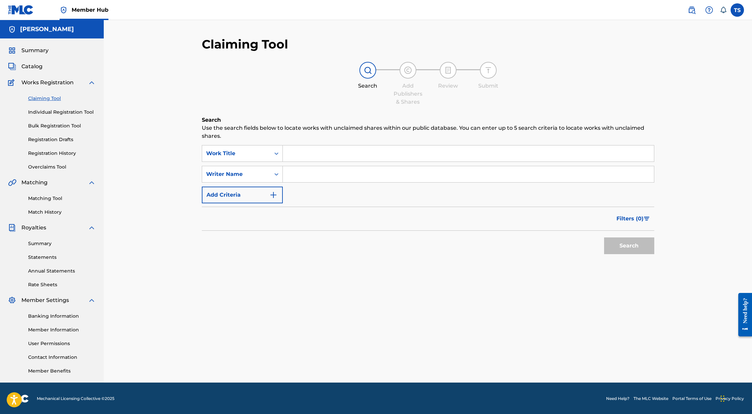
click at [310, 156] on input "Search Form" at bounding box center [468, 154] width 371 height 16
type input "s"
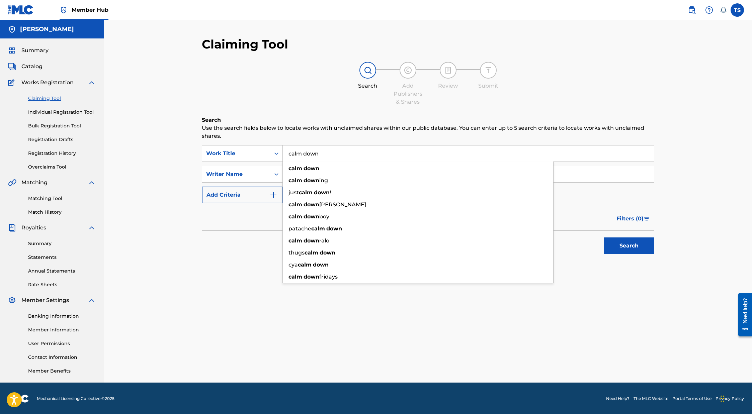
type input "calm down"
click at [604, 238] on button "Search" at bounding box center [629, 246] width 50 height 17
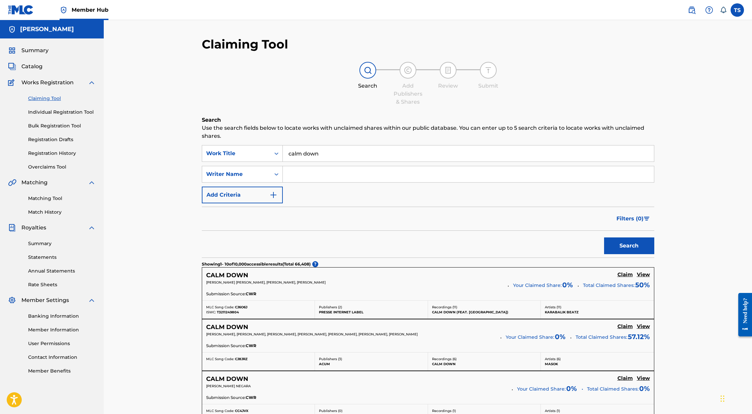
click at [321, 171] on input "Search Form" at bounding box center [468, 174] width 371 height 16
type input "[PERSON_NAME]"
click at [604, 238] on button "Search" at bounding box center [629, 246] width 50 height 17
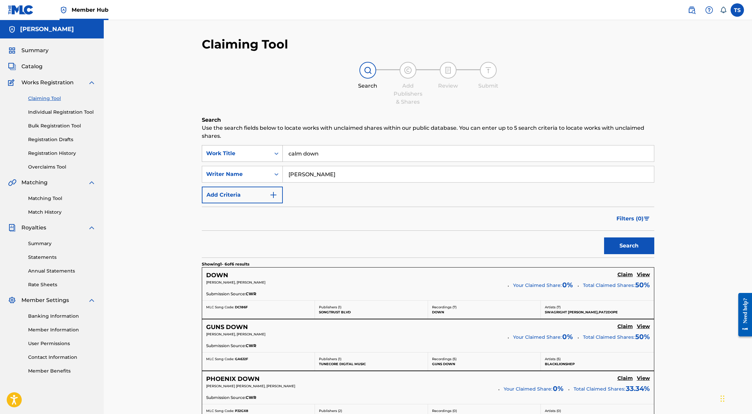
drag, startPoint x: 281, startPoint y: 166, endPoint x: 242, endPoint y: 159, distance: 39.2
click at [243, 159] on div "SearchWithCriteriab4678220-3fd3-4470-a76b-84f72c75582c Work Title calm down Sea…" at bounding box center [428, 174] width 452 height 58
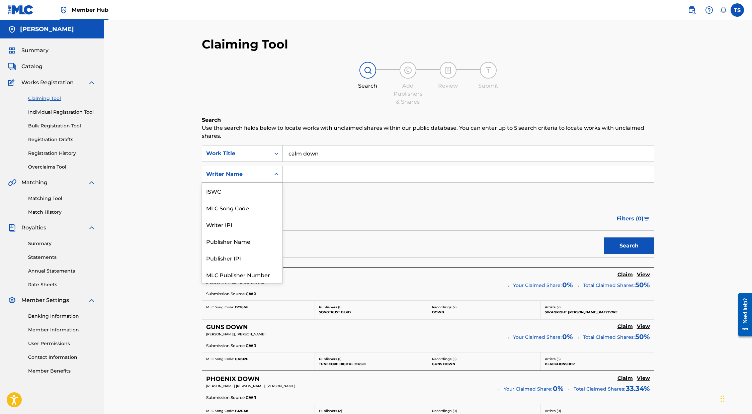
click at [278, 174] on icon "Search Form" at bounding box center [276, 174] width 7 height 7
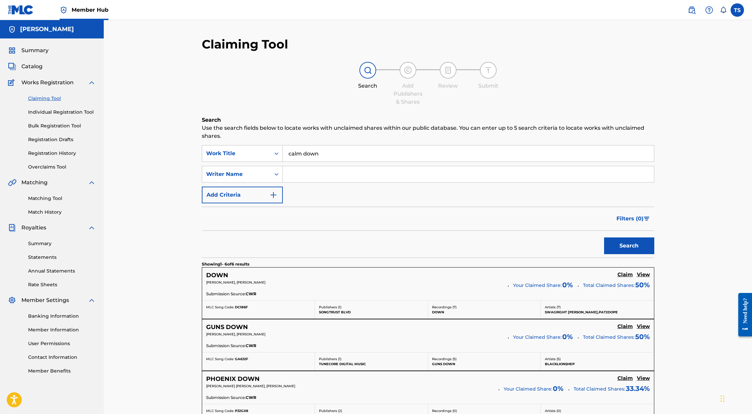
drag, startPoint x: 333, startPoint y: 176, endPoint x: 284, endPoint y: 196, distance: 52.8
click at [333, 176] on input "Search Form" at bounding box center [468, 174] width 371 height 16
click at [267, 192] on button "Add Criteria" at bounding box center [242, 195] width 81 height 17
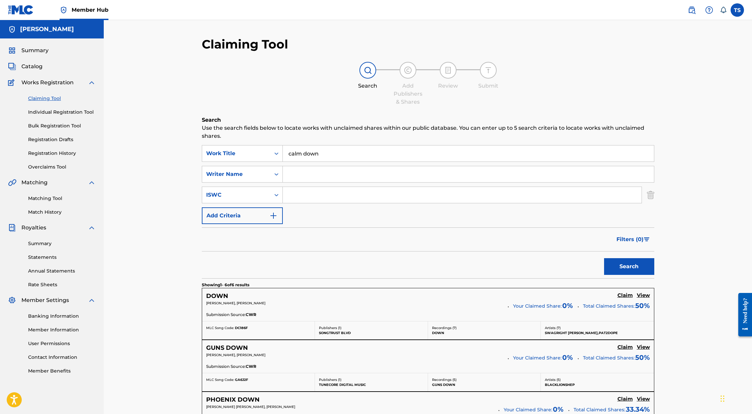
click at [299, 192] on input "Search Form" at bounding box center [462, 195] width 359 height 16
paste input "USUYG1526999"
type input "USUYG1526999"
click at [604, 258] on button "Search" at bounding box center [629, 266] width 50 height 17
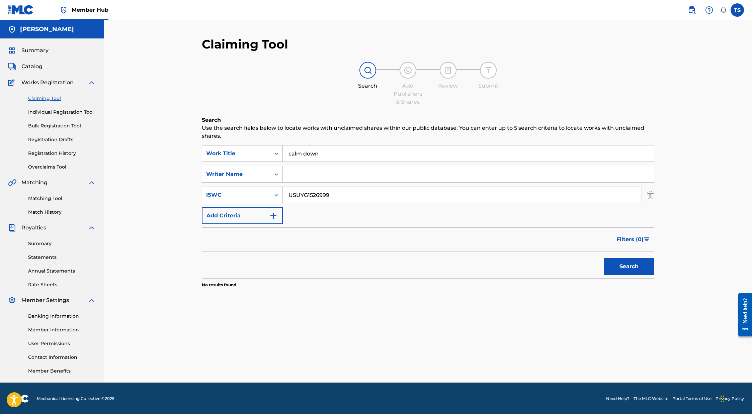
drag, startPoint x: 344, startPoint y: 154, endPoint x: 252, endPoint y: 153, distance: 92.0
click at [237, 150] on div "SearchWithCriteriab4678220-3fd3-4470-a76b-84f72c75582c Work Title calm down" at bounding box center [428, 153] width 452 height 17
click at [604, 258] on button "Search" at bounding box center [629, 266] width 50 height 17
click at [268, 192] on div "ISWC" at bounding box center [236, 195] width 68 height 13
drag, startPoint x: 349, startPoint y: 197, endPoint x: 259, endPoint y: 191, distance: 89.9
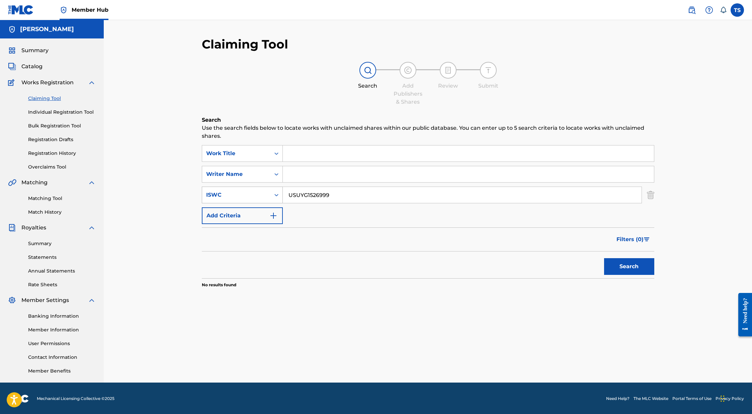
click at [262, 191] on div "SearchWithCriteria7c47d20a-2adc-4bc8-b4cf-77b4f858c3c8 ISWC USUYG1526999" at bounding box center [428, 195] width 452 height 17
click at [292, 155] on input "Search Form" at bounding box center [468, 154] width 371 height 16
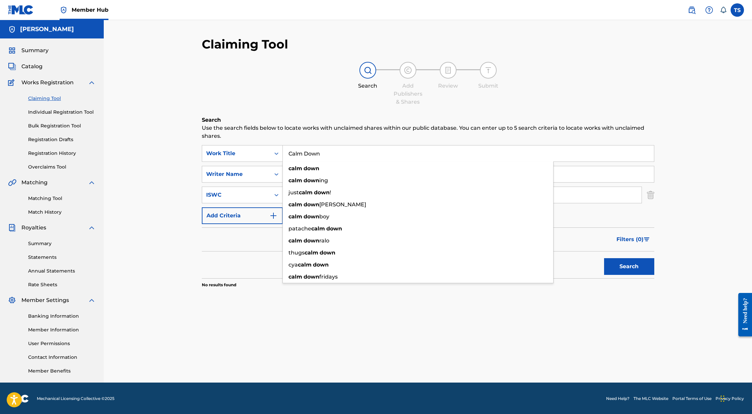
type input "Calm Down"
click at [604, 258] on button "Search" at bounding box center [629, 266] width 50 height 17
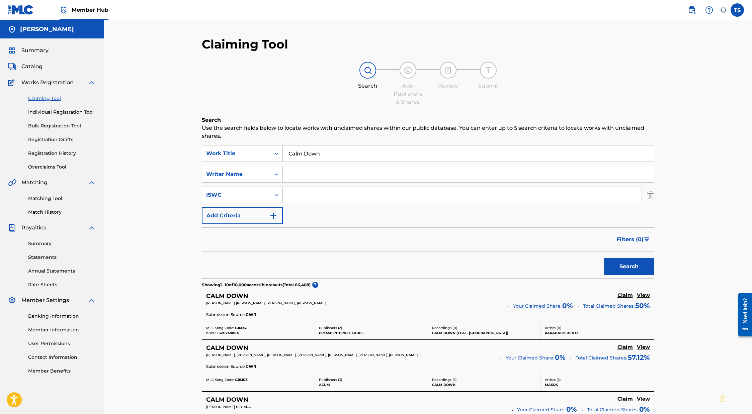
click at [311, 171] on input "Search Form" at bounding box center [468, 174] width 371 height 16
click at [604, 258] on button "Search" at bounding box center [629, 266] width 50 height 17
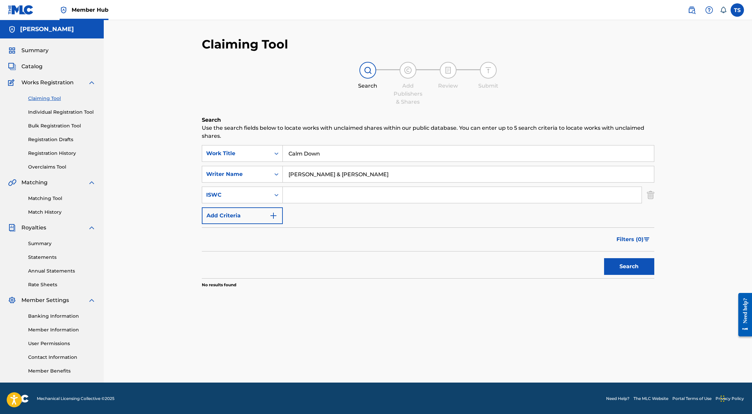
click at [604, 258] on button "Search" at bounding box center [629, 266] width 50 height 17
click at [333, 172] on input "Nadine El Roubi & Shepard" at bounding box center [468, 174] width 371 height 16
type input "Nadine El Roubi, Shepard"
click at [604, 258] on button "Search" at bounding box center [629, 266] width 50 height 17
drag, startPoint x: 373, startPoint y: 174, endPoint x: 282, endPoint y: 171, distance: 90.4
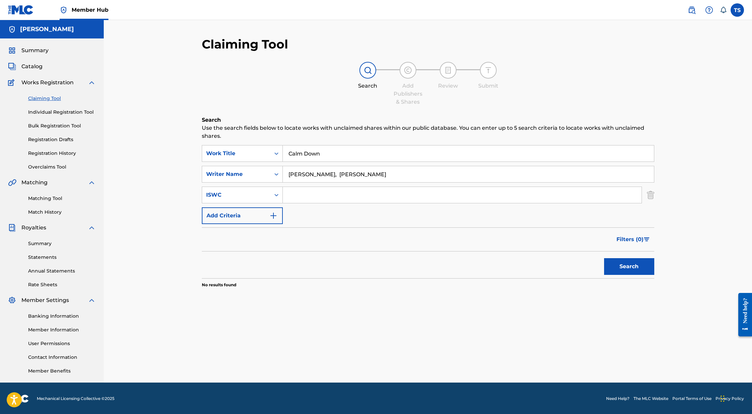
click at [283, 171] on input "Nadine El Roubi, Shepard" at bounding box center [468, 174] width 371 height 16
click at [276, 196] on icon "Search Form" at bounding box center [276, 195] width 7 height 7
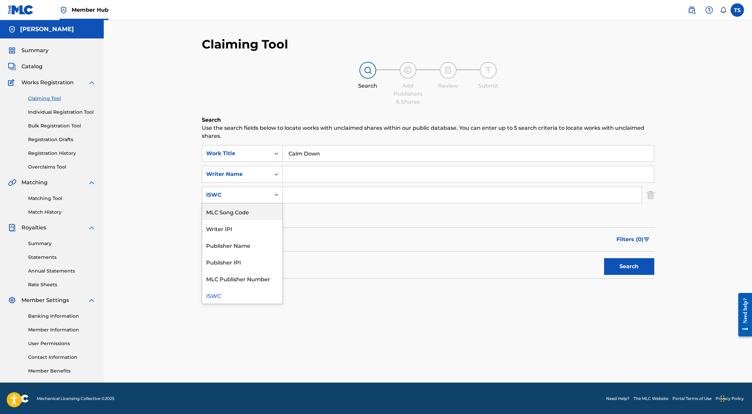
click at [317, 198] on input "Search Form" at bounding box center [462, 195] width 359 height 16
click at [272, 217] on img "Search Form" at bounding box center [273, 216] width 8 height 8
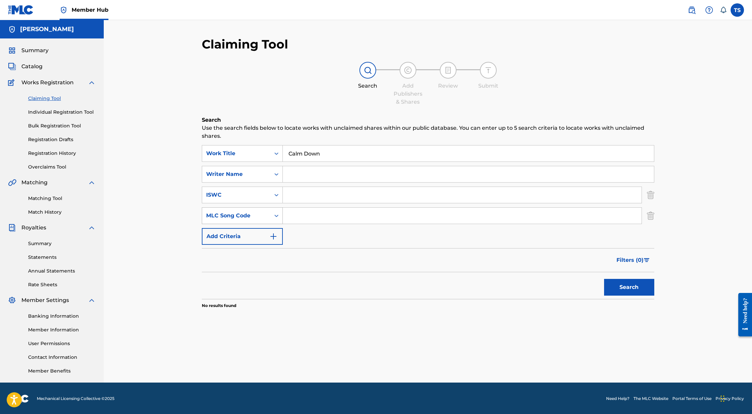
click at [273, 217] on icon "Search Form" at bounding box center [276, 215] width 7 height 7
click at [273, 216] on icon "Search Form" at bounding box center [276, 215] width 7 height 7
click at [614, 284] on button "Search" at bounding box center [629, 287] width 50 height 17
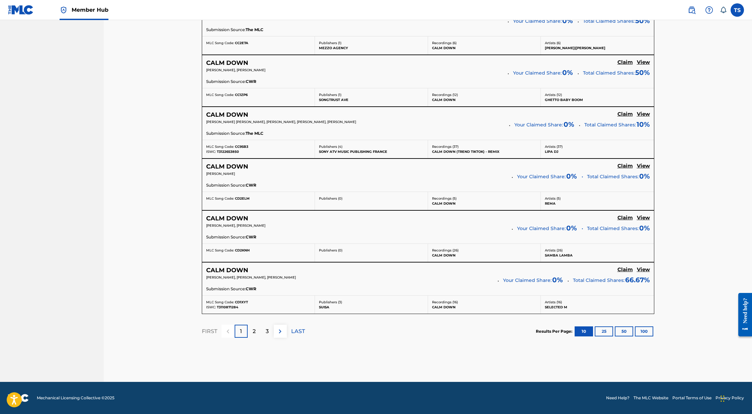
scroll to position [0, 0]
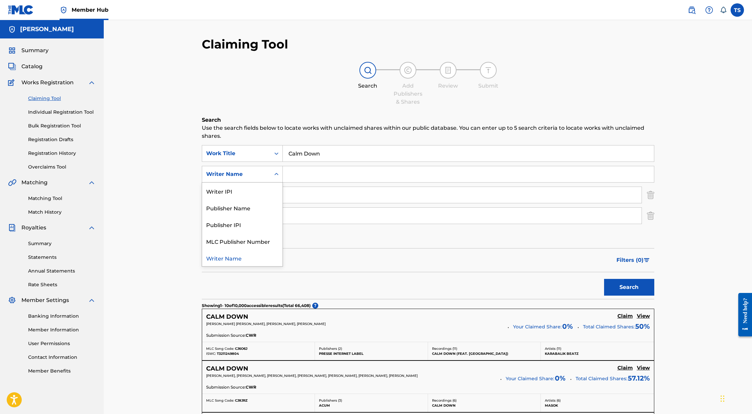
click at [280, 176] on div "Search Form" at bounding box center [276, 174] width 12 height 12
click at [333, 178] on input "Search Form" at bounding box center [468, 174] width 371 height 16
type input "s"
type input "taylor Jon Shepard"
click at [604, 279] on button "Search" at bounding box center [629, 287] width 50 height 17
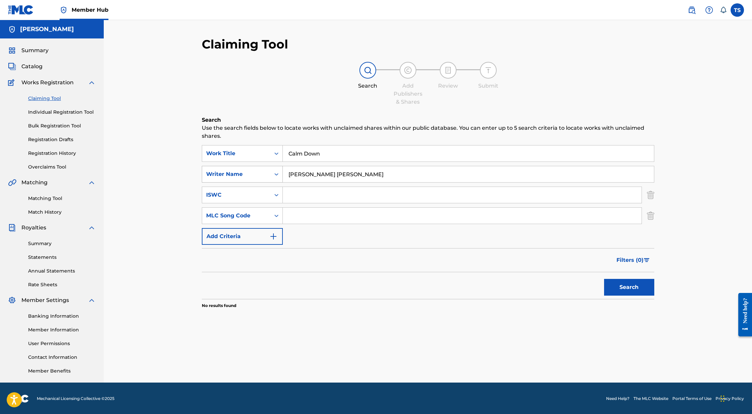
drag, startPoint x: 340, startPoint y: 177, endPoint x: 221, endPoint y: 168, distance: 118.8
click at [221, 168] on div "SearchWithCriteria21554afd-98ce-457c-b247-a53d1c38f1e4 Writer Name taylor Jon S…" at bounding box center [428, 174] width 452 height 17
click at [56, 197] on link "Matching Tool" at bounding box center [62, 198] width 68 height 7
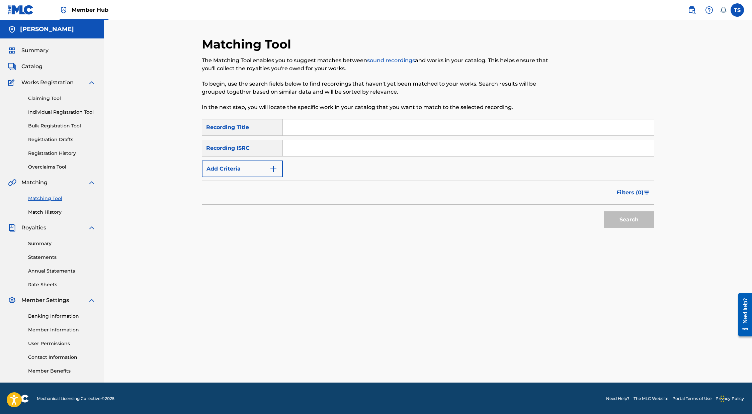
click at [315, 125] on input "Search Form" at bounding box center [468, 127] width 371 height 16
click at [305, 154] on input "Search Form" at bounding box center [468, 148] width 371 height 16
paste input "USUYG1526999"
type input "USUYG1526999"
click at [618, 222] on button "Search" at bounding box center [629, 219] width 50 height 17
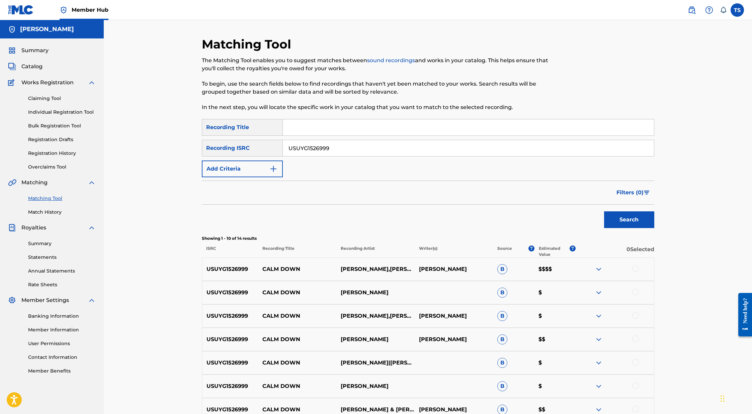
click at [635, 268] on div at bounding box center [635, 268] width 7 height 7
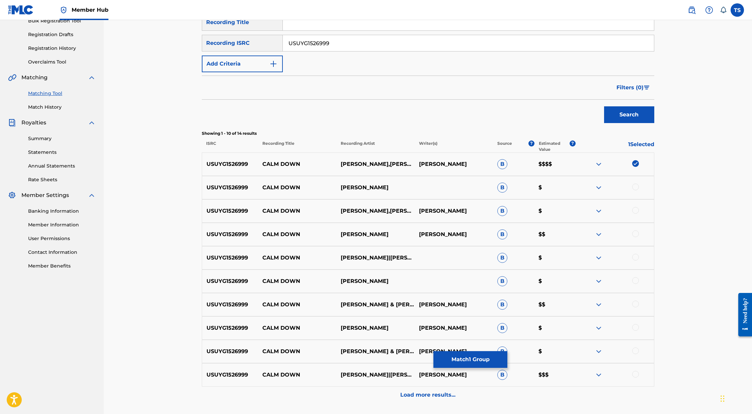
scroll to position [160, 0]
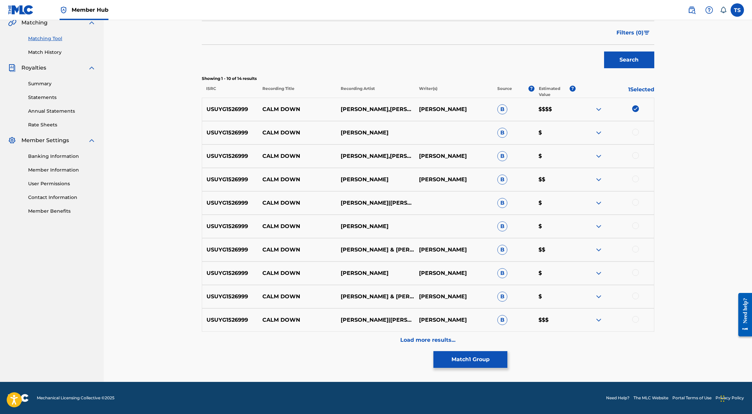
click at [640, 134] on div at bounding box center [614, 133] width 78 height 8
click at [637, 132] on div at bounding box center [635, 132] width 7 height 7
click at [635, 154] on div at bounding box center [635, 155] width 7 height 7
click at [635, 176] on div at bounding box center [635, 179] width 7 height 7
click at [635, 200] on div at bounding box center [635, 202] width 7 height 7
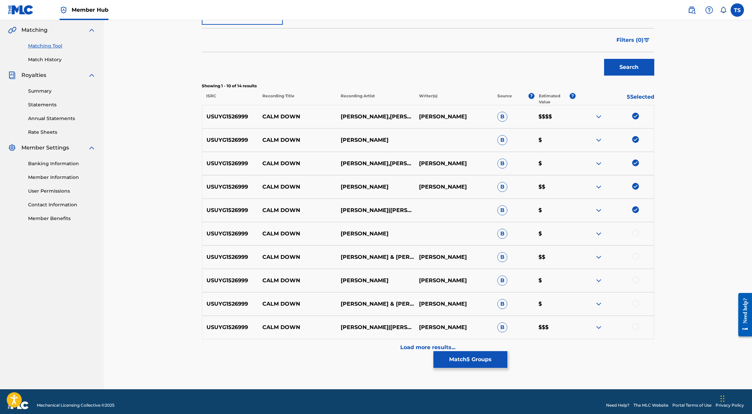
click at [638, 232] on div at bounding box center [635, 233] width 7 height 7
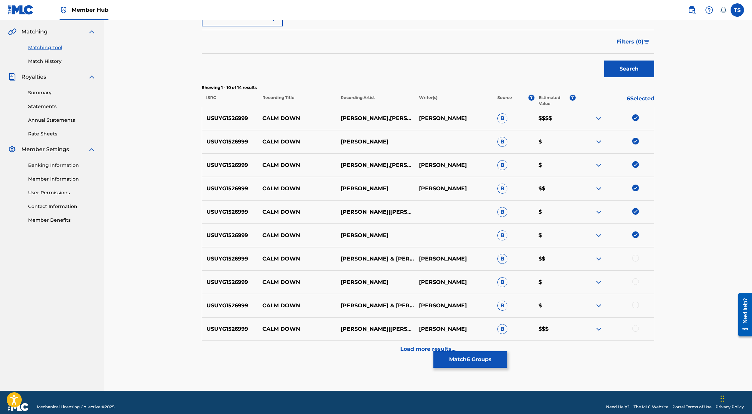
click at [638, 255] on div at bounding box center [614, 259] width 78 height 8
click at [636, 258] on div at bounding box center [635, 258] width 7 height 7
click at [636, 282] on div at bounding box center [635, 281] width 7 height 7
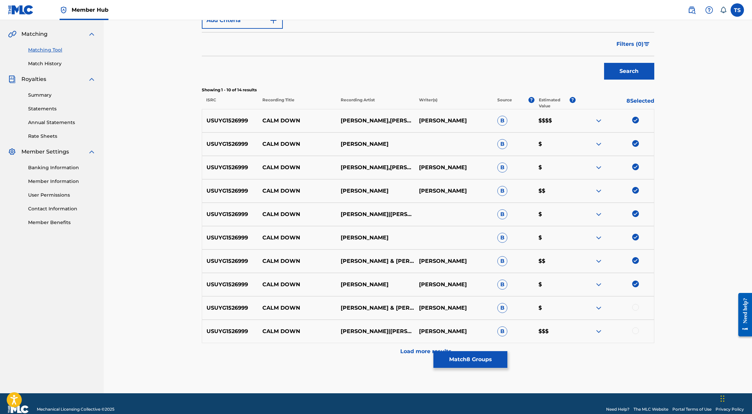
click at [638, 309] on div at bounding box center [635, 307] width 7 height 7
click at [635, 330] on div at bounding box center [635, 330] width 7 height 7
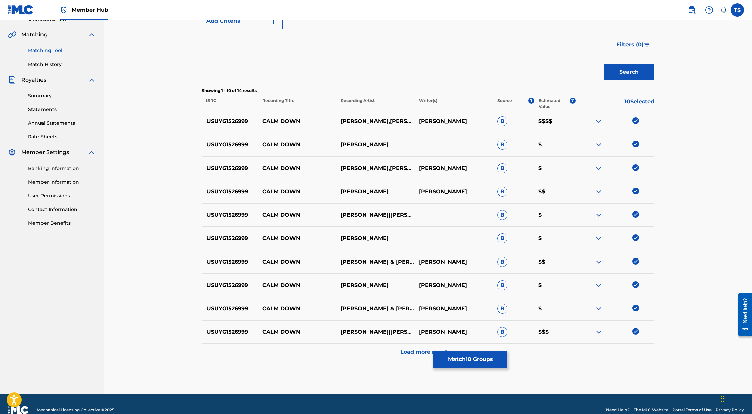
scroll to position [160, 0]
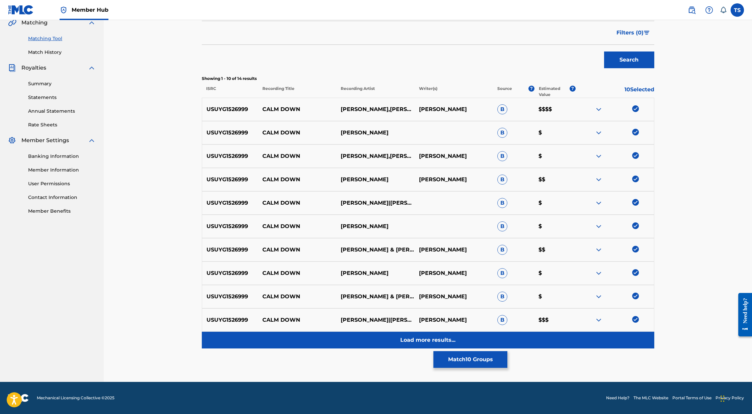
click at [423, 340] on p "Load more results..." at bounding box center [427, 340] width 55 height 8
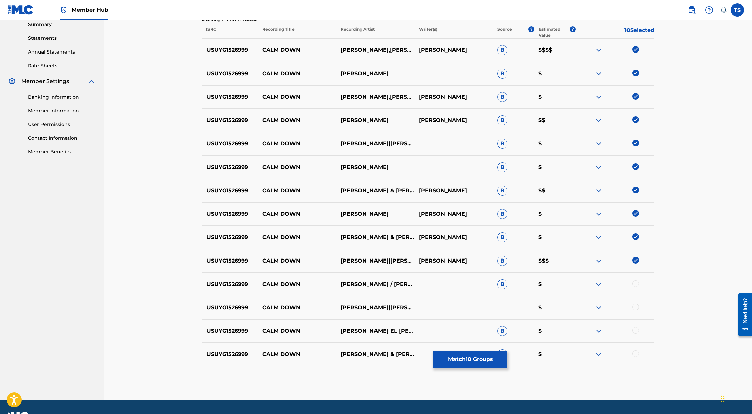
scroll to position [237, 0]
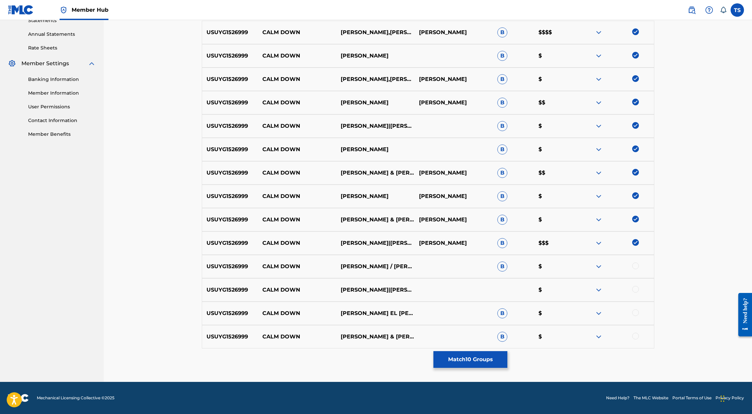
click at [638, 266] on div at bounding box center [635, 266] width 7 height 7
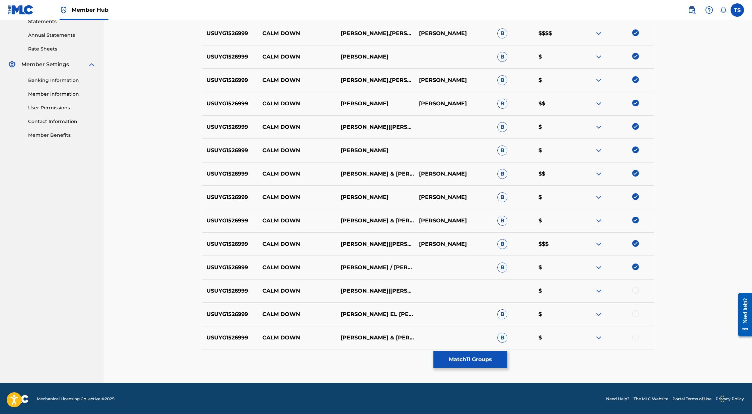
click at [636, 289] on div at bounding box center [635, 290] width 7 height 7
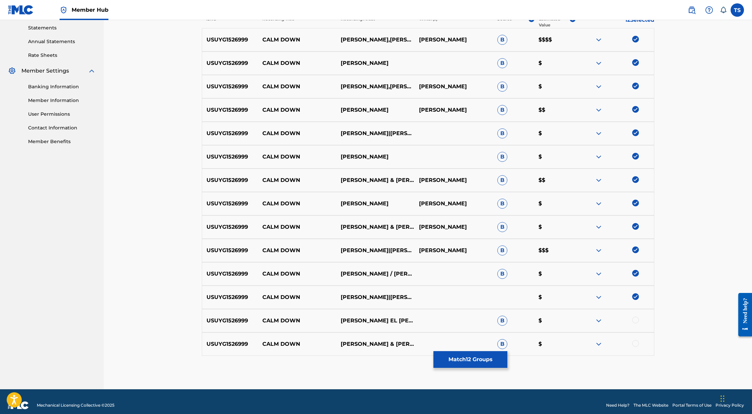
click at [636, 321] on div at bounding box center [635, 320] width 7 height 7
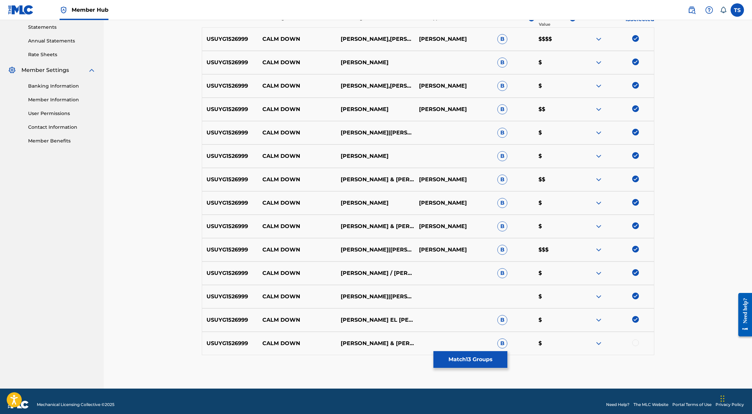
click at [637, 341] on div at bounding box center [635, 343] width 7 height 7
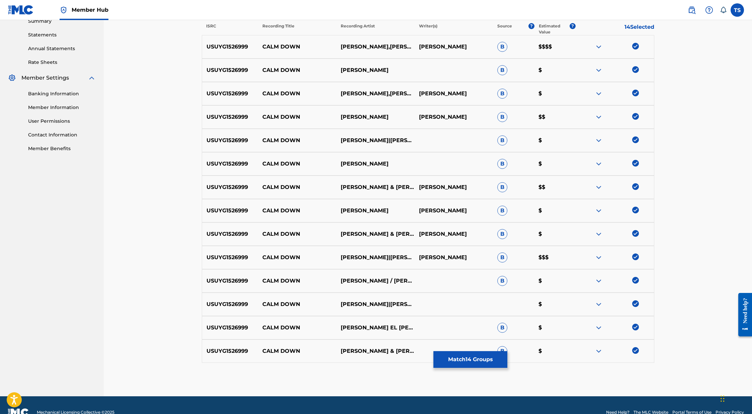
scroll to position [237, 0]
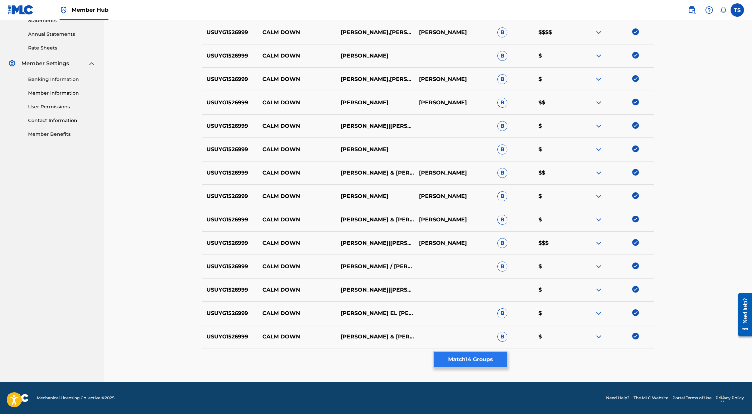
click at [486, 363] on button "Match 14 Groups" at bounding box center [470, 359] width 74 height 17
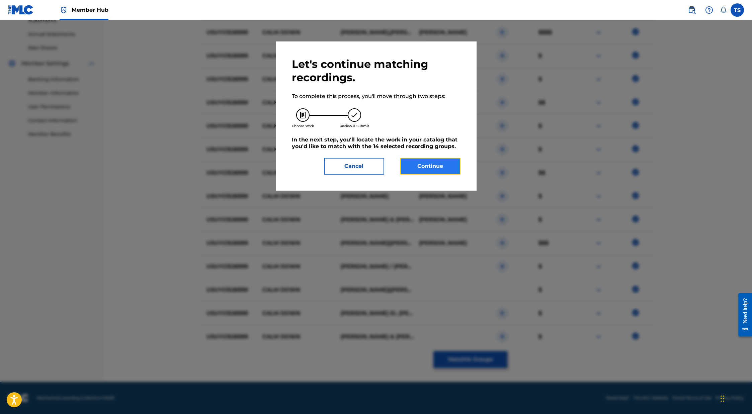
click at [418, 165] on button "Continue" at bounding box center [430, 166] width 60 height 17
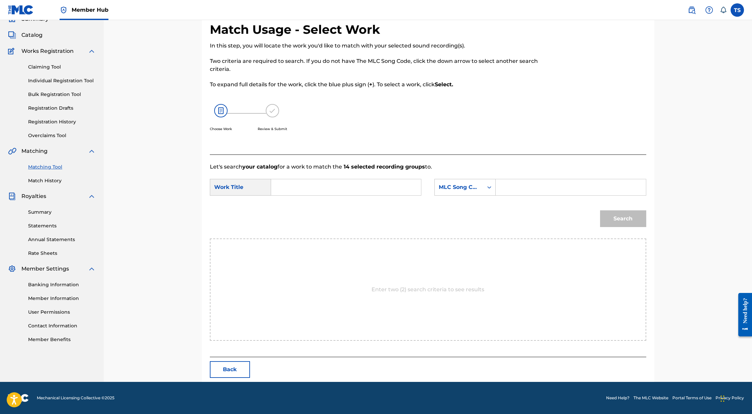
click at [353, 190] on input "Search Form" at bounding box center [346, 187] width 139 height 16
click at [303, 202] on div "calm down" at bounding box center [296, 202] width 38 height 12
type input "calm down"
click at [616, 217] on div "Search" at bounding box center [622, 217] width 50 height 27
click at [577, 189] on input "Search Form" at bounding box center [570, 187] width 139 height 16
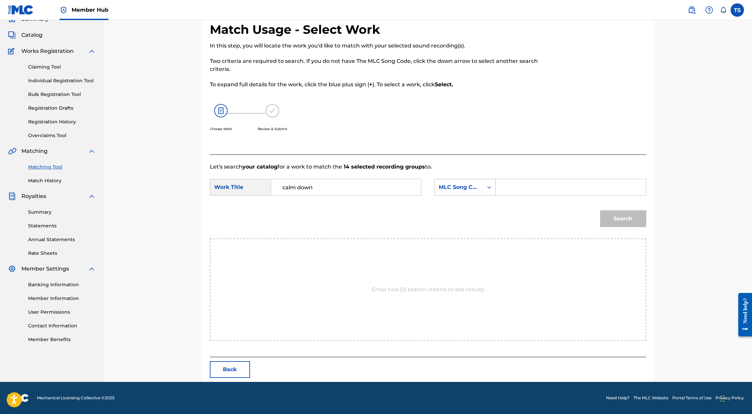
click at [486, 186] on icon "Search Form" at bounding box center [489, 187] width 7 height 7
click at [474, 205] on div "Writer Name" at bounding box center [465, 204] width 61 height 17
click at [505, 188] on input "Search Form" at bounding box center [570, 187] width 139 height 16
type input "[PERSON_NAME] [PERSON_NAME]"
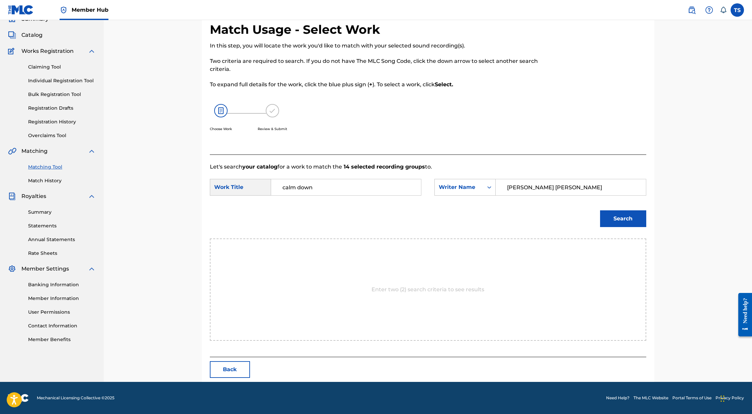
click at [600, 210] on button "Search" at bounding box center [623, 218] width 46 height 17
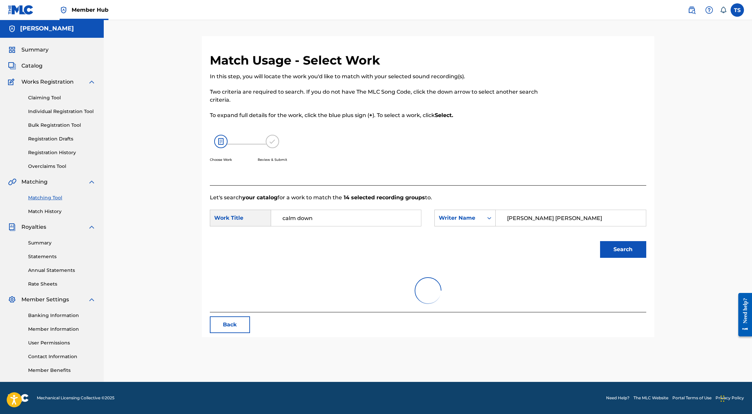
scroll to position [12, 0]
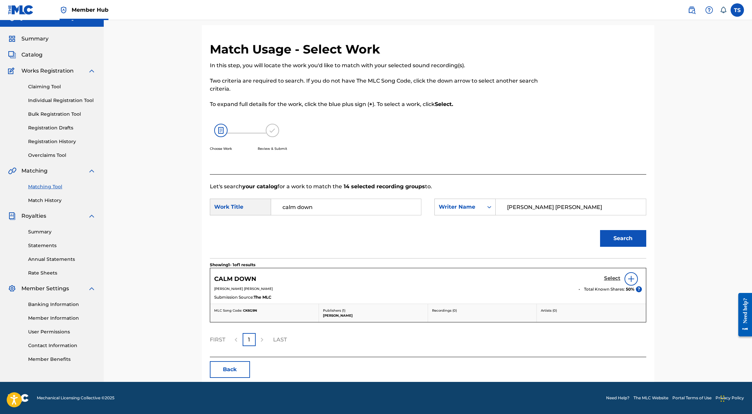
click at [614, 277] on h5 "Select" at bounding box center [612, 278] width 16 height 6
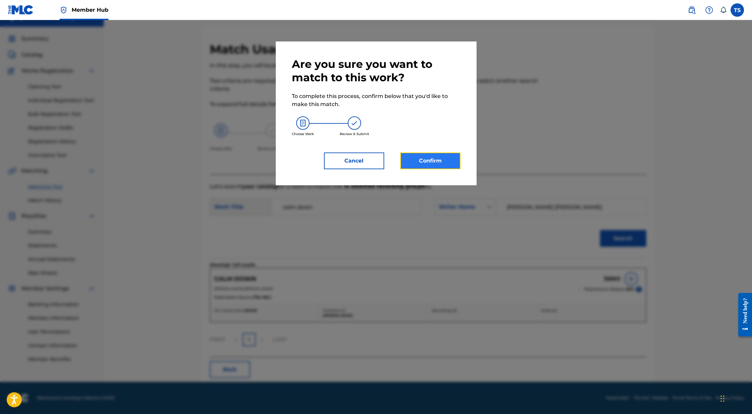
click at [438, 166] on button "Confirm" at bounding box center [430, 161] width 60 height 17
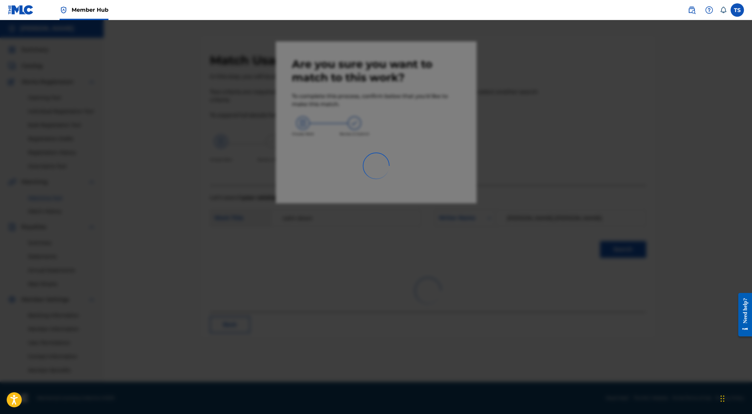
scroll to position [1, 0]
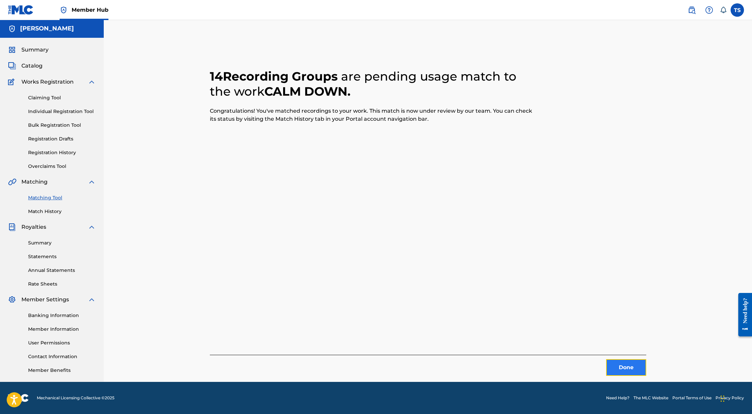
click at [630, 371] on button "Done" at bounding box center [626, 367] width 40 height 17
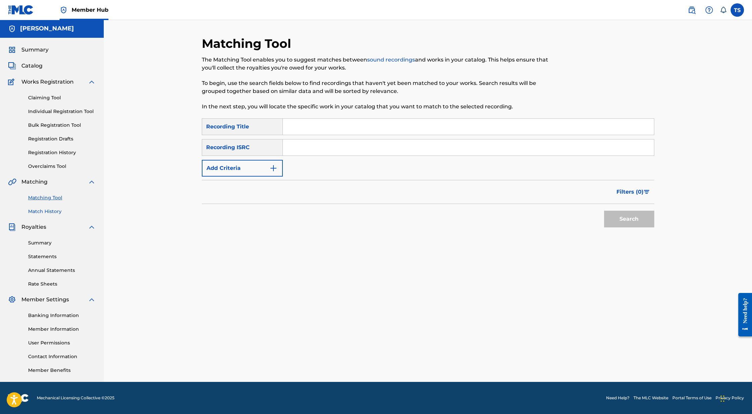
click at [54, 212] on link "Match History" at bounding box center [62, 211] width 68 height 7
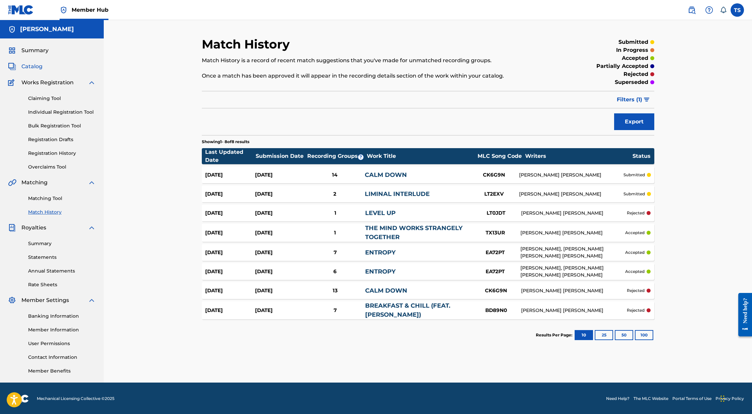
click at [35, 70] on span "Catalog" at bounding box center [31, 67] width 21 height 8
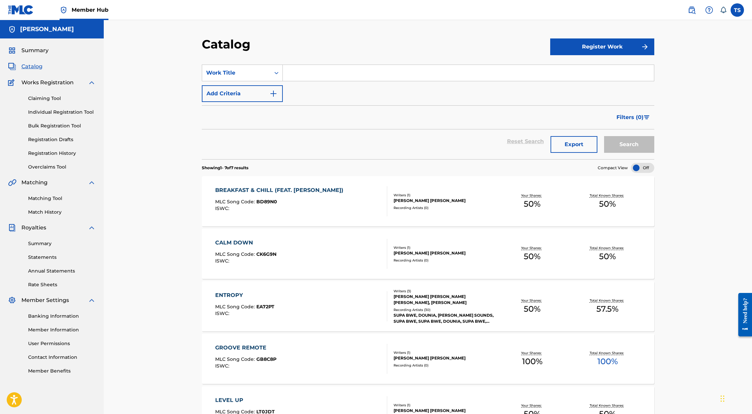
click at [31, 68] on span "Catalog" at bounding box center [31, 67] width 21 height 8
click at [585, 47] on button "Register Work" at bounding box center [602, 46] width 104 height 17
click at [566, 70] on link "Individual" at bounding box center [602, 69] width 104 height 16
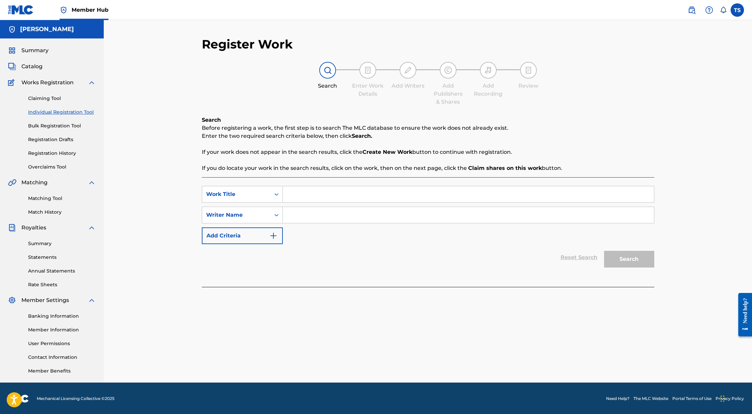
click at [309, 194] on input "Search Form" at bounding box center [468, 194] width 371 height 16
type input "In Dire Need"
click at [291, 216] on input "Search Form" at bounding box center [468, 215] width 371 height 16
type input "[PERSON_NAME] [PERSON_NAME]"
click at [604, 251] on button "Search" at bounding box center [629, 259] width 50 height 17
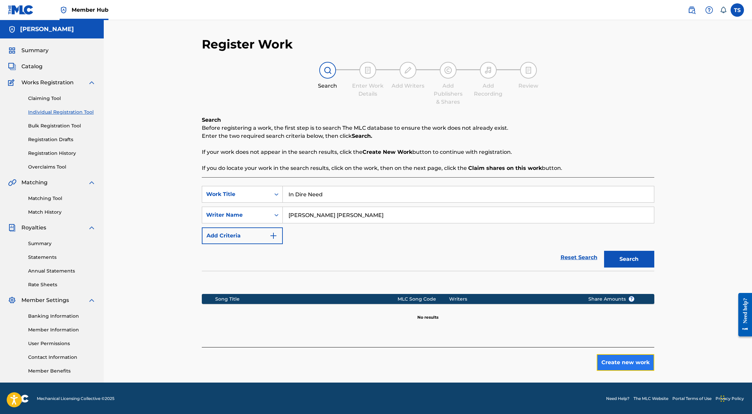
click at [616, 363] on button "Create new work" at bounding box center [626, 362] width 58 height 17
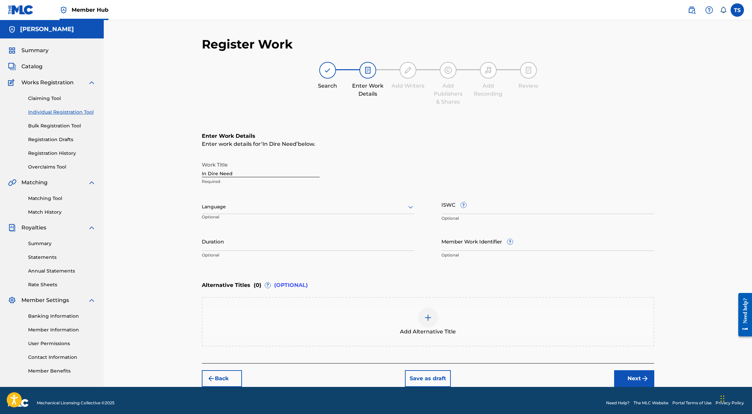
click at [299, 205] on div at bounding box center [308, 207] width 213 height 8
click at [286, 200] on div "Language" at bounding box center [308, 207] width 213 height 14
click at [245, 244] on input "Duration" at bounding box center [308, 241] width 213 height 19
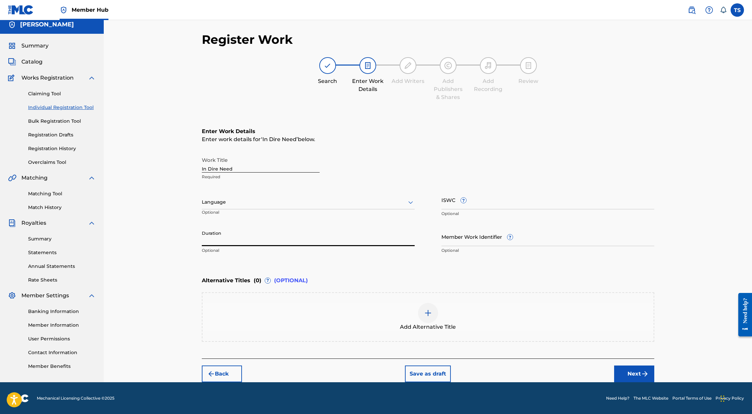
paste input "03:36"
type input "03:36"
click at [636, 371] on button "Next" at bounding box center [634, 374] width 40 height 17
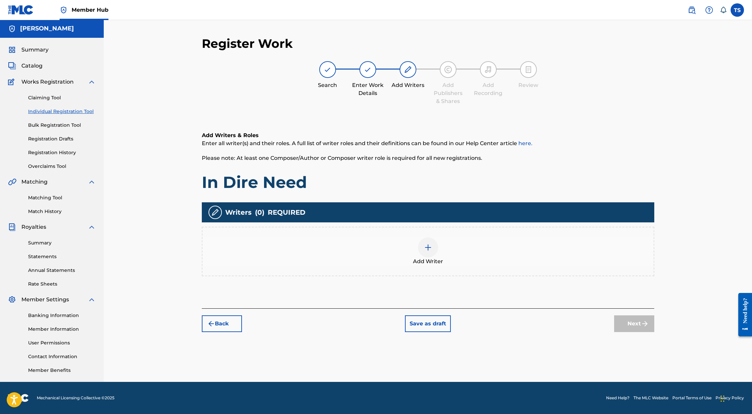
scroll to position [1, 0]
click at [438, 251] on div "Add Writer" at bounding box center [427, 252] width 451 height 28
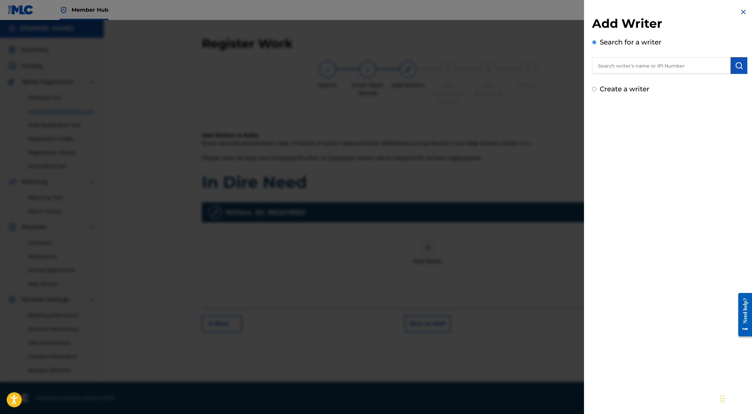
click at [623, 68] on input "text" at bounding box center [661, 65] width 139 height 17
click at [706, 81] on span "pard" at bounding box center [712, 81] width 13 height 6
type input "[PERSON_NAME] [PERSON_NAME]"
click at [739, 70] on button "submit" at bounding box center [738, 65] width 17 height 17
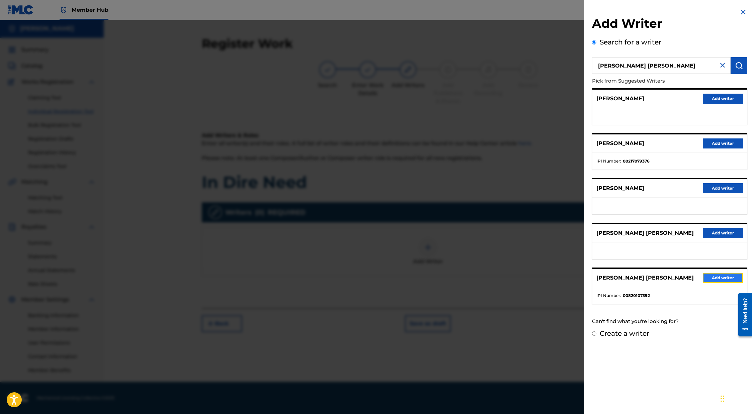
click at [709, 277] on button "Add writer" at bounding box center [723, 278] width 40 height 10
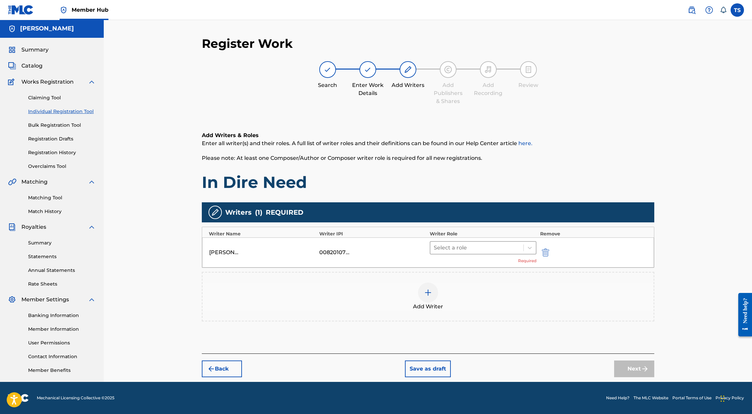
click at [480, 245] on div at bounding box center [477, 247] width 87 height 9
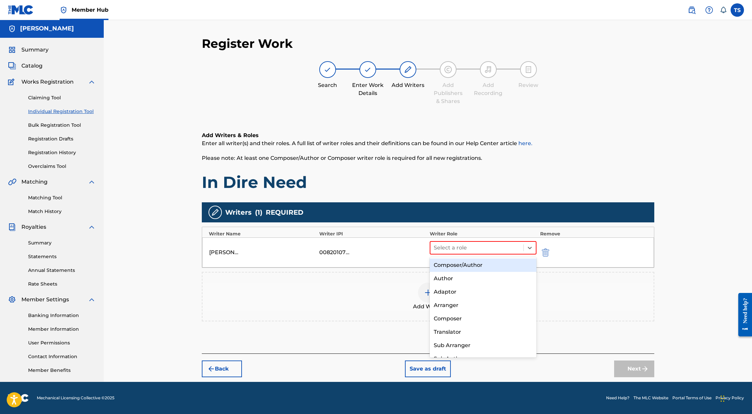
scroll to position [0, 0]
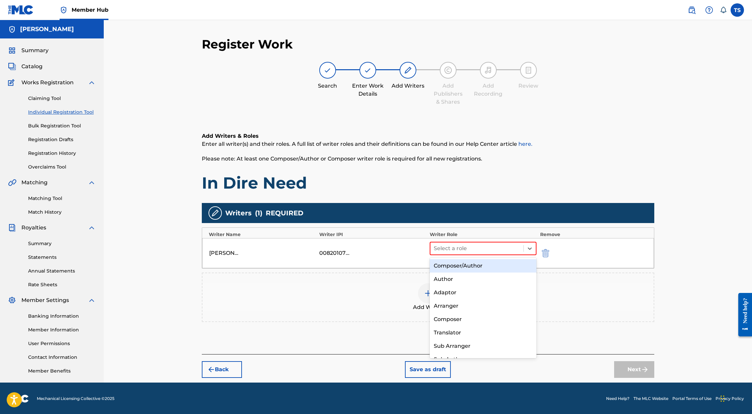
click at [470, 264] on div "Composer/Author" at bounding box center [483, 265] width 107 height 13
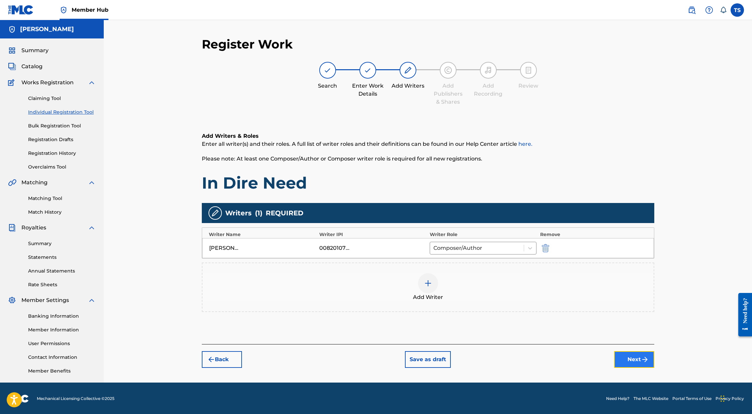
click at [637, 354] on button "Next" at bounding box center [634, 359] width 40 height 17
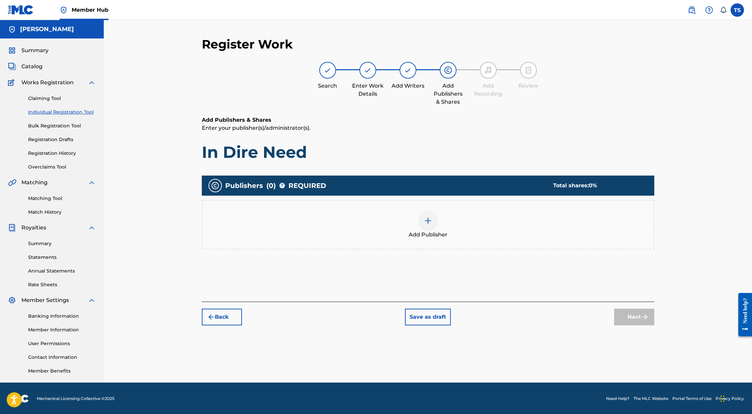
click at [433, 218] on div at bounding box center [428, 221] width 20 height 20
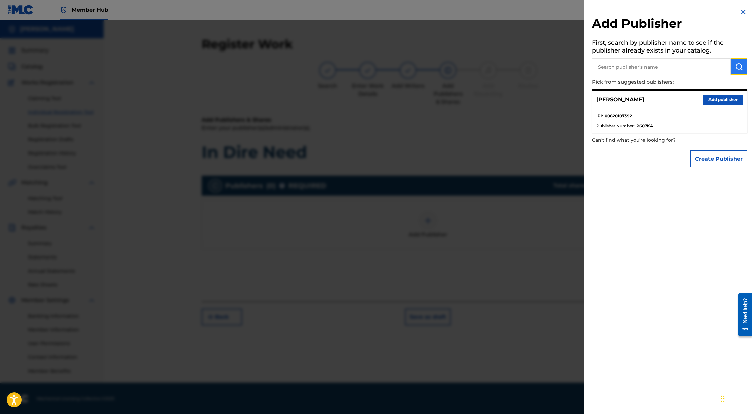
click at [739, 65] on img "submit" at bounding box center [739, 67] width 8 height 8
click at [622, 67] on input "text" at bounding box center [661, 66] width 139 height 17
type input "shepardSounds"
click at [720, 161] on button "Create Publisher" at bounding box center [718, 159] width 57 height 17
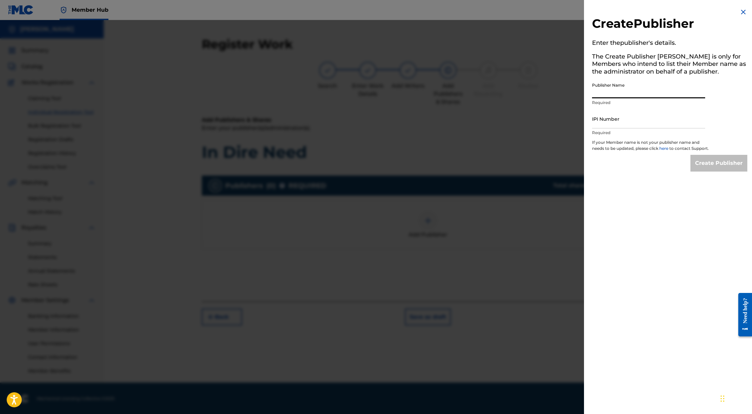
click at [615, 88] on input "Publisher Name" at bounding box center [648, 88] width 113 height 19
type input "ShepardSounds"
click at [629, 120] on input "IPI Number" at bounding box center [648, 118] width 113 height 19
paste input "1297301054"
type input "1297301054"
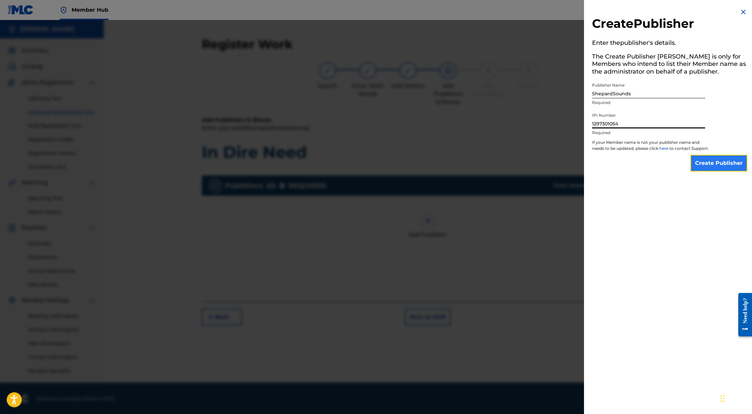
click at [706, 169] on input "Create Publisher" at bounding box center [718, 163] width 57 height 17
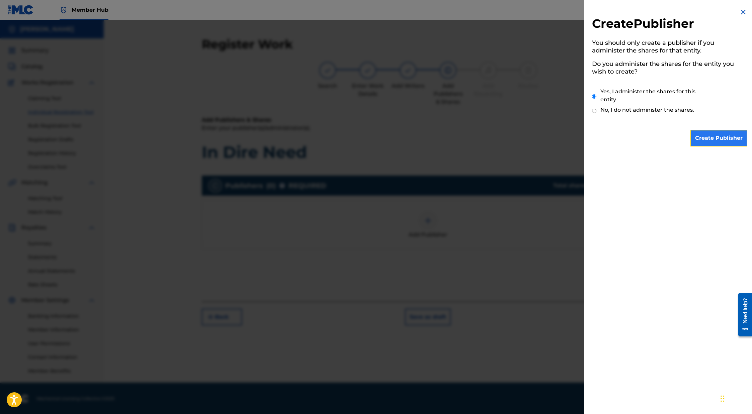
click at [696, 134] on input "Create Publisher" at bounding box center [718, 138] width 57 height 17
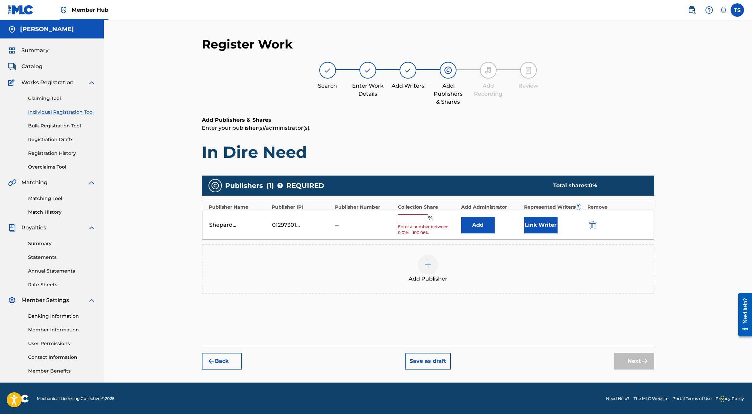
click at [419, 218] on input "text" at bounding box center [413, 218] width 30 height 9
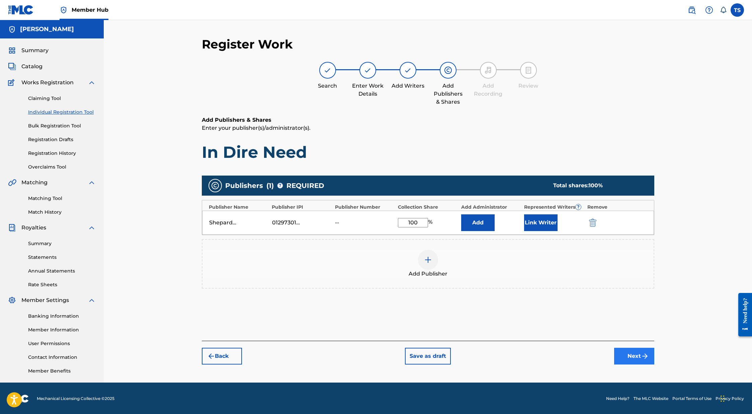
type input "100"
click at [634, 355] on button "Next" at bounding box center [634, 356] width 40 height 17
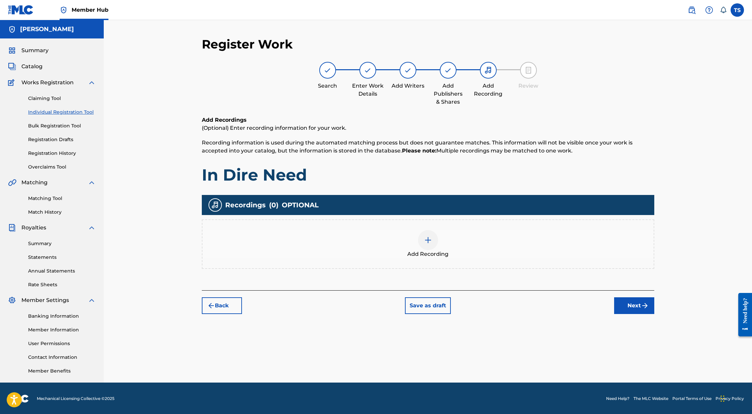
click at [421, 238] on div at bounding box center [428, 240] width 20 height 20
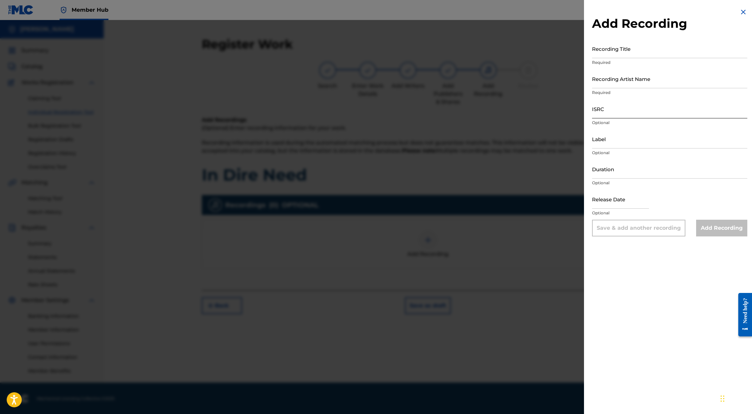
scroll to position [1, 0]
click at [620, 48] on input "Recording Title" at bounding box center [669, 48] width 155 height 19
type input "In Dire Need"
click at [610, 173] on input "Duration" at bounding box center [669, 169] width 155 height 19
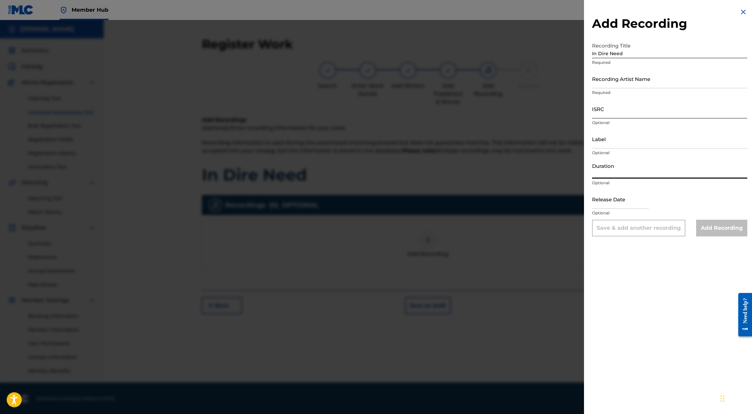
click at [604, 114] on input "ISRC" at bounding box center [669, 108] width 155 height 19
paste input "US23A1597452"
type input "US23A1597452"
click at [605, 173] on input "Duration" at bounding box center [669, 169] width 155 height 19
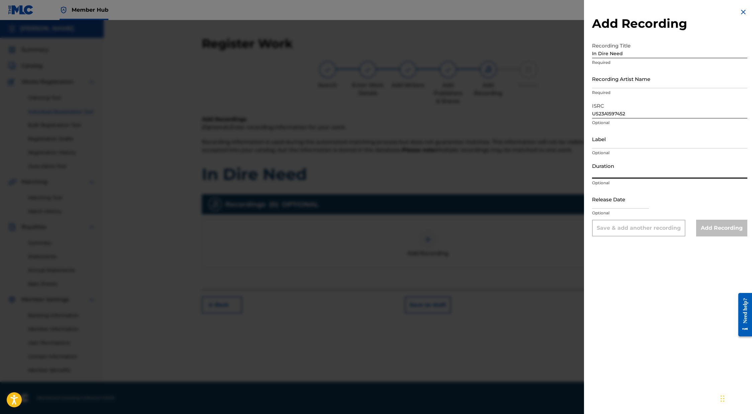
scroll to position [0, 0]
paste input "03:36"
type input "03:36"
drag, startPoint x: 607, startPoint y: 210, endPoint x: 608, endPoint y: 202, distance: 7.9
click at [608, 205] on div "Release Date Optional" at bounding box center [669, 205] width 155 height 30
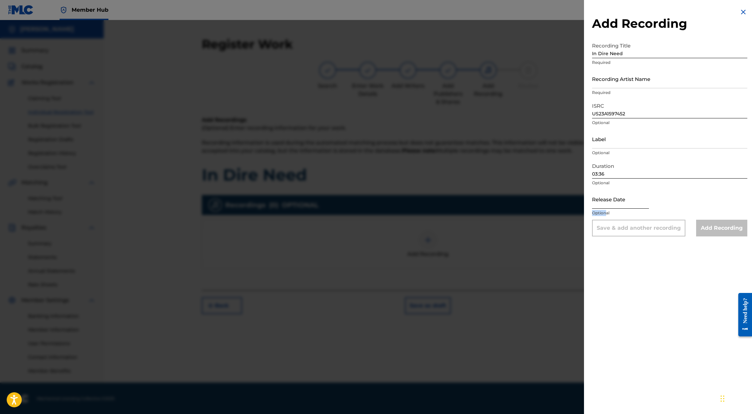
click at [608, 203] on input "text" at bounding box center [620, 199] width 57 height 19
select select "8"
select select "2025"
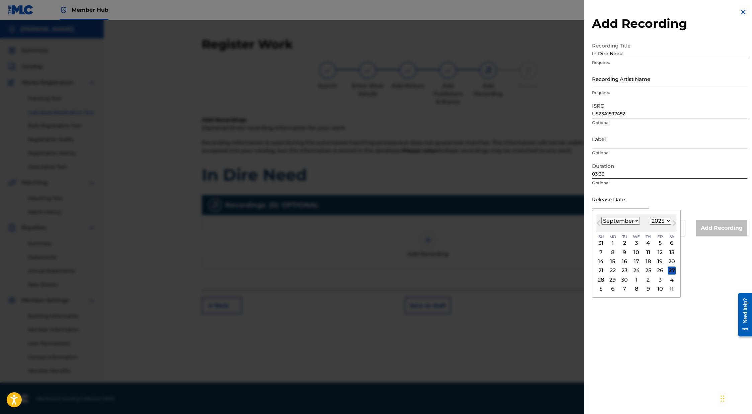
click at [619, 222] on select "January February March April May June July August September October November De…" at bounding box center [620, 221] width 38 height 8
select select "6"
click at [601, 217] on select "January February March April May June July August September October November De…" at bounding box center [620, 221] width 38 height 8
click at [625, 253] on div "8" at bounding box center [624, 252] width 8 height 8
type input "July 8 2025"
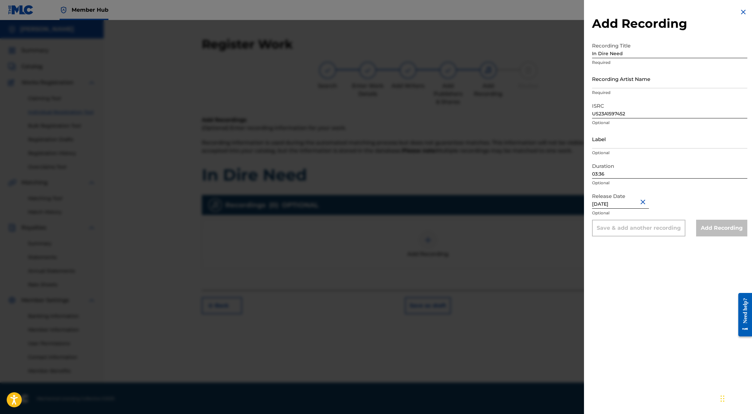
scroll to position [1, 0]
click at [689, 191] on div "Release Date July 8 2025 Optional" at bounding box center [669, 205] width 155 height 30
click at [719, 230] on div "Add Recording" at bounding box center [721, 228] width 51 height 17
click at [642, 97] on div "Recording Artist Name Required" at bounding box center [669, 84] width 155 height 30
click at [634, 81] on input "Recording Artist Name" at bounding box center [669, 78] width 155 height 19
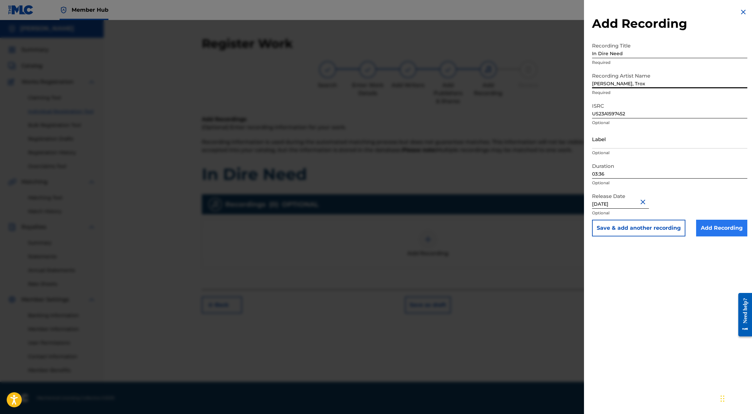
type input "Shepard, Trox"
click at [714, 231] on input "Add Recording" at bounding box center [721, 228] width 51 height 17
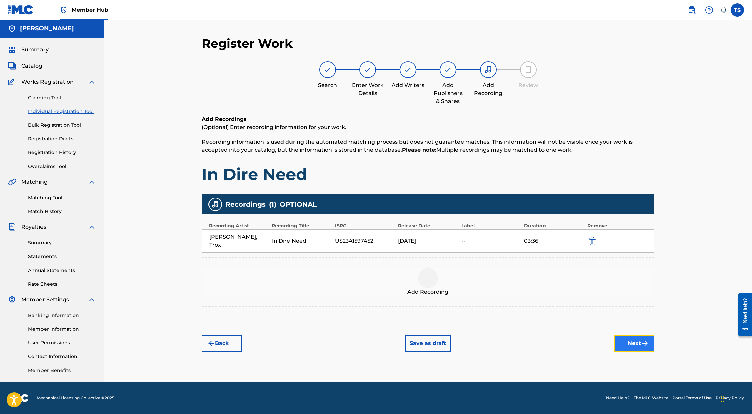
click at [622, 335] on button "Next" at bounding box center [634, 343] width 40 height 17
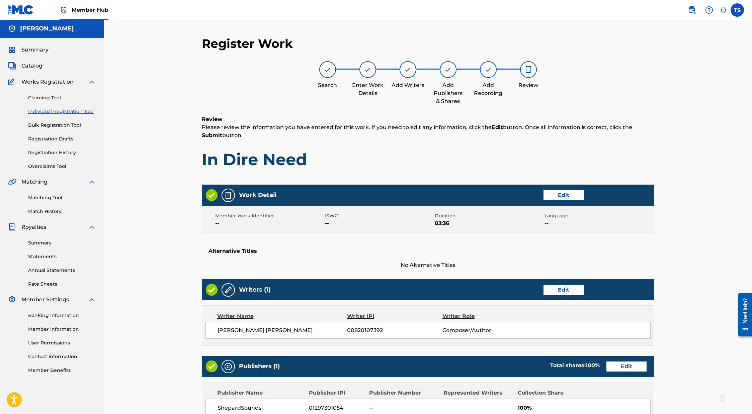
scroll to position [151, 0]
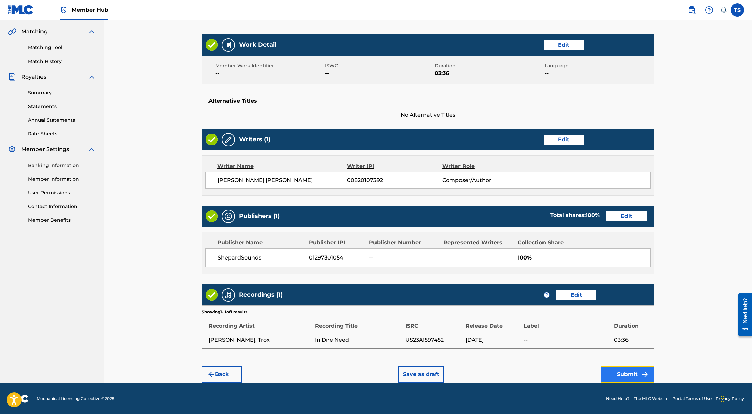
click at [631, 375] on button "Submit" at bounding box center [628, 374] width 54 height 17
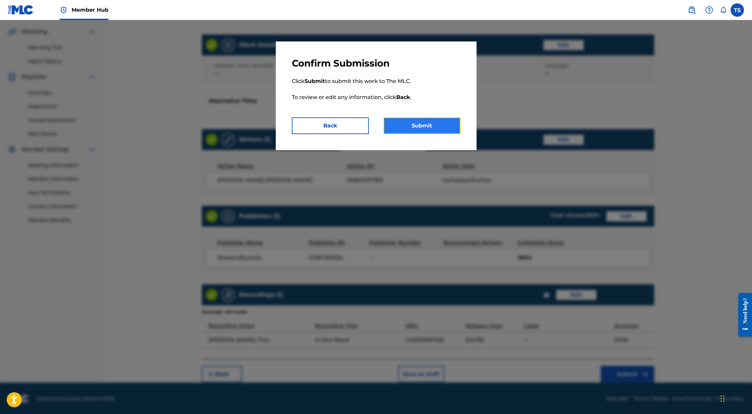
click at [419, 129] on button "Submit" at bounding box center [421, 125] width 77 height 17
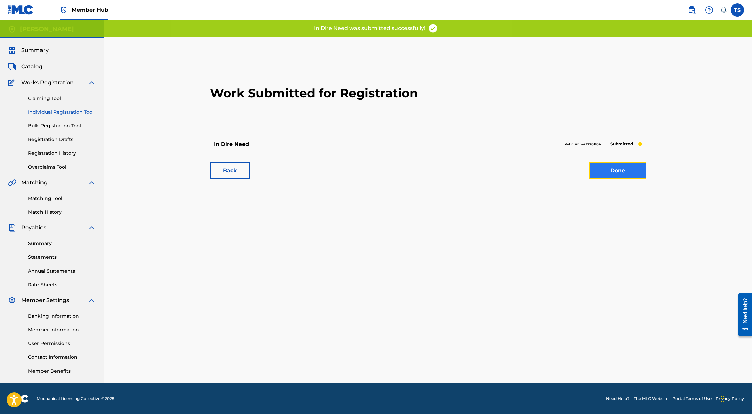
click at [610, 169] on link "Done" at bounding box center [617, 170] width 57 height 17
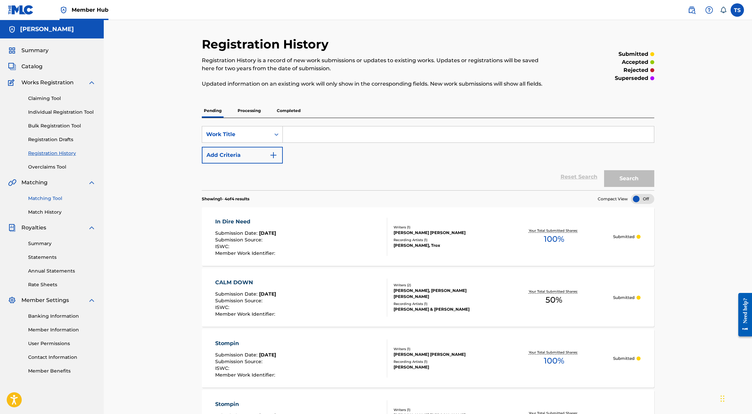
click at [51, 196] on link "Matching Tool" at bounding box center [62, 198] width 68 height 7
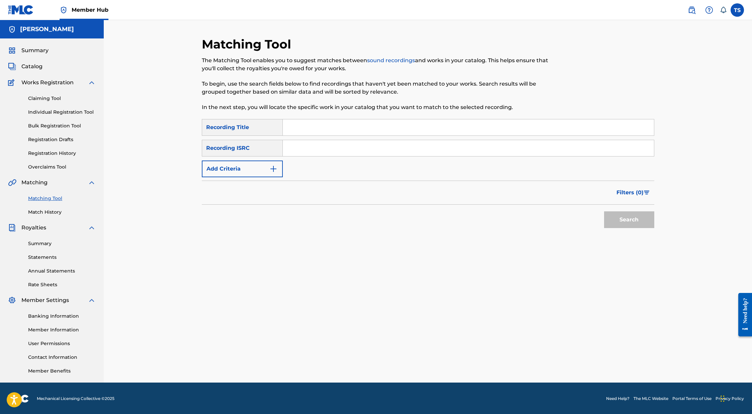
click at [298, 147] on input "Search Form" at bounding box center [468, 148] width 371 height 16
paste input "03:36"
type input "03:36"
drag, startPoint x: 311, startPoint y: 147, endPoint x: 173, endPoint y: 139, distance: 138.8
click at [182, 139] on div "Matching Tool The Matching Tool enables you to suggest matches between sound re…" at bounding box center [428, 201] width 648 height 363
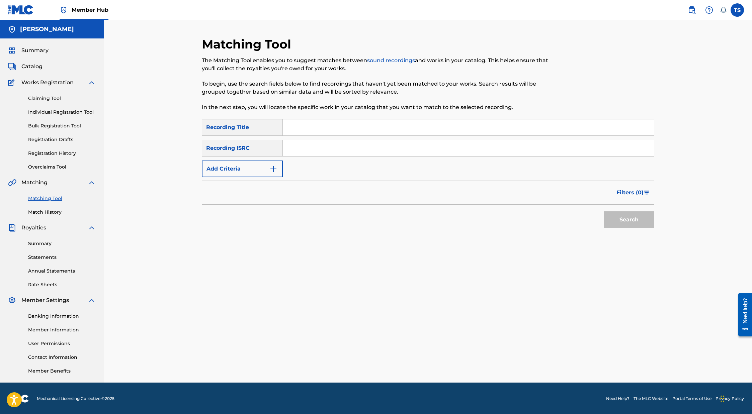
paste input "US23A1597452"
type input "US23A1597452"
click at [649, 221] on button "Search" at bounding box center [629, 219] width 50 height 17
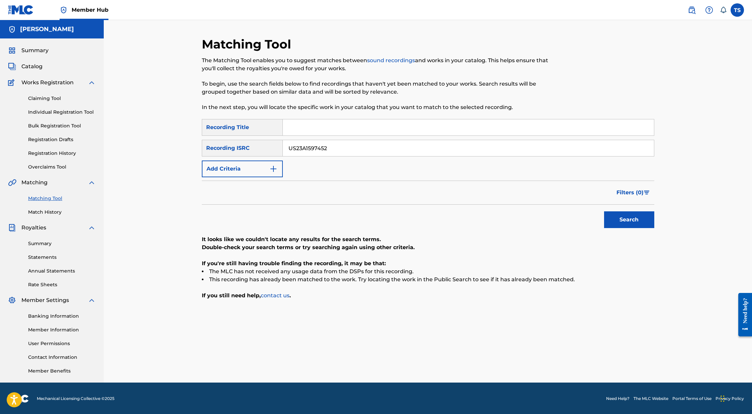
drag, startPoint x: 340, startPoint y: 147, endPoint x: 217, endPoint y: 142, distance: 122.6
click at [216, 143] on div "SearchWithCriteria2c91f5ea-b2de-46ae-94e4-c294b231e13b Recording ISRC US23A1597…" at bounding box center [428, 148] width 452 height 17
click at [293, 131] on input "Search Form" at bounding box center [468, 127] width 371 height 16
type input "in Dire Need"
click at [604, 211] on button "Search" at bounding box center [629, 219] width 50 height 17
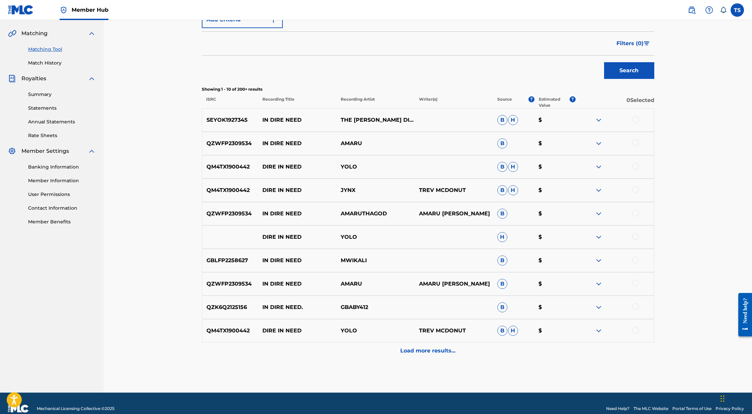
scroll to position [160, 0]
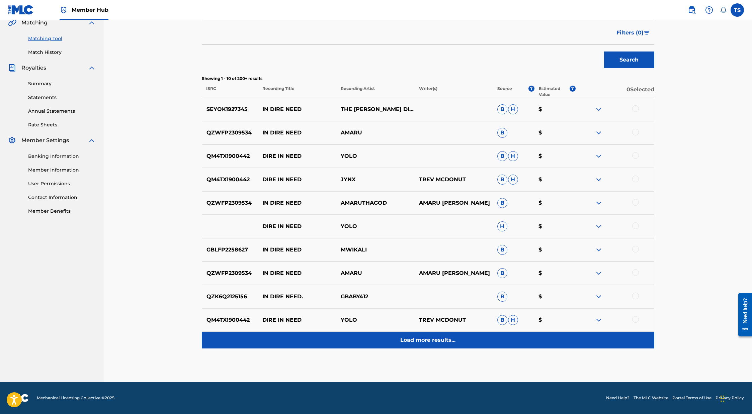
click at [429, 340] on p "Load more results..." at bounding box center [427, 340] width 55 height 8
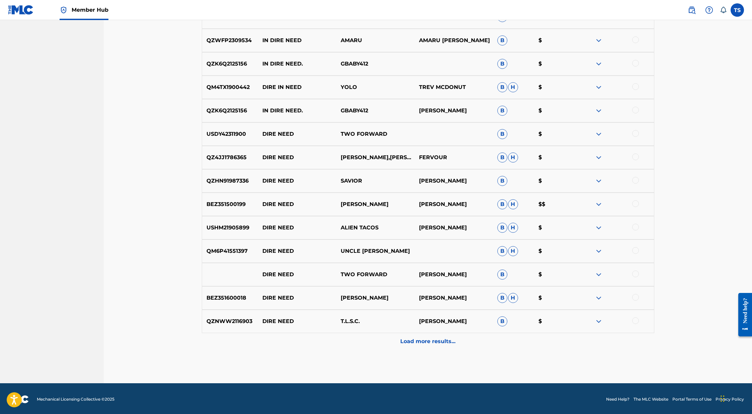
scroll to position [394, 0]
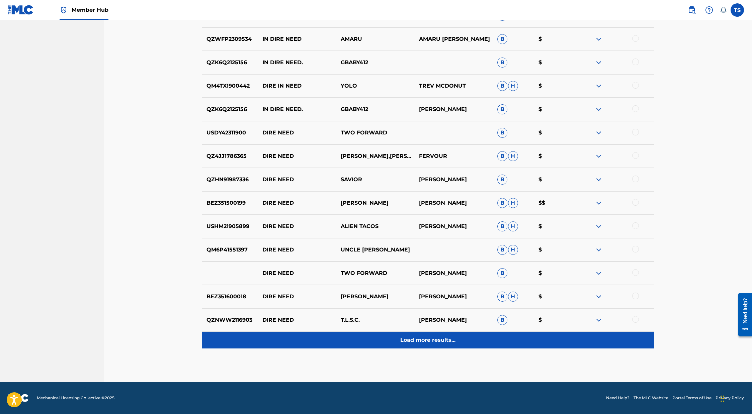
click at [425, 344] on p "Load more results..." at bounding box center [427, 340] width 55 height 8
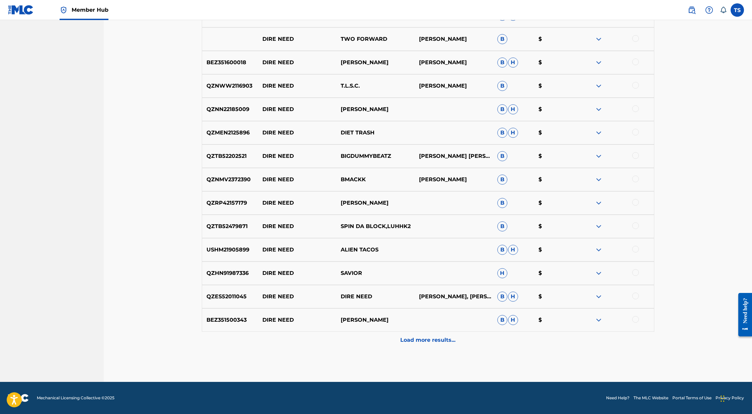
scroll to position [0, 0]
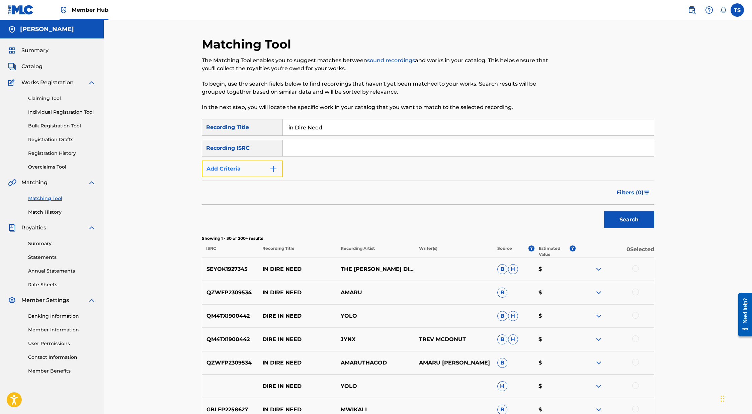
click at [273, 171] on img "Search Form" at bounding box center [273, 169] width 8 height 8
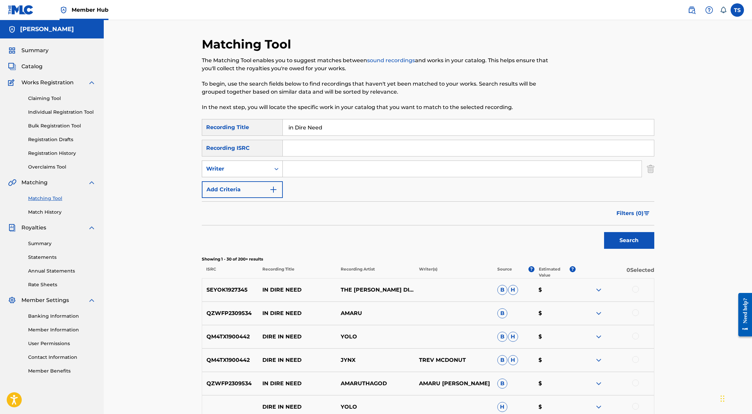
click at [275, 170] on icon "Search Form" at bounding box center [276, 169] width 7 height 7
click at [260, 189] on div "Recording Artist" at bounding box center [242, 185] width 80 height 17
click at [303, 163] on input "Search Form" at bounding box center [462, 169] width 359 height 16
type input "[PERSON_NAME]"
click at [604, 232] on button "Search" at bounding box center [629, 240] width 50 height 17
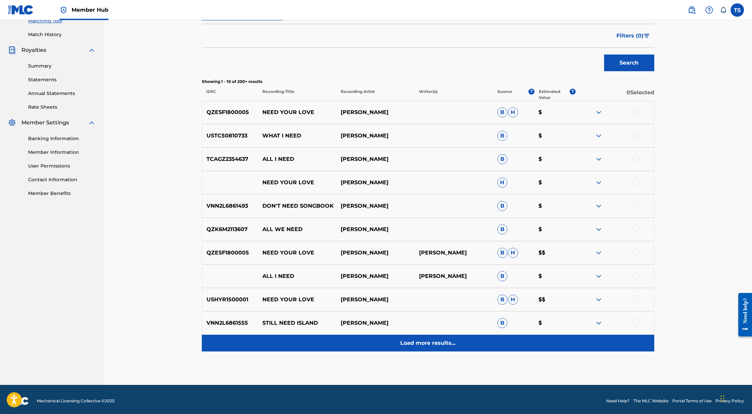
scroll to position [1, 0]
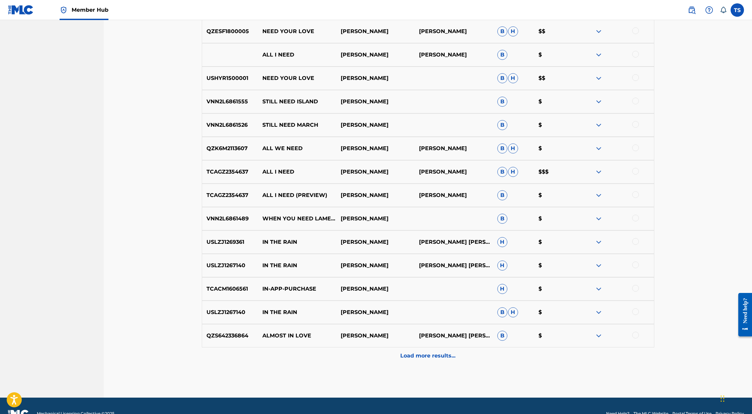
scroll to position [415, 0]
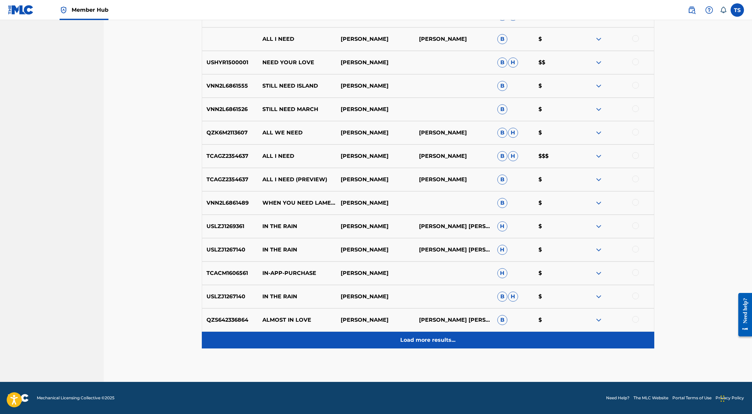
click at [412, 341] on p "Load more results..." at bounding box center [427, 340] width 55 height 8
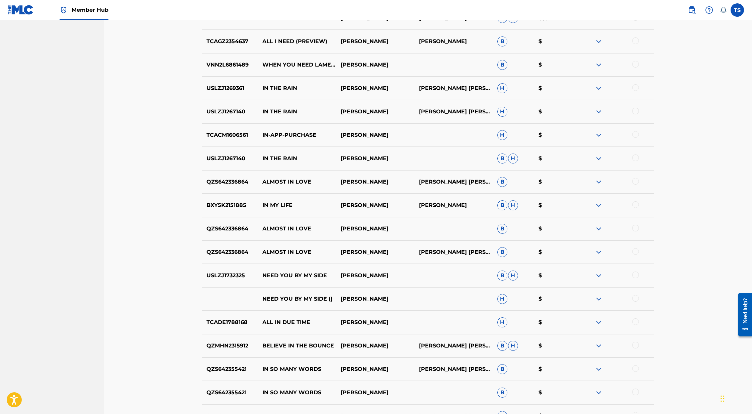
scroll to position [649, 0]
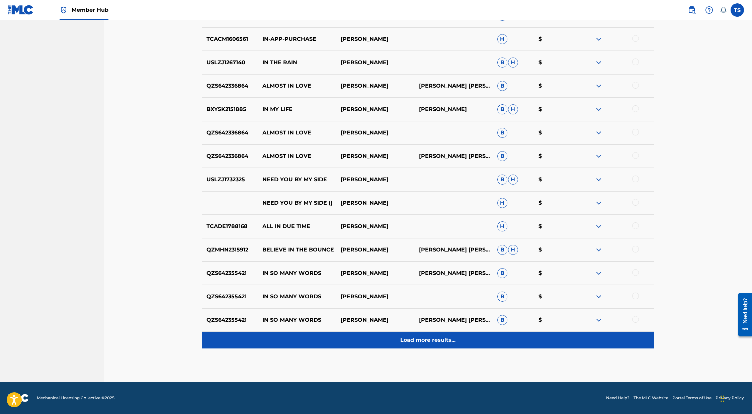
click at [411, 340] on p "Load more results..." at bounding box center [427, 340] width 55 height 8
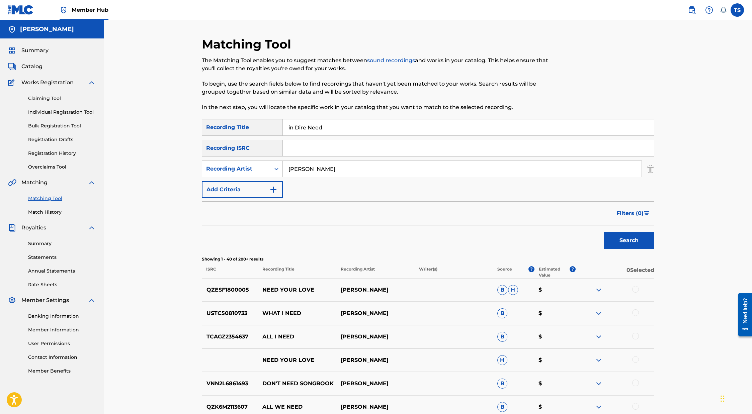
scroll to position [0, 0]
drag, startPoint x: 335, startPoint y: 129, endPoint x: 260, endPoint y: 114, distance: 76.8
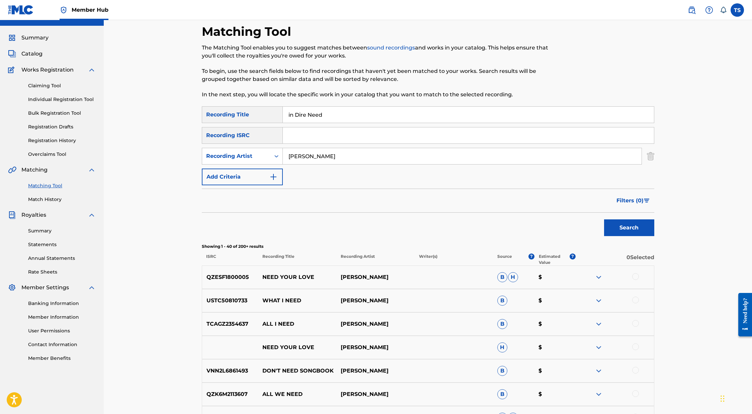
scroll to position [13, 0]
drag, startPoint x: 342, startPoint y: 156, endPoint x: 173, endPoint y: 127, distance: 171.8
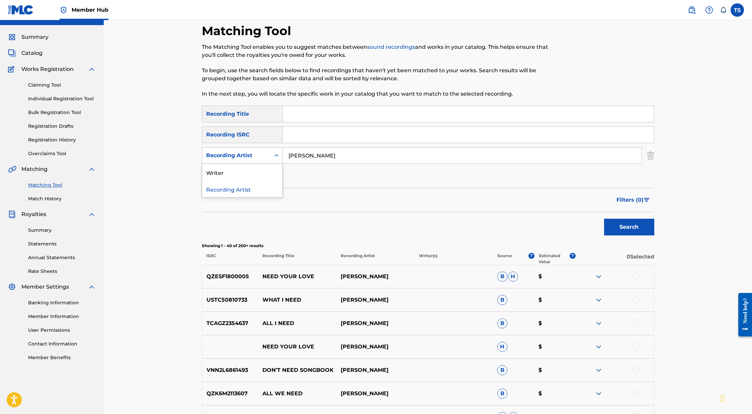
click at [278, 158] on icon "Search Form" at bounding box center [276, 155] width 7 height 7
click at [261, 172] on div "Writer" at bounding box center [242, 172] width 80 height 17
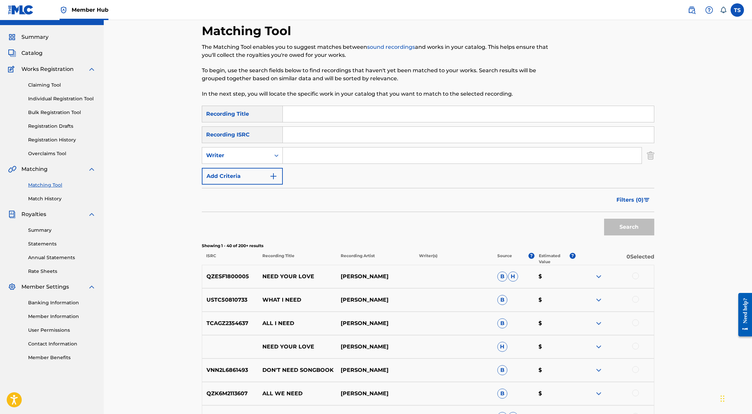
click at [339, 159] on input "Search Form" at bounding box center [462, 156] width 359 height 16
type input "[PERSON_NAME] [PERSON_NAME]"
click at [604, 219] on button "Search" at bounding box center [629, 227] width 50 height 17
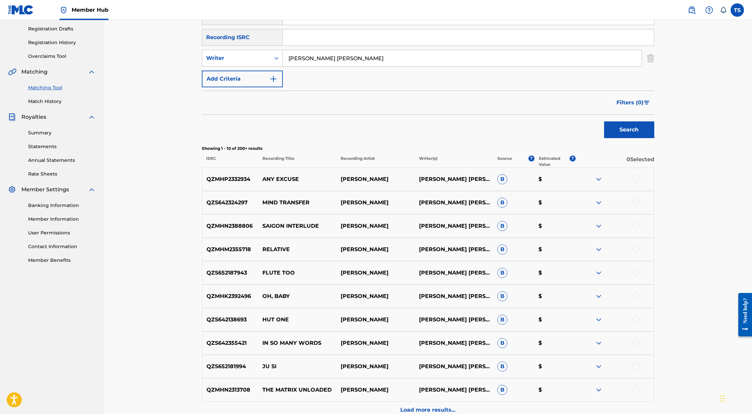
scroll to position [181, 0]
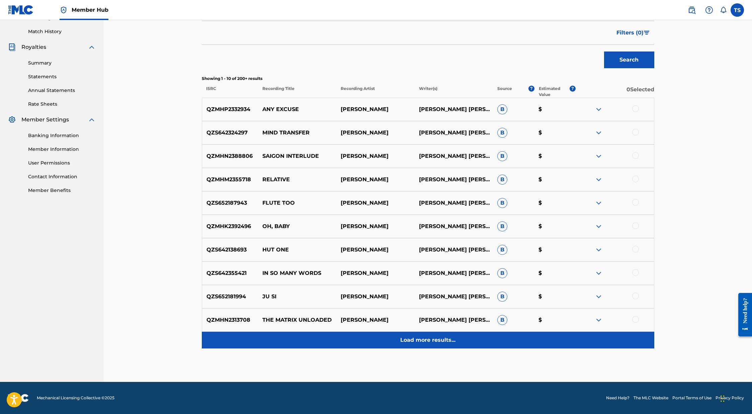
click at [437, 343] on p "Load more results..." at bounding box center [427, 340] width 55 height 8
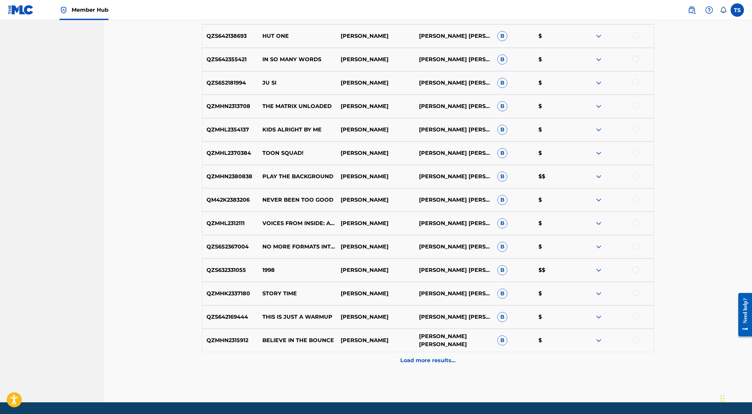
scroll to position [415, 0]
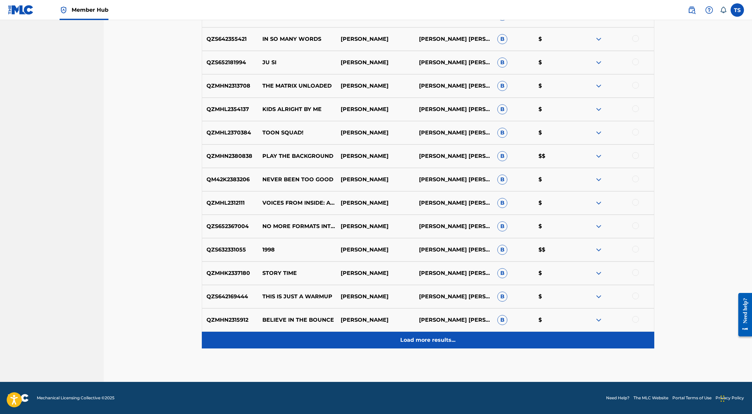
click at [444, 340] on p "Load more results..." at bounding box center [427, 340] width 55 height 8
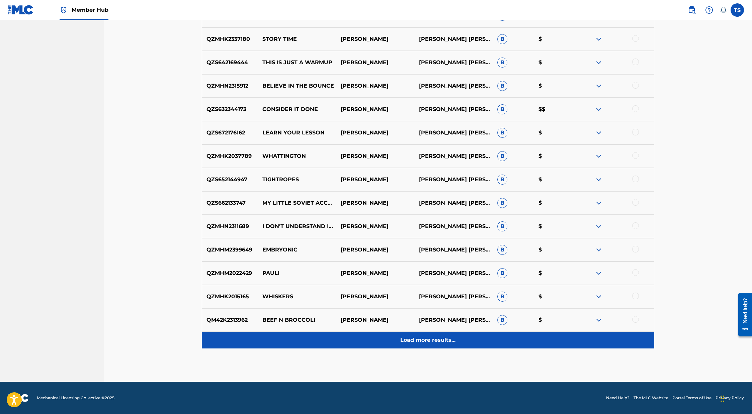
click at [435, 340] on p "Load more results..." at bounding box center [427, 340] width 55 height 8
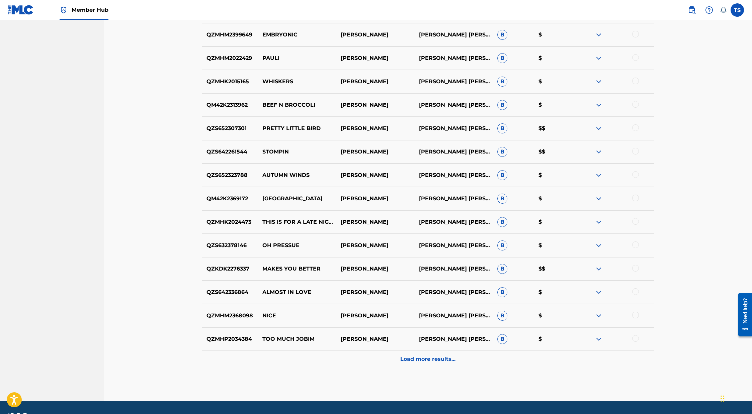
scroll to position [883, 0]
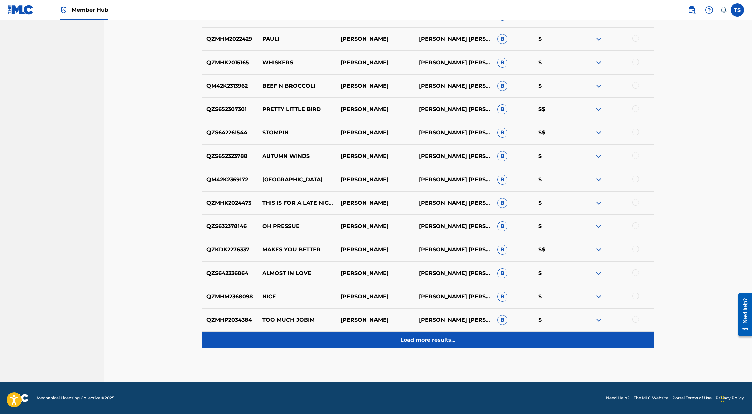
click at [444, 342] on p "Load more results..." at bounding box center [427, 340] width 55 height 8
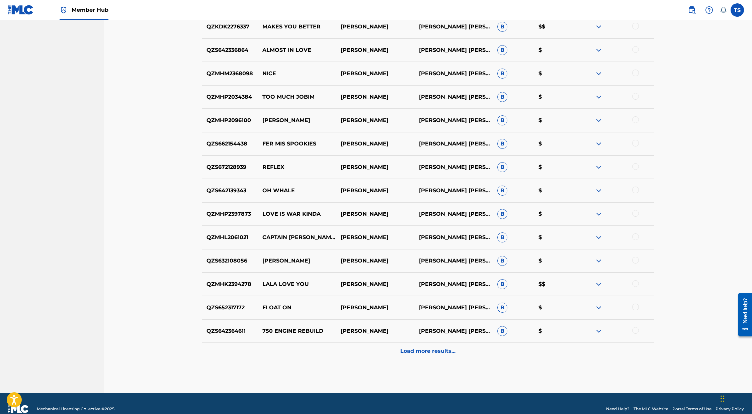
scroll to position [1117, 0]
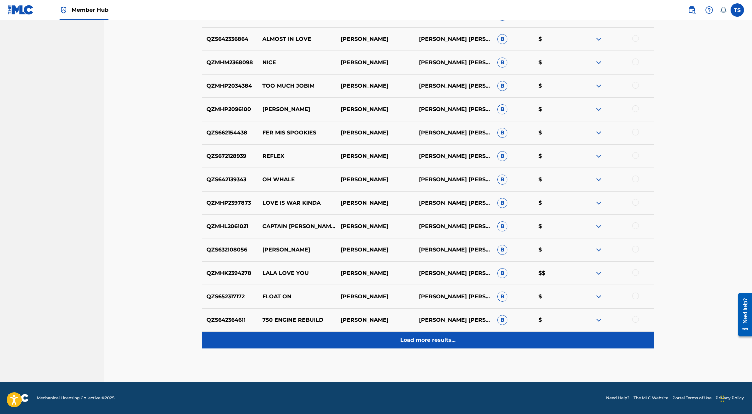
click at [414, 337] on p "Load more results..." at bounding box center [427, 340] width 55 height 8
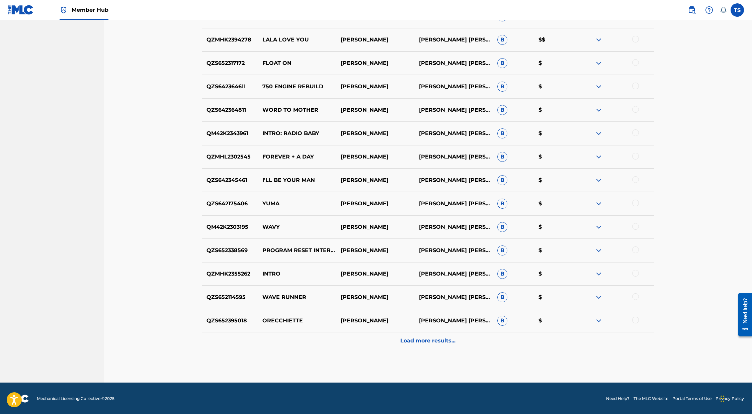
scroll to position [1352, 0]
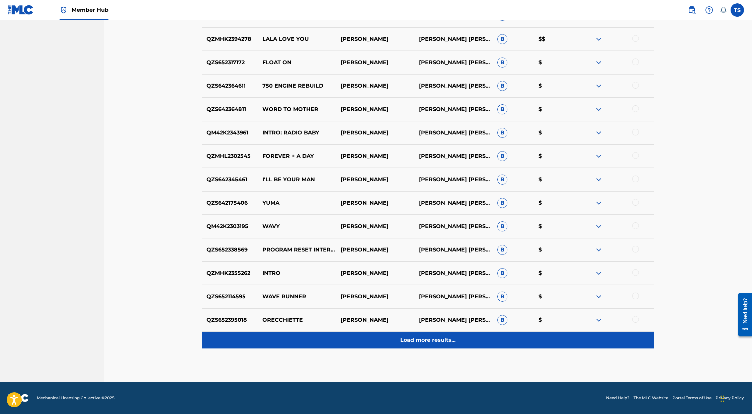
click at [418, 344] on p "Load more results..." at bounding box center [427, 340] width 55 height 8
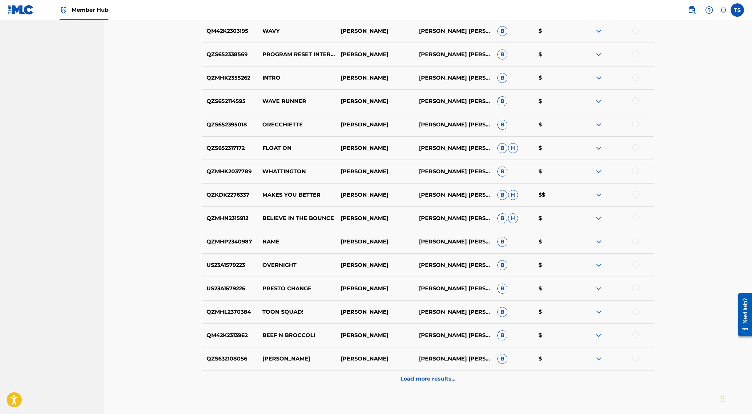
scroll to position [1586, 0]
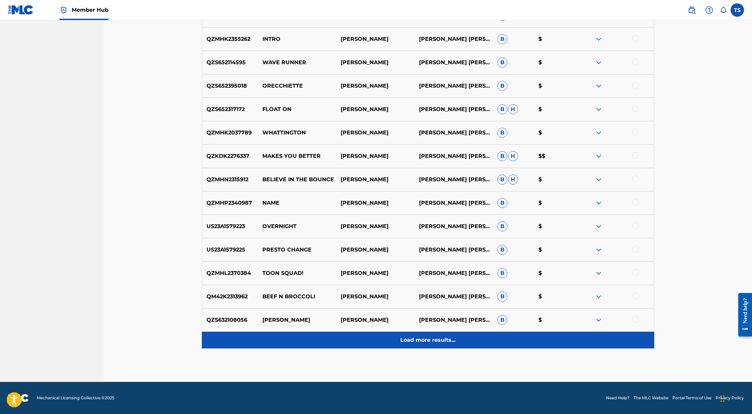
click at [422, 343] on p "Load more results..." at bounding box center [427, 340] width 55 height 8
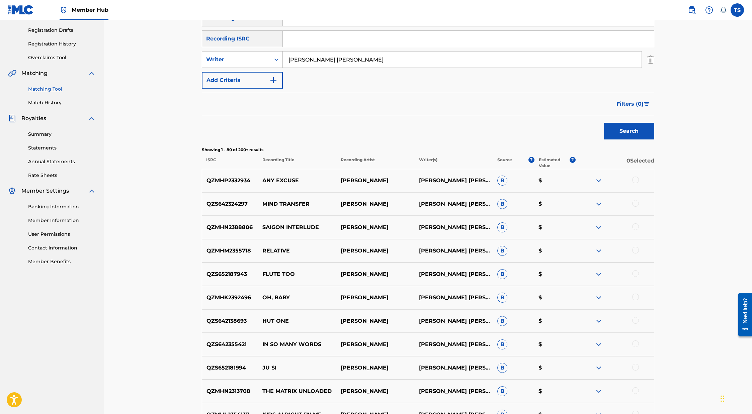
scroll to position [0, 0]
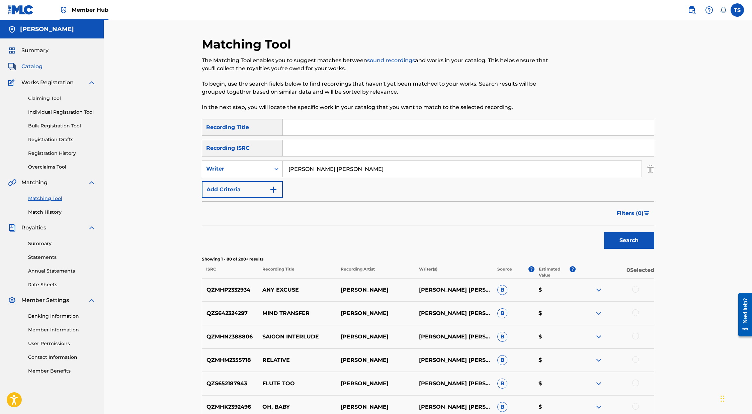
click at [37, 68] on span "Catalog" at bounding box center [31, 67] width 21 height 8
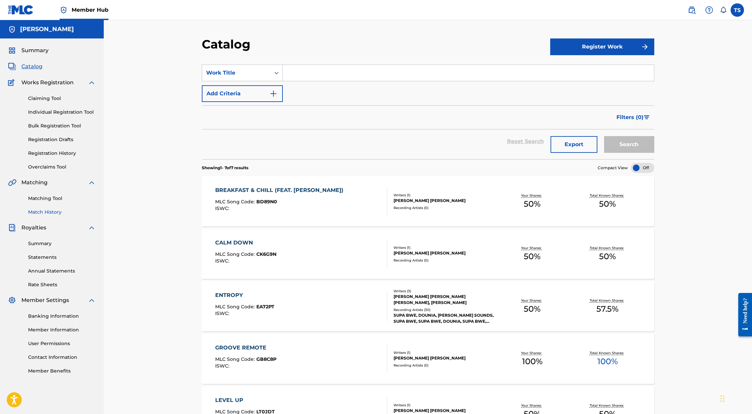
click at [53, 210] on link "Match History" at bounding box center [62, 212] width 68 height 7
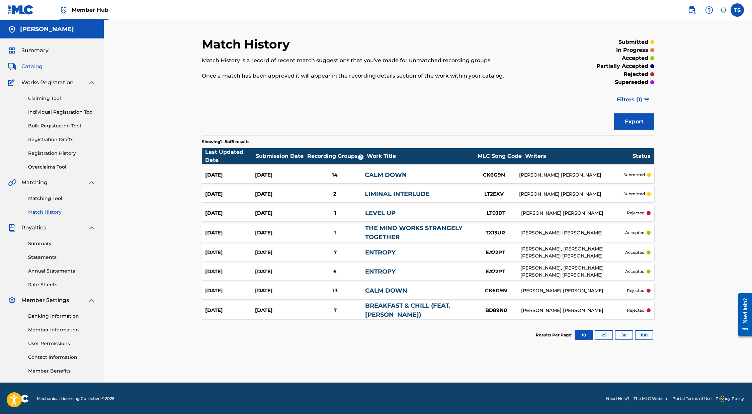
click at [33, 63] on span "Catalog" at bounding box center [31, 67] width 21 height 8
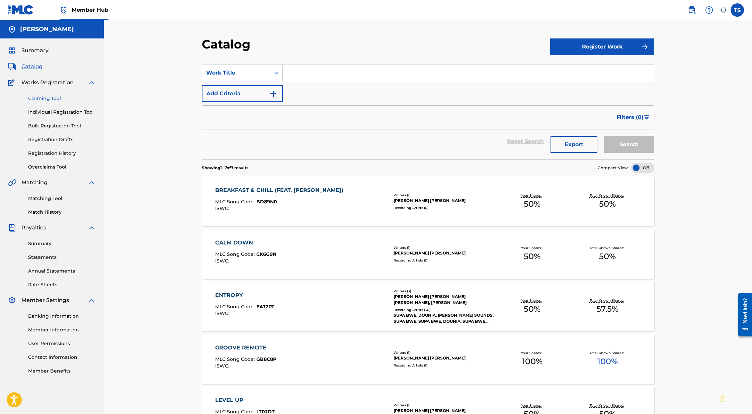
click at [56, 98] on link "Claiming Tool" at bounding box center [62, 98] width 68 height 7
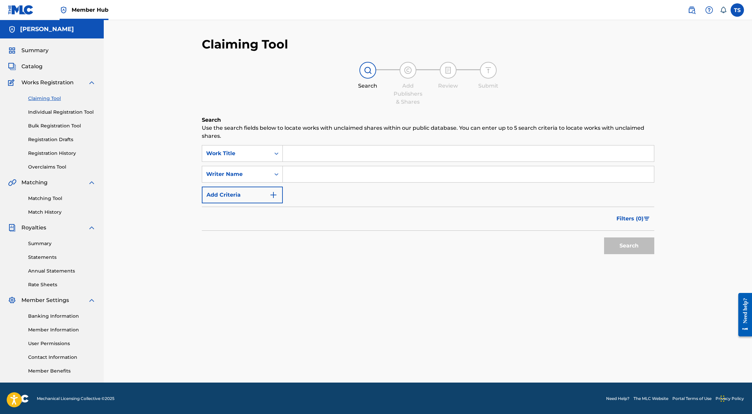
click at [68, 116] on div "Claiming Tool Individual Registration Tool Bulk Registration Tool Registration …" at bounding box center [52, 129] width 88 height 84
click at [68, 112] on link "Individual Registration Tool" at bounding box center [62, 112] width 68 height 7
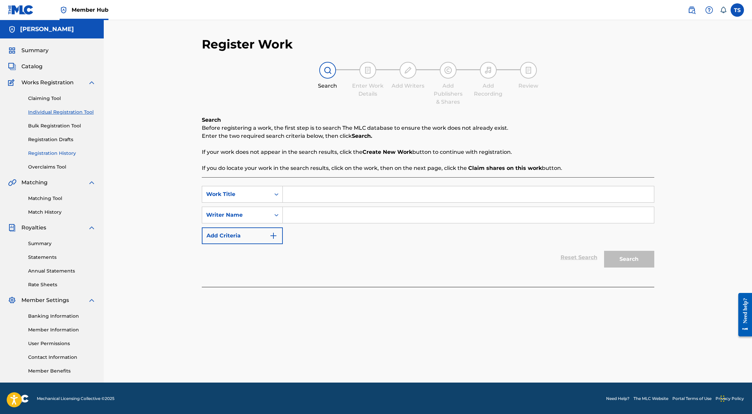
click at [66, 153] on link "Registration History" at bounding box center [62, 153] width 68 height 7
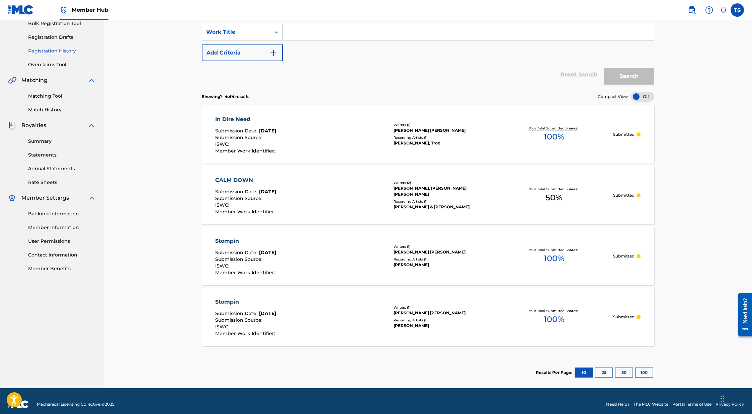
scroll to position [109, 0]
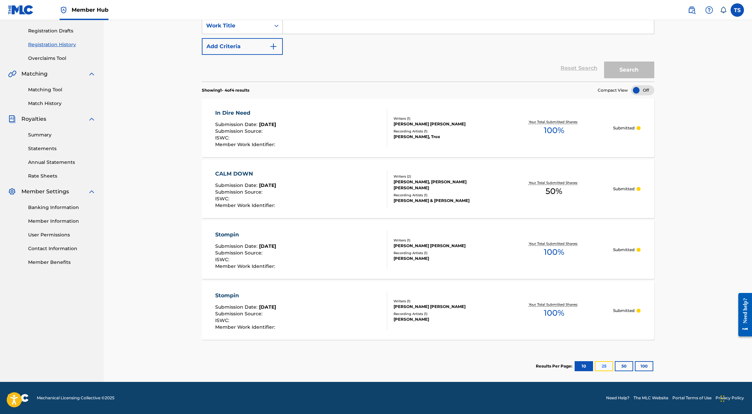
click at [603, 366] on button "25" at bounding box center [603, 366] width 18 height 10
click at [579, 365] on button "10" at bounding box center [583, 366] width 18 height 10
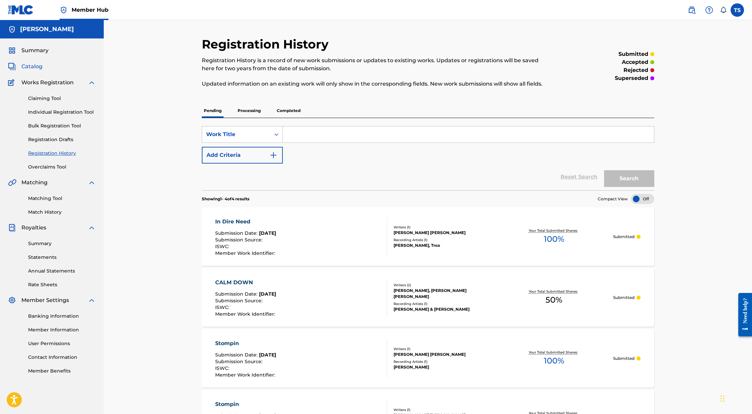
click at [33, 66] on span "Catalog" at bounding box center [31, 67] width 21 height 8
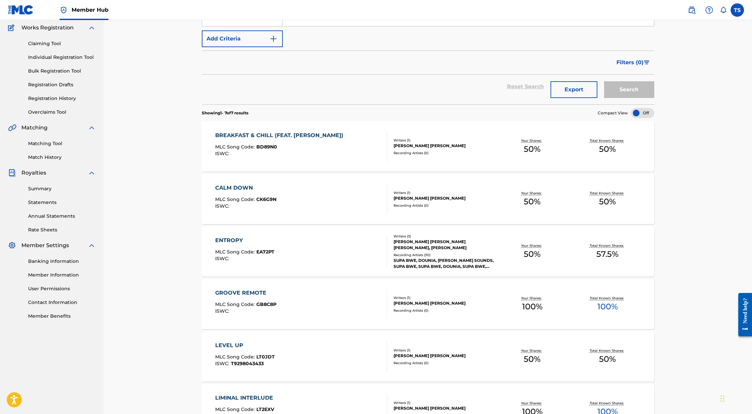
scroll to position [63, 0]
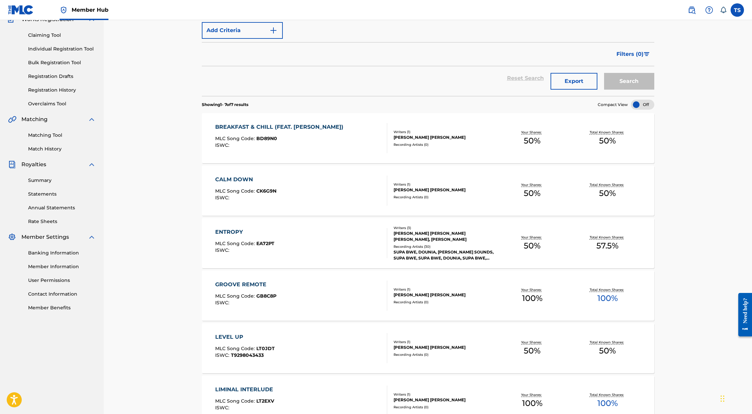
click at [249, 283] on div "GROOVE REMOTE" at bounding box center [245, 285] width 61 height 8
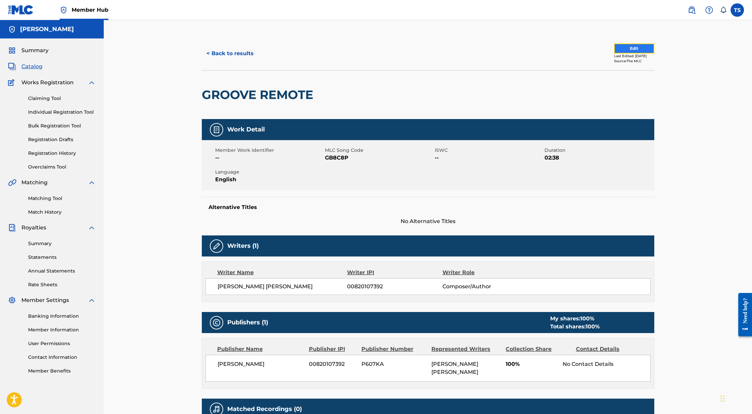
click at [622, 46] on button "Edit" at bounding box center [634, 48] width 40 height 10
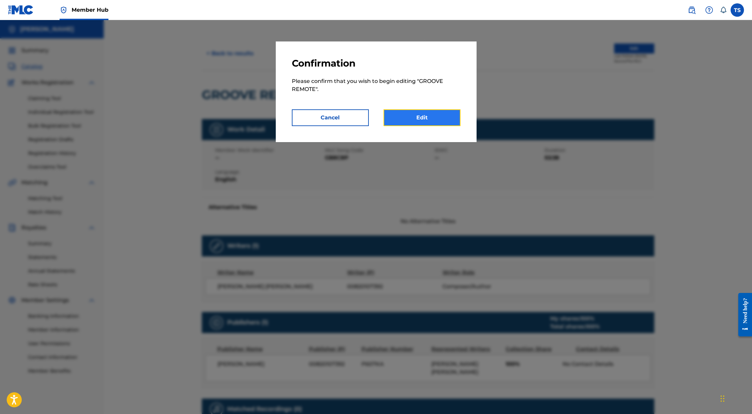
click at [454, 109] on link "Edit" at bounding box center [421, 117] width 77 height 17
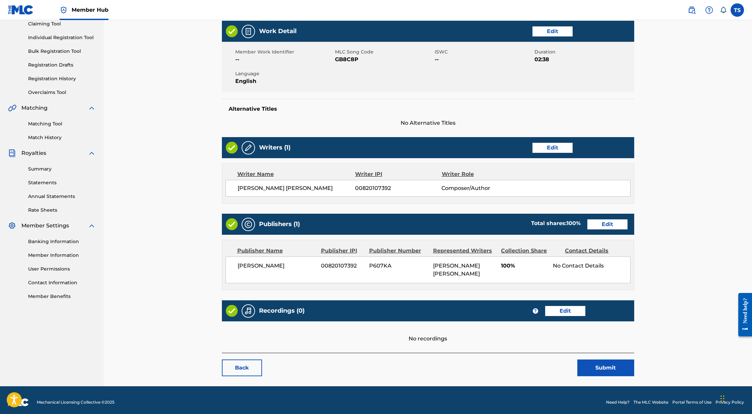
scroll to position [79, 0]
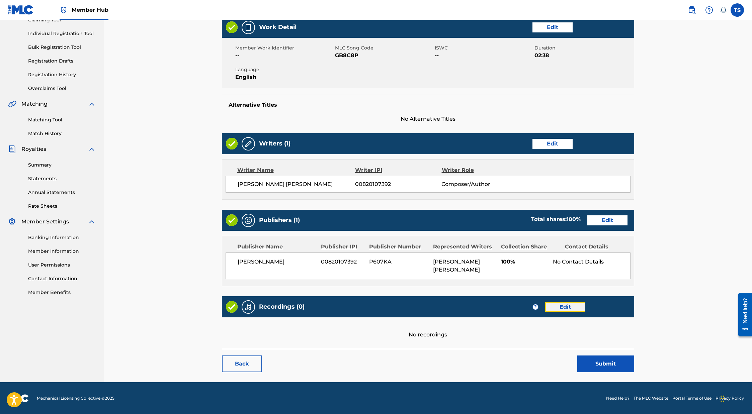
click at [562, 308] on link "Edit" at bounding box center [565, 307] width 40 height 10
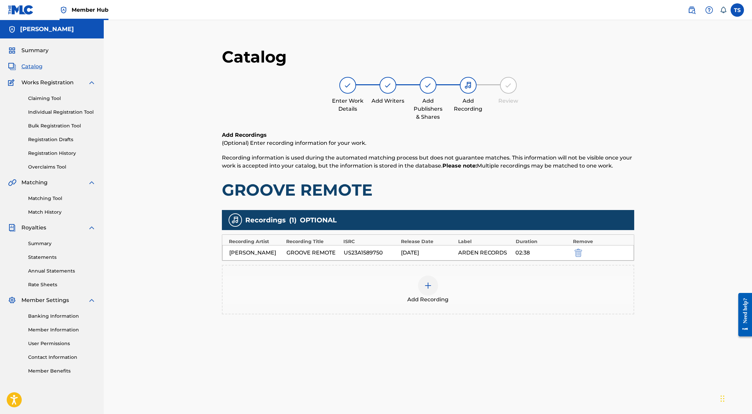
scroll to position [69, 0]
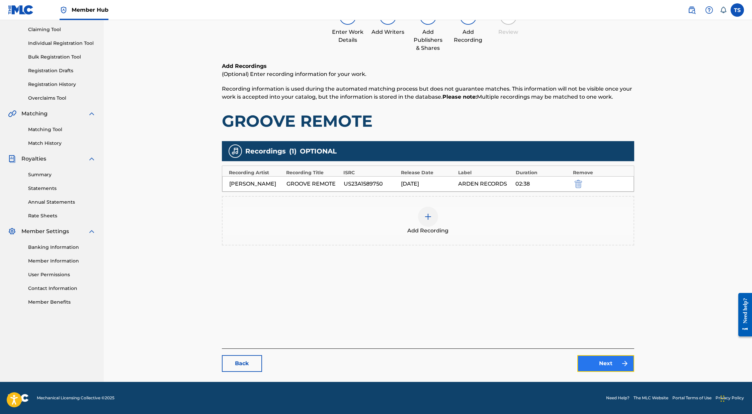
click at [598, 361] on link "Next" at bounding box center [605, 363] width 57 height 17
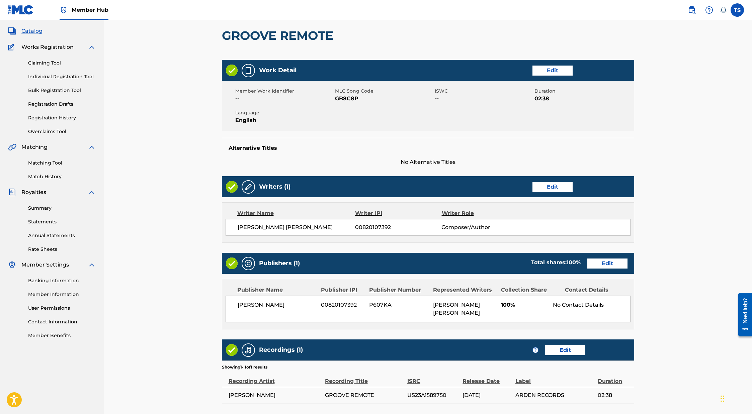
scroll to position [30, 0]
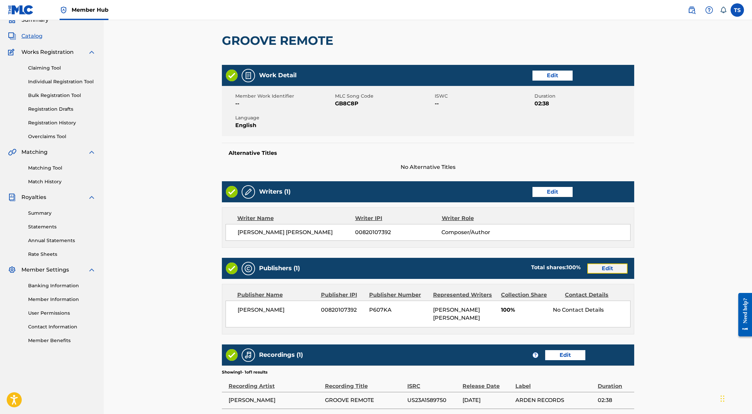
click at [606, 266] on link "Edit" at bounding box center [607, 269] width 40 height 10
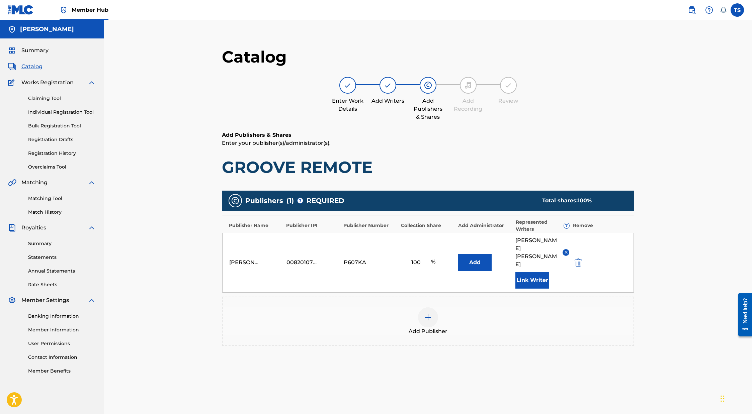
click at [564, 250] on img at bounding box center [565, 252] width 5 height 5
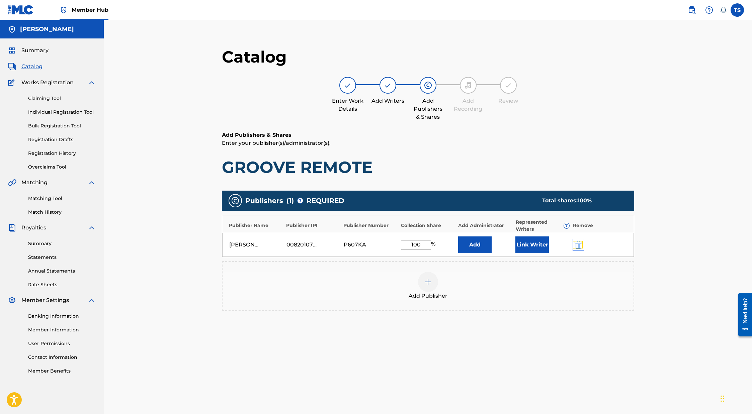
click at [576, 243] on img "submit" at bounding box center [577, 245] width 7 height 8
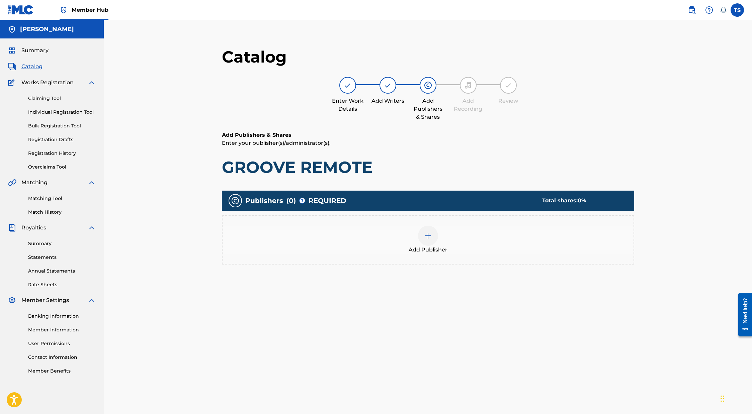
click at [432, 241] on div at bounding box center [428, 236] width 20 height 20
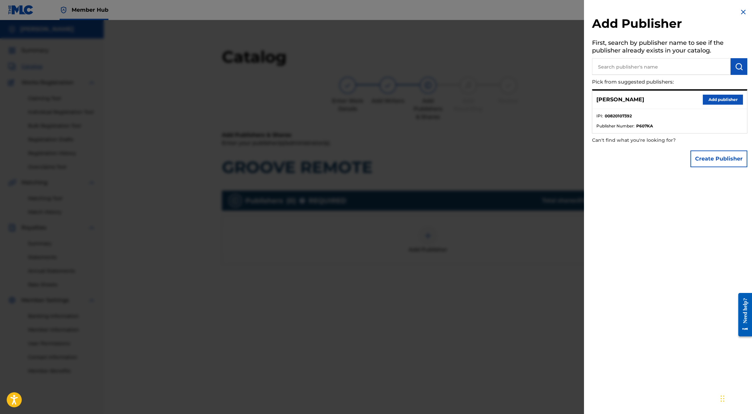
click at [650, 63] on input "text" at bounding box center [661, 66] width 139 height 17
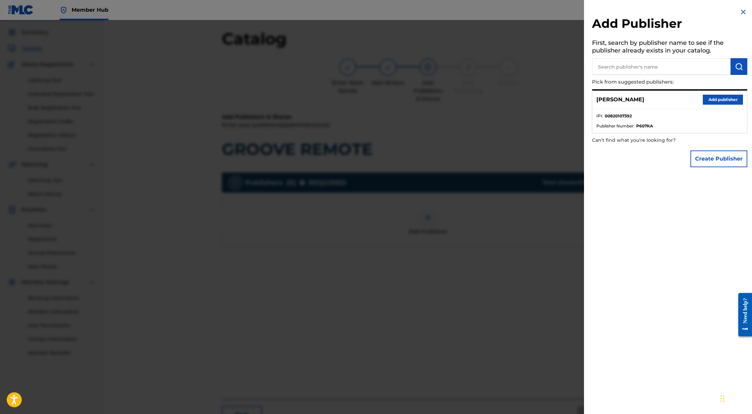
scroll to position [19, 0]
click at [650, 63] on input "text" at bounding box center [661, 66] width 139 height 17
type input "s"
click at [703, 157] on button "Create Publisher" at bounding box center [718, 159] width 57 height 17
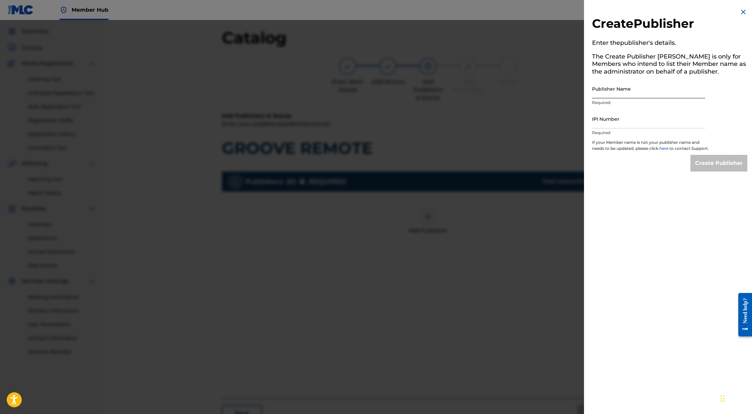
click at [637, 88] on input "Publisher Name" at bounding box center [648, 88] width 113 height 19
type input "s"
type input "ShepardSounds"
click at [656, 123] on input "IPI Number" at bounding box center [648, 118] width 113 height 19
paste input "1297301054"
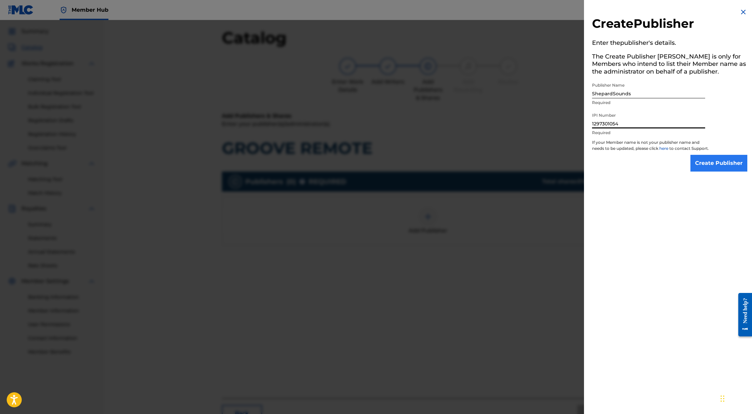
type input "1297301054"
click at [710, 168] on input "Create Publisher" at bounding box center [718, 163] width 57 height 17
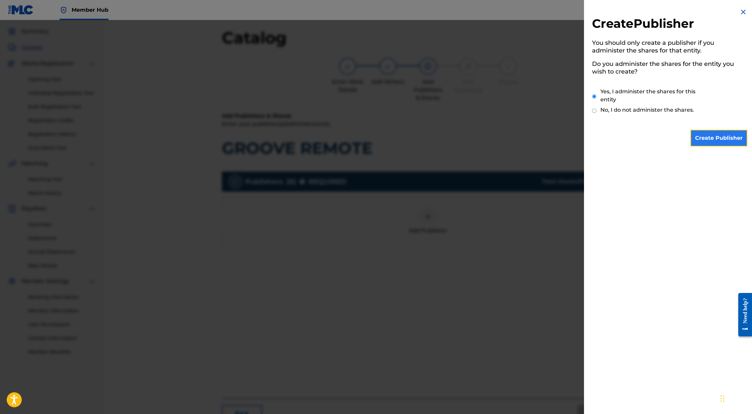
click at [703, 143] on input "Create Publisher" at bounding box center [718, 138] width 57 height 17
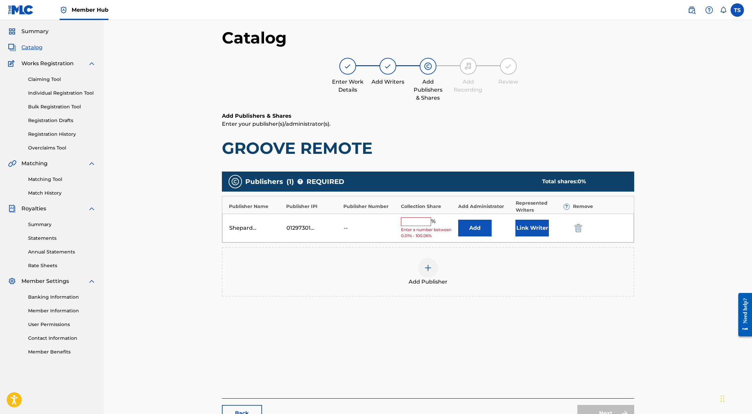
click at [403, 223] on input "text" at bounding box center [416, 221] width 30 height 9
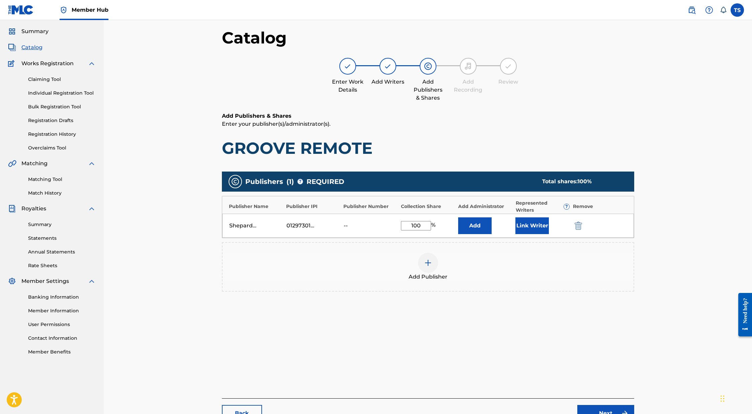
type input "100"
click at [458, 217] on button "Add" at bounding box center [474, 225] width 33 height 17
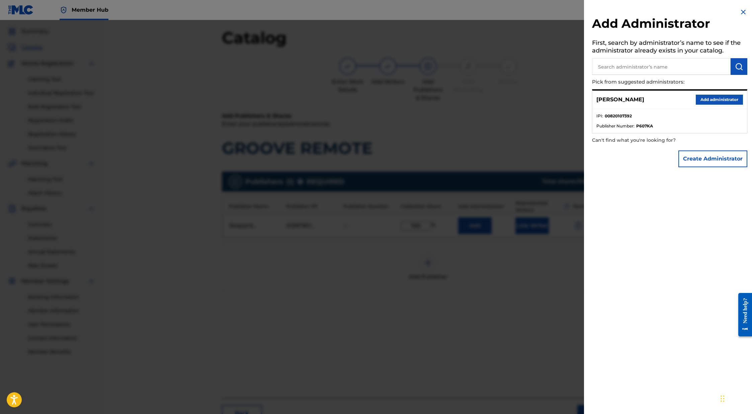
click at [739, 12] on img at bounding box center [743, 12] width 8 height 8
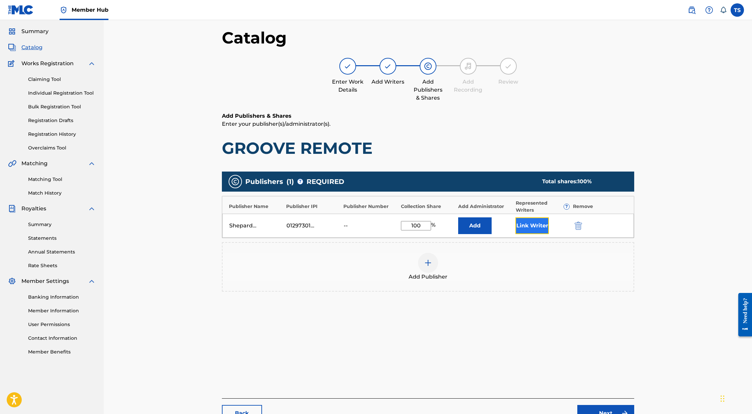
click at [531, 227] on button "Link Writer" at bounding box center [531, 225] width 33 height 17
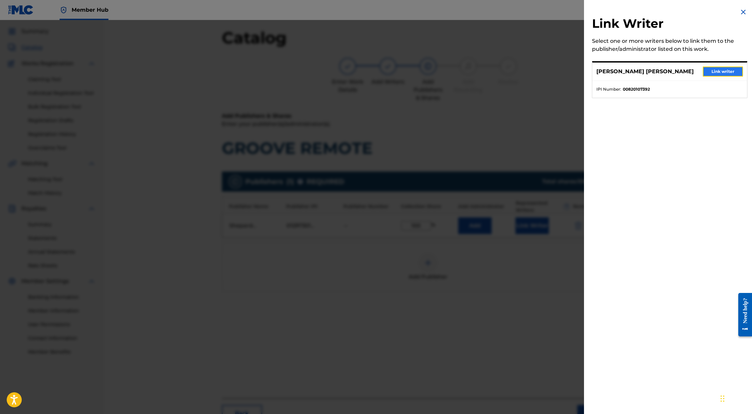
click at [714, 70] on button "Link writer" at bounding box center [723, 72] width 40 height 10
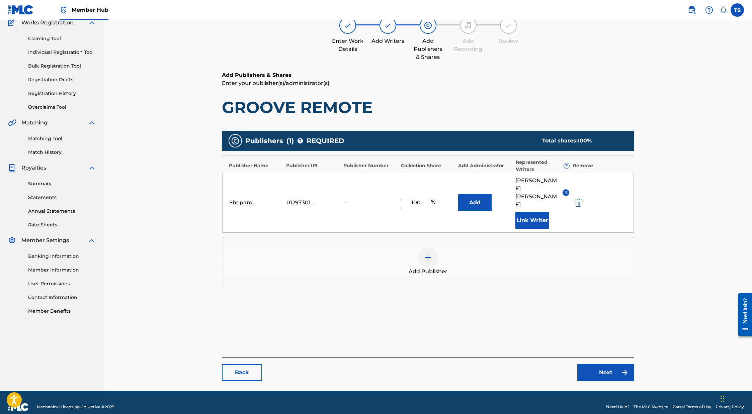
scroll to position [69, 0]
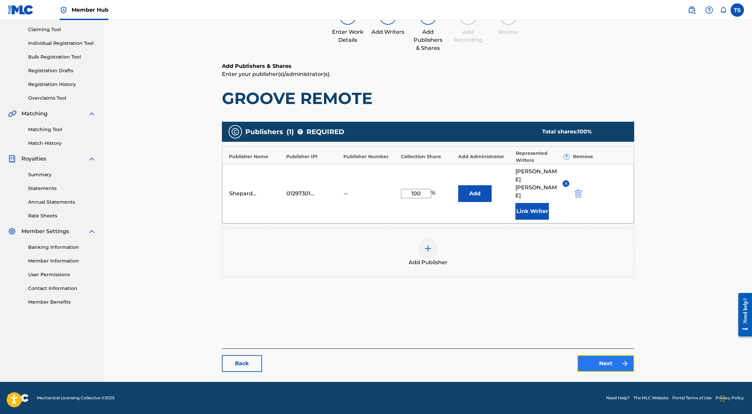
click at [594, 364] on link "Next" at bounding box center [605, 363] width 57 height 17
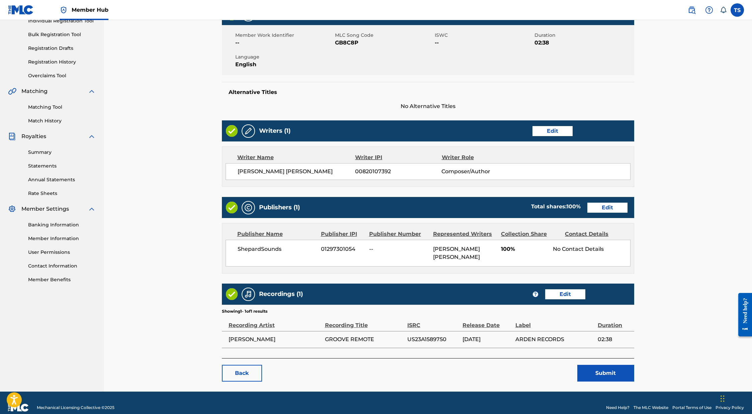
scroll to position [100, 0]
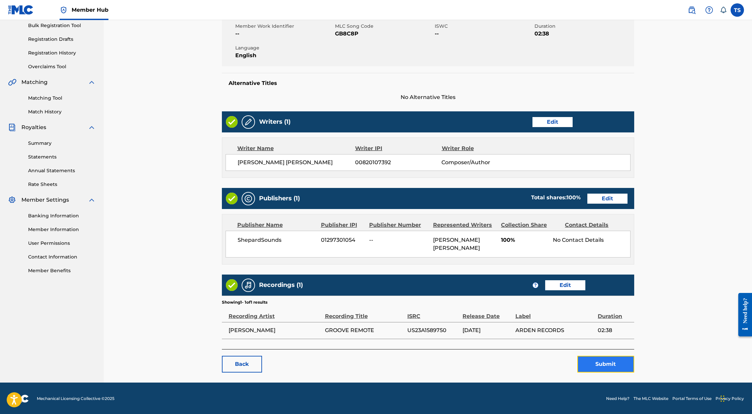
click at [596, 364] on button "Submit" at bounding box center [605, 364] width 57 height 17
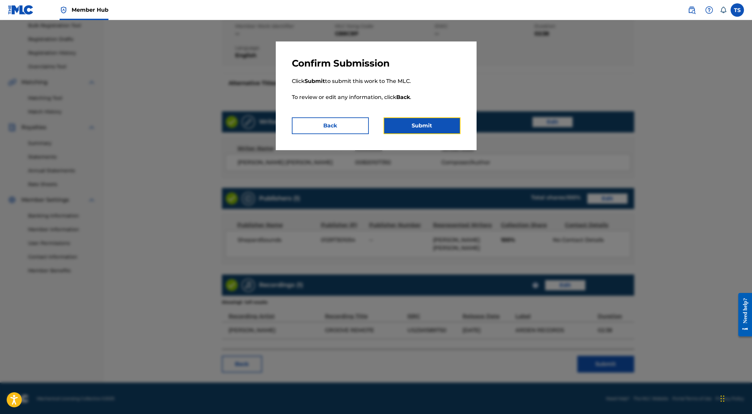
click at [420, 124] on button "Submit" at bounding box center [421, 125] width 77 height 17
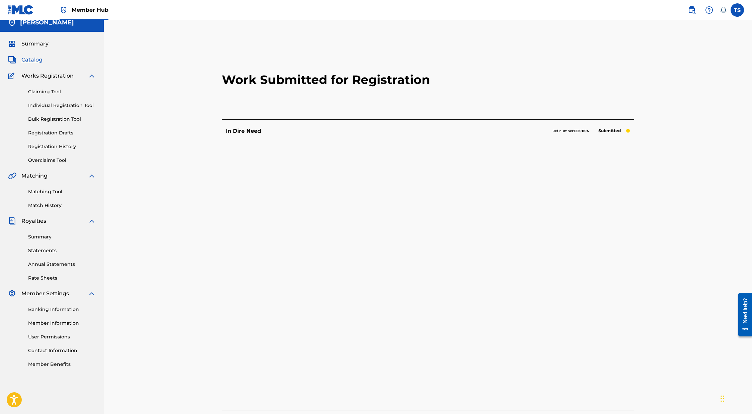
click at [71, 139] on div "Claiming Tool Individual Registration Tool Bulk Registration Tool Registration …" at bounding box center [52, 122] width 88 height 84
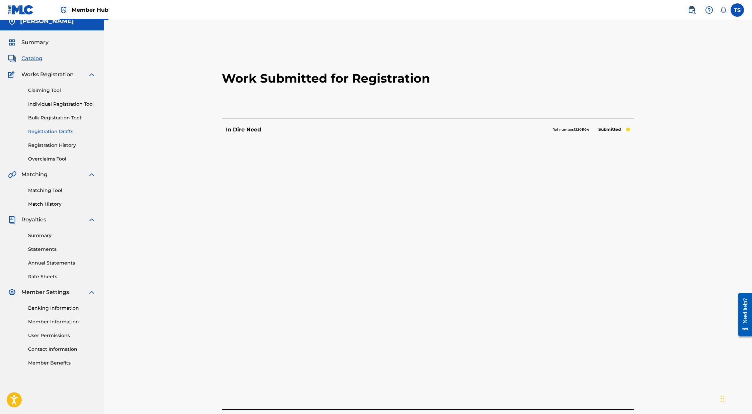
click at [69, 134] on link "Registration Drafts" at bounding box center [62, 131] width 68 height 7
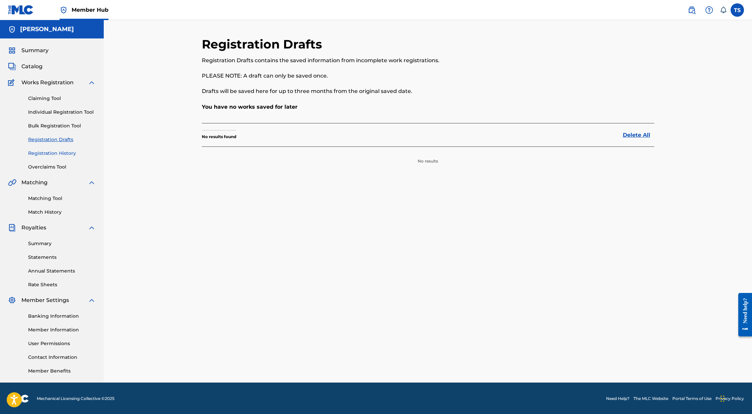
click at [61, 155] on link "Registration History" at bounding box center [62, 153] width 68 height 7
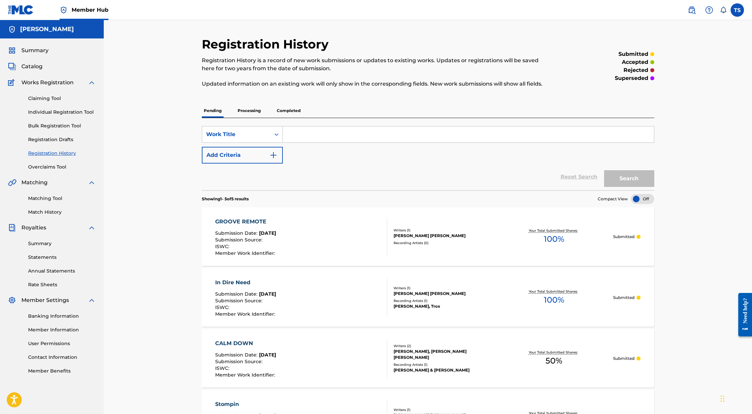
click at [311, 230] on div "GROOVE REMOTE Submission Date : Sep 27, 2025 Submission Source : ISWC : Member …" at bounding box center [301, 237] width 172 height 38
